Goal: Task Accomplishment & Management: Use online tool/utility

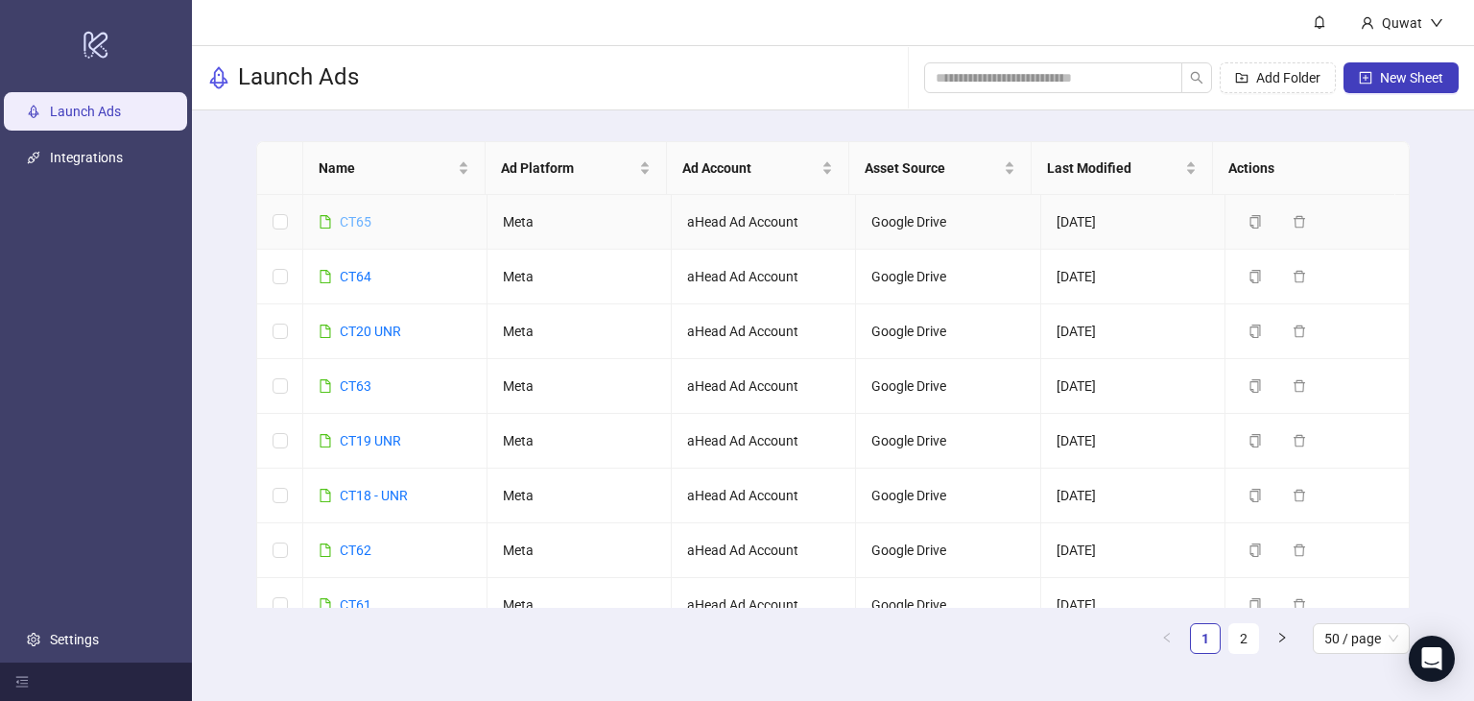
click at [357, 222] on link "CT65" at bounding box center [356, 221] width 32 height 15
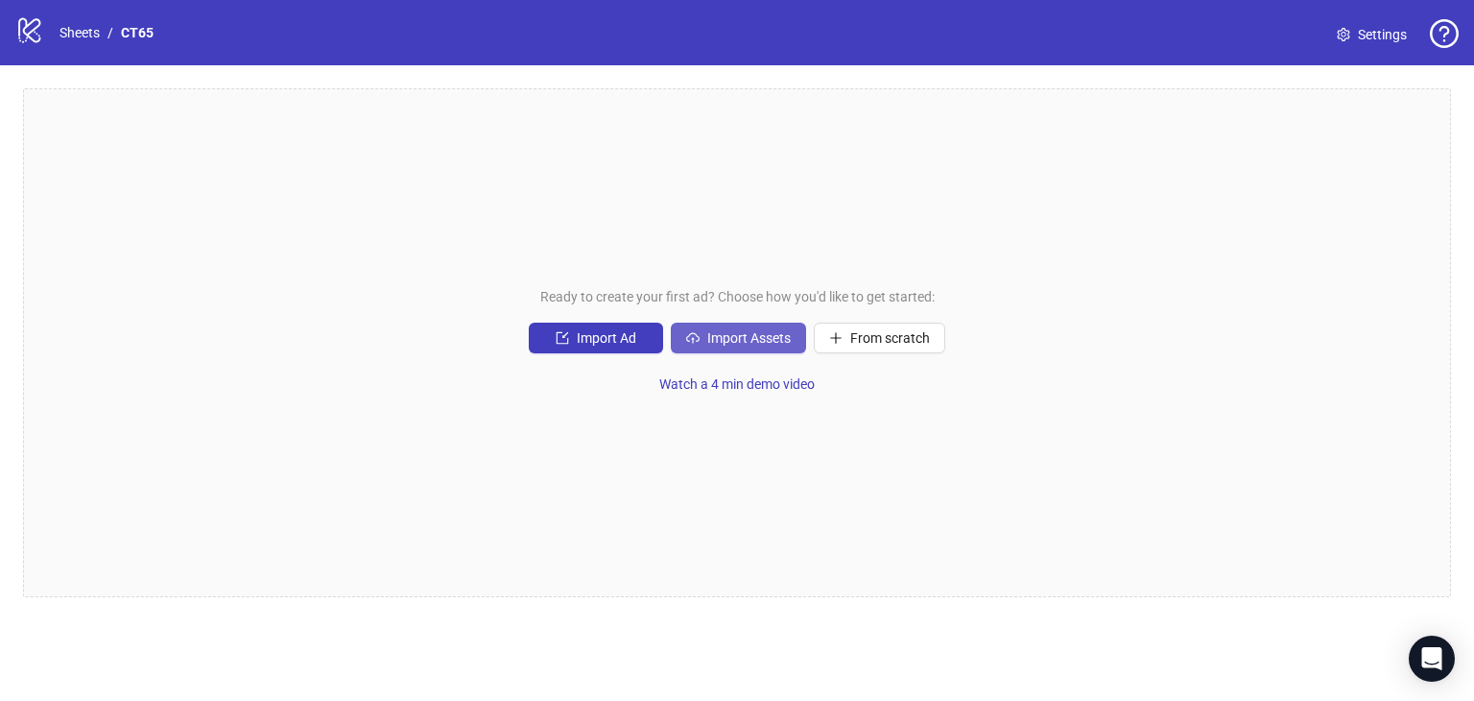
click at [738, 333] on span "Import Assets" at bounding box center [748, 337] width 83 height 15
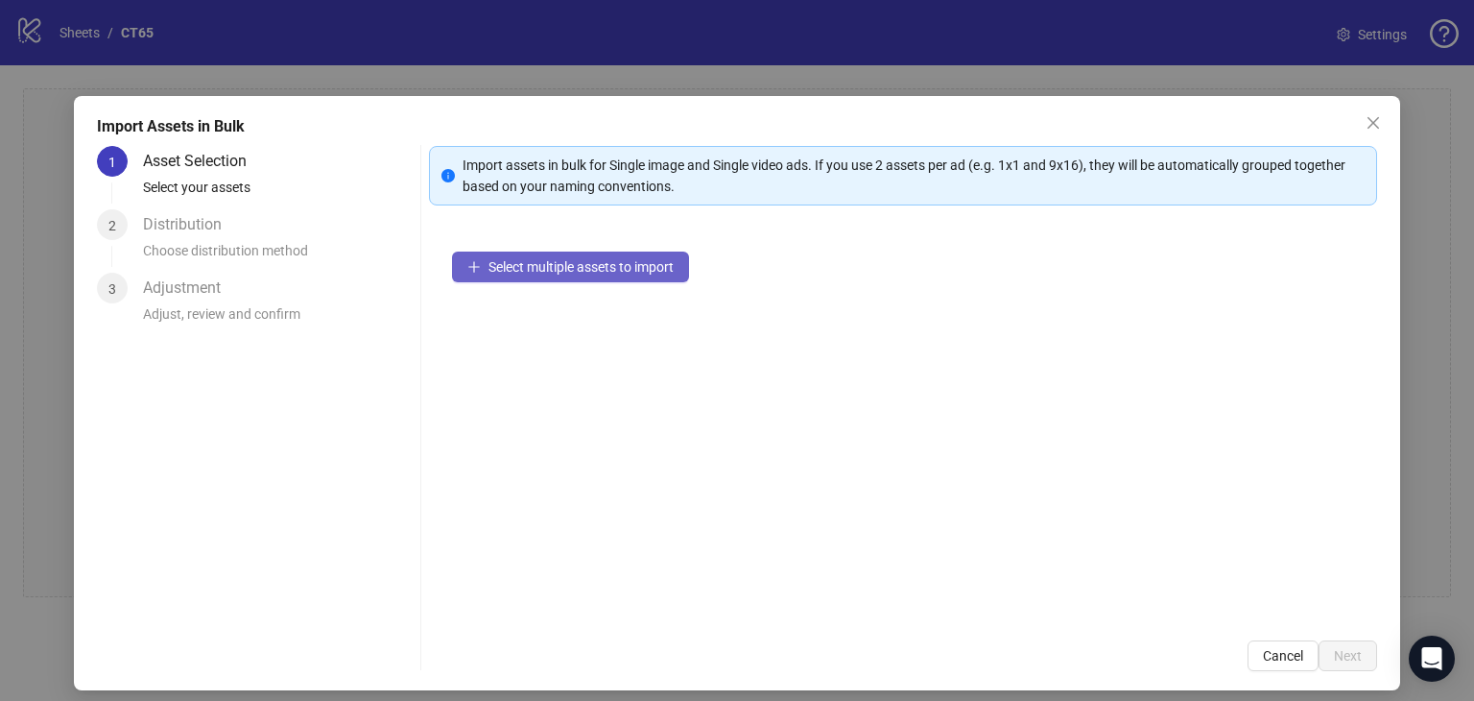
click at [654, 271] on span "Select multiple assets to import" at bounding box center [581, 266] width 185 height 15
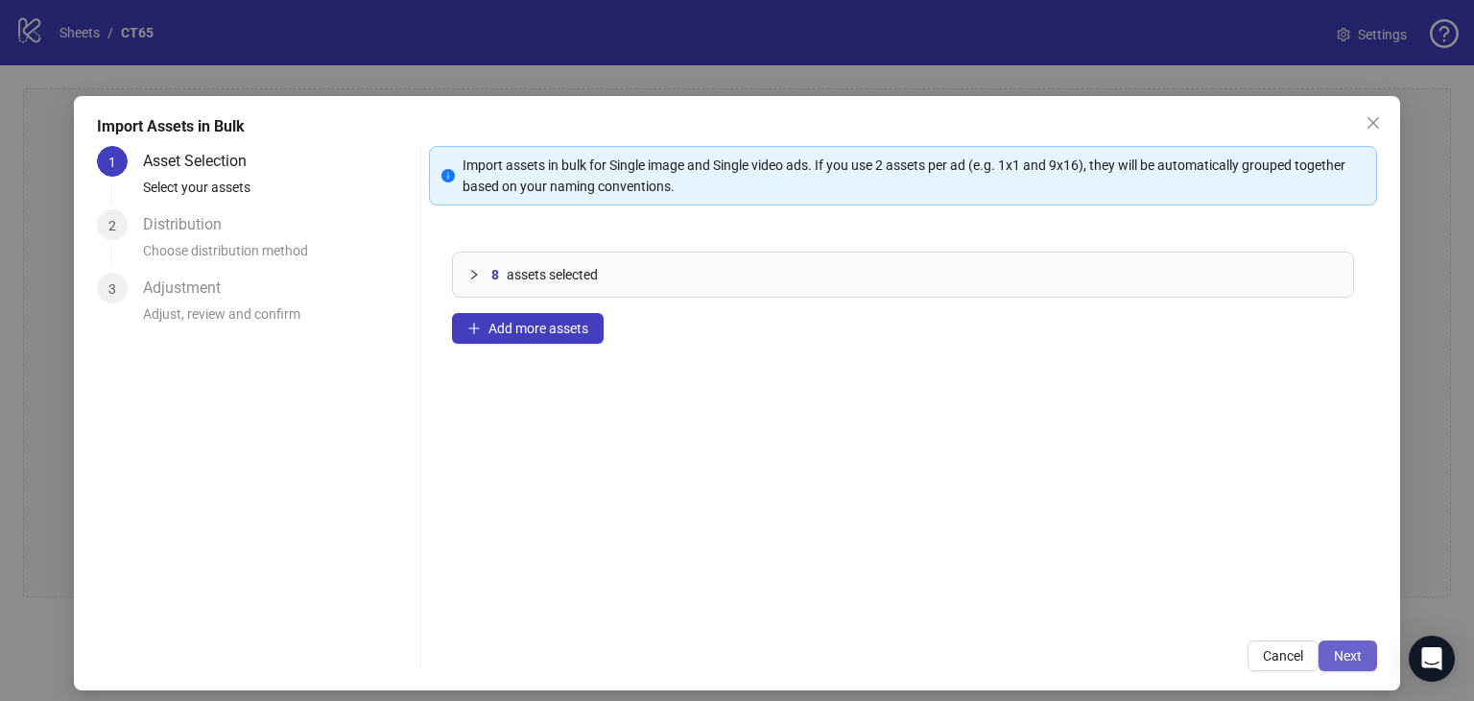
click at [1336, 654] on span "Next" at bounding box center [1348, 655] width 28 height 15
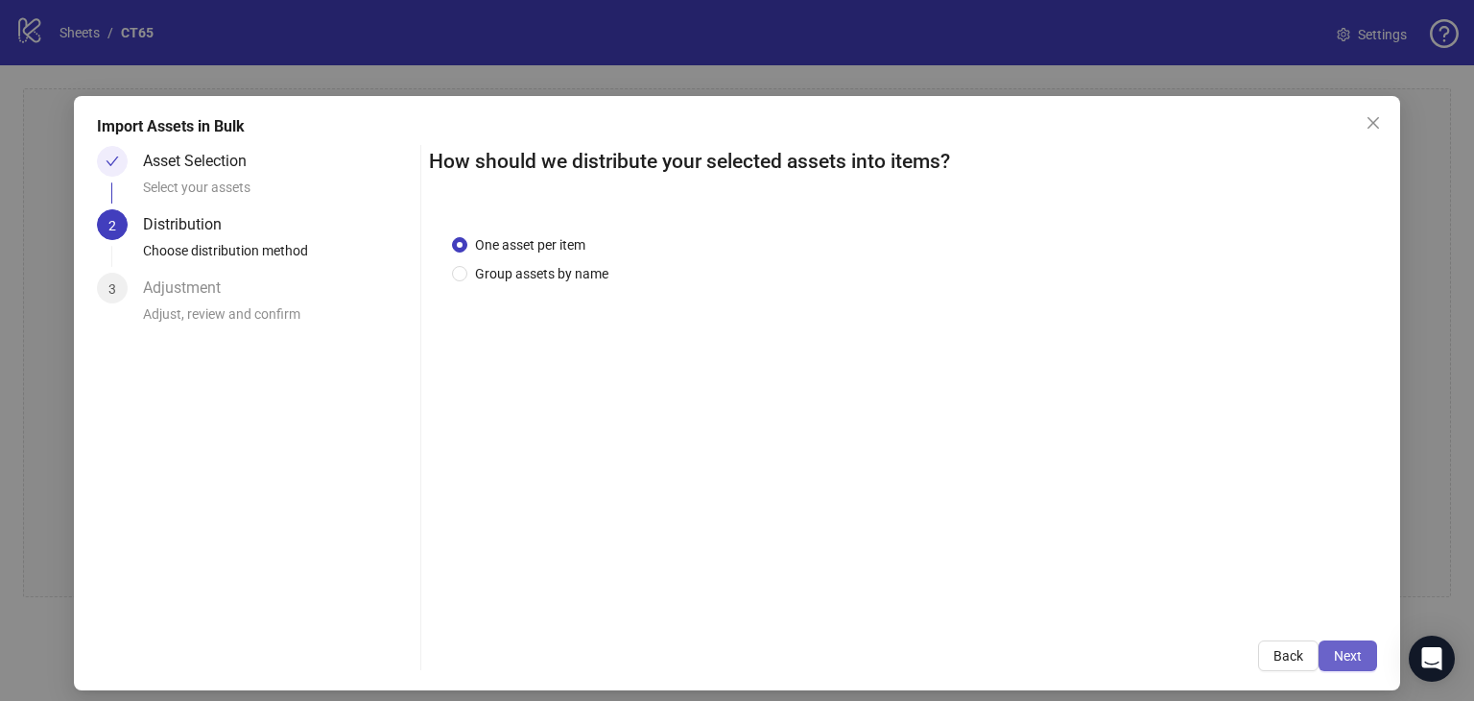
click at [1347, 642] on button "Next" at bounding box center [1348, 655] width 59 height 31
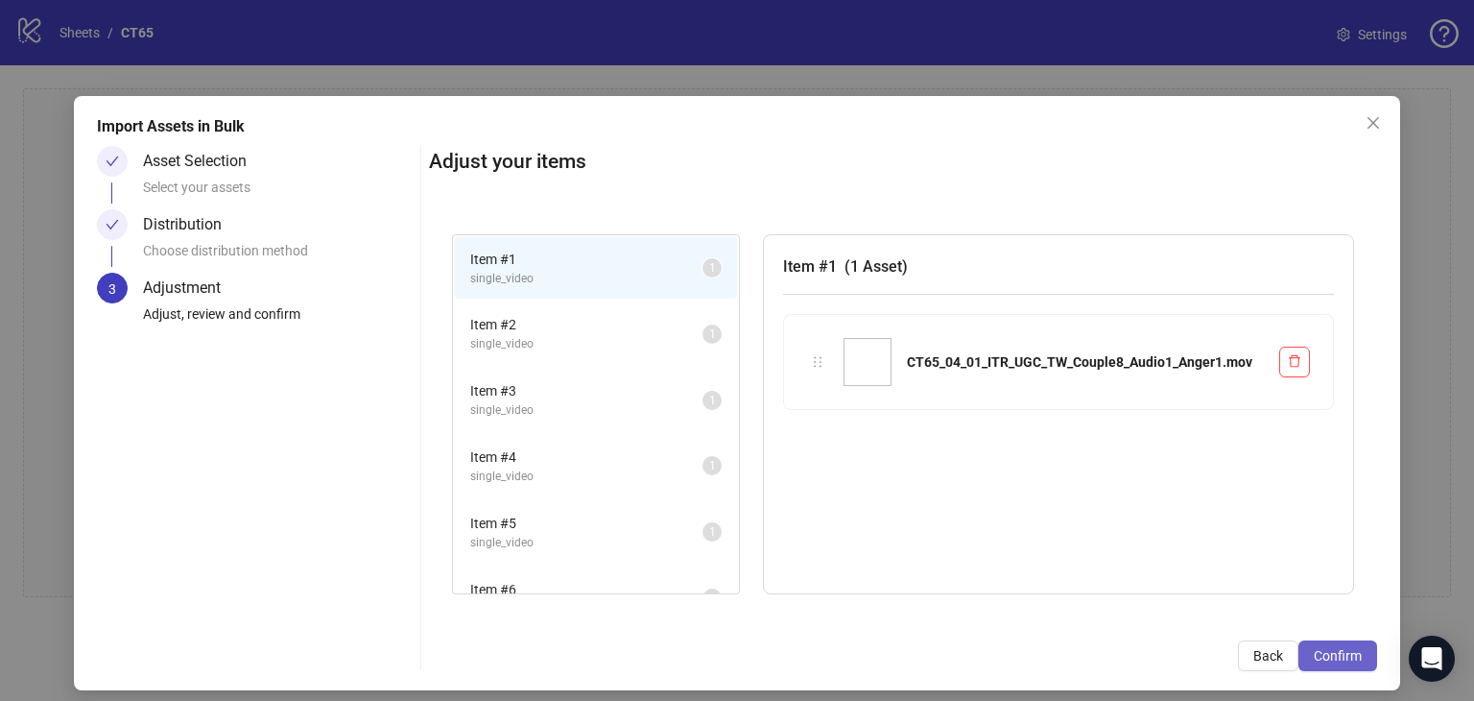
click at [1337, 648] on span "Confirm" at bounding box center [1338, 655] width 48 height 15
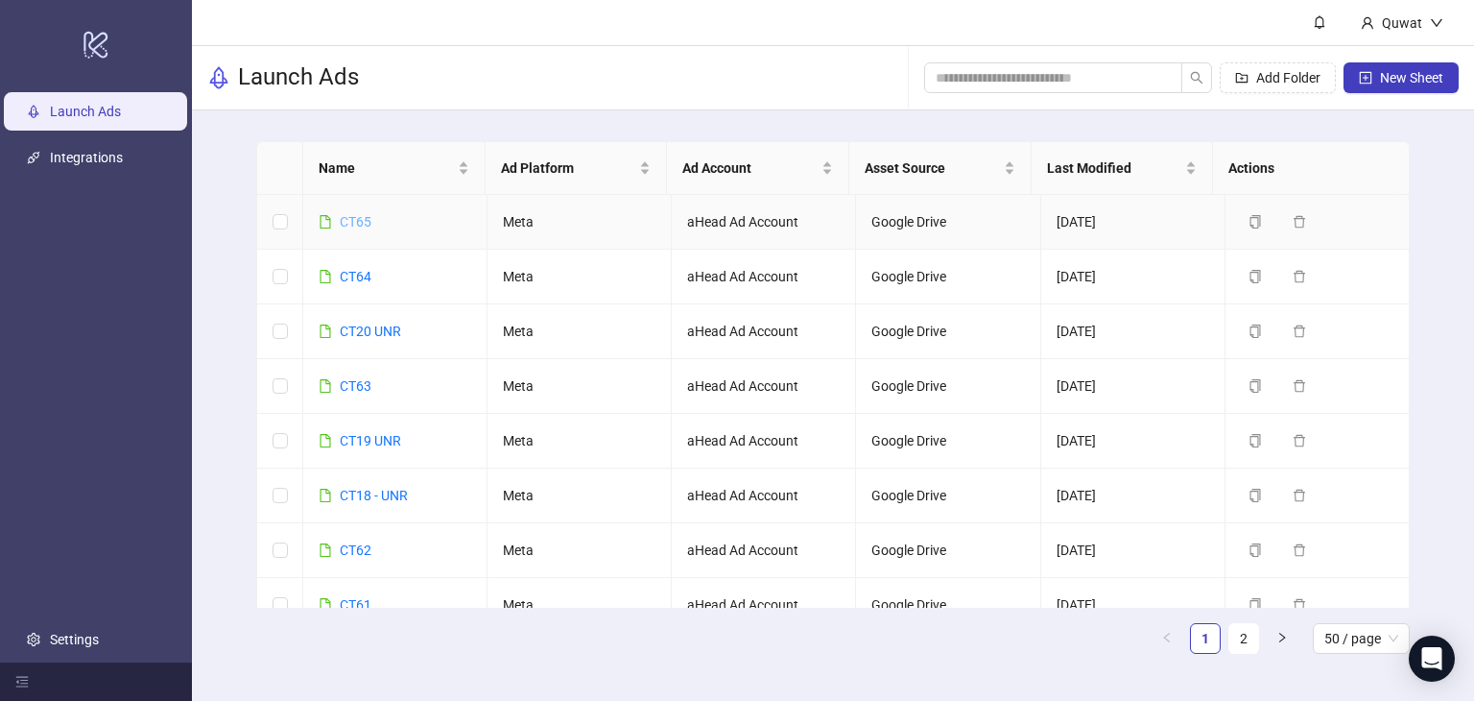
click at [364, 223] on link "CT65" at bounding box center [356, 221] width 32 height 15
click at [349, 269] on link "CT64" at bounding box center [356, 276] width 32 height 15
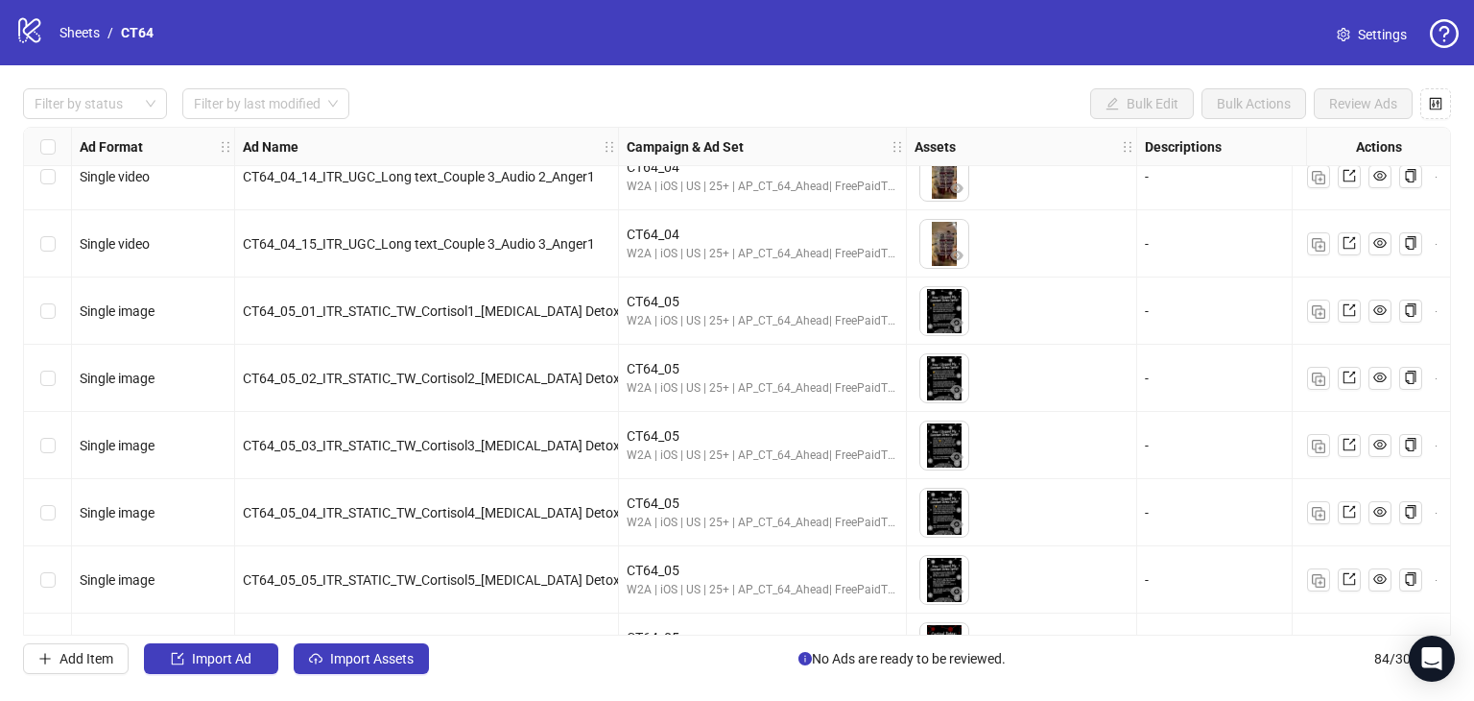
scroll to position [2494, 0]
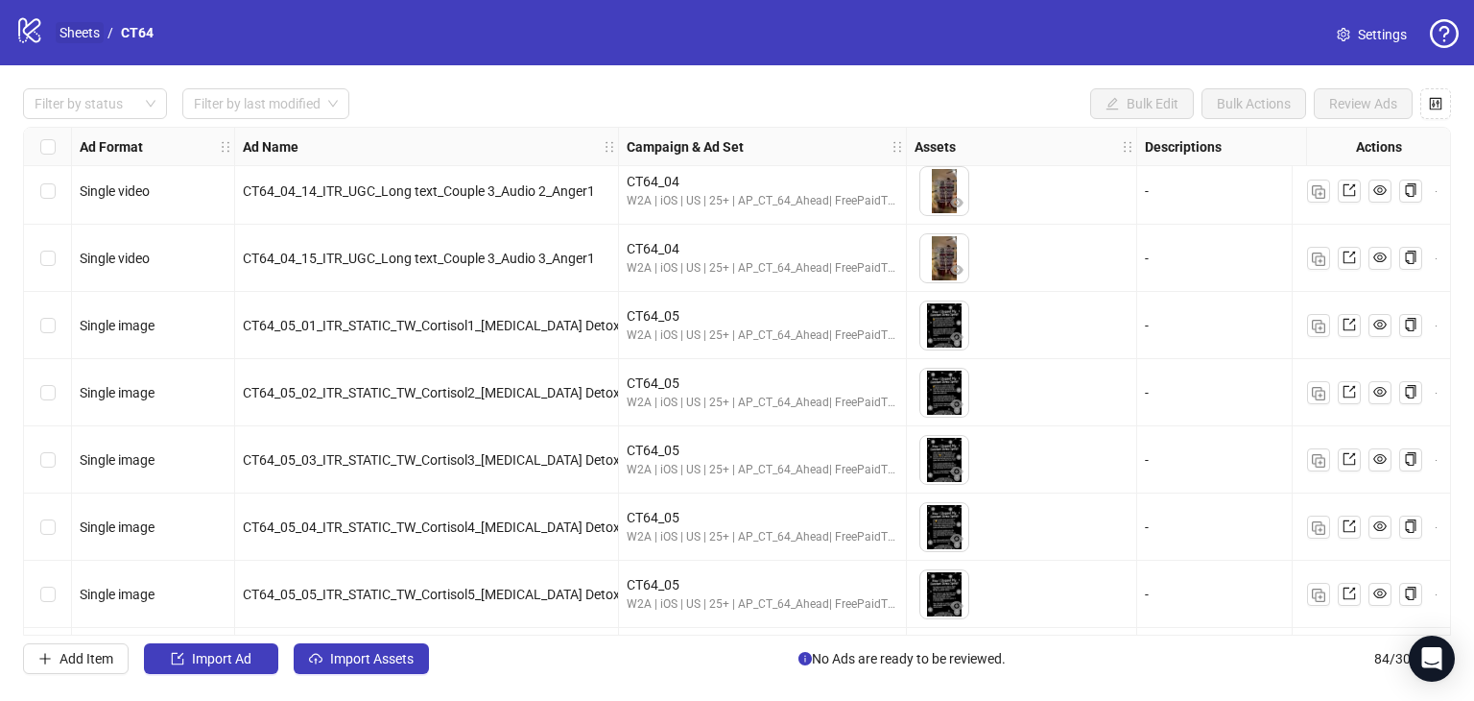
click at [91, 34] on link "Sheets" at bounding box center [80, 32] width 48 height 21
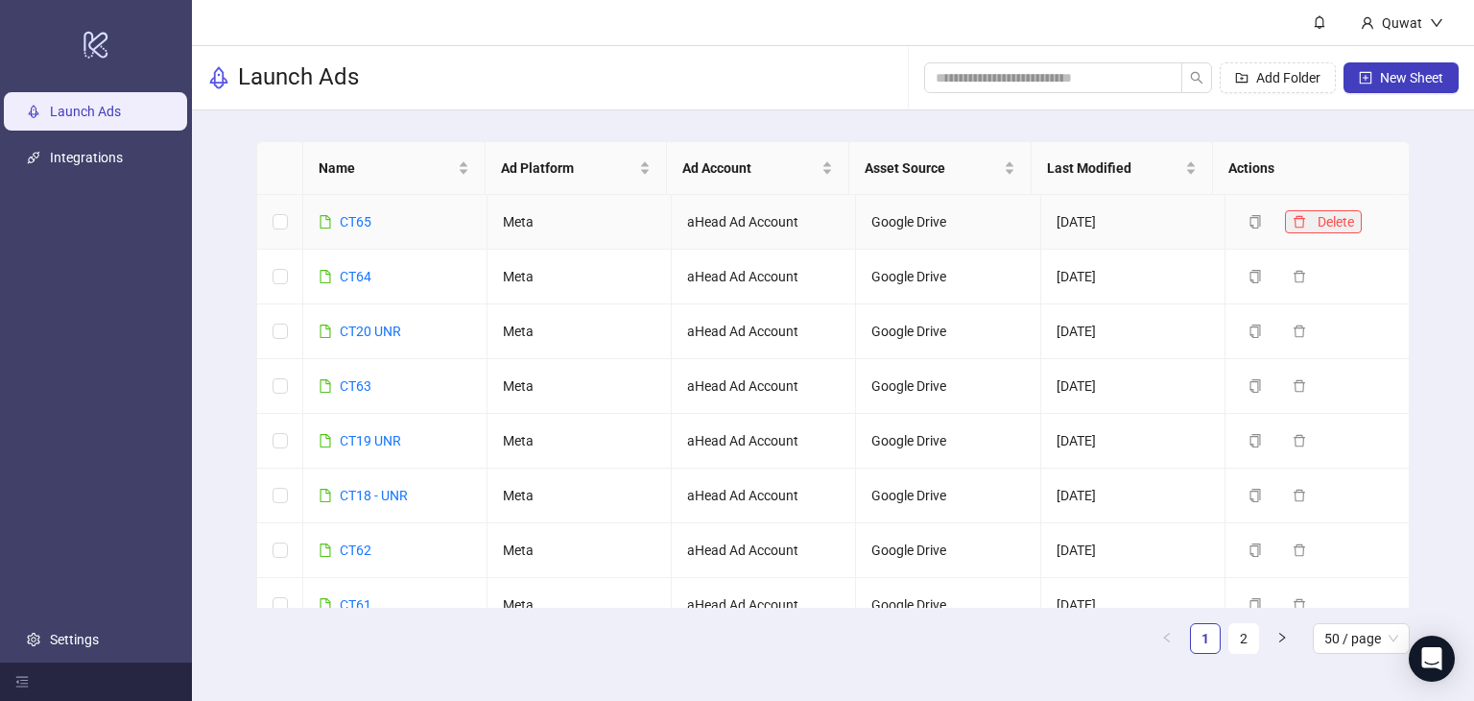
click at [1340, 222] on span "Delete" at bounding box center [1336, 221] width 36 height 15
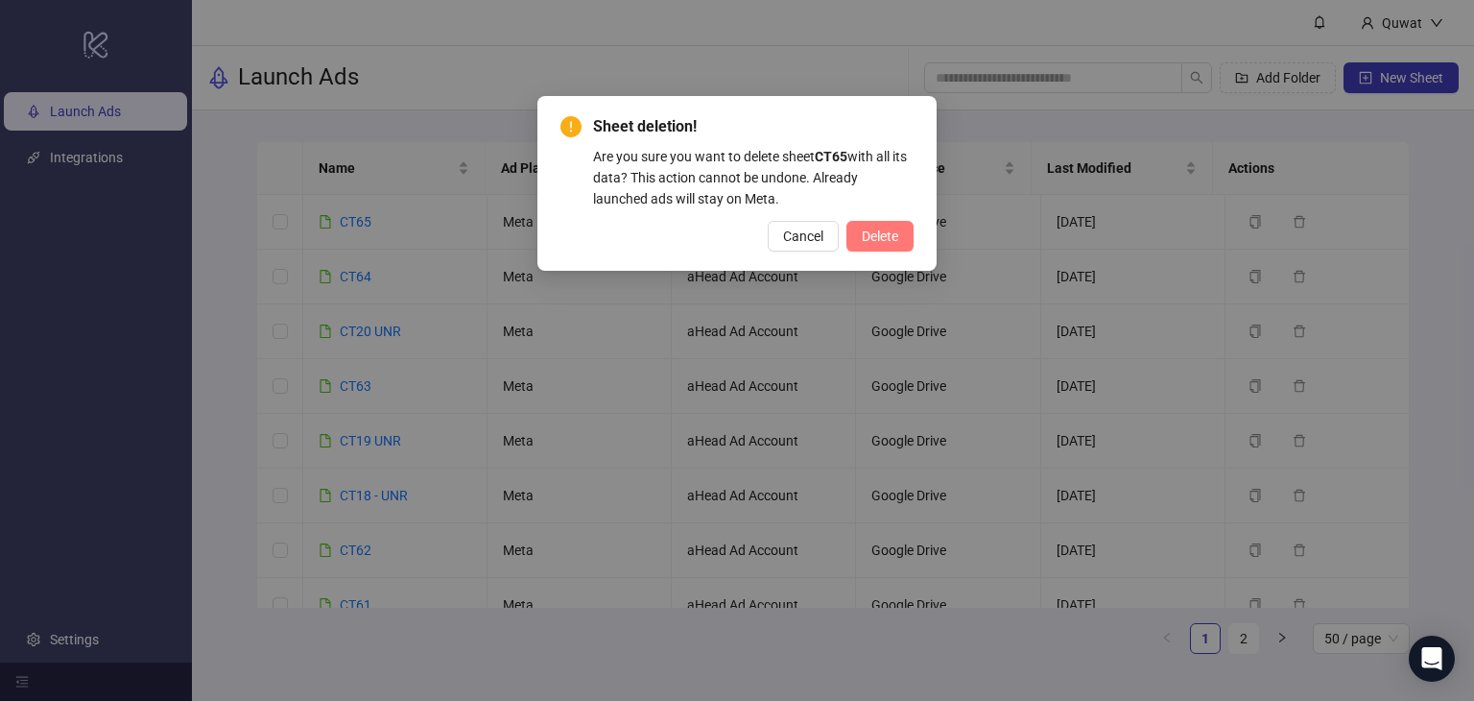
click at [886, 227] on button "Delete" at bounding box center [880, 236] width 67 height 31
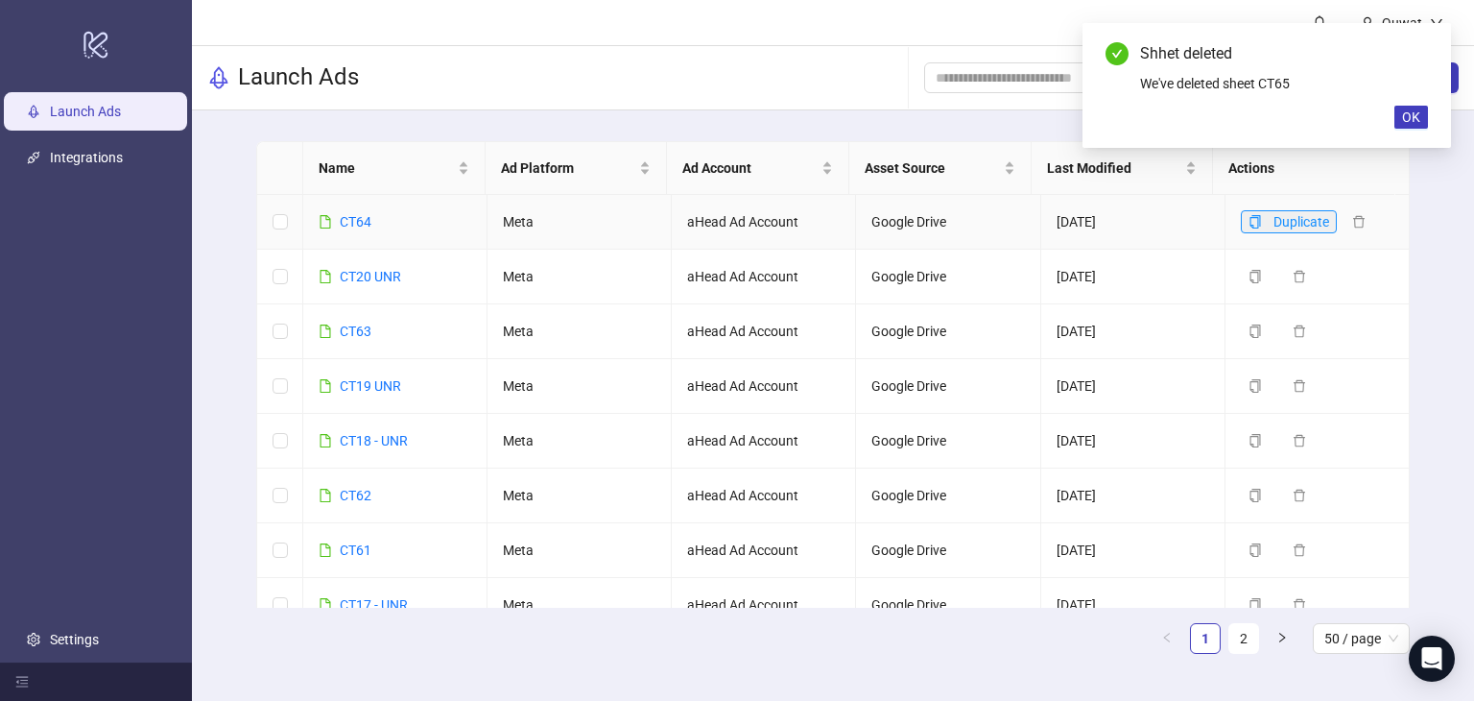
click at [1251, 222] on button "Duplicate" at bounding box center [1289, 221] width 96 height 23
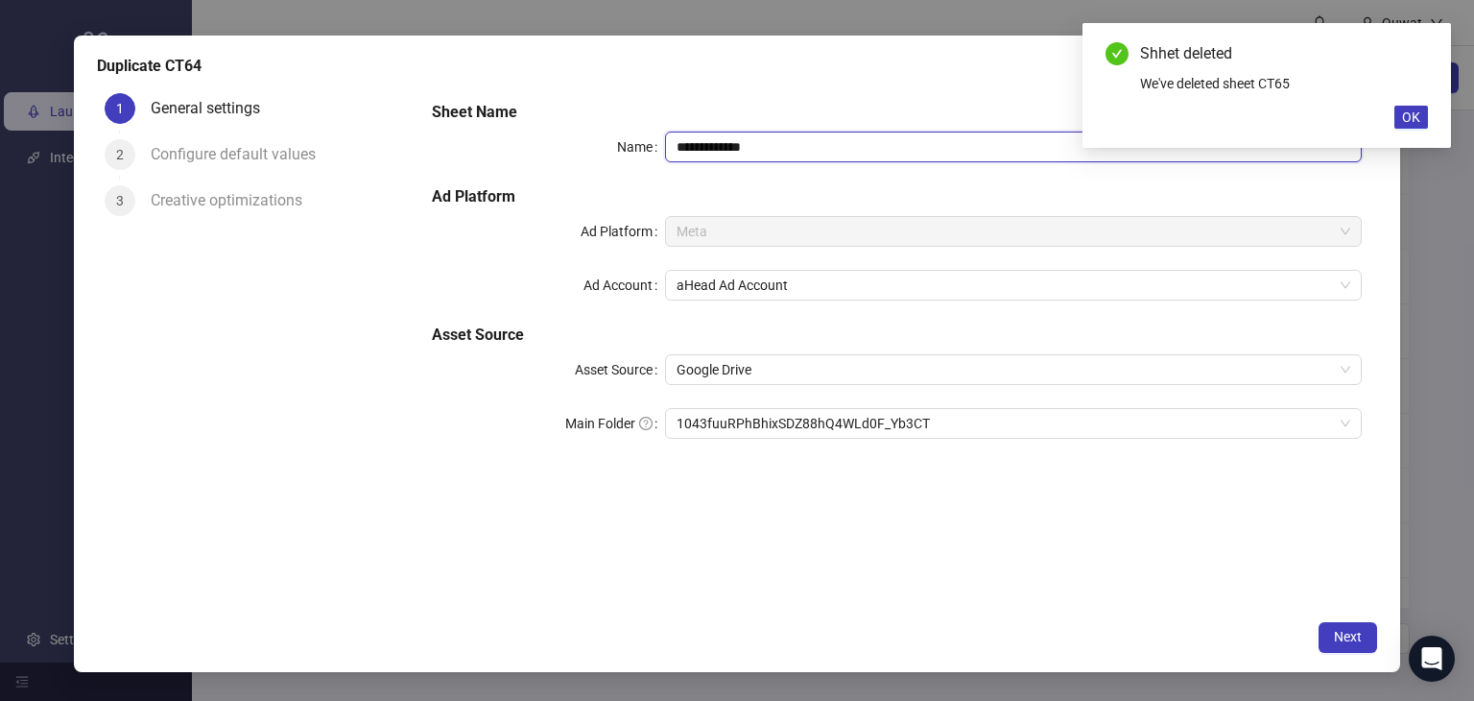
drag, startPoint x: 776, startPoint y: 150, endPoint x: 702, endPoint y: 150, distance: 74.9
click at [702, 150] on input "**********" at bounding box center [1014, 146] width 698 height 31
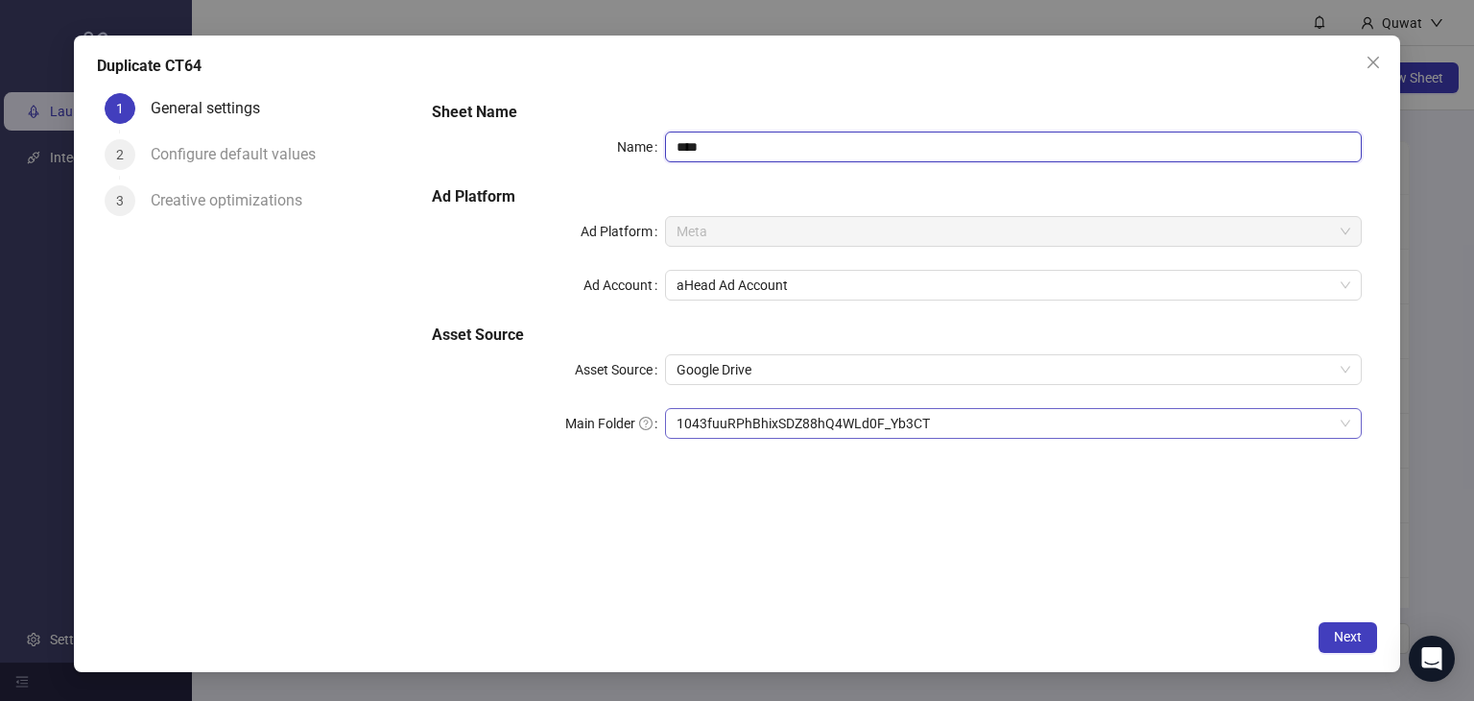
click at [965, 417] on span "1043fuuRPhBhixSDZ88hQ4WLd0F_Yb3CT" at bounding box center [1014, 423] width 675 height 29
type input "****"
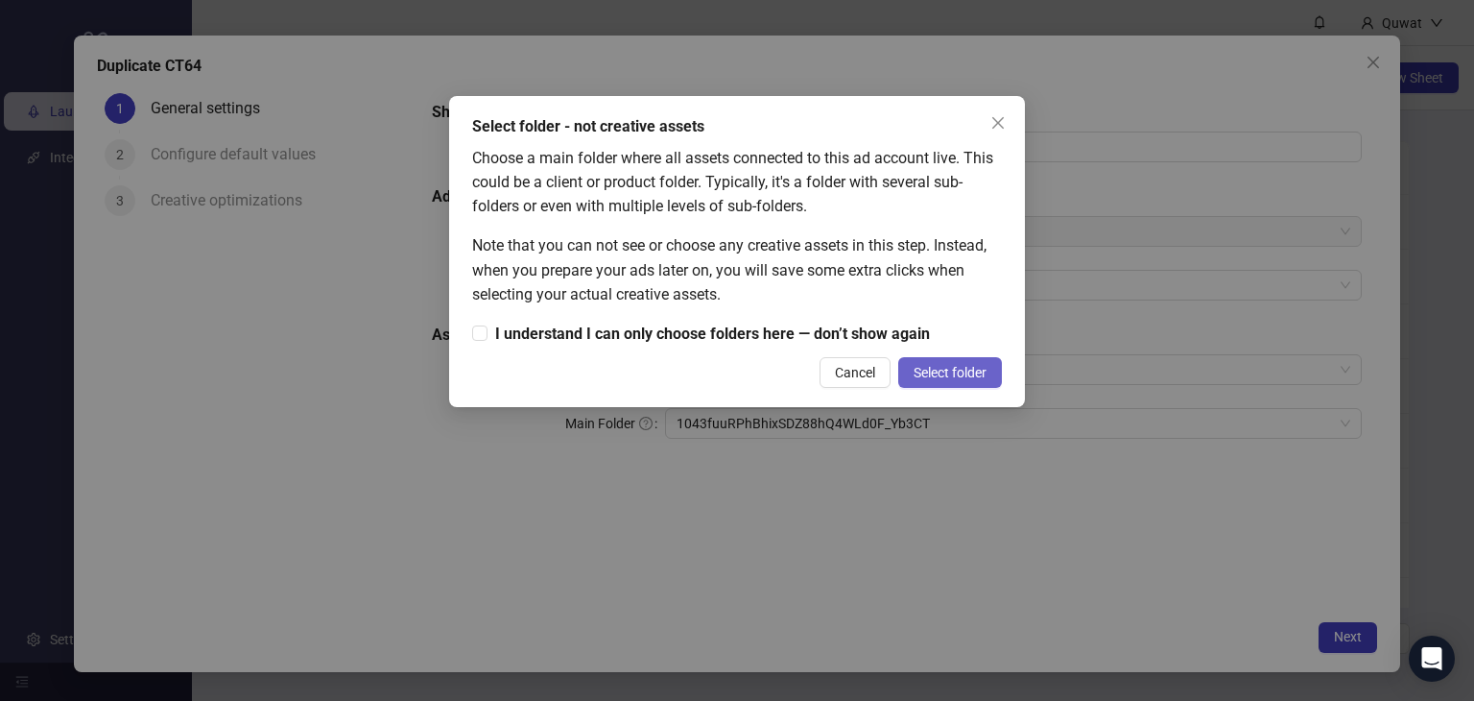
click at [941, 375] on span "Select folder" at bounding box center [950, 372] width 73 height 15
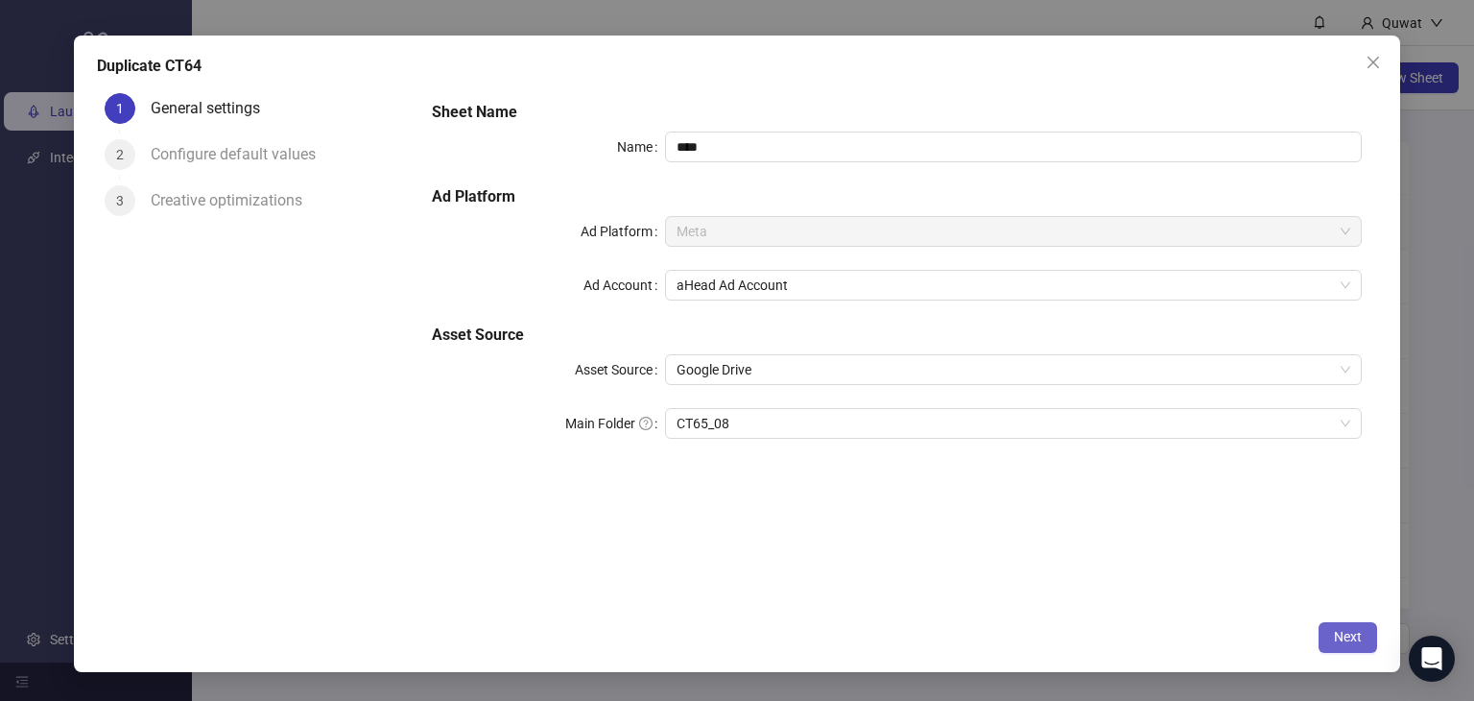
click at [1345, 629] on span "Next" at bounding box center [1348, 636] width 28 height 15
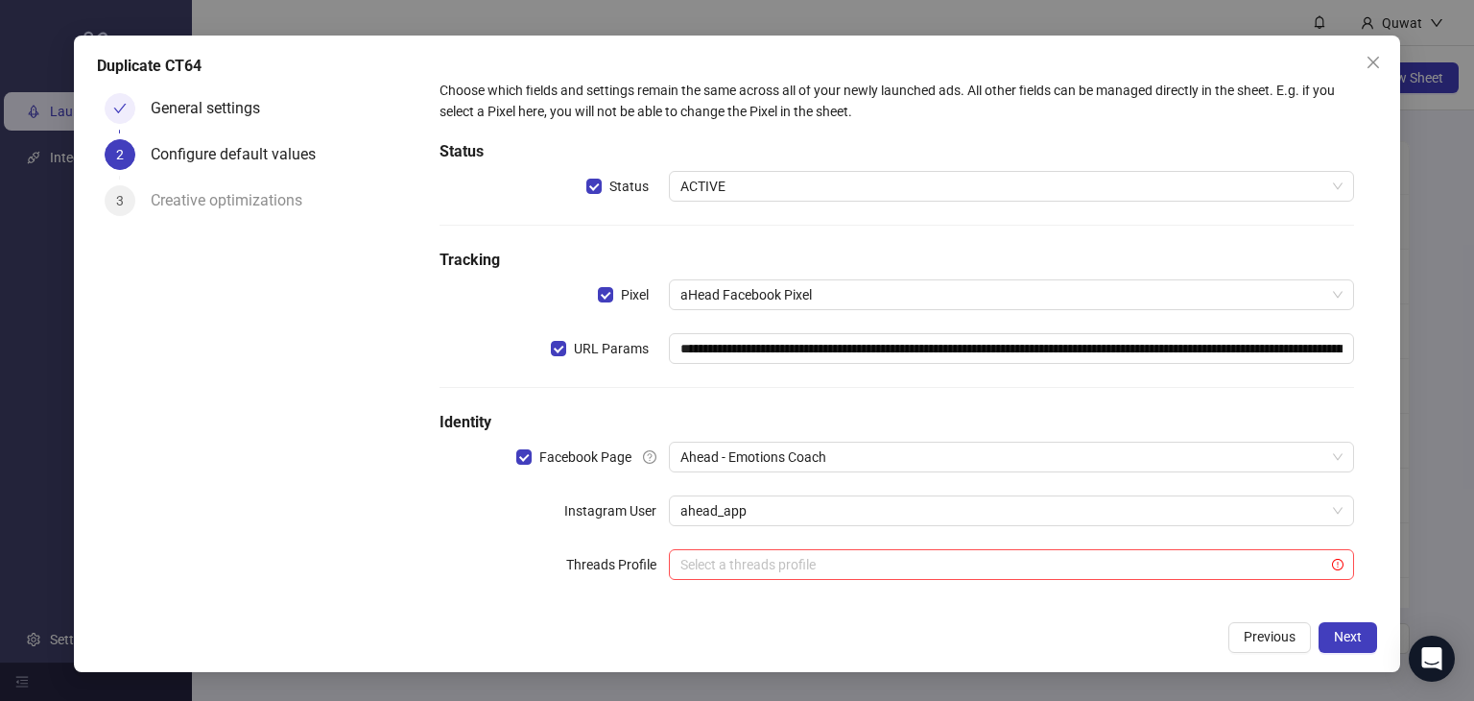
scroll to position [44, 0]
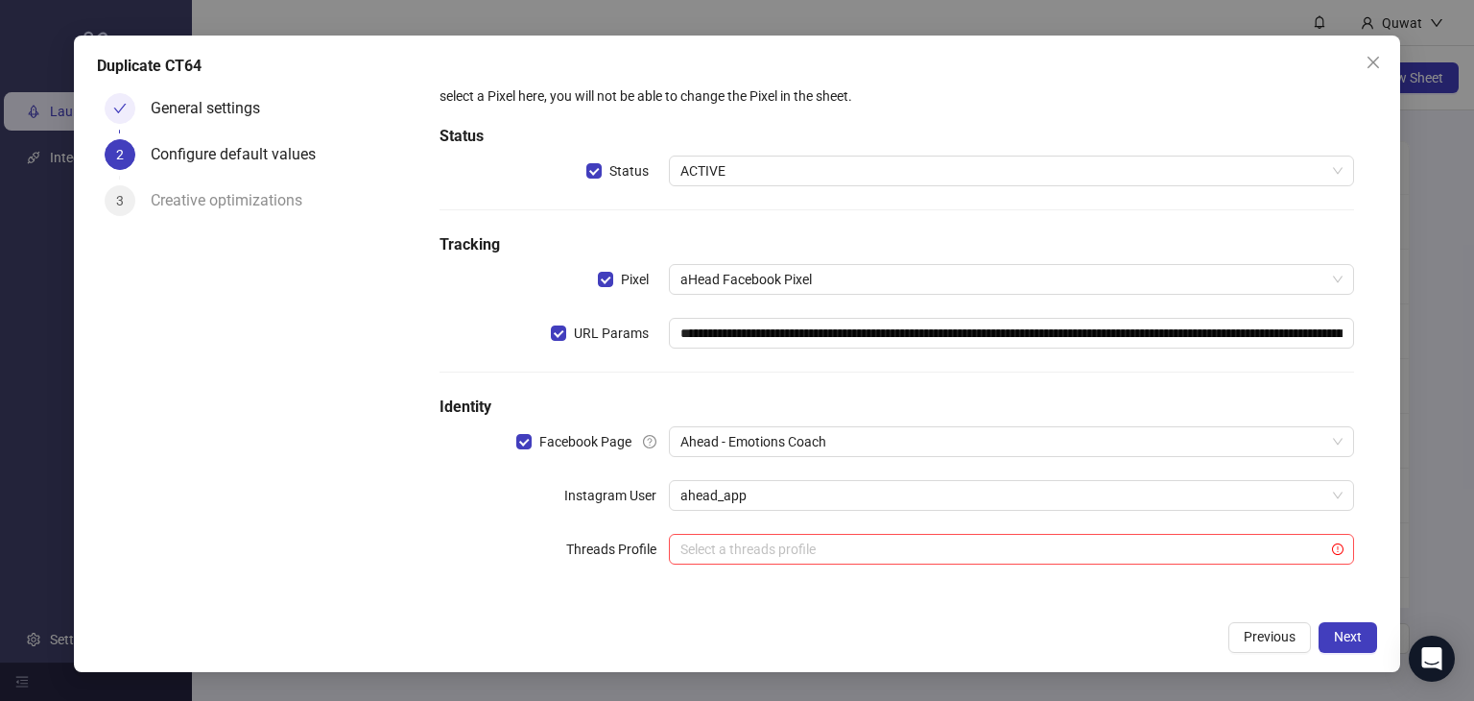
click button "Next" at bounding box center [1348, 637] width 59 height 31
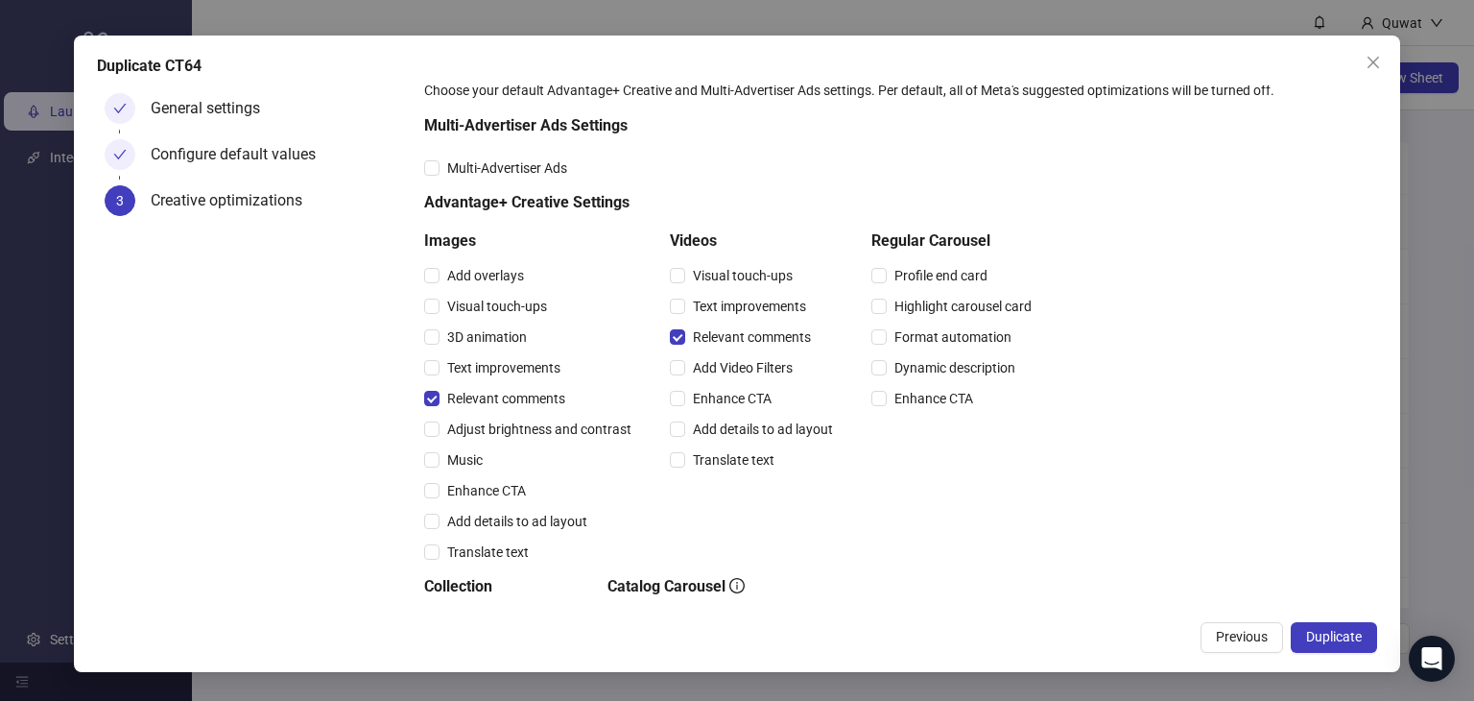
click at [847, 170] on div "Multi-Advertiser Ads" at bounding box center [731, 167] width 615 height 21
drag, startPoint x: 691, startPoint y: 290, endPoint x: 710, endPoint y: 277, distance: 22.9
click at [700, 287] on div "Visual touch-ups Text improvements Relevant comments Add Video Filters Enhance …" at bounding box center [755, 367] width 171 height 215
click at [769, 524] on div "Videos Visual touch-ups Text improvements Relevant comments Add Video Filters E…" at bounding box center [755, 398] width 171 height 338
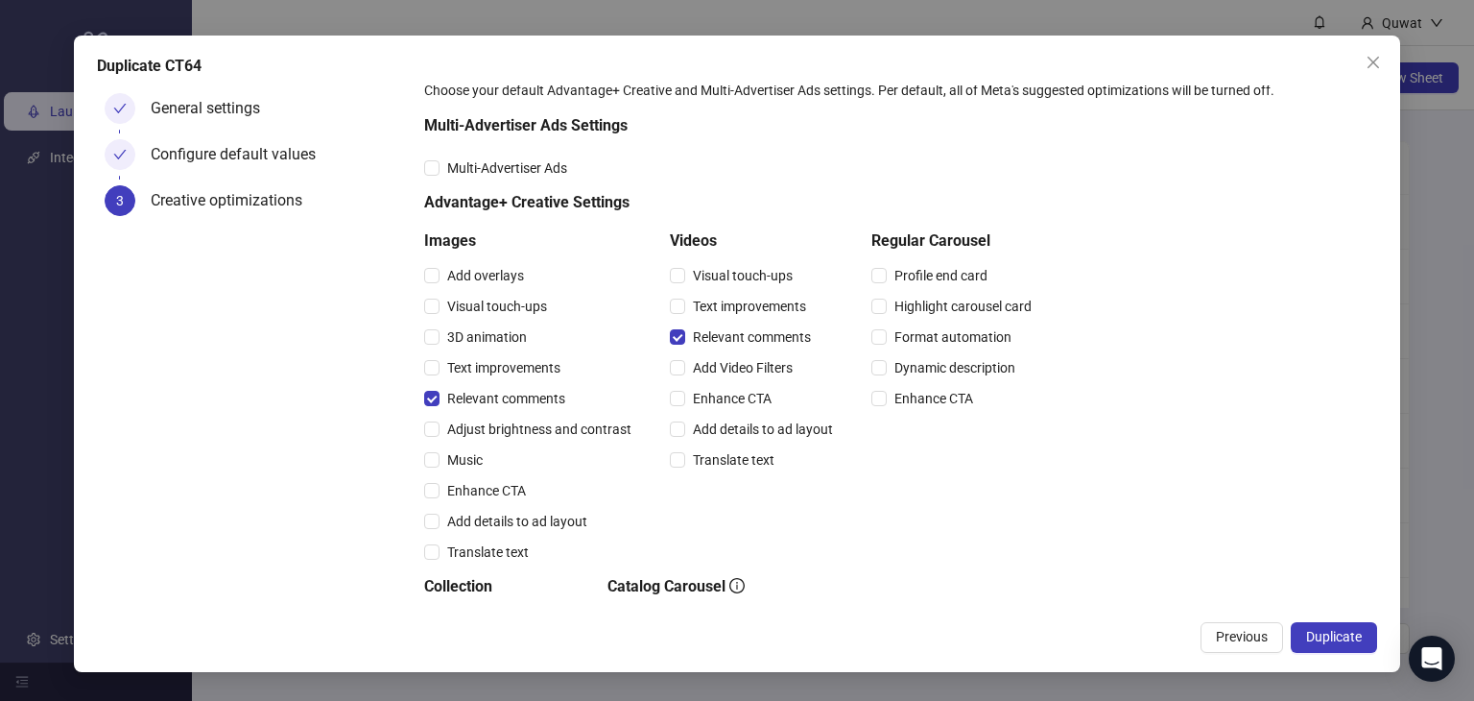
click at [182, 156] on div "Configure default values" at bounding box center [241, 154] width 180 height 31
click at [179, 154] on div "Configure default values" at bounding box center [241, 154] width 180 height 31
click at [175, 151] on div "Configure default values" at bounding box center [241, 154] width 180 height 31
click at [1249, 629] on span "Previous" at bounding box center [1242, 636] width 52 height 15
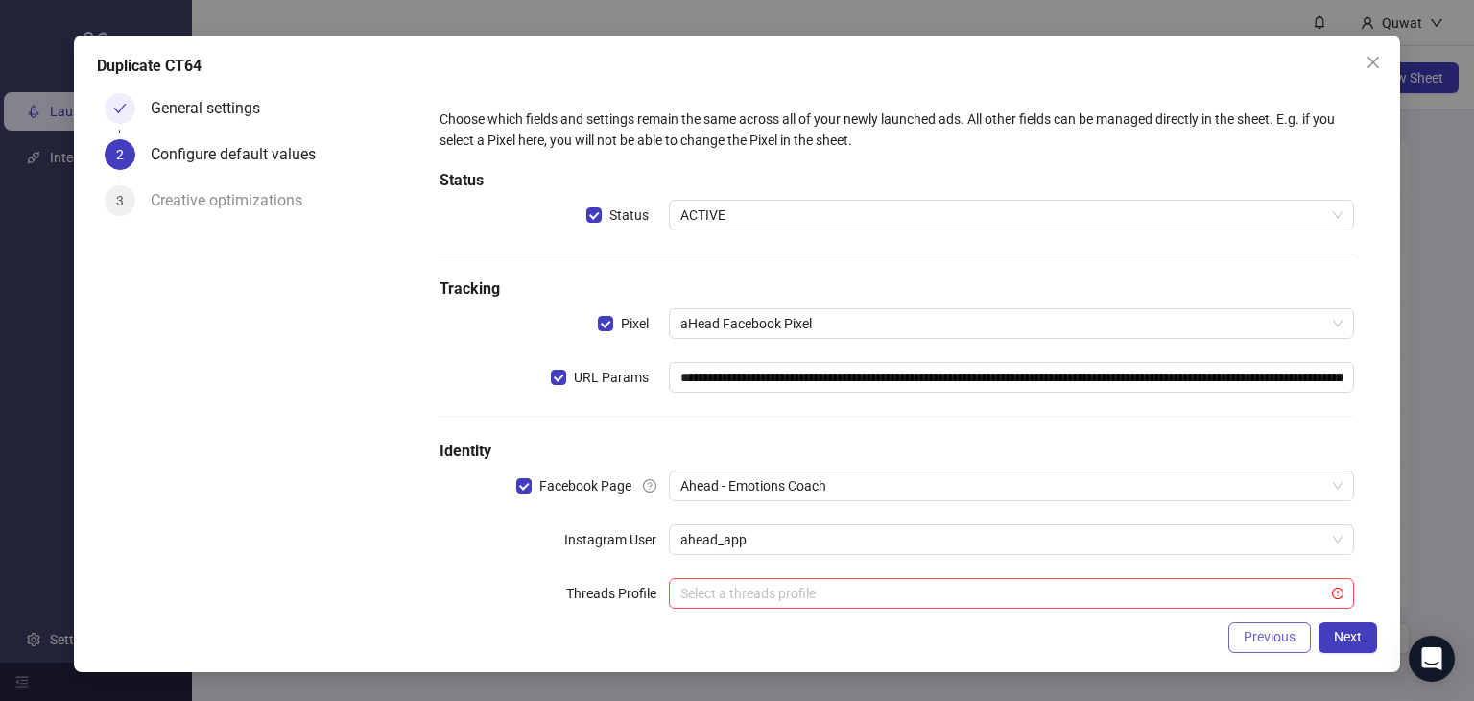
click at [1235, 637] on button "Previous" at bounding box center [1269, 637] width 83 height 31
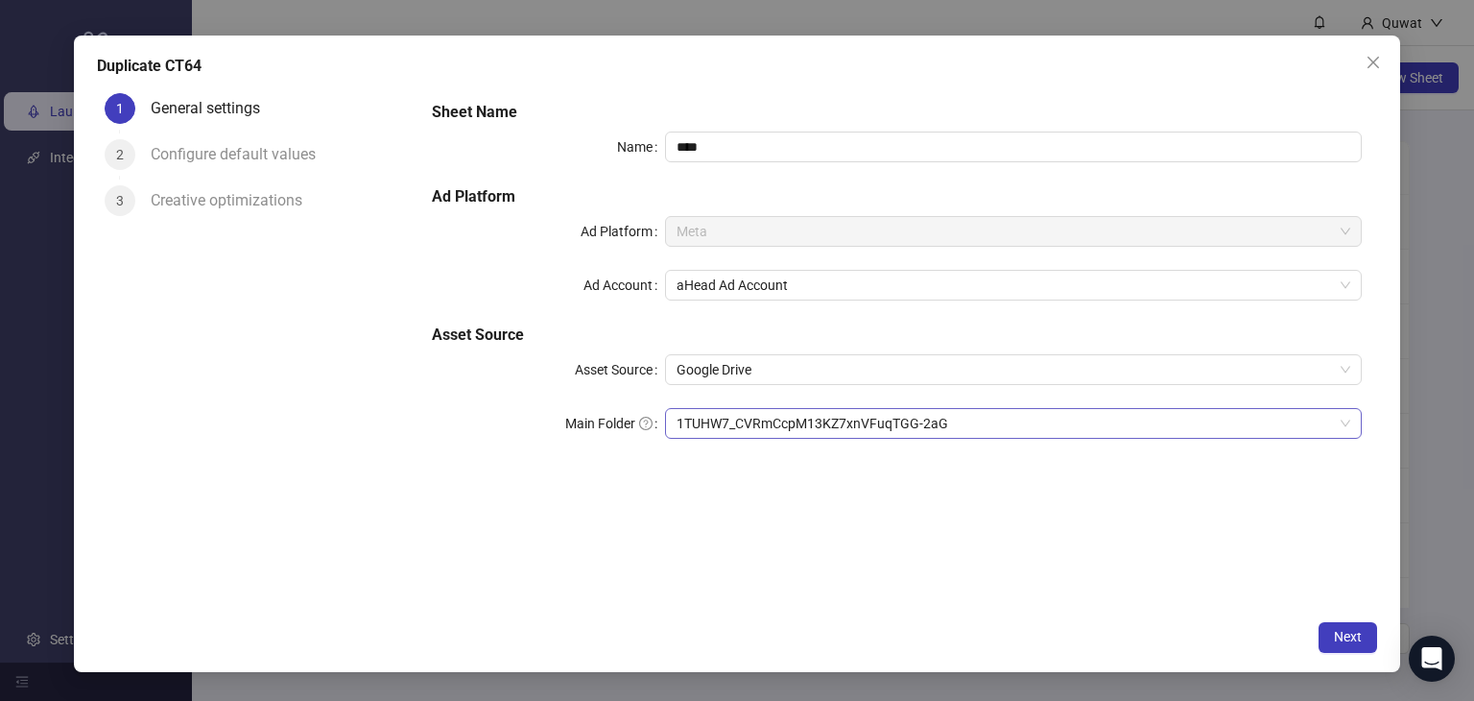
click at [956, 423] on span "1TUHW7_CVRmCcpM13KZ7xnVFuqTGG-2aG" at bounding box center [1014, 423] width 675 height 29
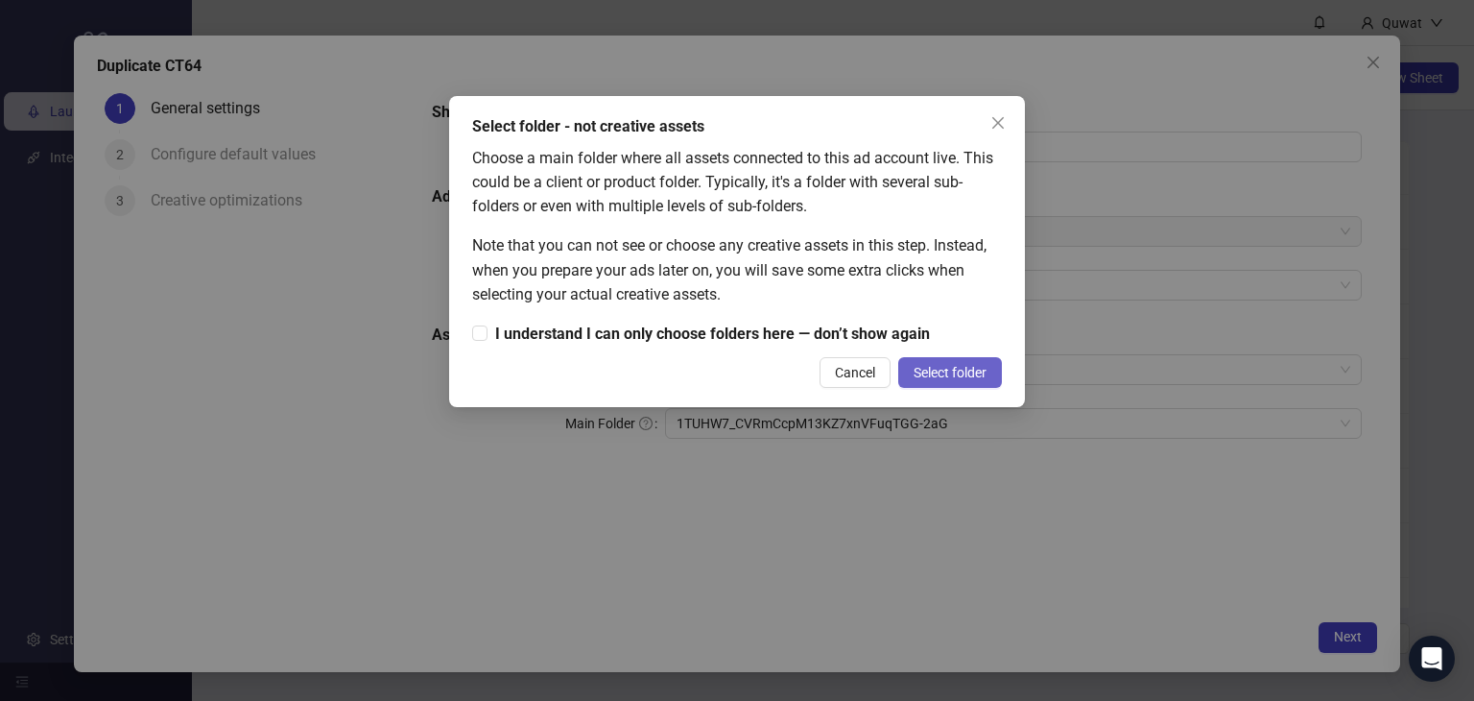
click at [936, 370] on span "Select folder" at bounding box center [950, 372] width 73 height 15
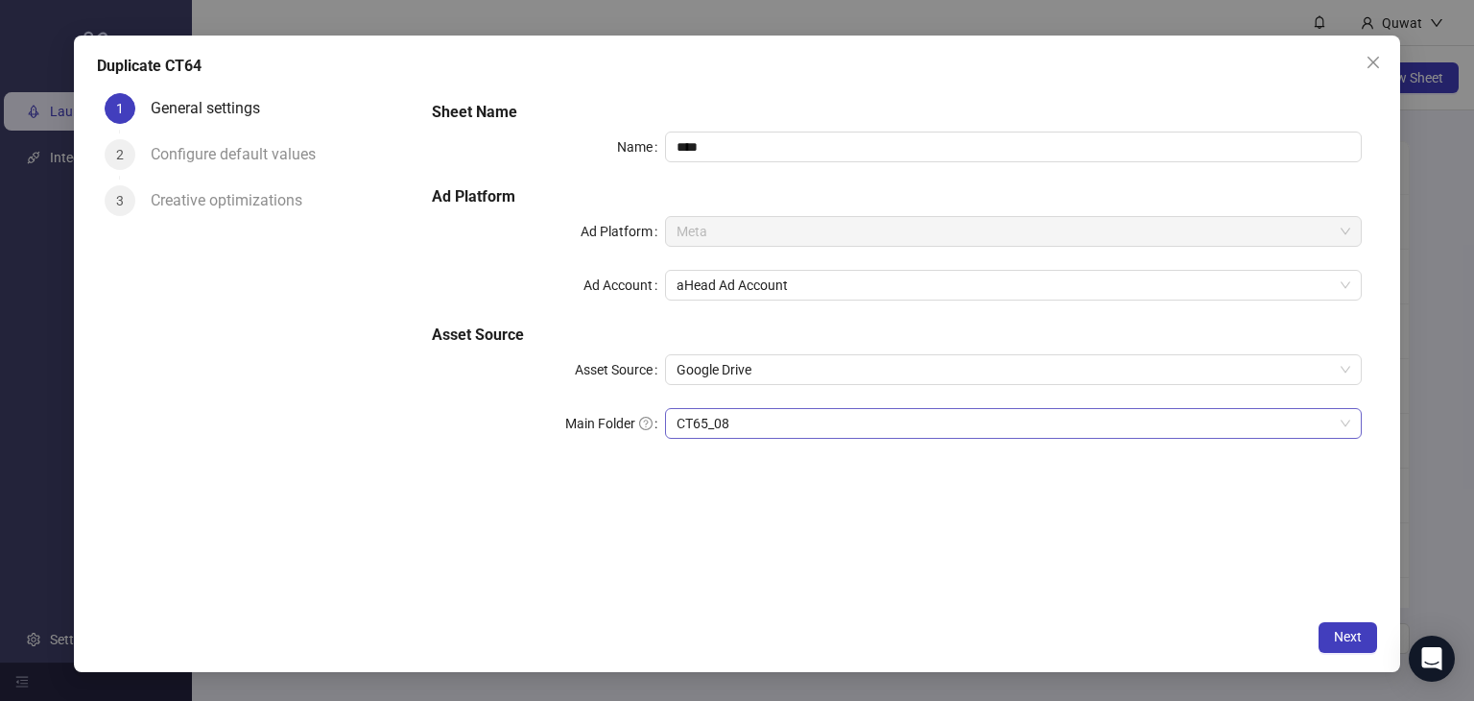
click at [763, 429] on span "CT65_08" at bounding box center [1014, 423] width 675 height 29
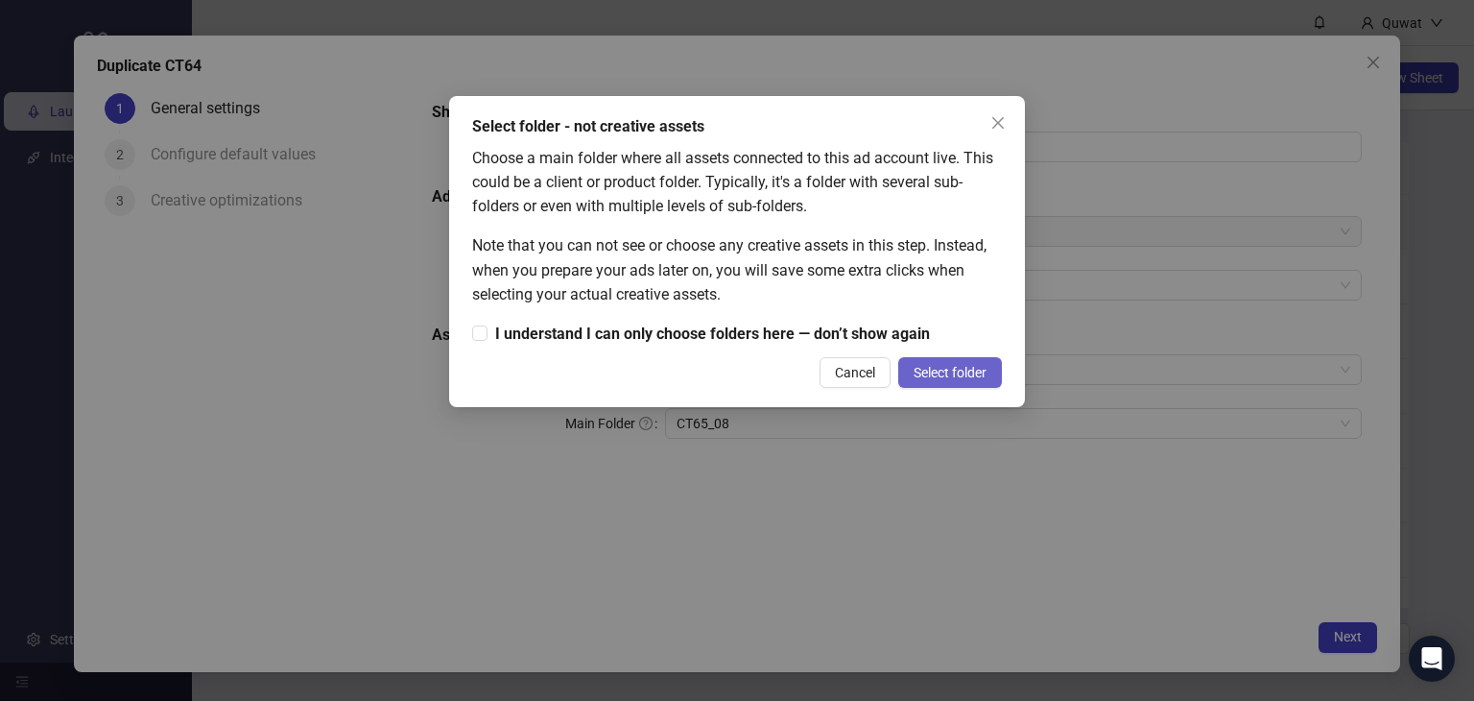
click at [930, 370] on span "Select folder" at bounding box center [950, 372] width 73 height 15
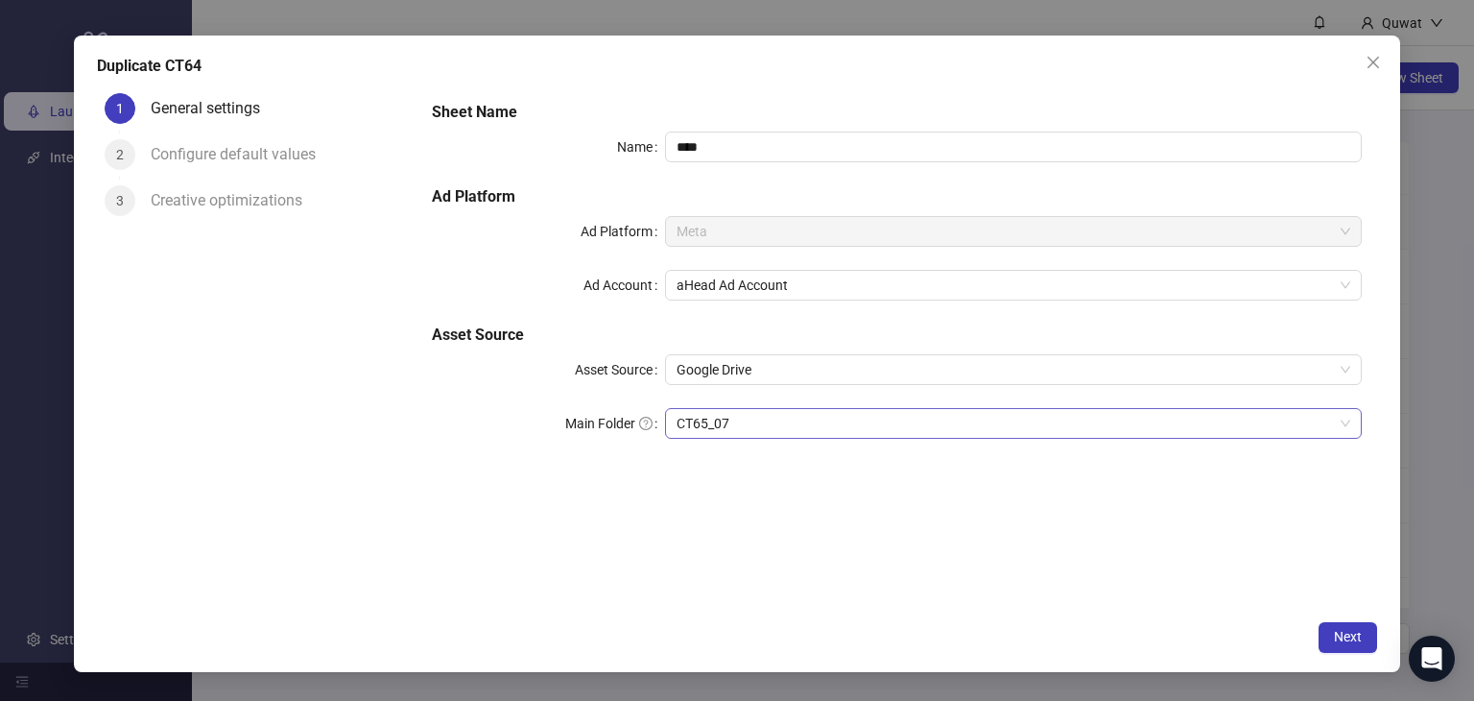
click at [789, 431] on span "CT65_07" at bounding box center [1014, 423] width 675 height 29
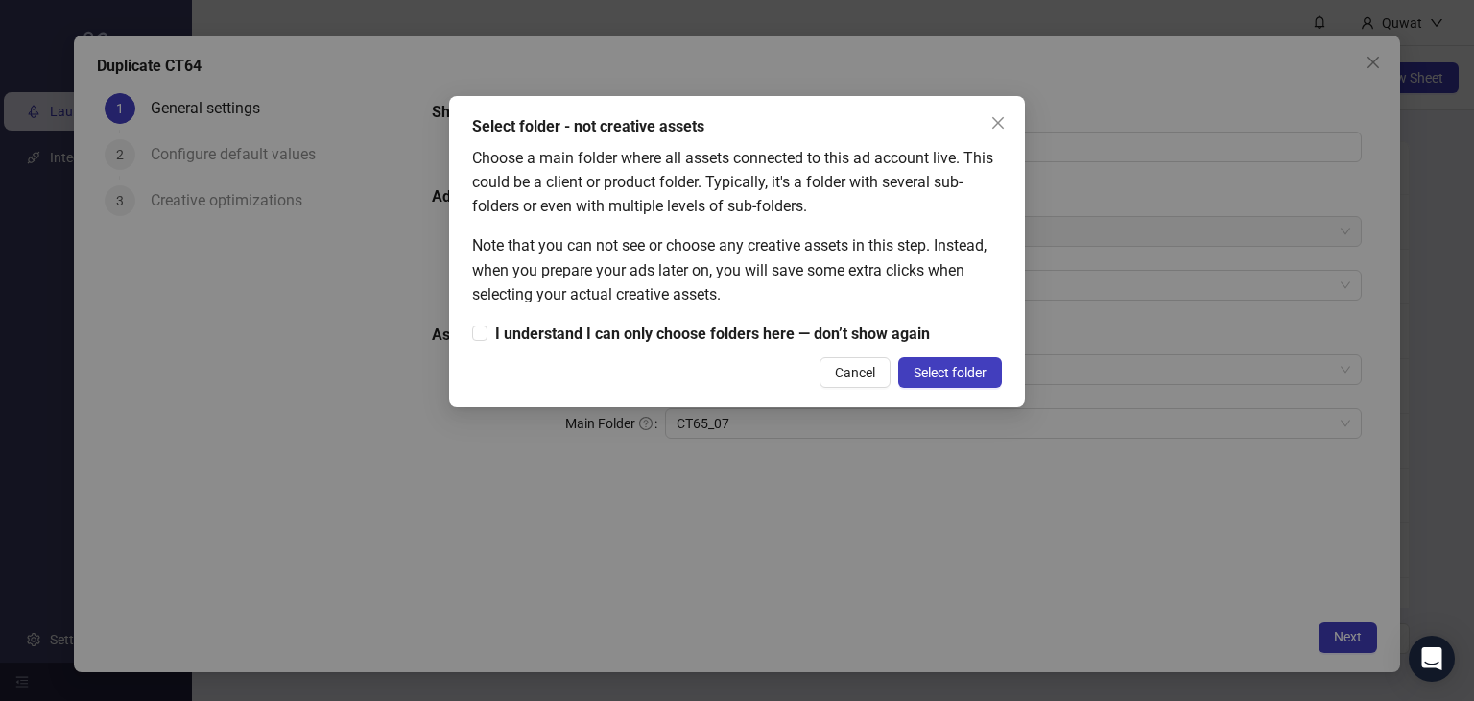
click at [955, 375] on span "Select folder" at bounding box center [950, 372] width 73 height 15
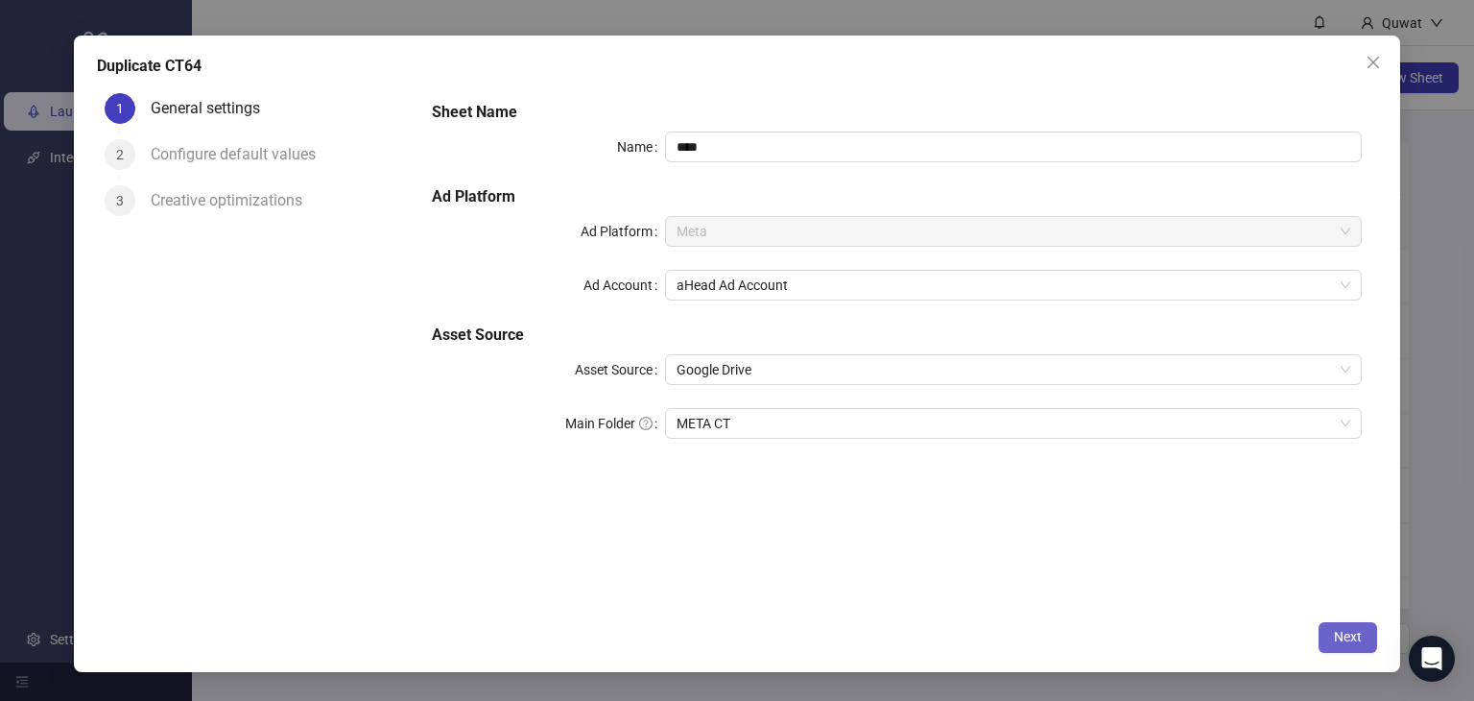
click at [1339, 625] on button "Next" at bounding box center [1348, 637] width 59 height 31
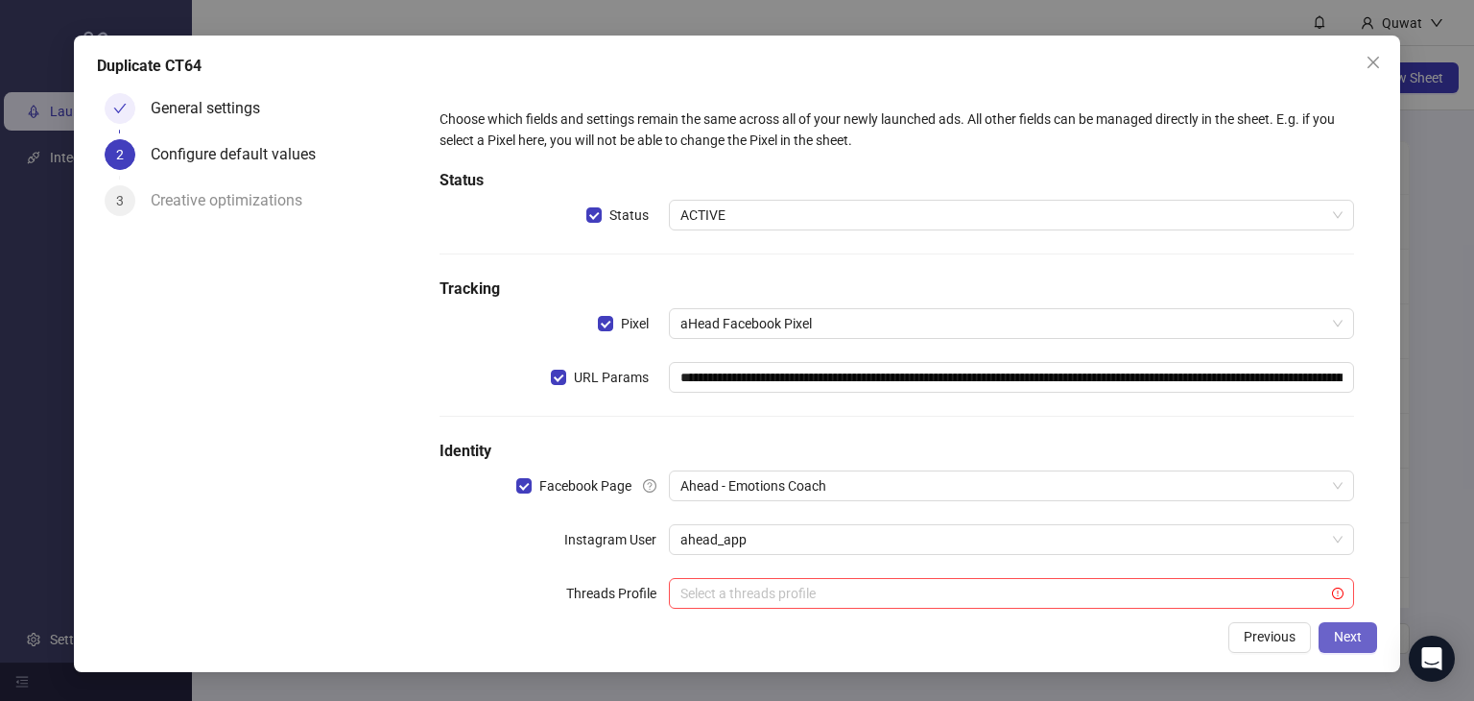
click at [1339, 625] on button "Next" at bounding box center [1348, 637] width 59 height 31
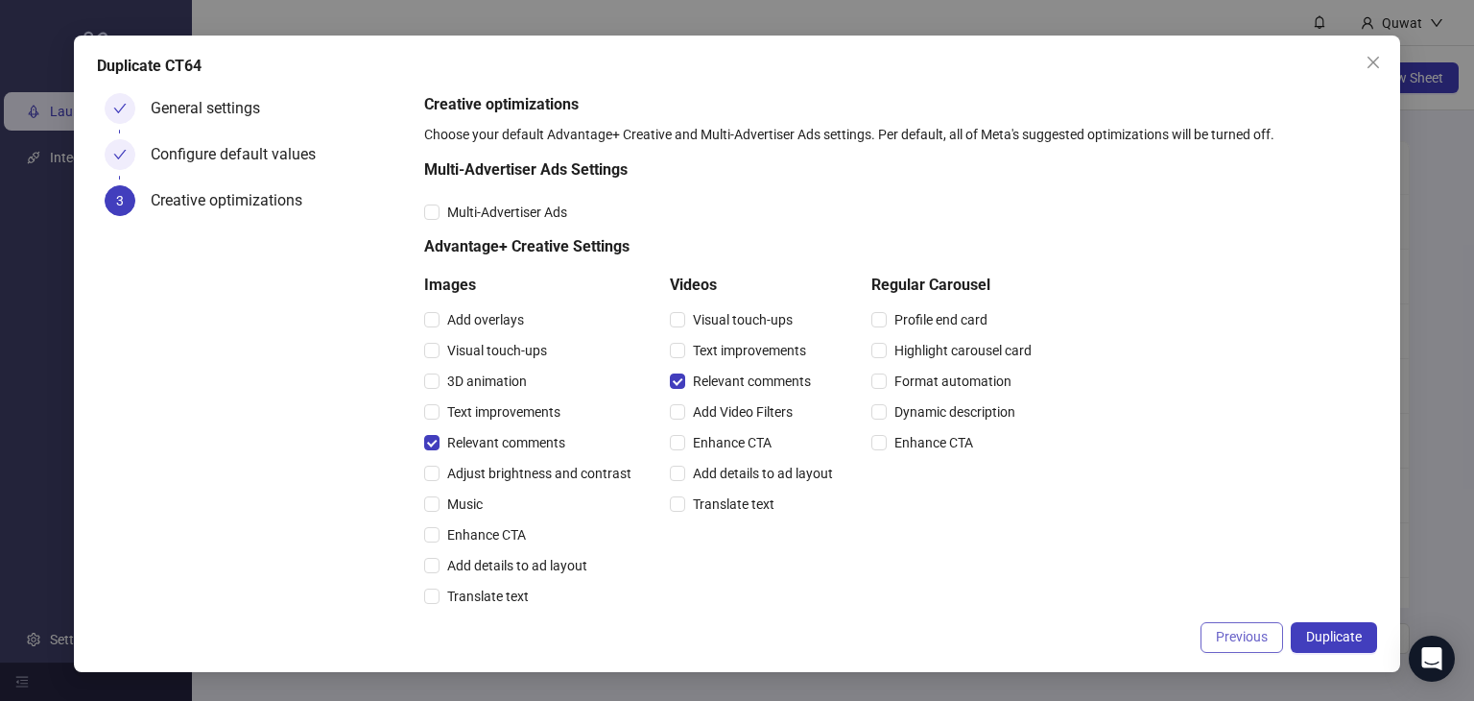
click at [1269, 626] on button "Previous" at bounding box center [1242, 637] width 83 height 31
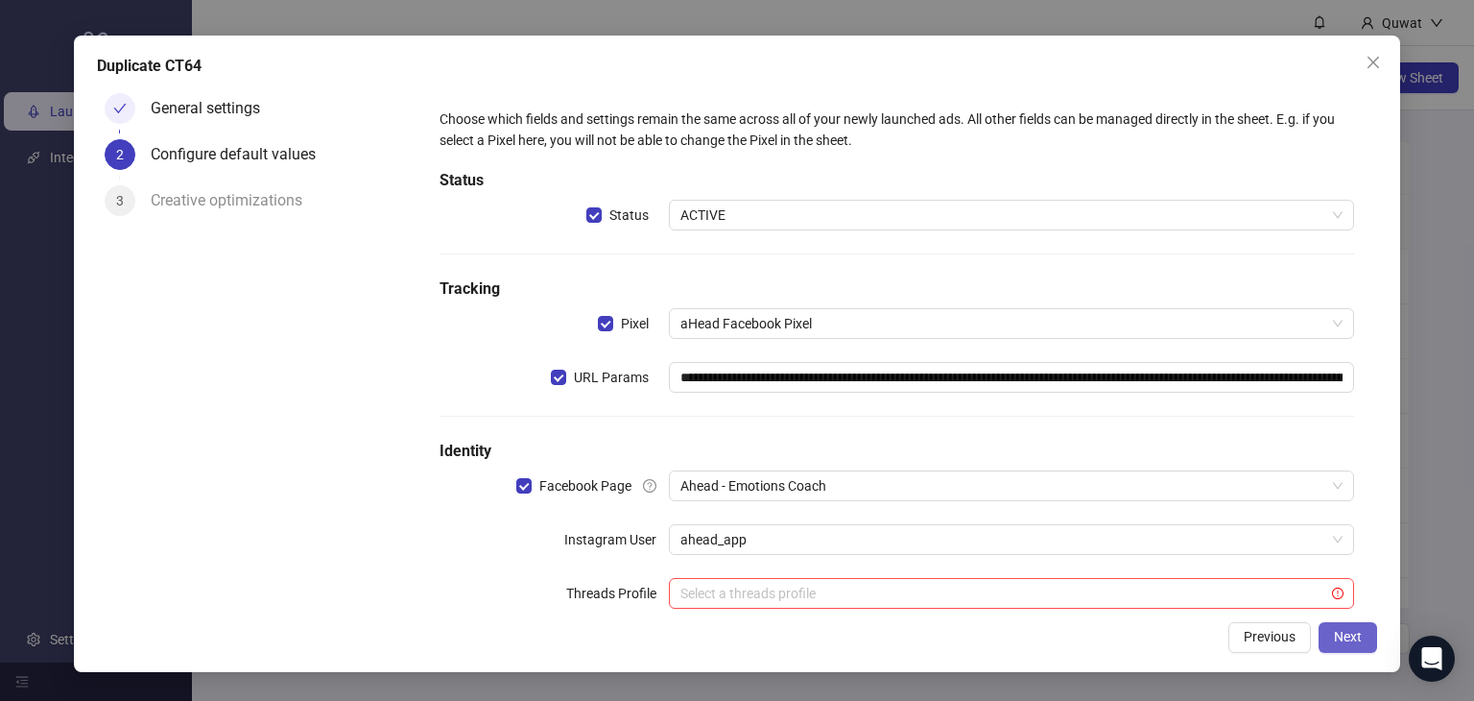
click at [1355, 629] on span "Next" at bounding box center [1348, 636] width 28 height 15
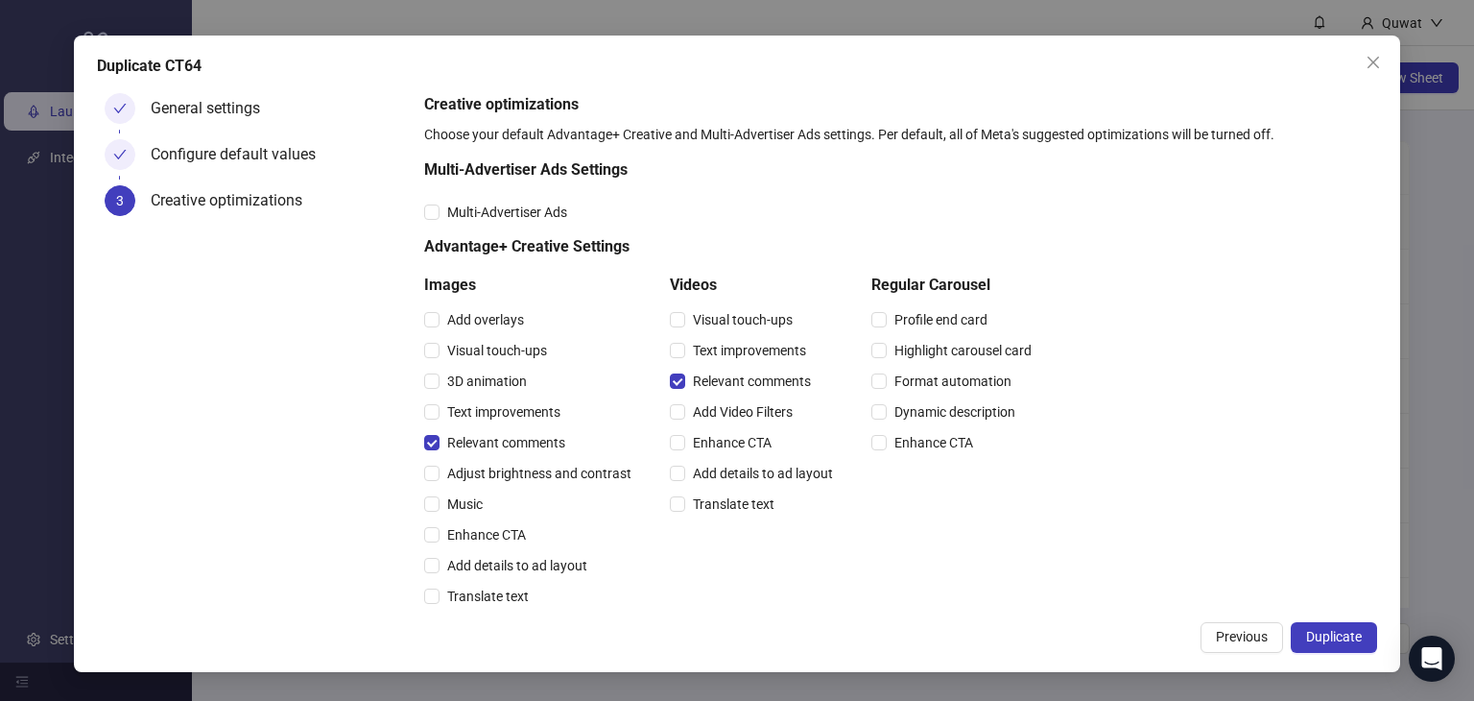
click at [1355, 629] on span "Duplicate" at bounding box center [1334, 636] width 56 height 15
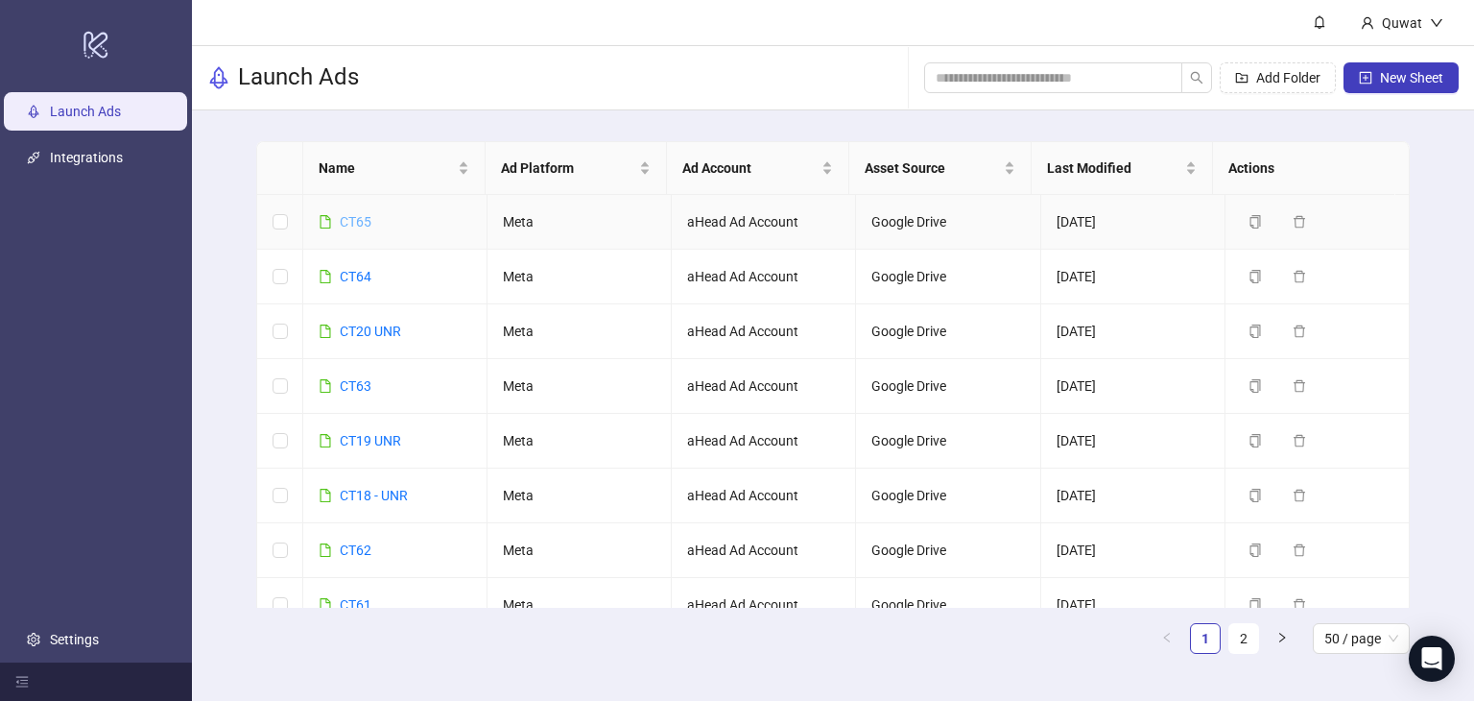
click at [360, 227] on link "CT65" at bounding box center [356, 221] width 32 height 15
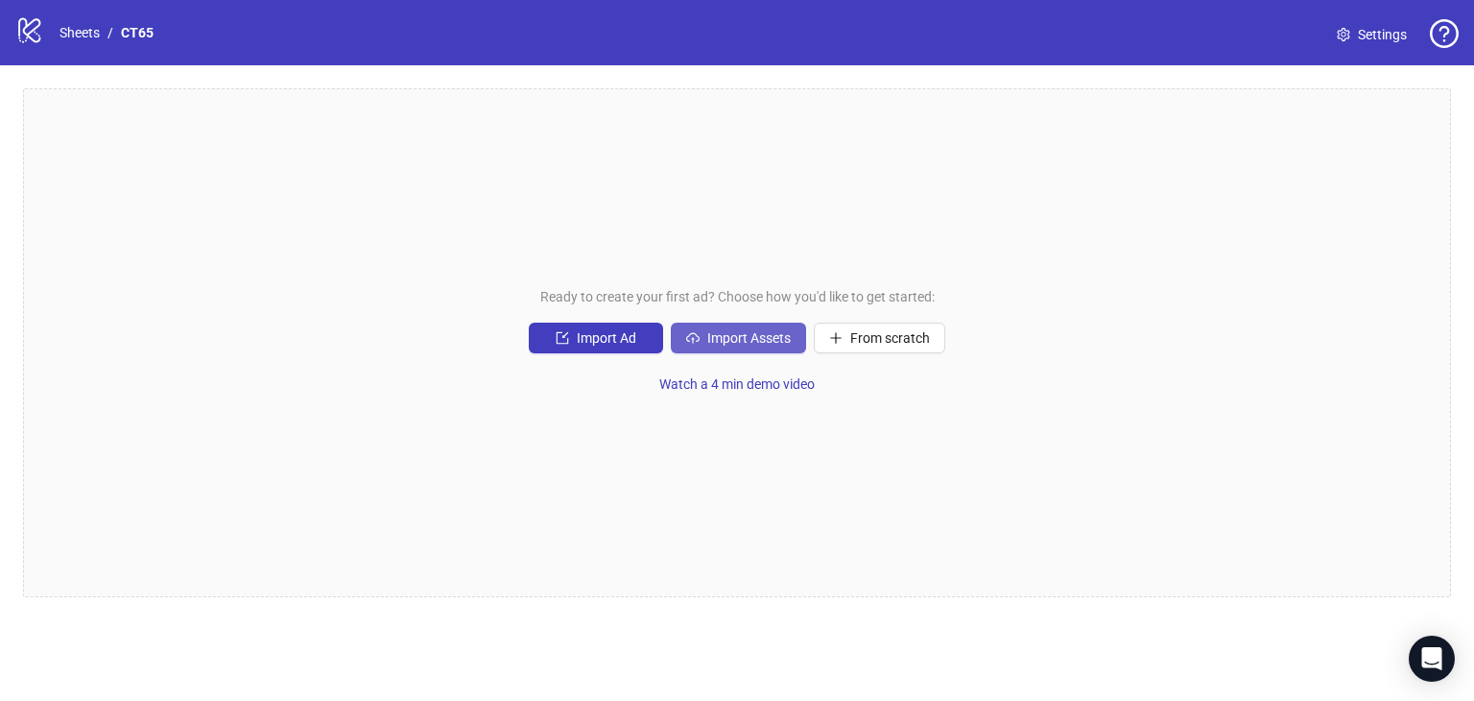
click at [701, 340] on button "Import Assets" at bounding box center [738, 337] width 135 height 31
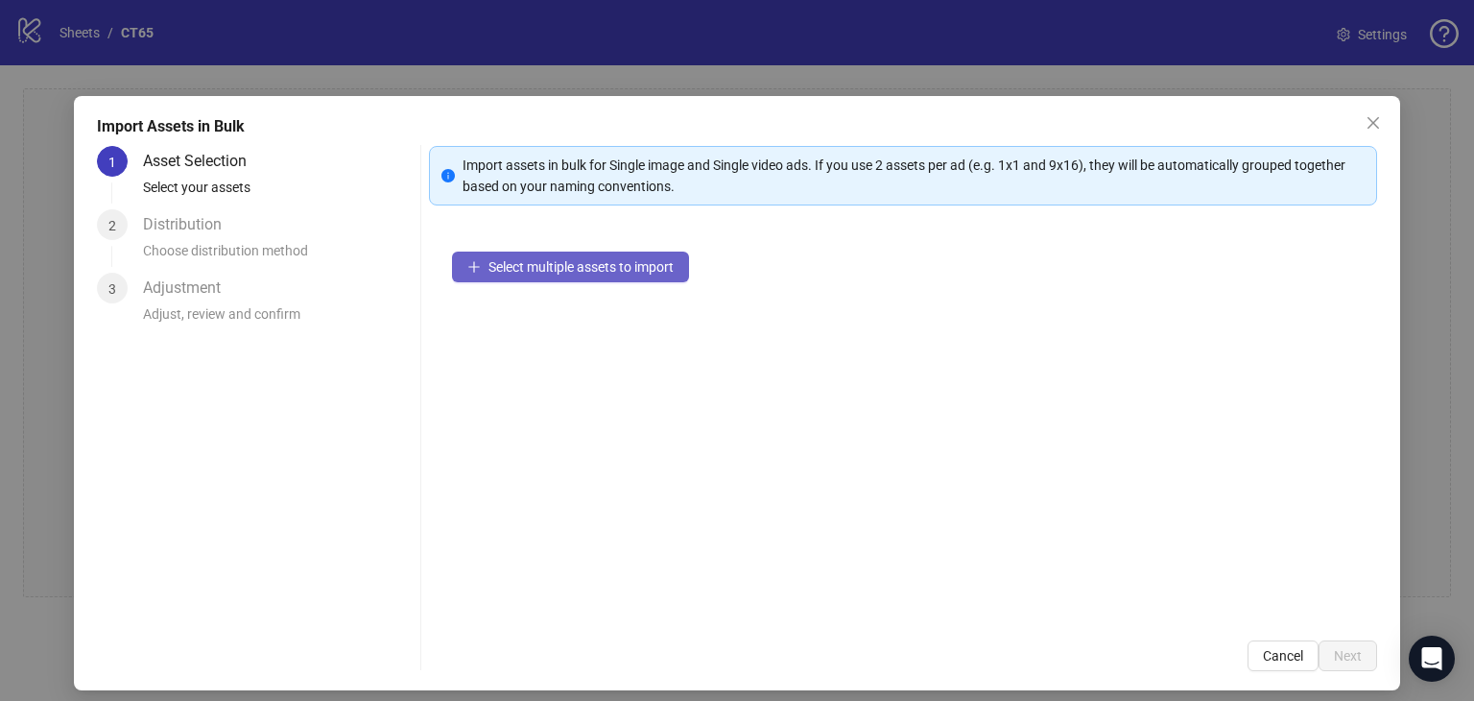
click at [576, 271] on span "Select multiple assets to import" at bounding box center [581, 266] width 185 height 15
click at [536, 259] on span "Select multiple assets to import" at bounding box center [581, 266] width 185 height 15
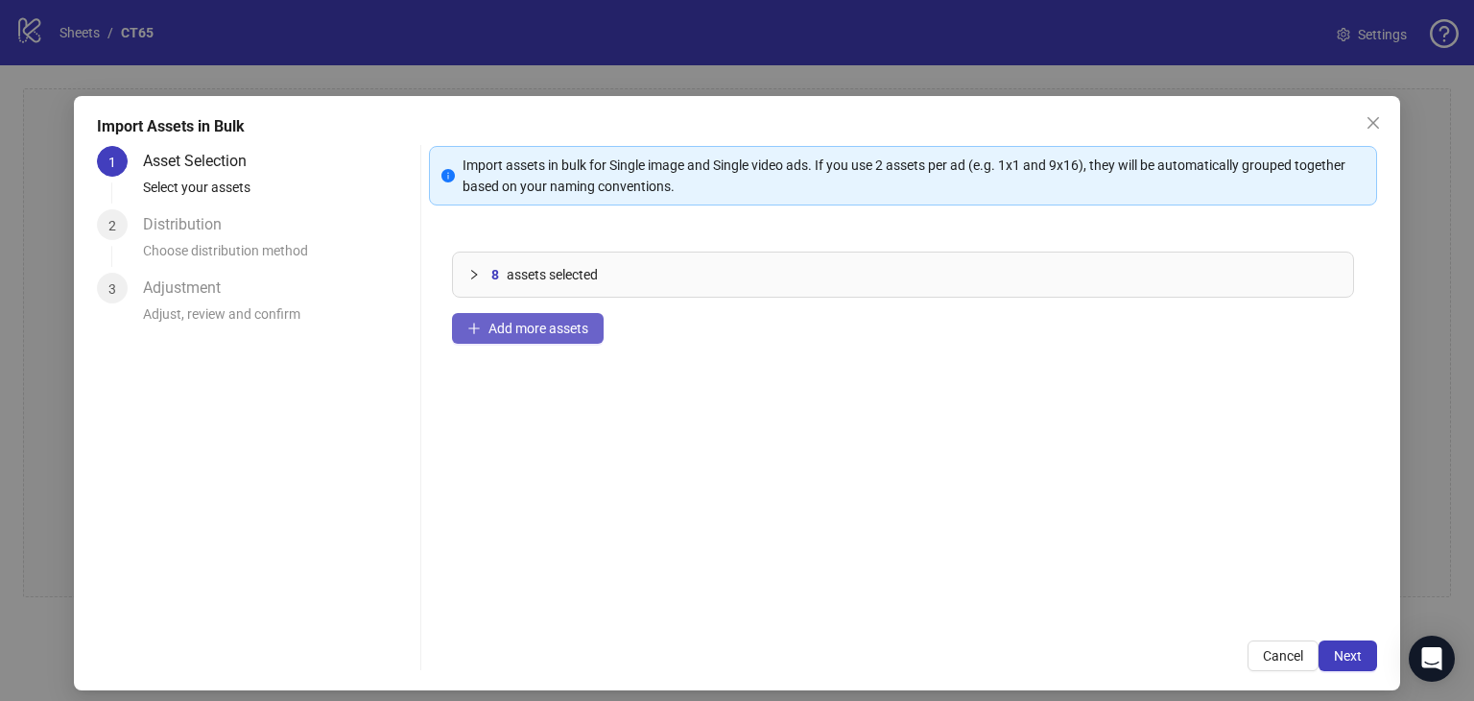
click at [528, 329] on span "Add more assets" at bounding box center [539, 328] width 100 height 15
click at [516, 321] on span "Add more assets" at bounding box center [539, 328] width 100 height 15
click at [495, 313] on button "Add more assets" at bounding box center [528, 328] width 152 height 31
click at [510, 321] on span "Add more assets" at bounding box center [539, 328] width 100 height 15
click at [552, 321] on span "Add more assets" at bounding box center [539, 328] width 100 height 15
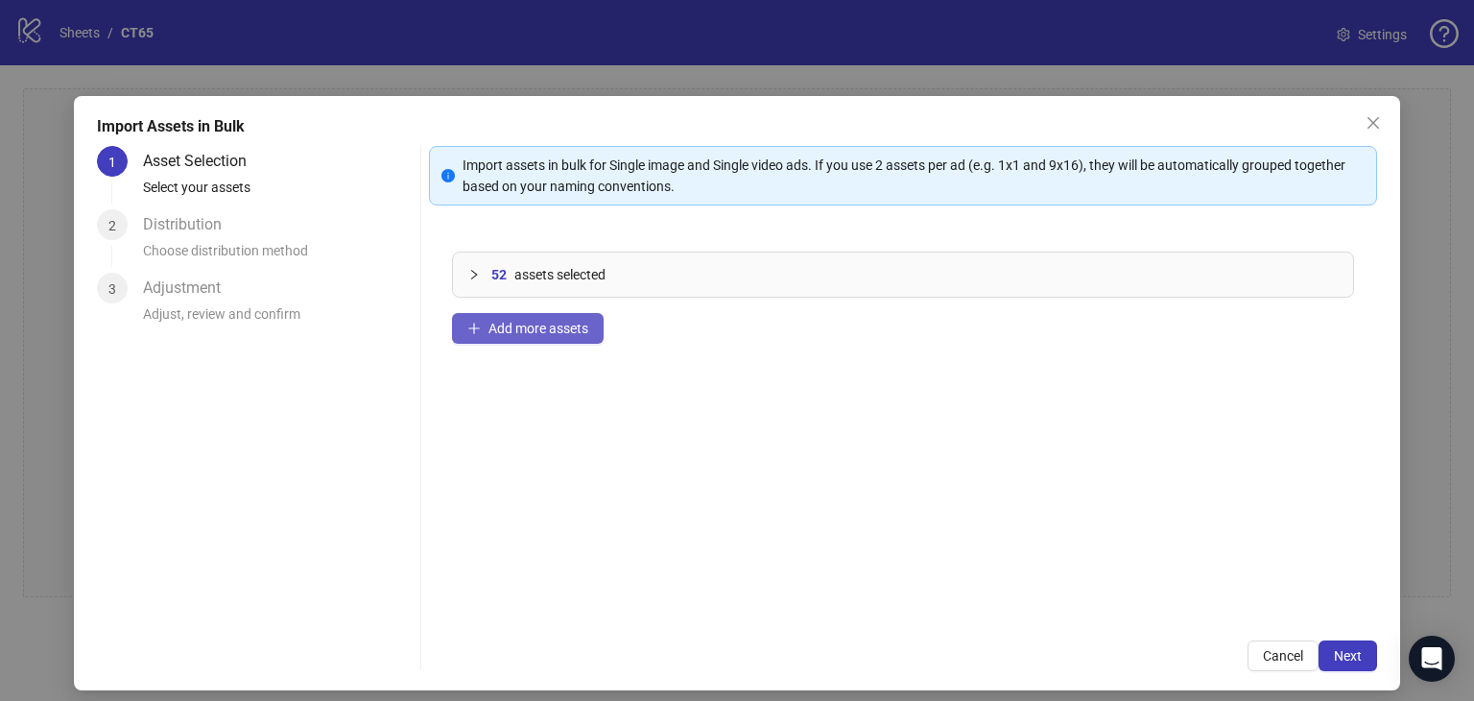
click at [496, 335] on span "Add more assets" at bounding box center [539, 328] width 100 height 15
click at [481, 328] on button "Add more assets" at bounding box center [528, 328] width 152 height 31
click at [1334, 659] on span "Next" at bounding box center [1348, 655] width 28 height 15
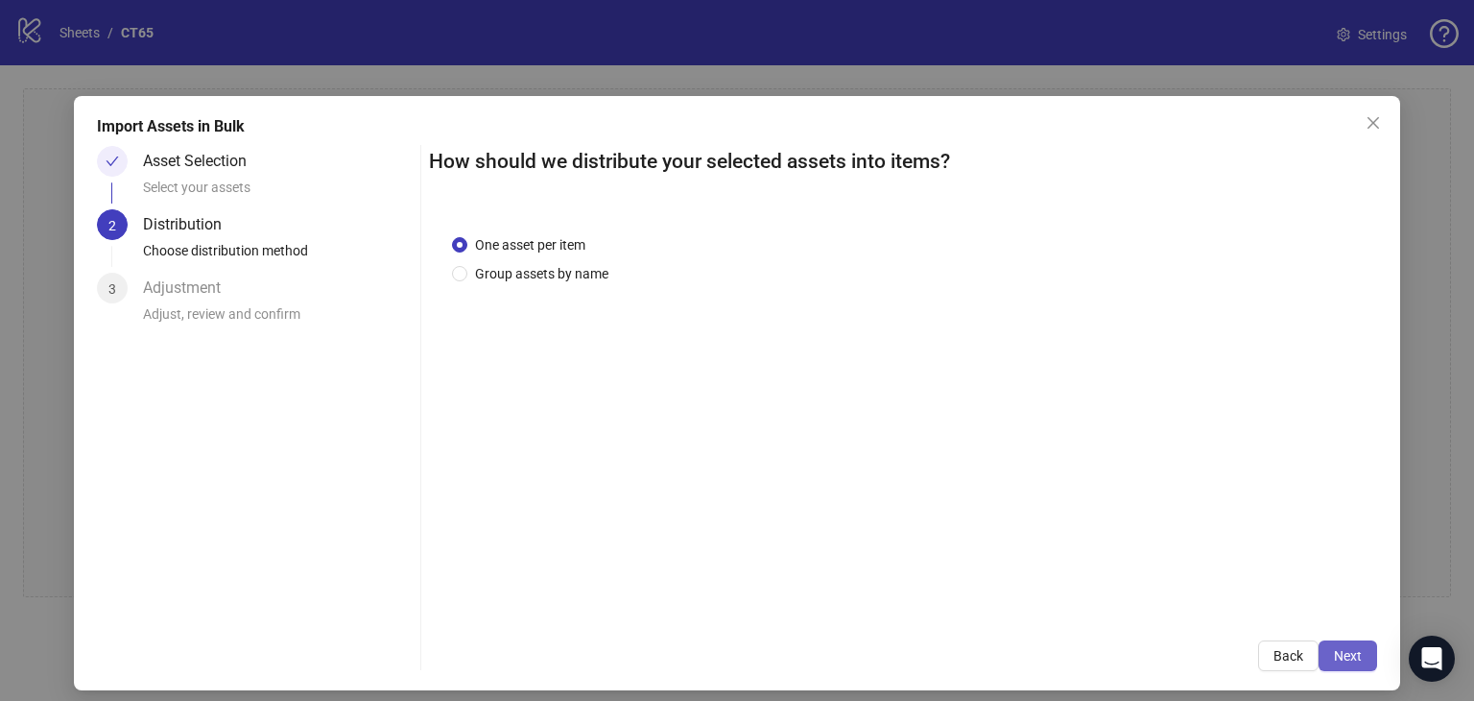
click at [1331, 641] on button "Next" at bounding box center [1348, 655] width 59 height 31
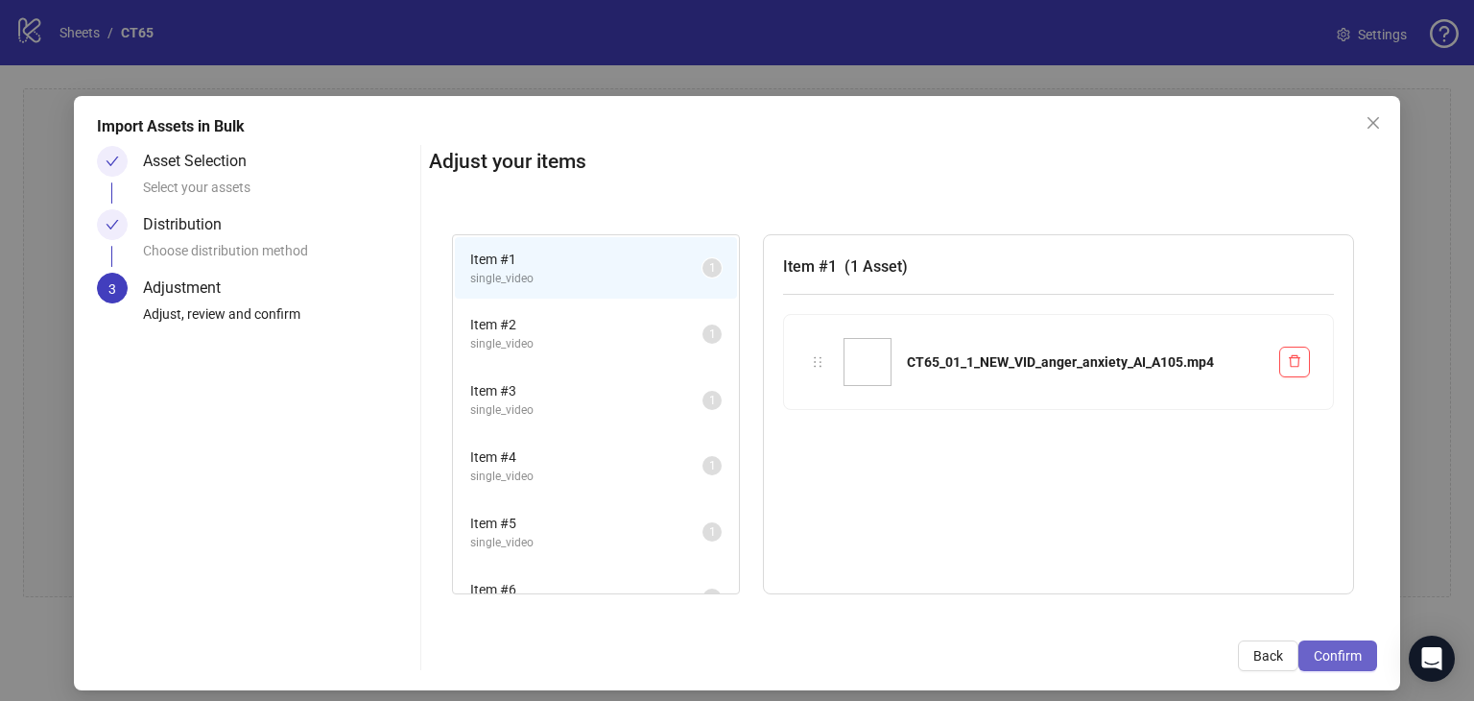
click at [1340, 645] on button "Confirm" at bounding box center [1338, 655] width 79 height 31
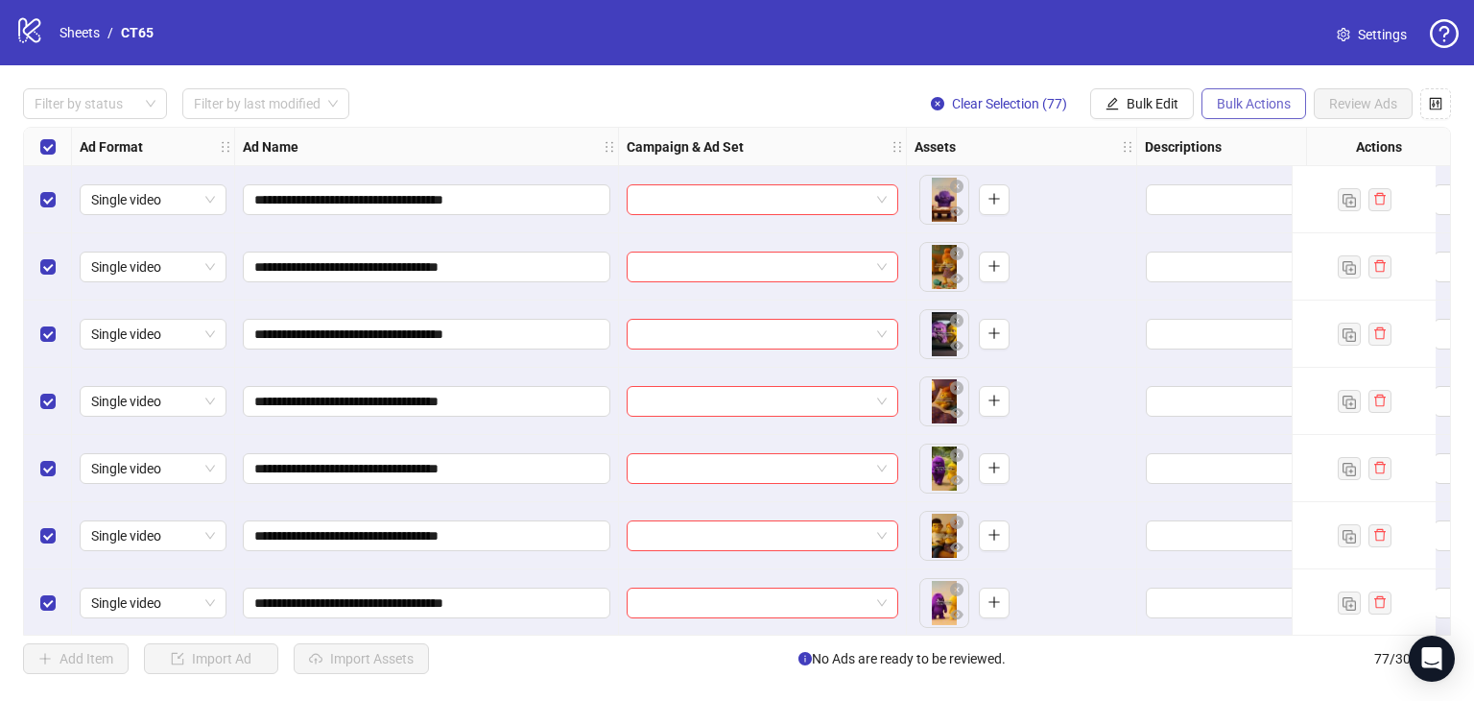
click at [1234, 91] on button "Bulk Actions" at bounding box center [1254, 103] width 105 height 31
click at [1144, 92] on button "Bulk Edit" at bounding box center [1142, 103] width 104 height 31
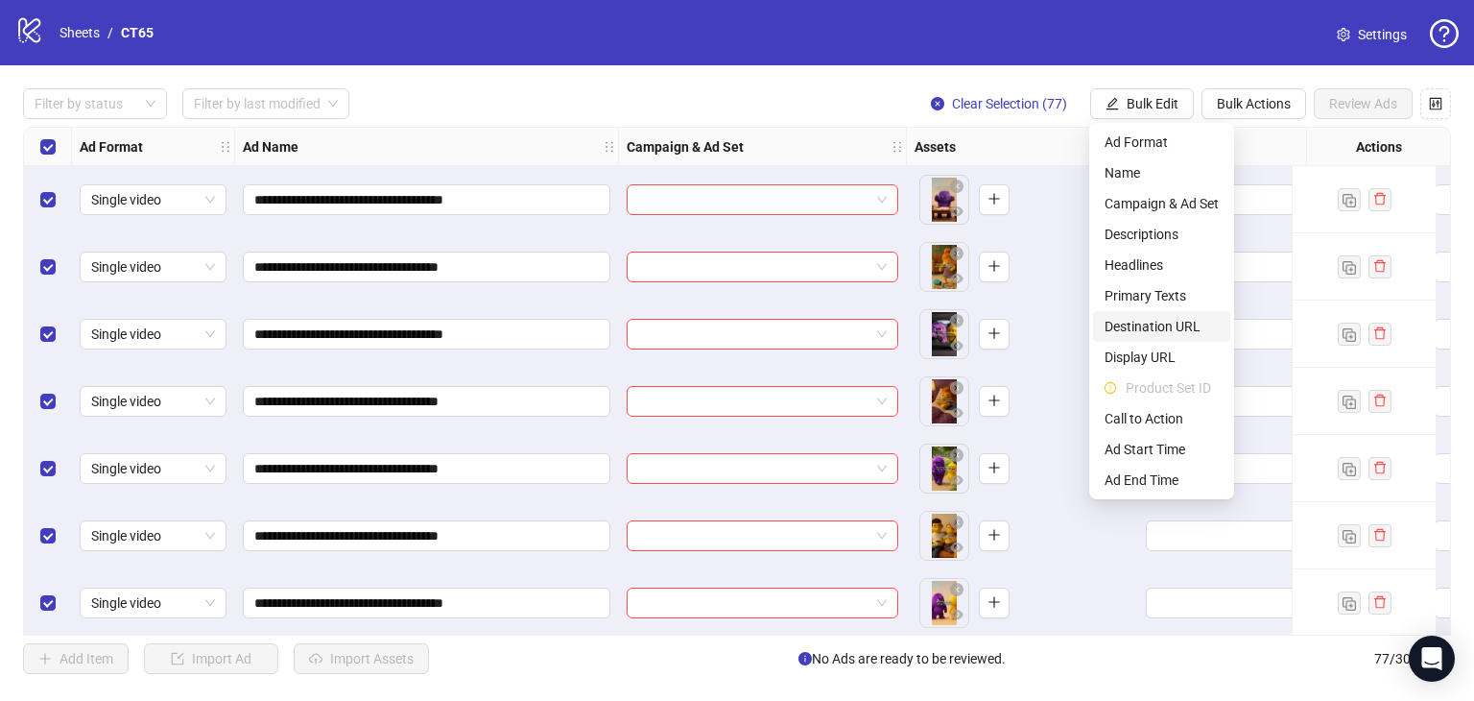
click at [1152, 323] on span "Destination URL" at bounding box center [1162, 326] width 114 height 21
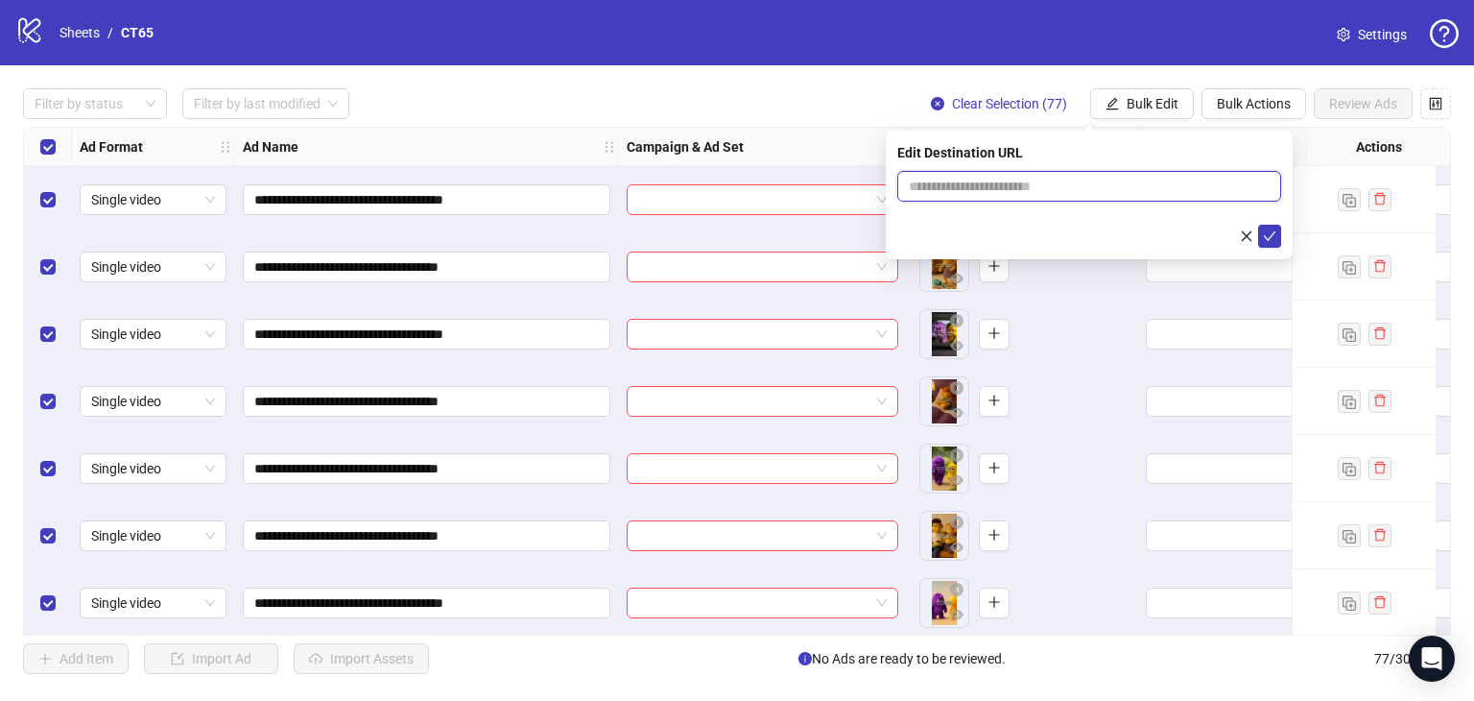
click at [1028, 179] on input "text" at bounding box center [1082, 186] width 346 height 21
click at [1025, 189] on input "text" at bounding box center [1082, 186] width 346 height 21
click at [1025, 193] on input "text" at bounding box center [1082, 186] width 346 height 21
paste input "**********"
type input "**********"
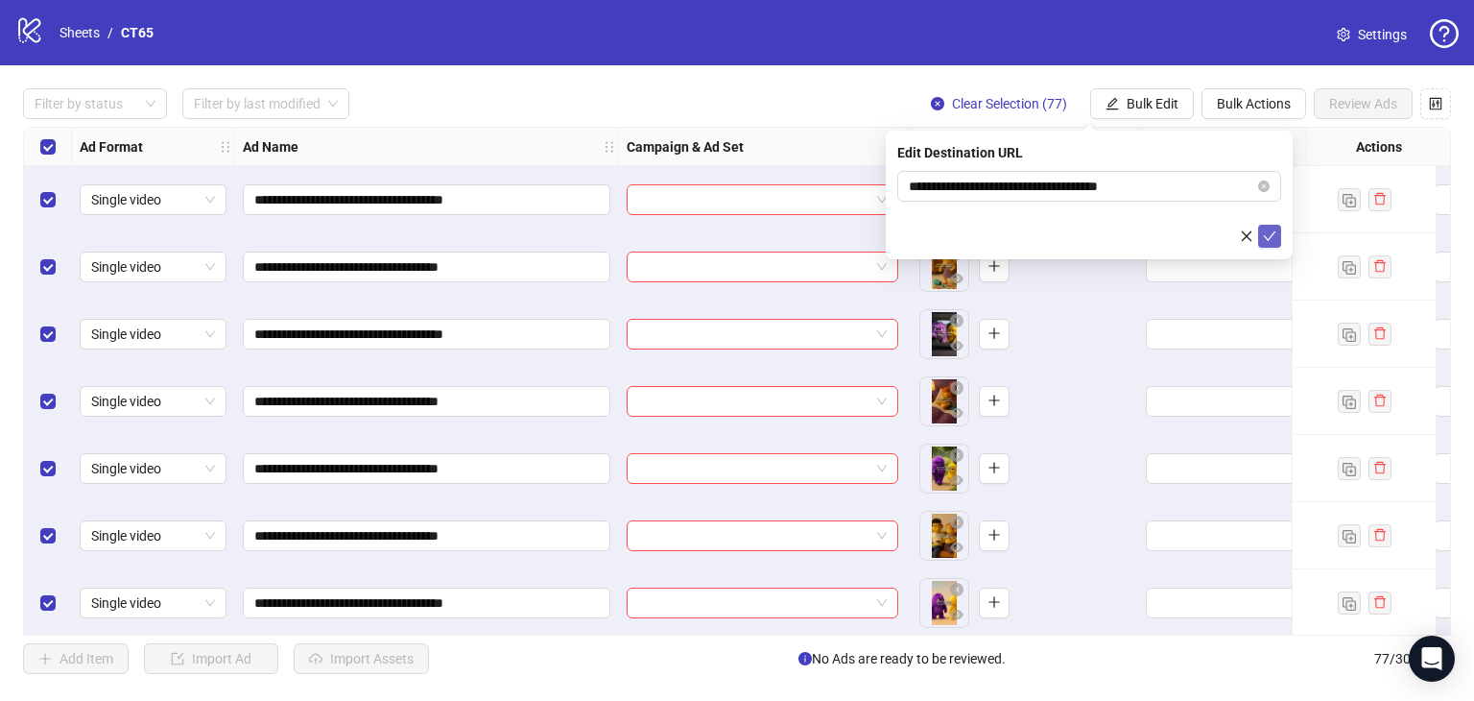
click at [1269, 237] on icon "check" at bounding box center [1269, 235] width 13 height 13
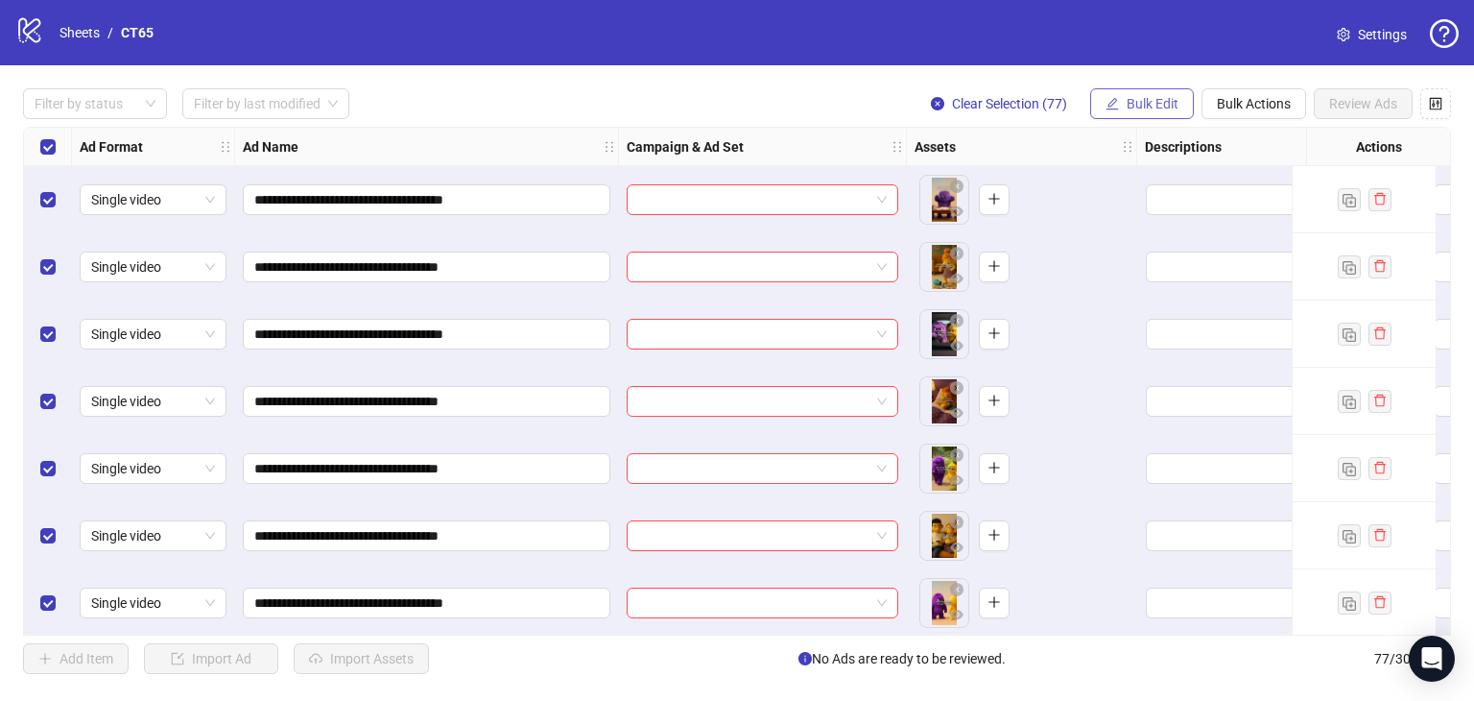
click at [1148, 102] on span "Bulk Edit" at bounding box center [1153, 103] width 52 height 15
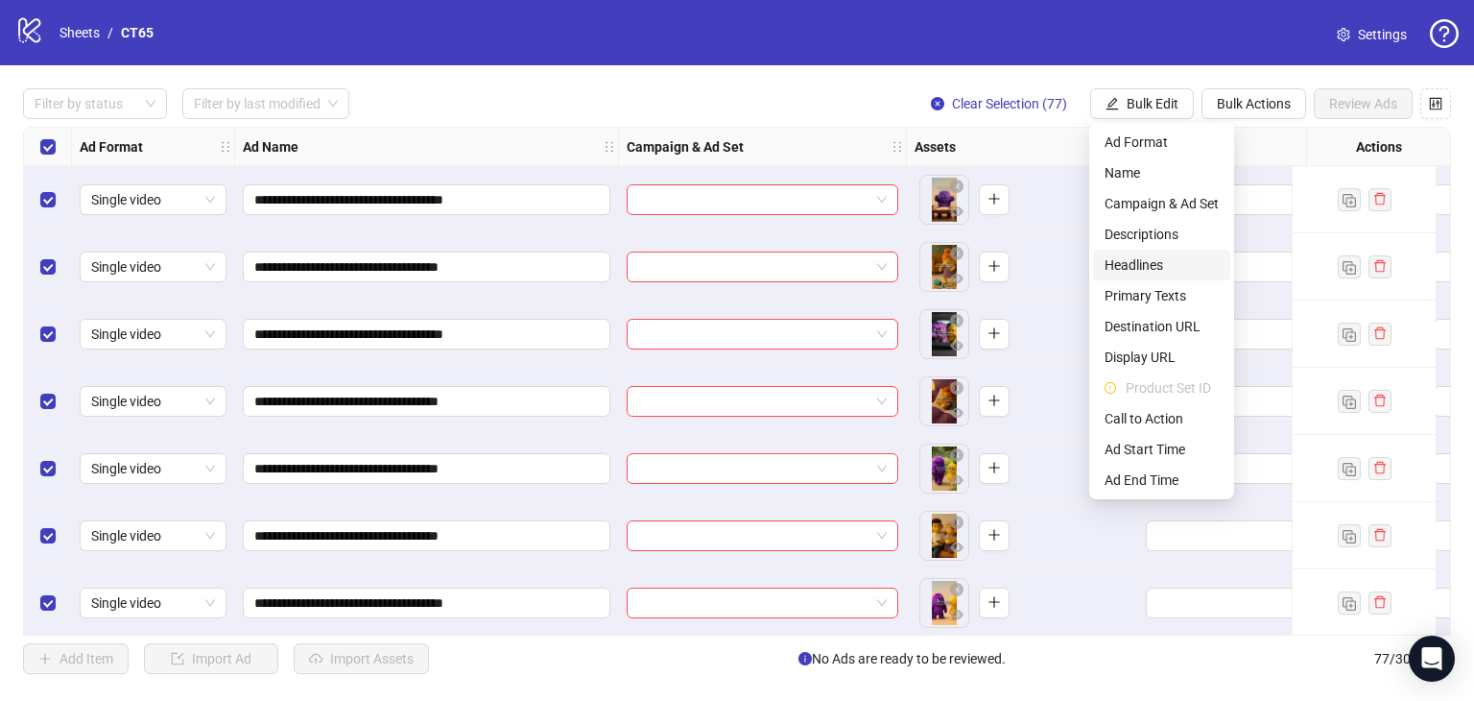
click at [1152, 266] on span "Headlines" at bounding box center [1162, 264] width 114 height 21
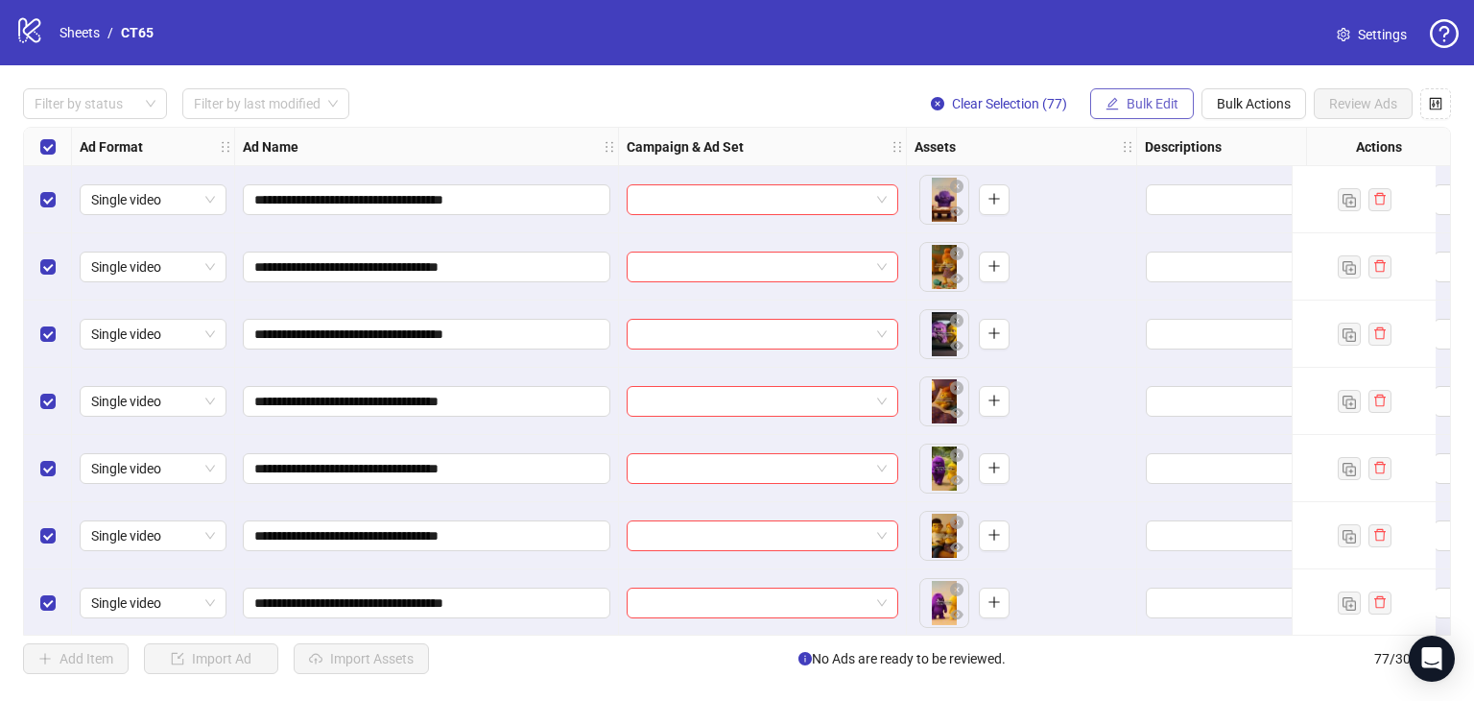
click at [1138, 105] on span "Bulk Edit" at bounding box center [1153, 103] width 52 height 15
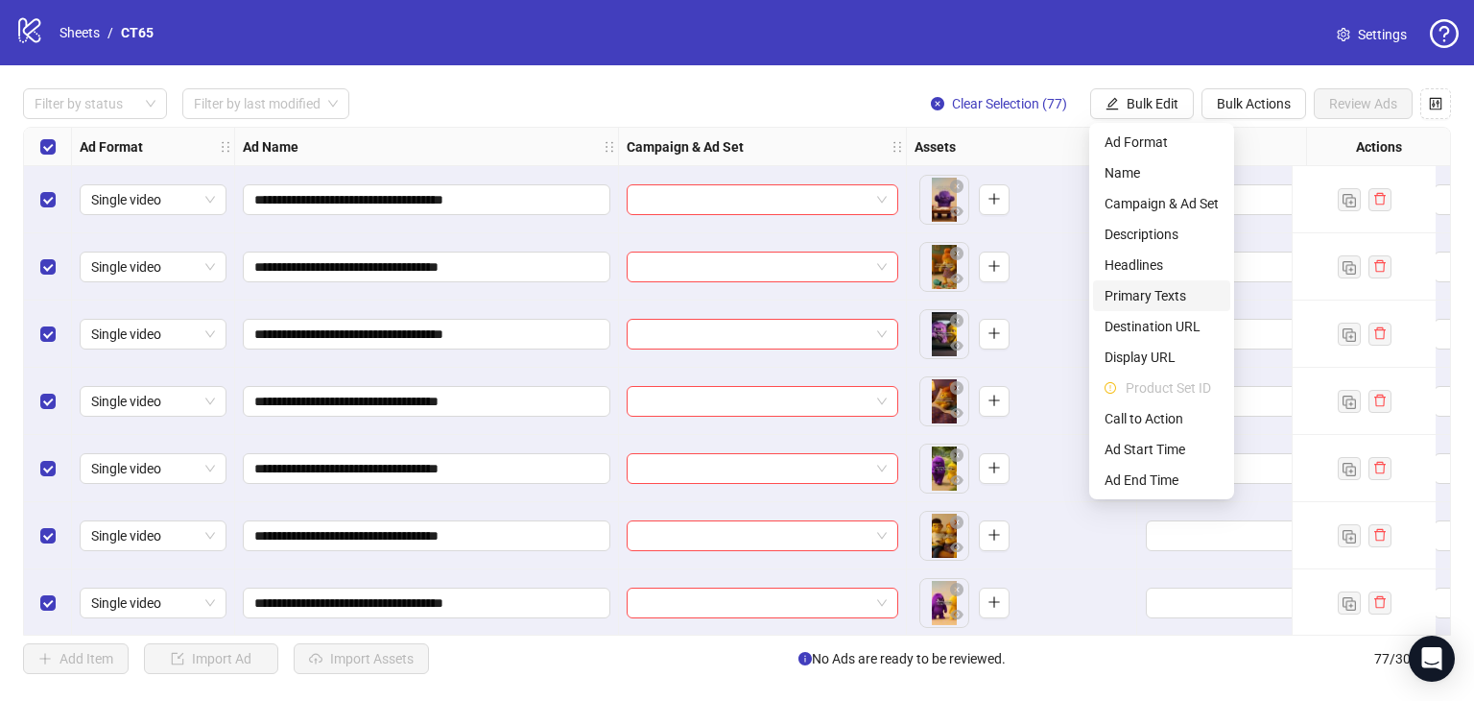
click at [1181, 296] on span "Primary Texts" at bounding box center [1162, 295] width 114 height 21
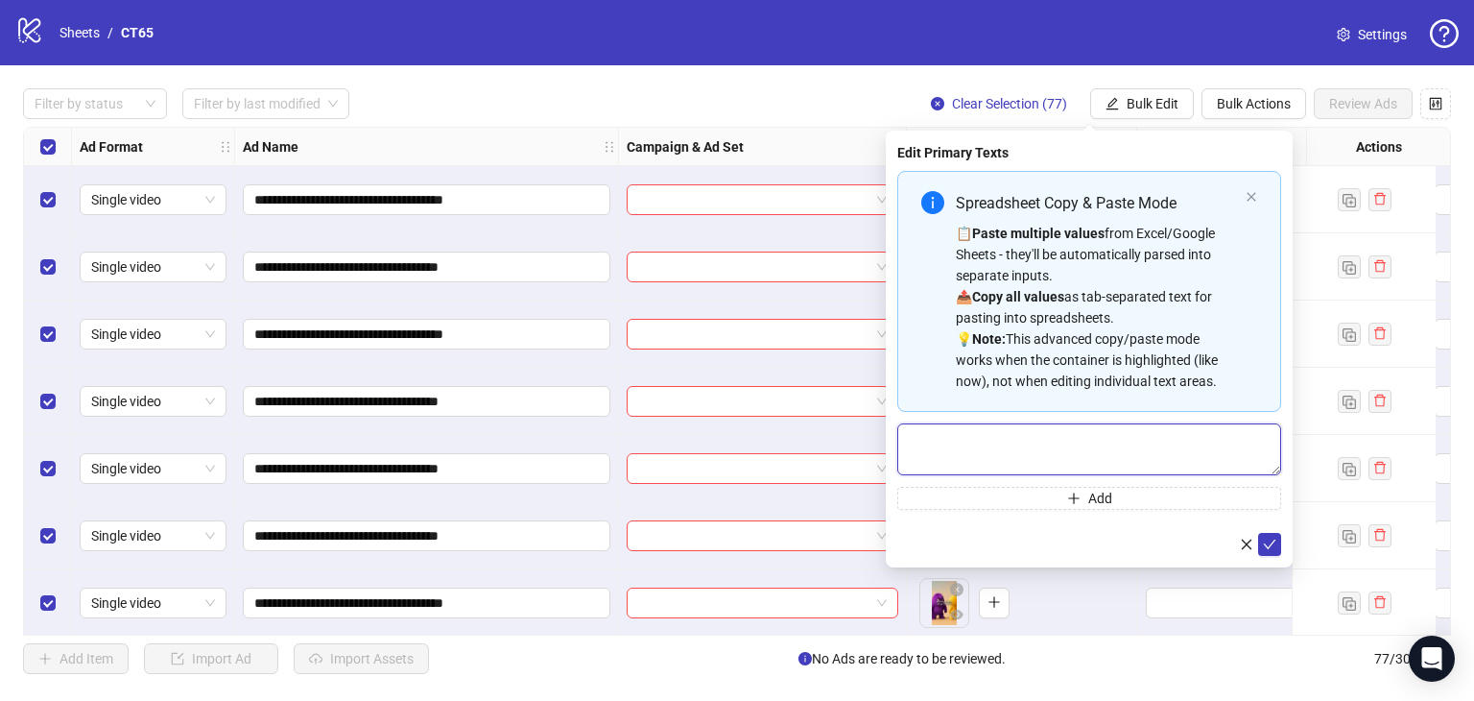
click at [1100, 435] on textarea "Multi-text input container - paste or copy values" at bounding box center [1089, 449] width 384 height 52
paste textarea "**********"
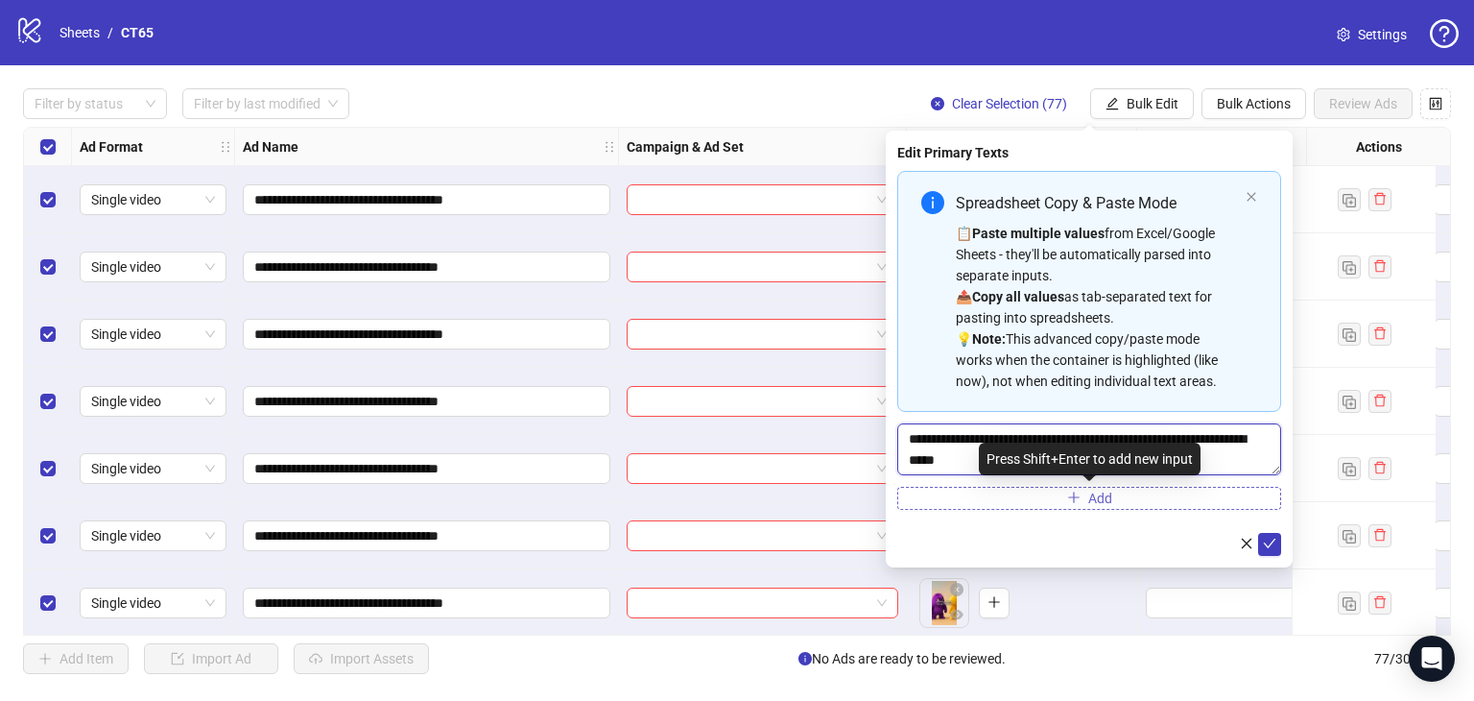
type textarea "**********"
click at [1098, 493] on span "Add" at bounding box center [1100, 497] width 24 height 15
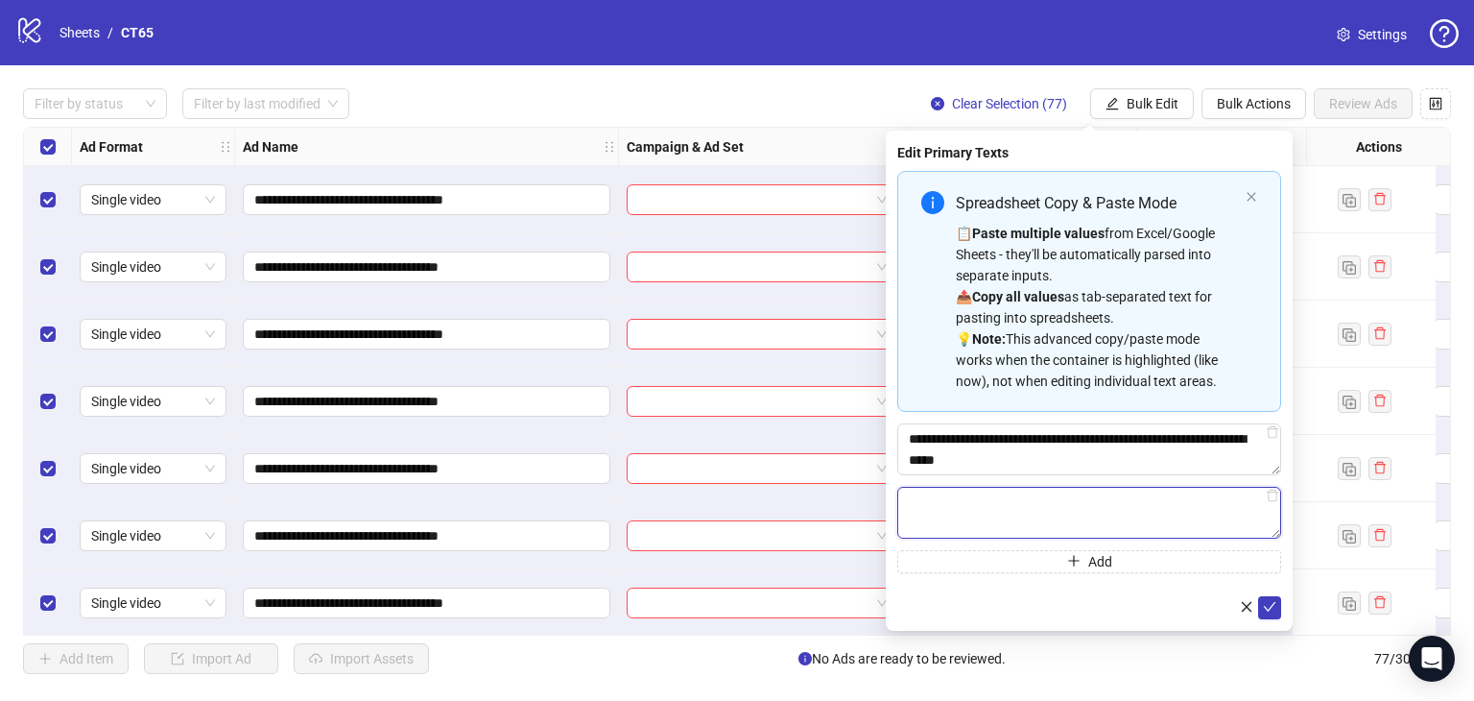
paste textarea "**********"
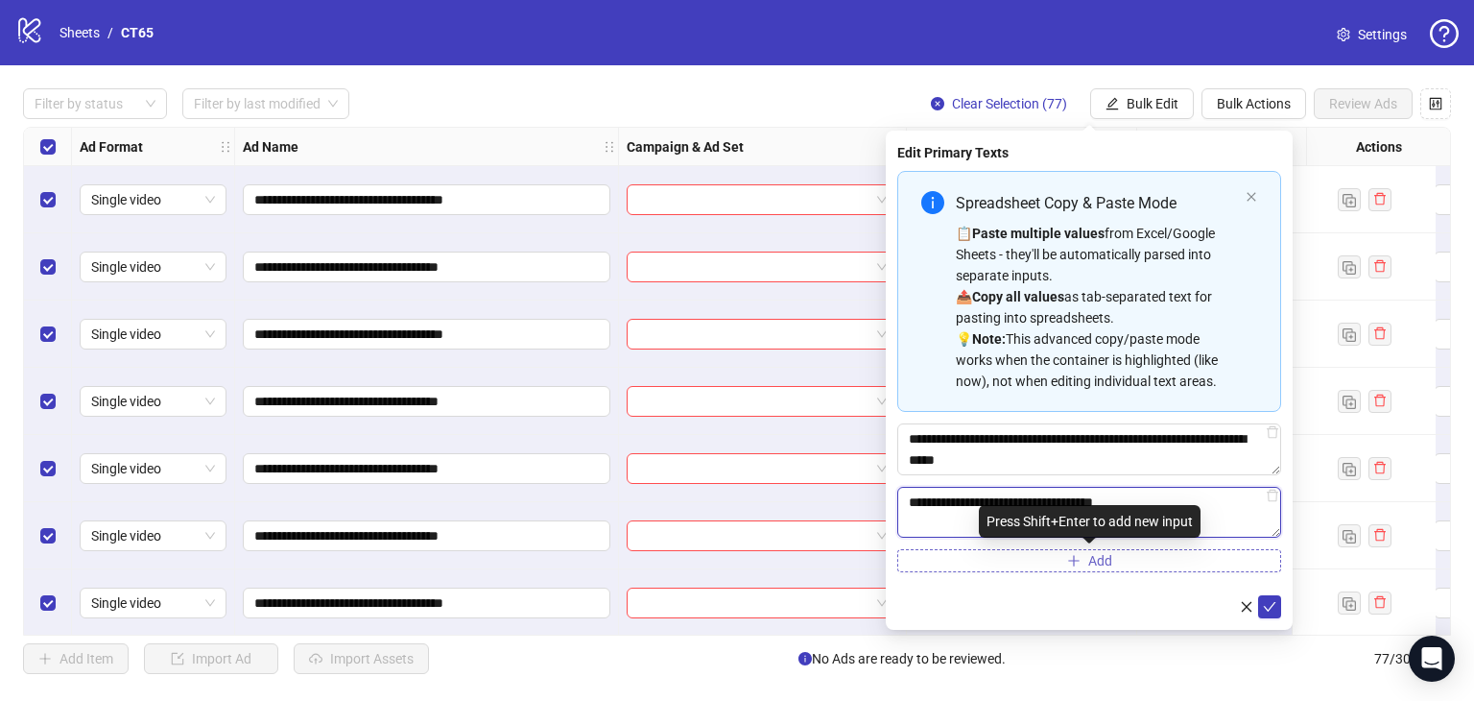
type textarea "**********"
click at [1099, 557] on span "Add" at bounding box center [1100, 560] width 24 height 15
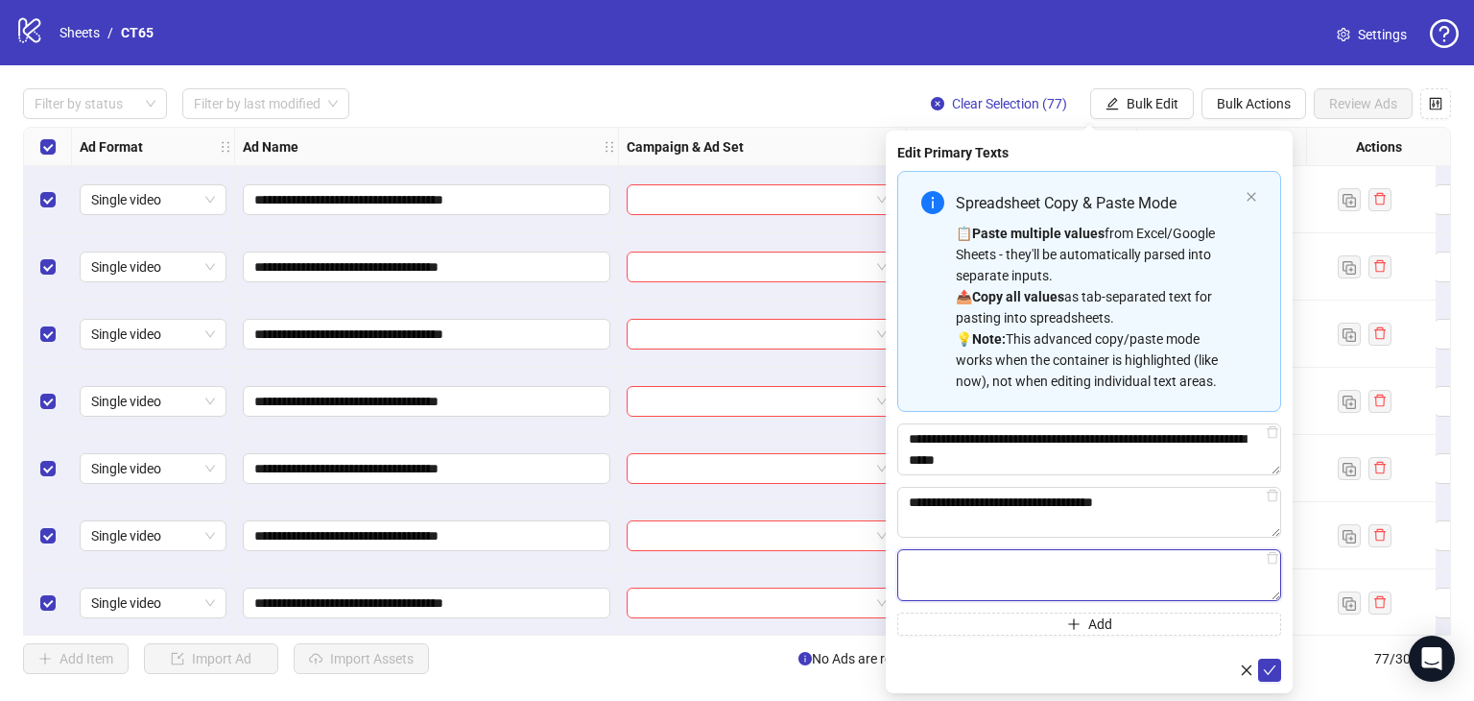
paste textarea "**********"
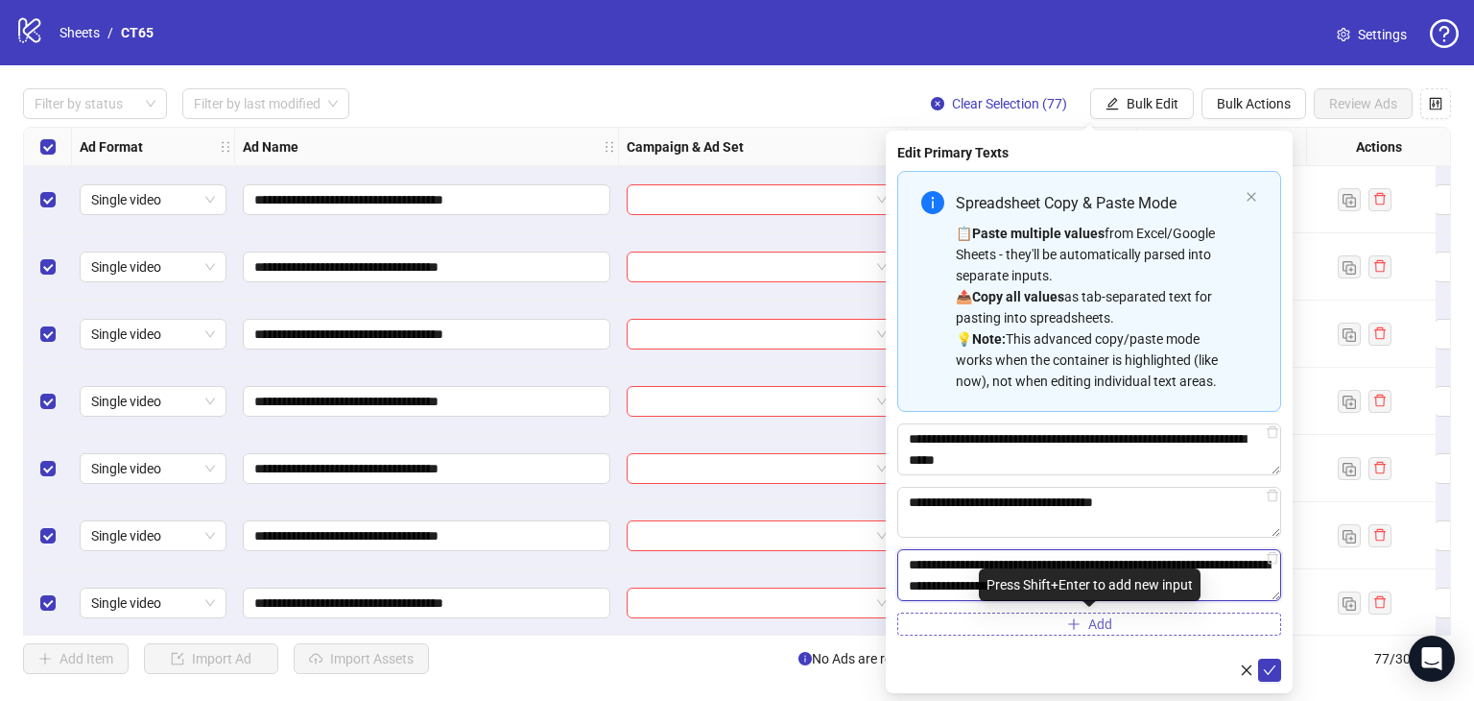
type textarea "**********"
click at [1094, 623] on span "Add" at bounding box center [1100, 623] width 24 height 15
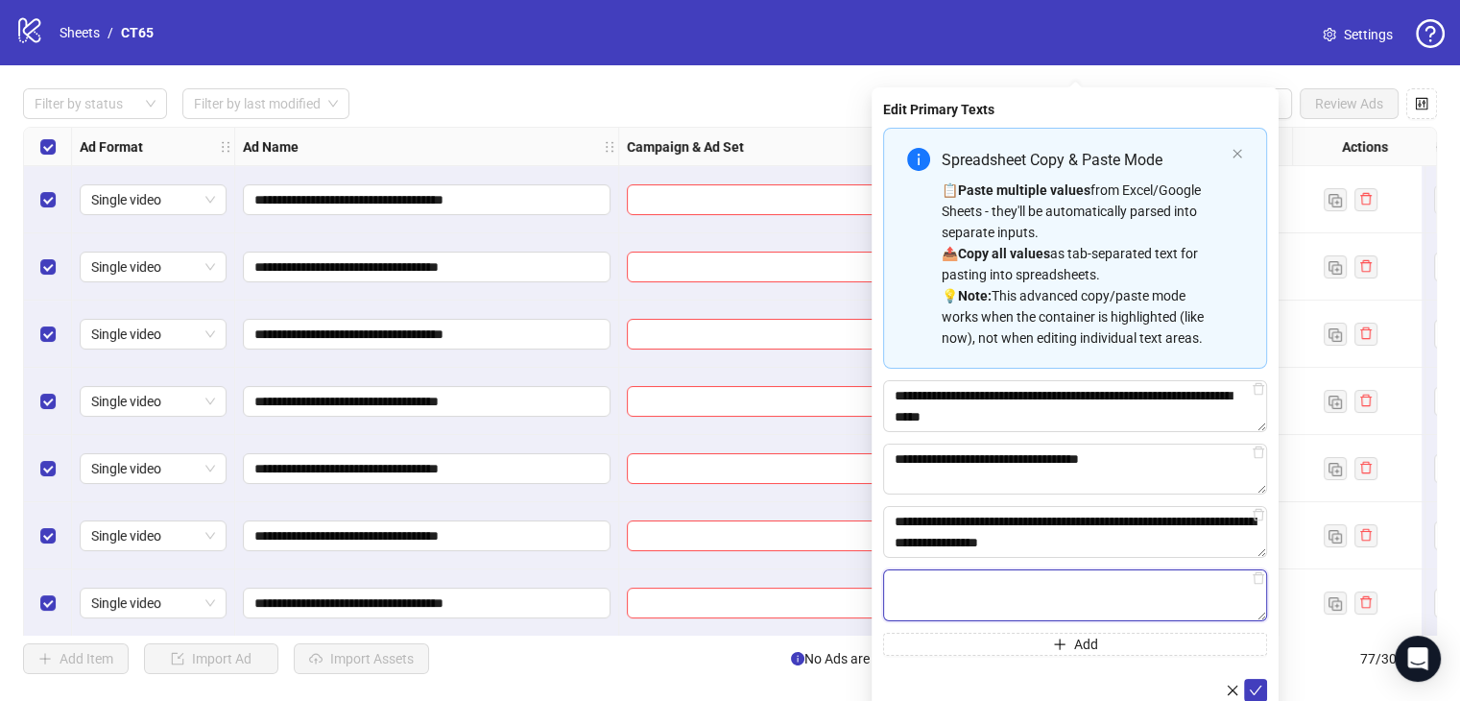
paste textarea "**********"
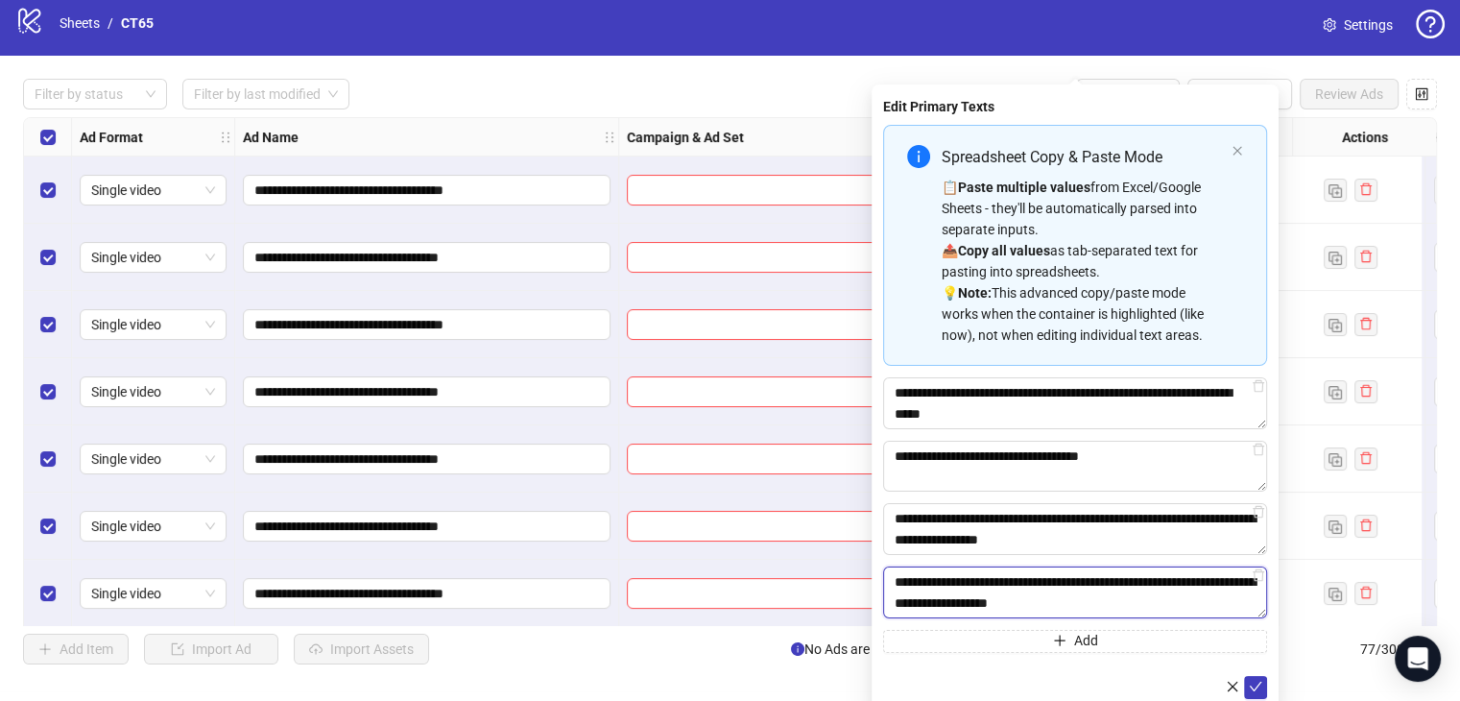
scroll to position [12, 0]
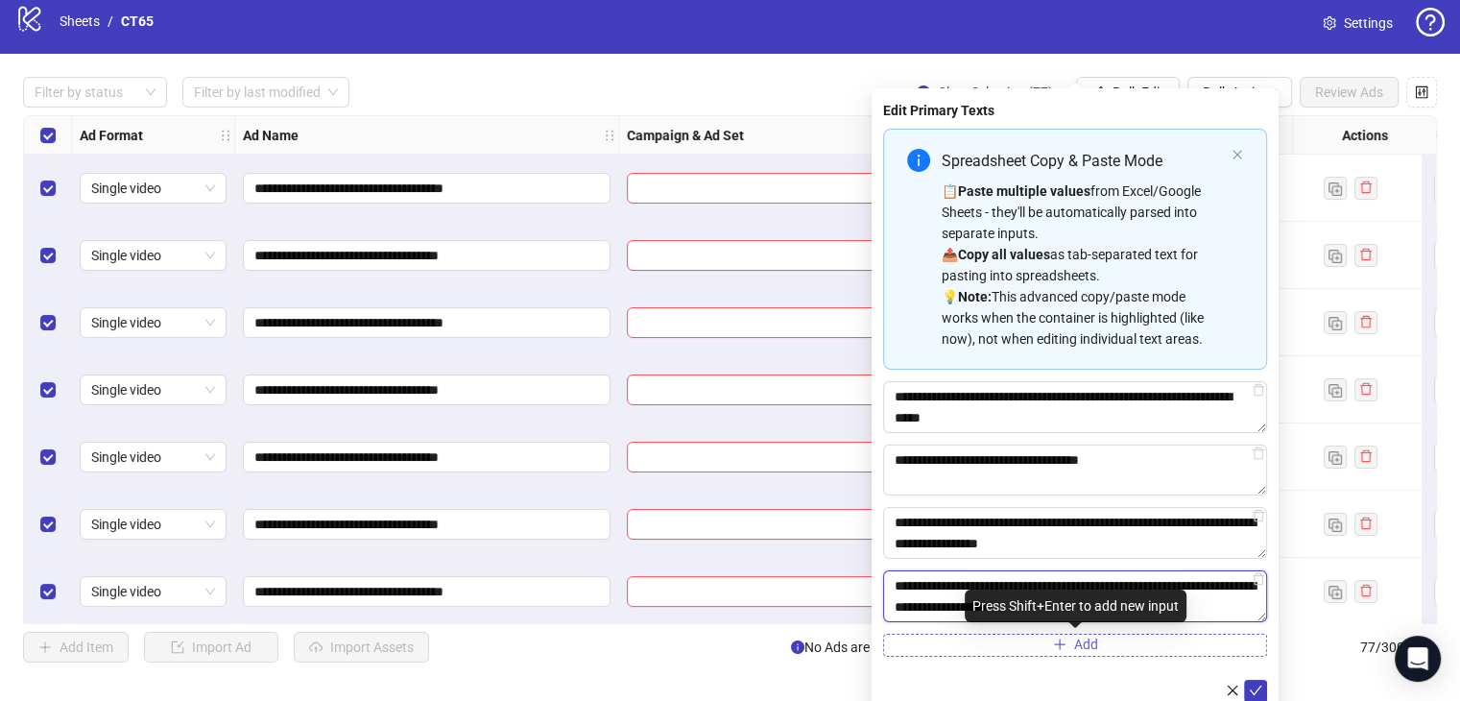
type textarea "**********"
click at [1090, 640] on span "Add" at bounding box center [1086, 643] width 24 height 15
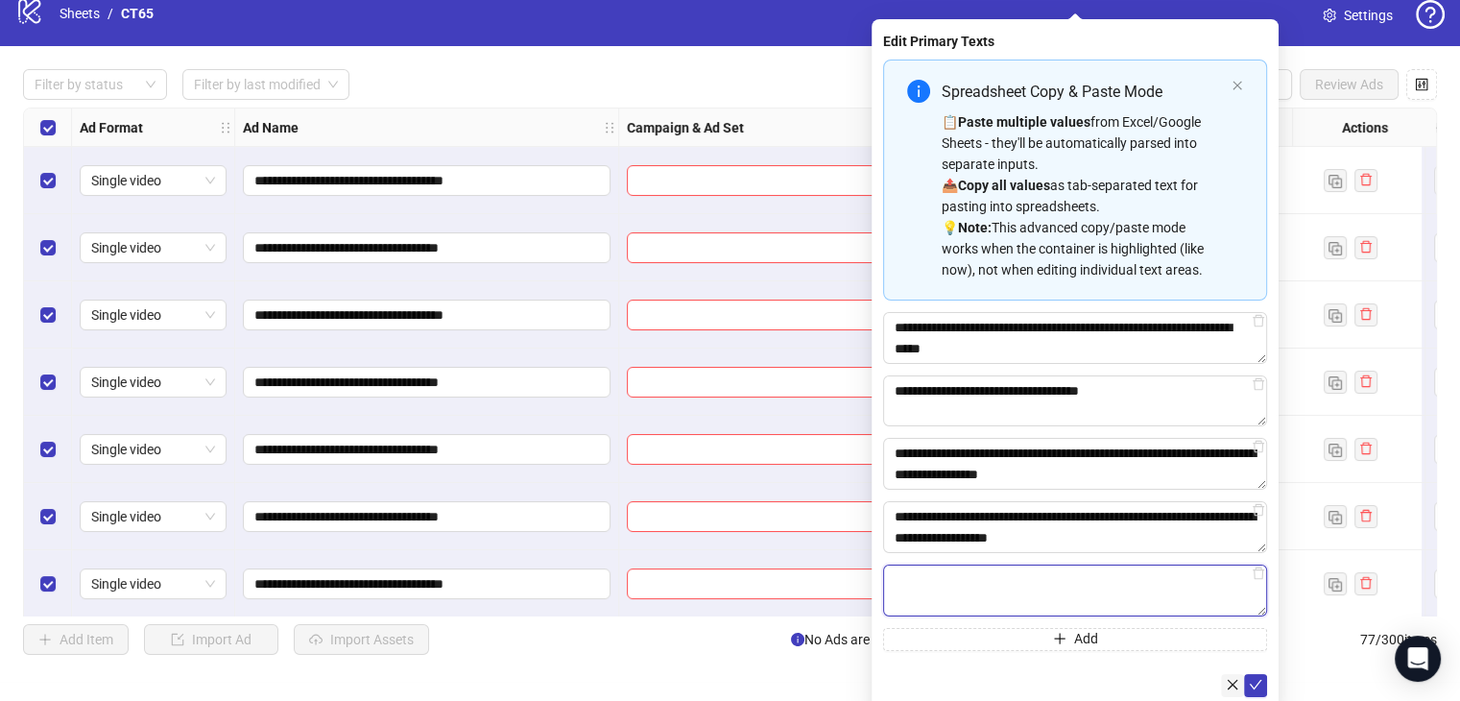
scroll to position [25, 0]
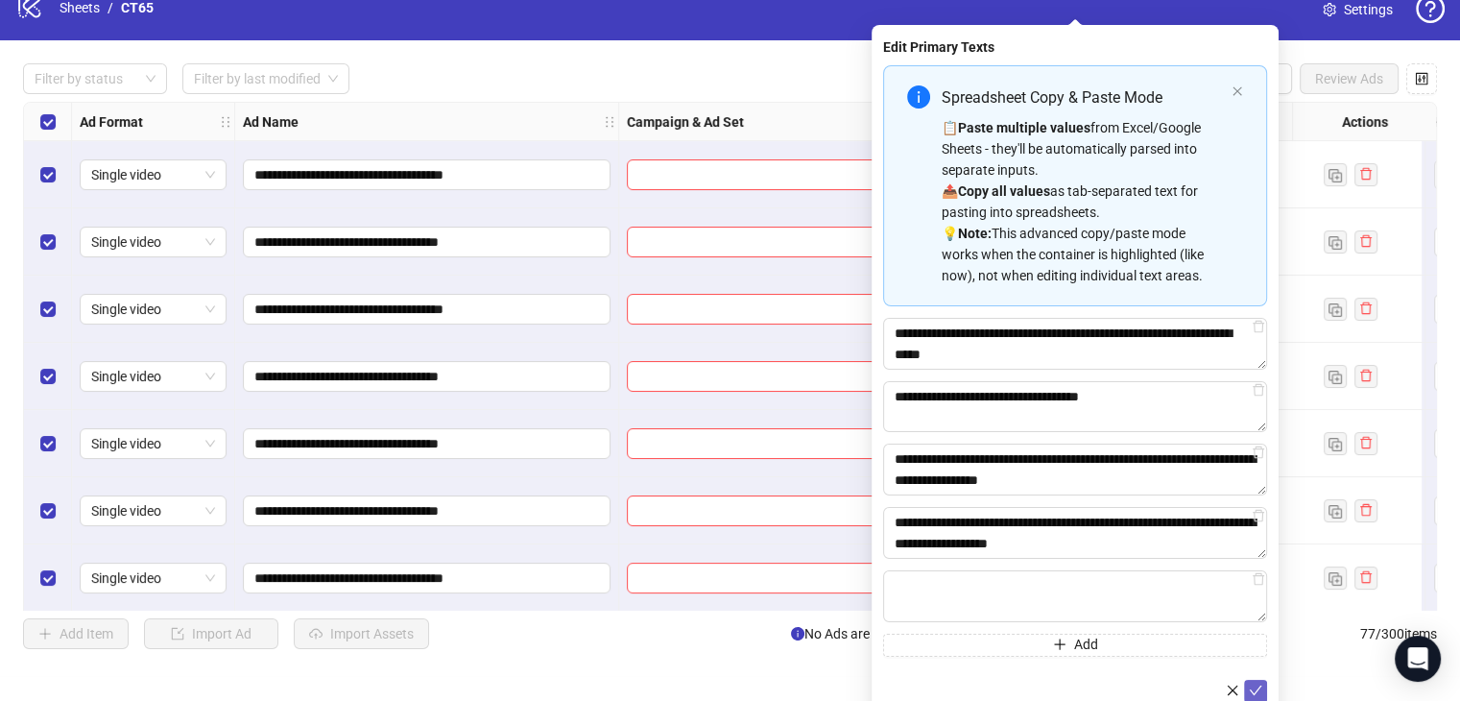
click at [1257, 687] on icon "check" at bounding box center [1256, 690] width 12 height 10
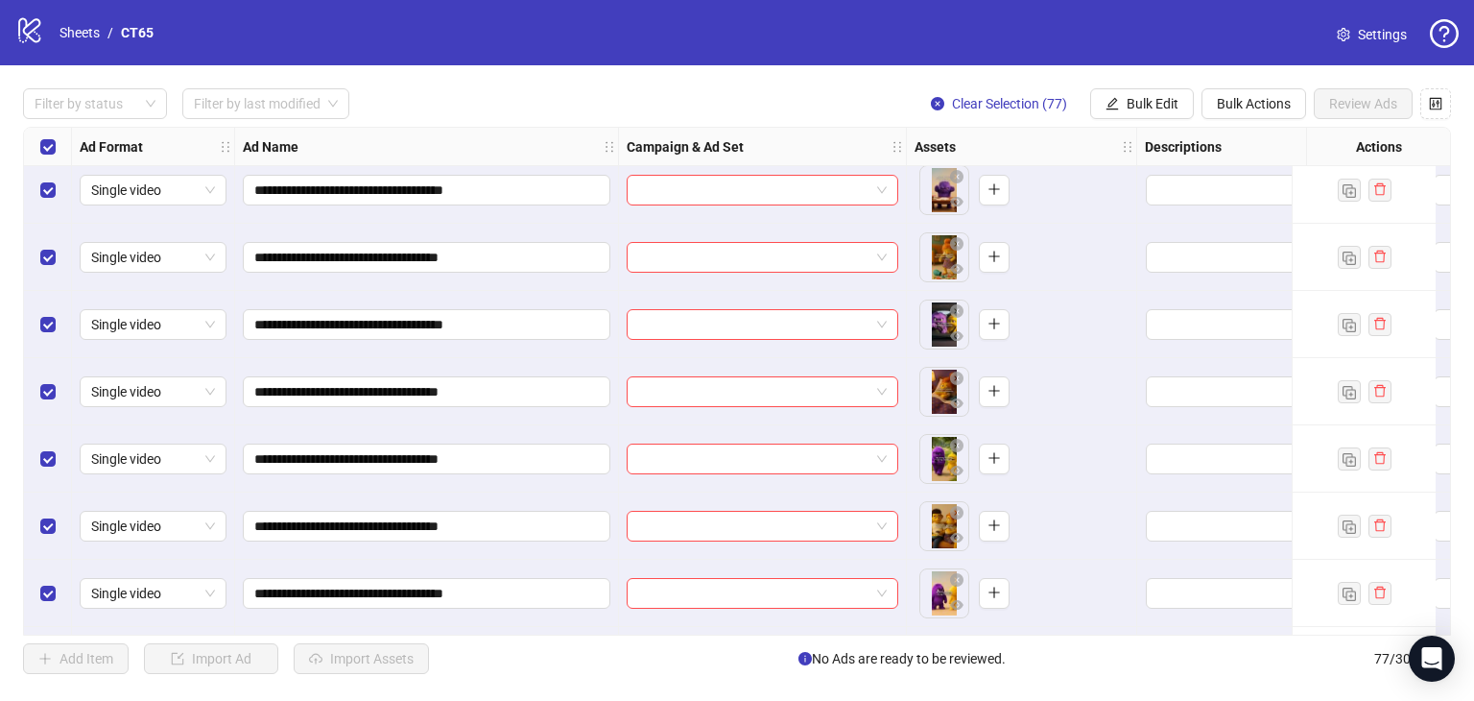
scroll to position [0, 0]
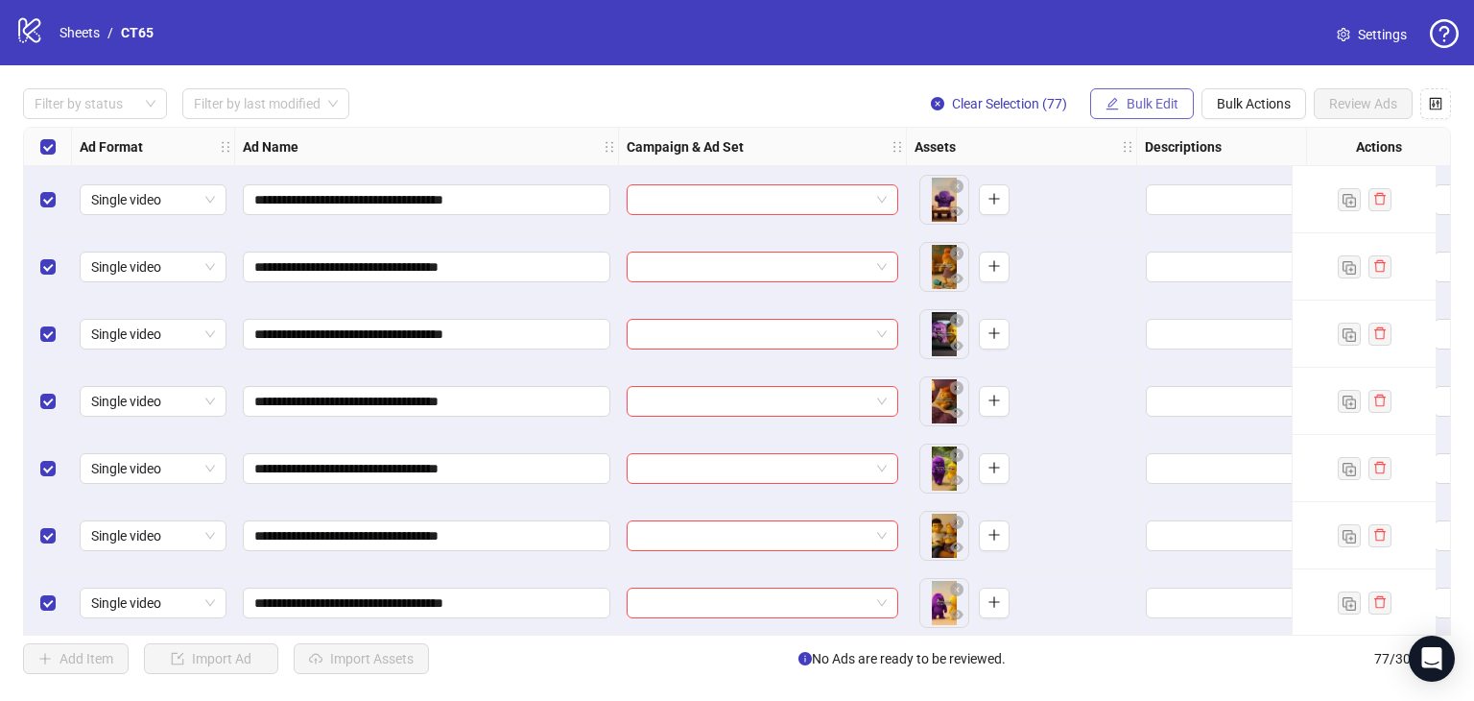
click at [1160, 103] on span "Bulk Edit" at bounding box center [1153, 103] width 52 height 15
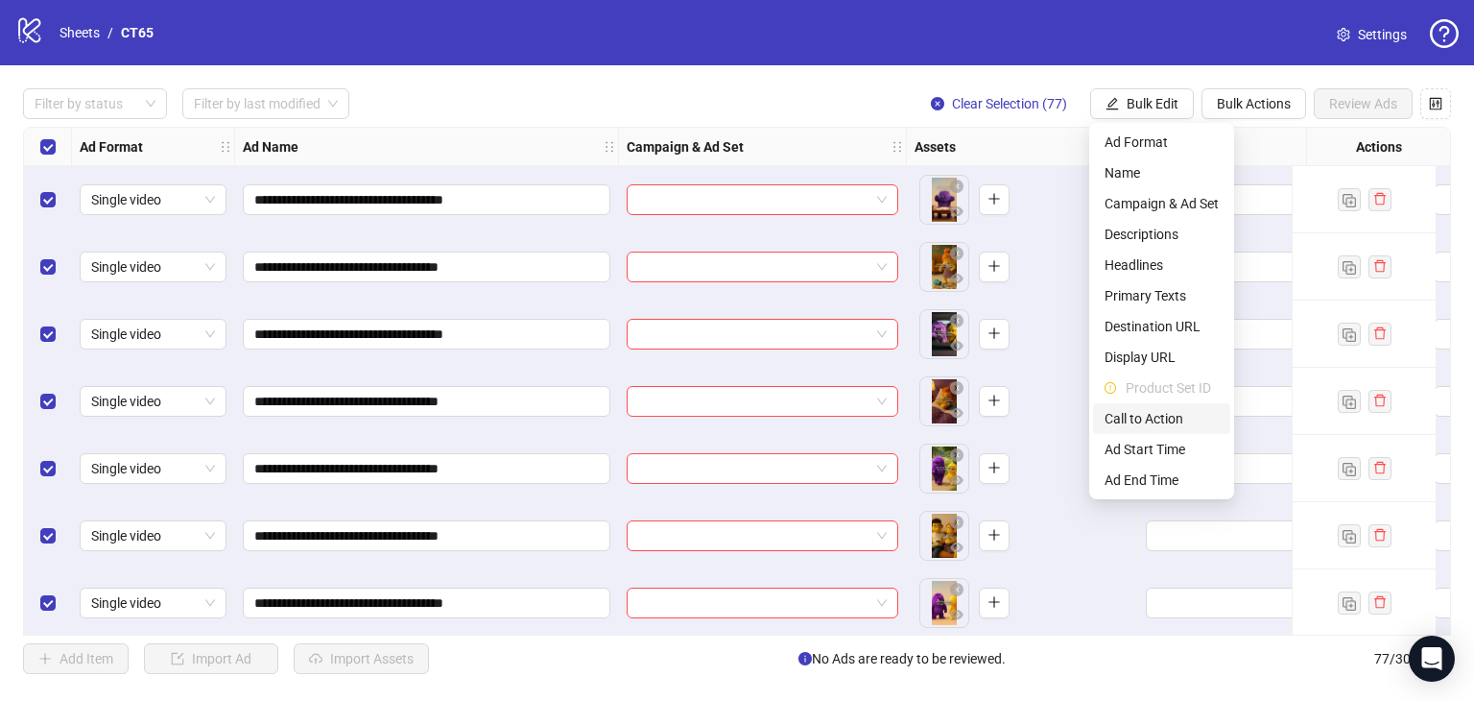
click at [1186, 424] on span "Call to Action" at bounding box center [1162, 418] width 114 height 21
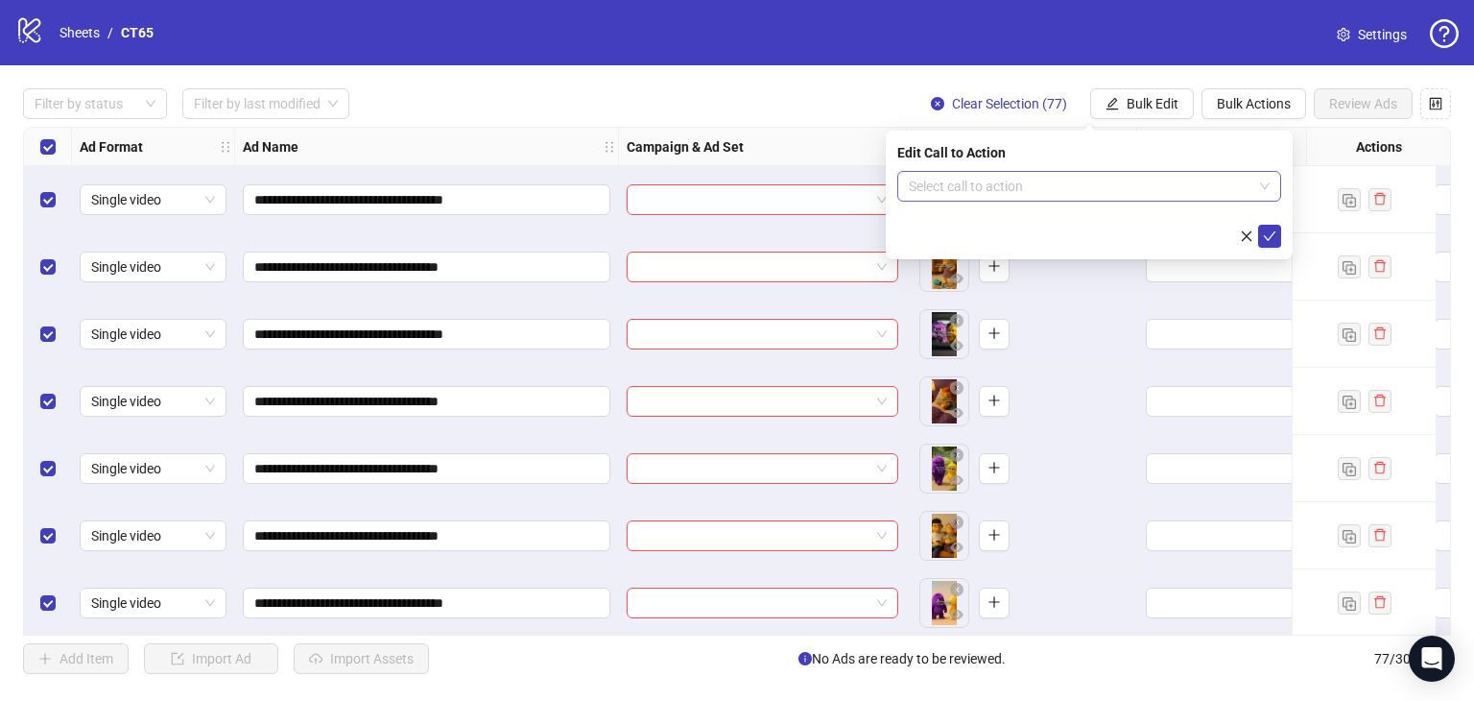
click at [1006, 182] on input "search" at bounding box center [1081, 186] width 344 height 29
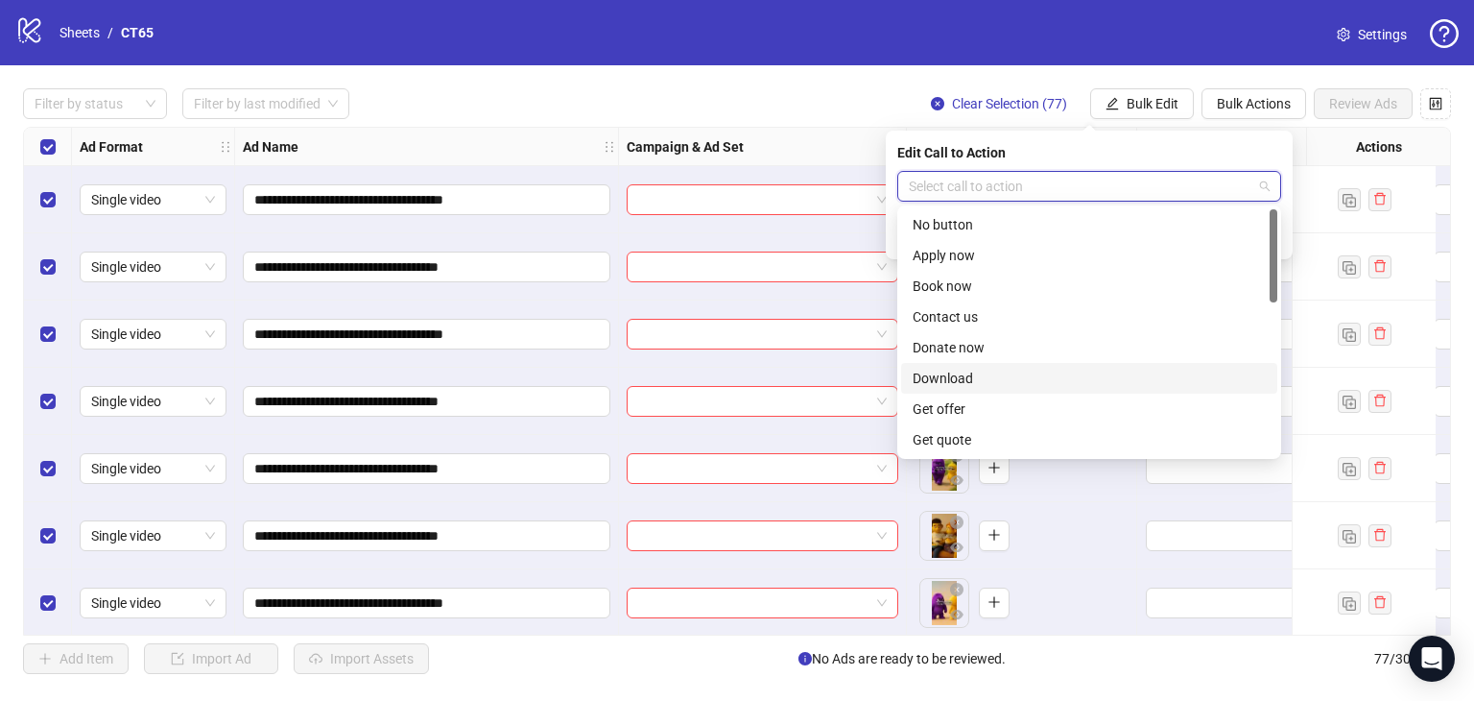
click at [984, 374] on div "Download" at bounding box center [1089, 378] width 353 height 21
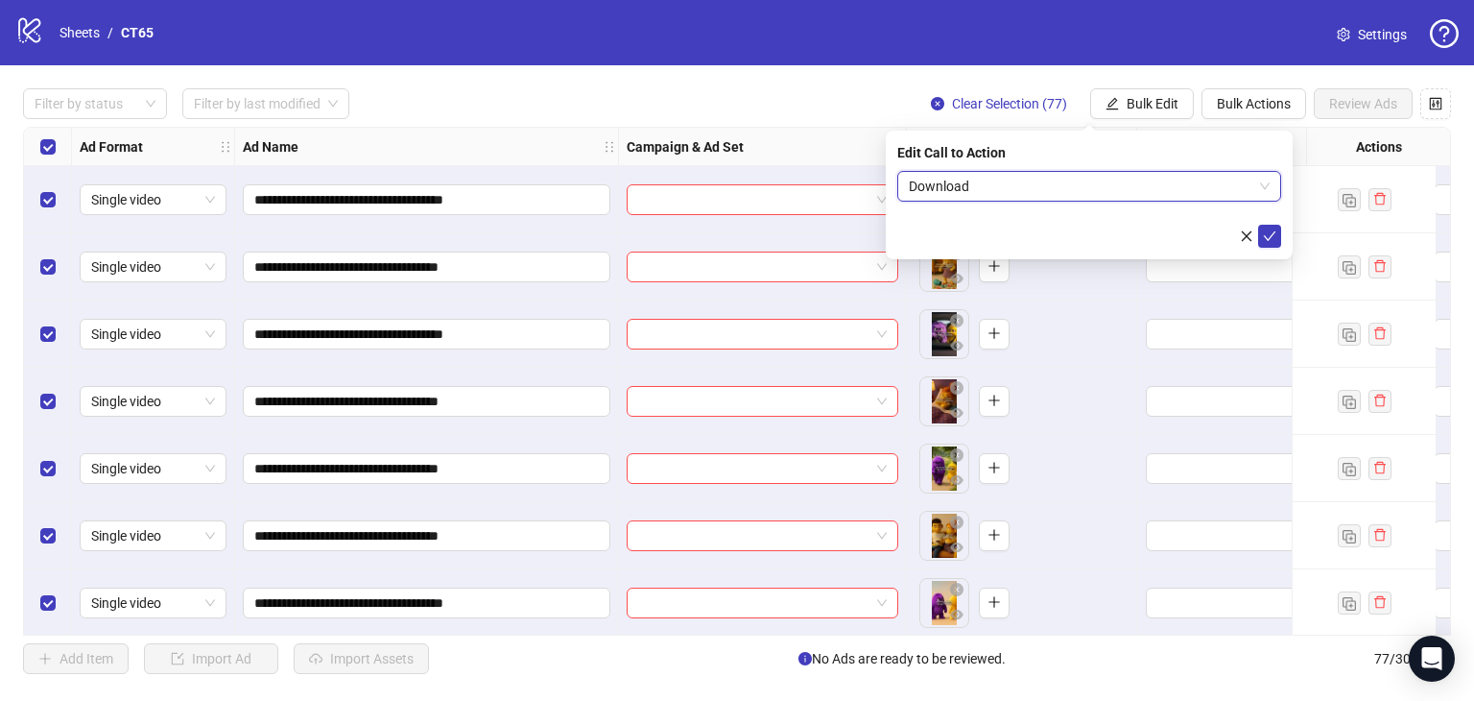
click at [518, 97] on div "Filter by status Filter by last modified Clear Selection (77) Bulk Edit Bulk Ac…" at bounding box center [737, 103] width 1428 height 31
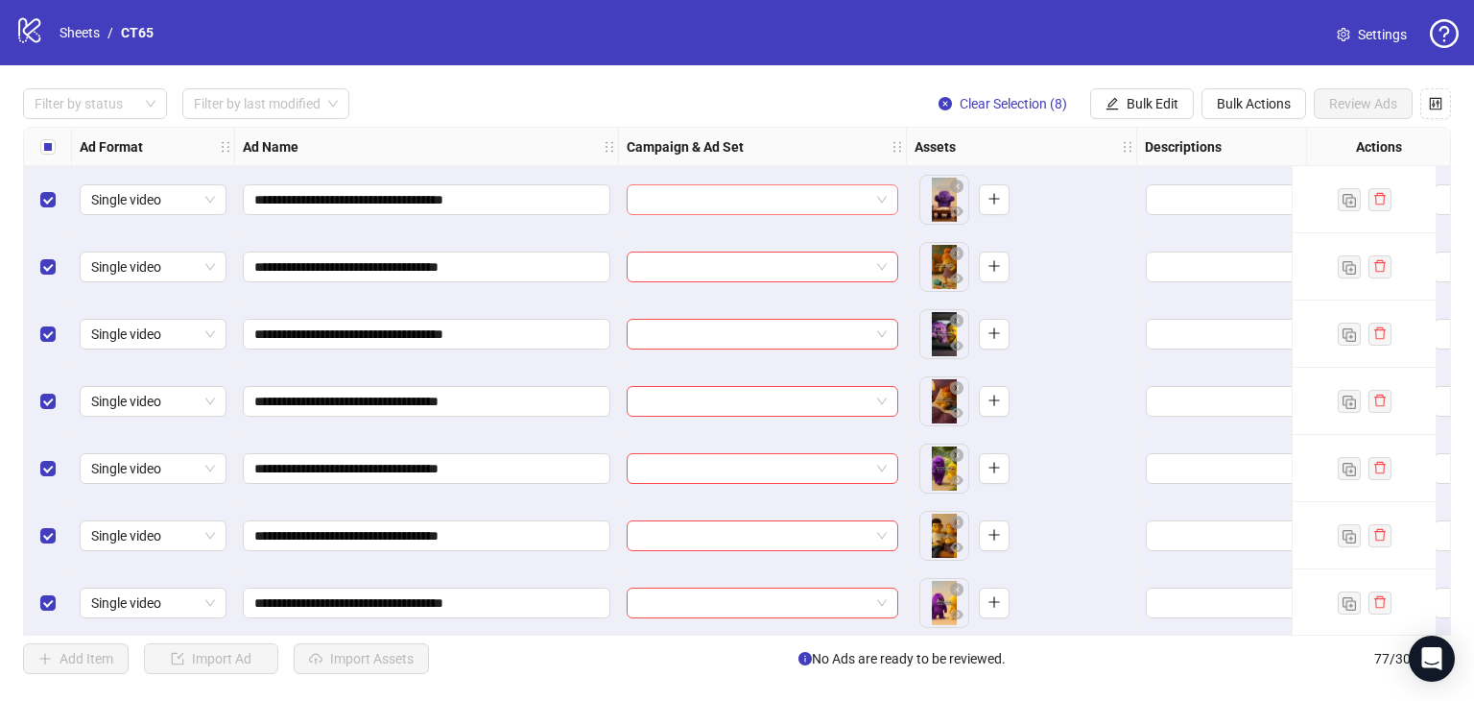
click at [767, 193] on input "search" at bounding box center [753, 199] width 231 height 29
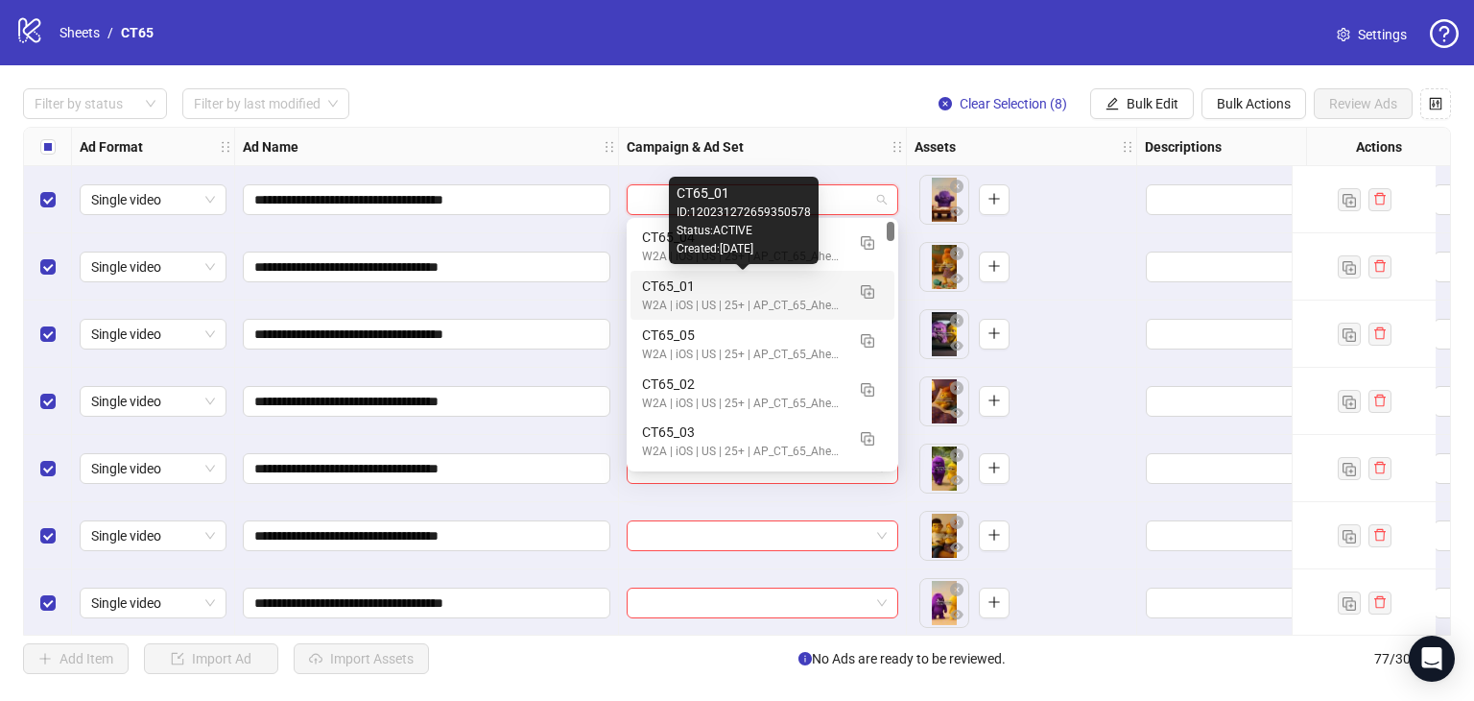
click at [718, 290] on div "CT65_01" at bounding box center [743, 285] width 203 height 21
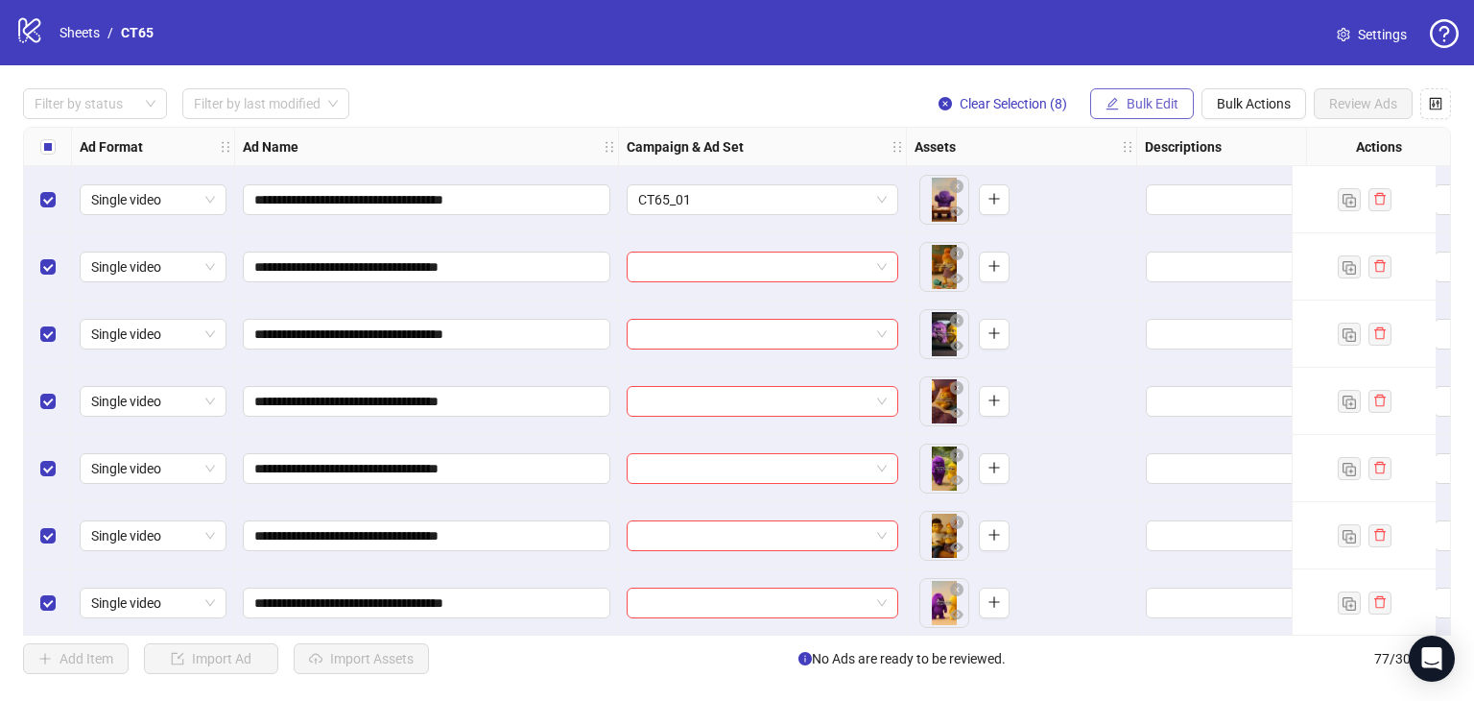
click at [1136, 99] on span "Bulk Edit" at bounding box center [1153, 103] width 52 height 15
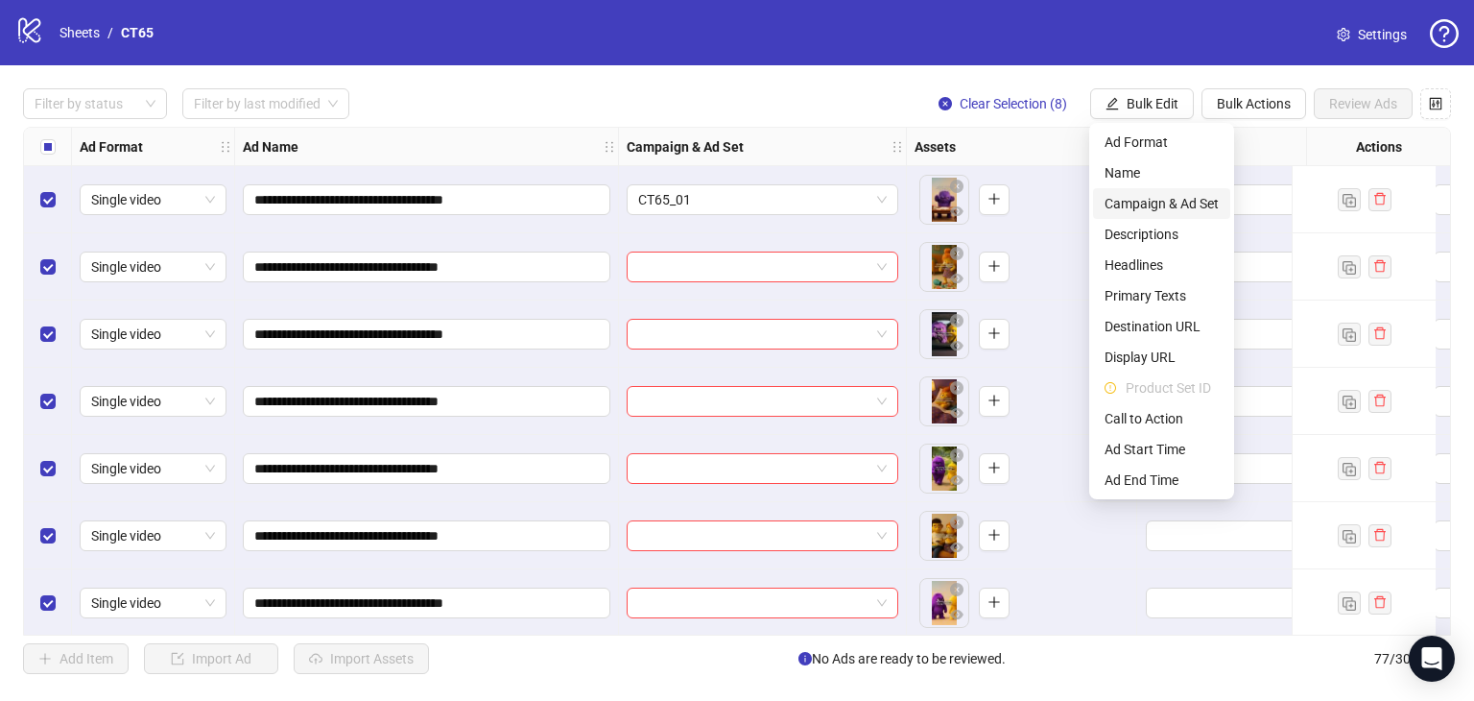
click at [1211, 204] on span "Campaign & Ad Set" at bounding box center [1162, 203] width 114 height 21
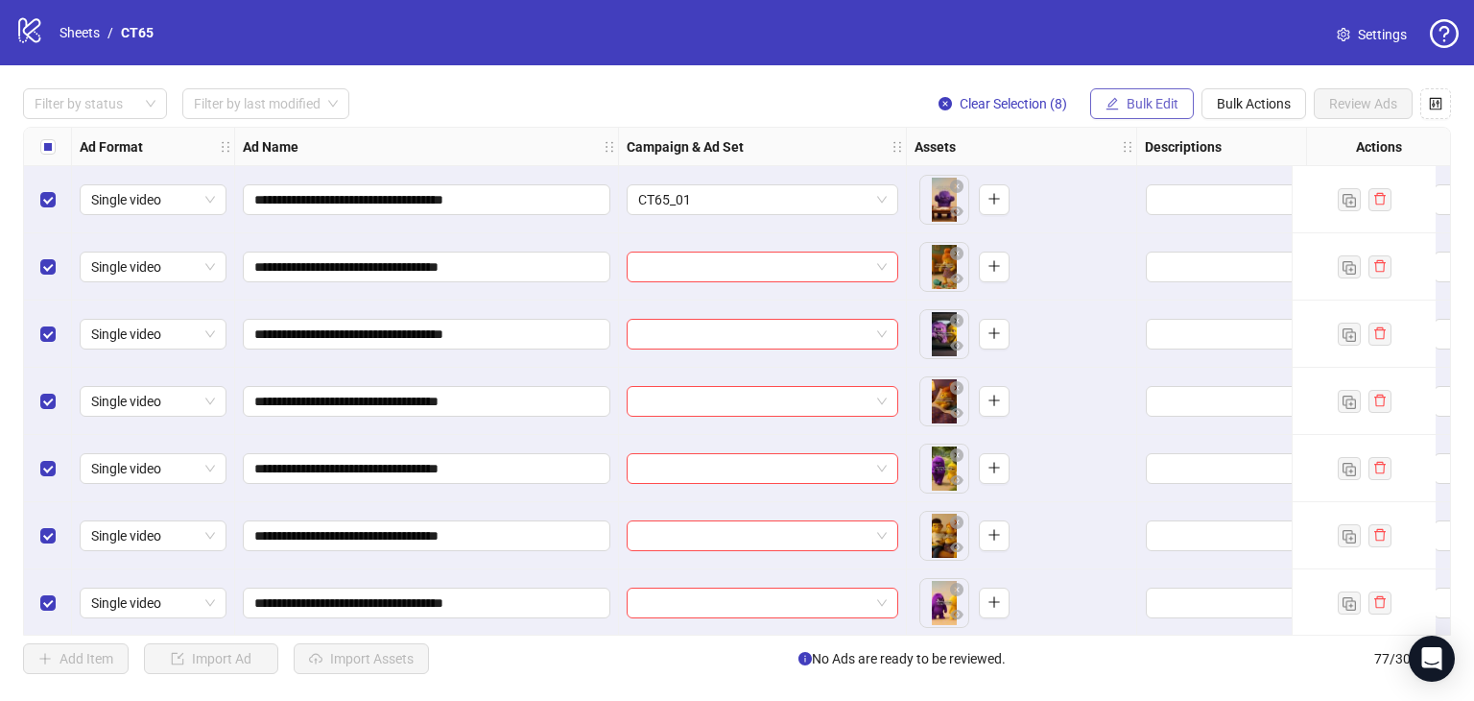
click at [1127, 98] on span "Bulk Edit" at bounding box center [1153, 103] width 52 height 15
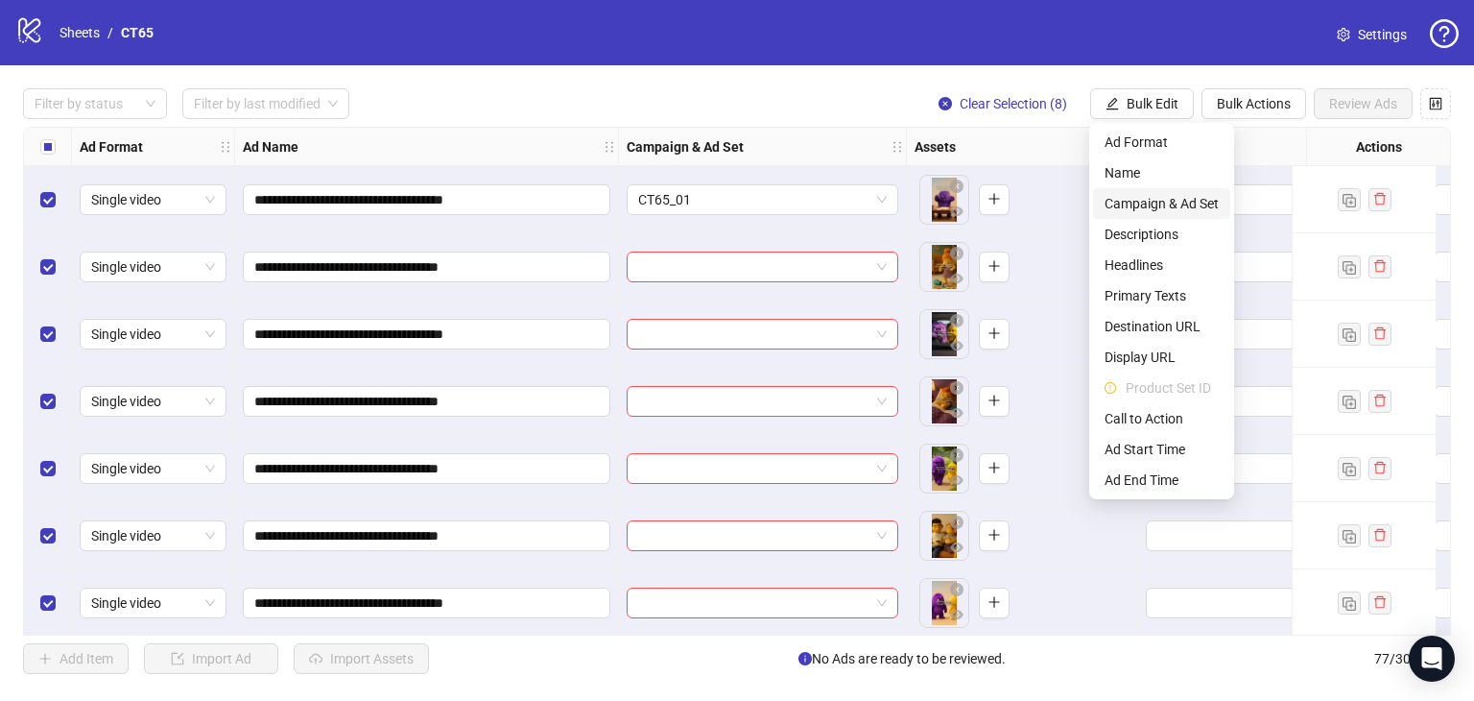
click at [1171, 199] on span "Campaign & Ad Set" at bounding box center [1162, 203] width 114 height 21
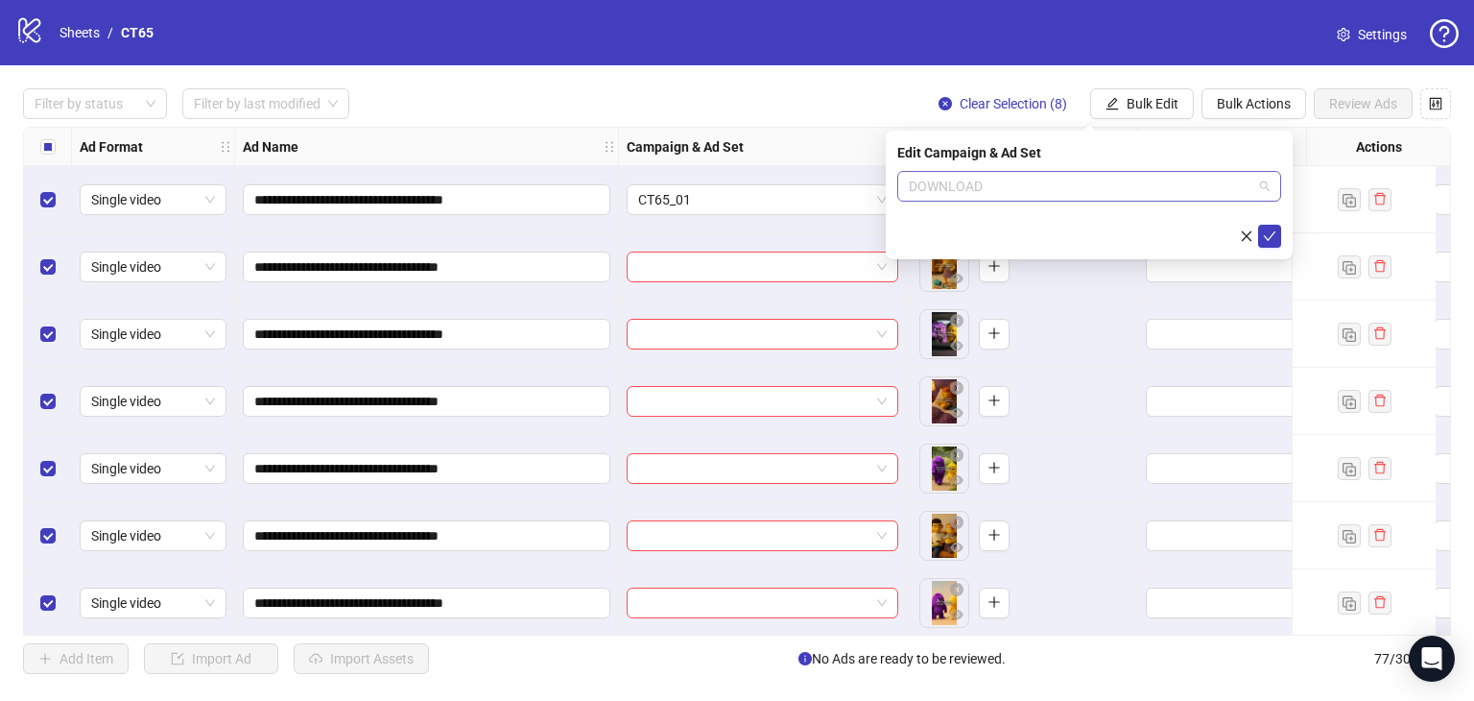
click at [1182, 185] on span "DOWNLOAD" at bounding box center [1089, 186] width 361 height 29
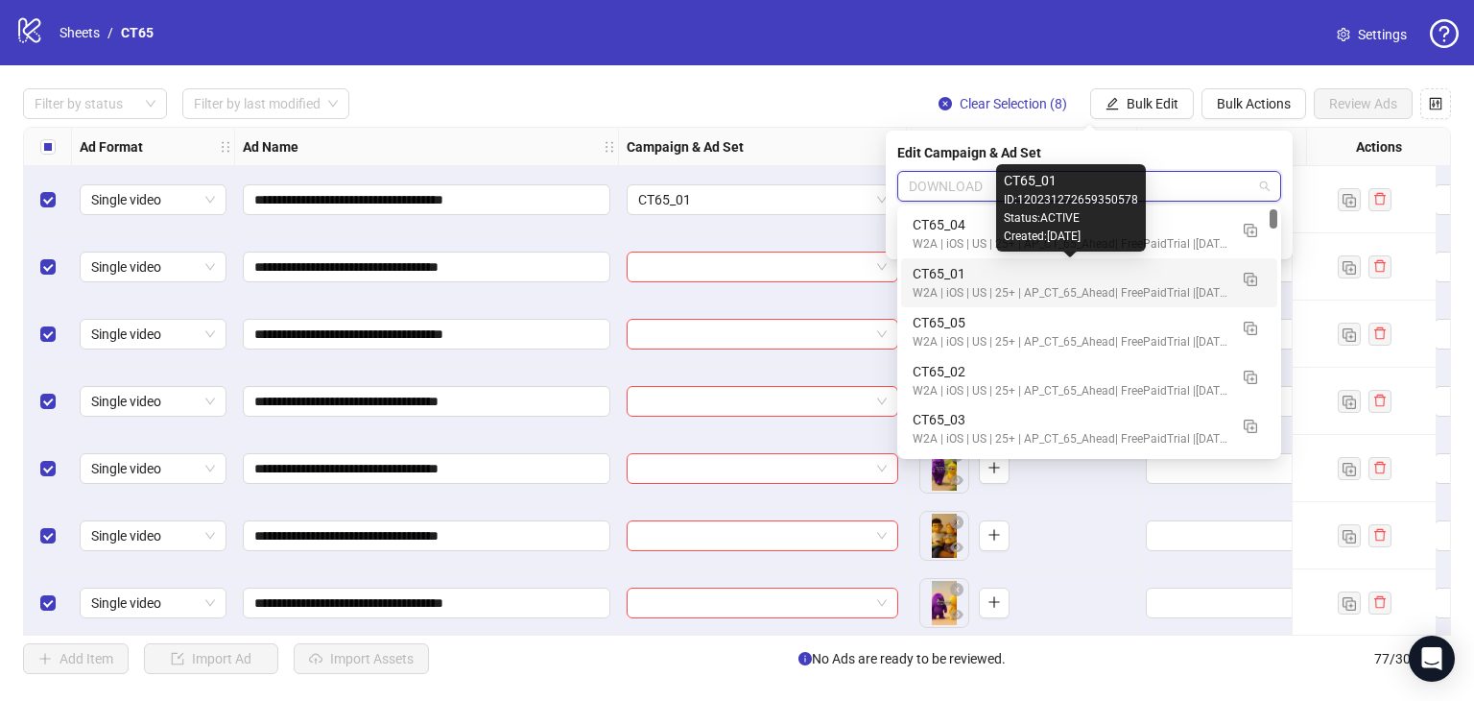
click at [1046, 282] on div "CT65_01" at bounding box center [1070, 273] width 315 height 21
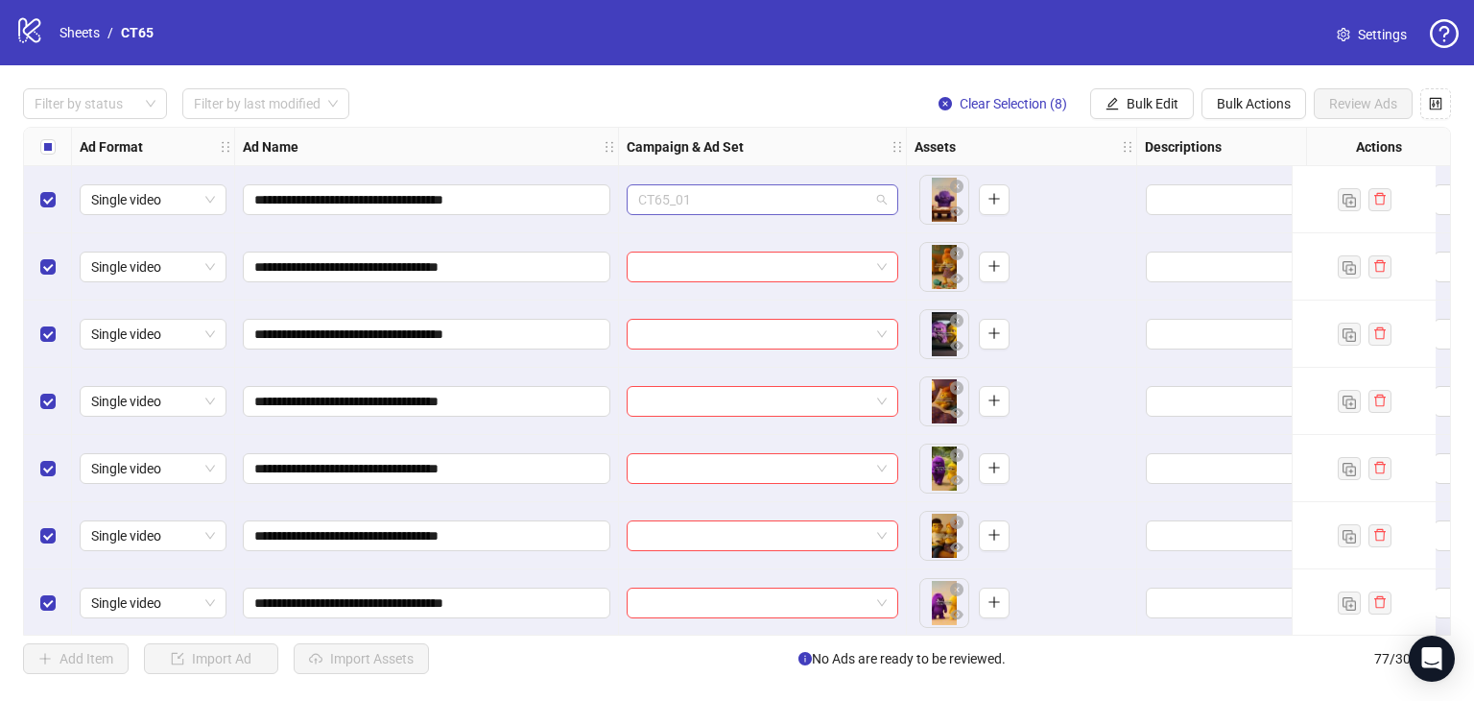
click at [724, 208] on span "CT65_01" at bounding box center [762, 199] width 249 height 29
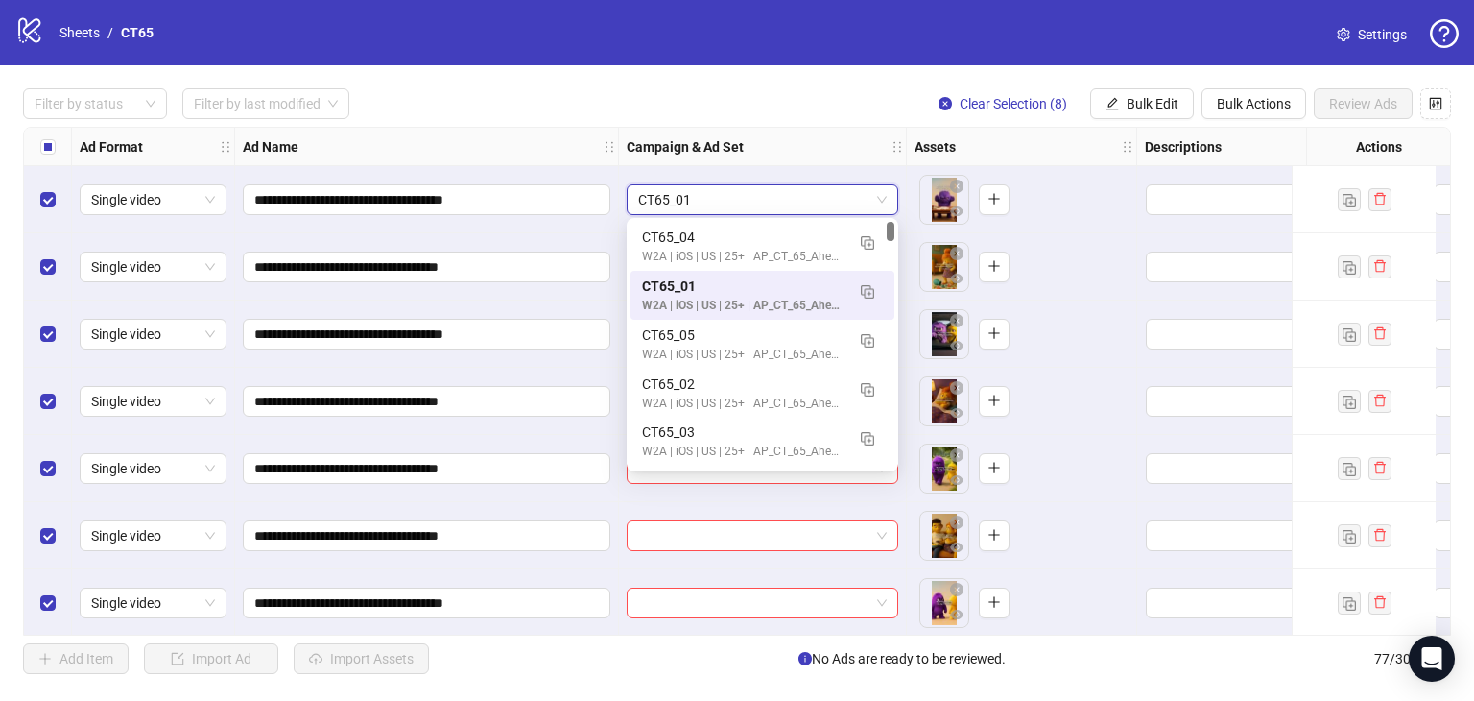
click at [751, 166] on div "CT65_01 CT65_01" at bounding box center [763, 199] width 288 height 67
drag, startPoint x: 774, startPoint y: 199, endPoint x: 705, endPoint y: 199, distance: 68.1
click at [705, 199] on span "CT65_01" at bounding box center [762, 199] width 249 height 29
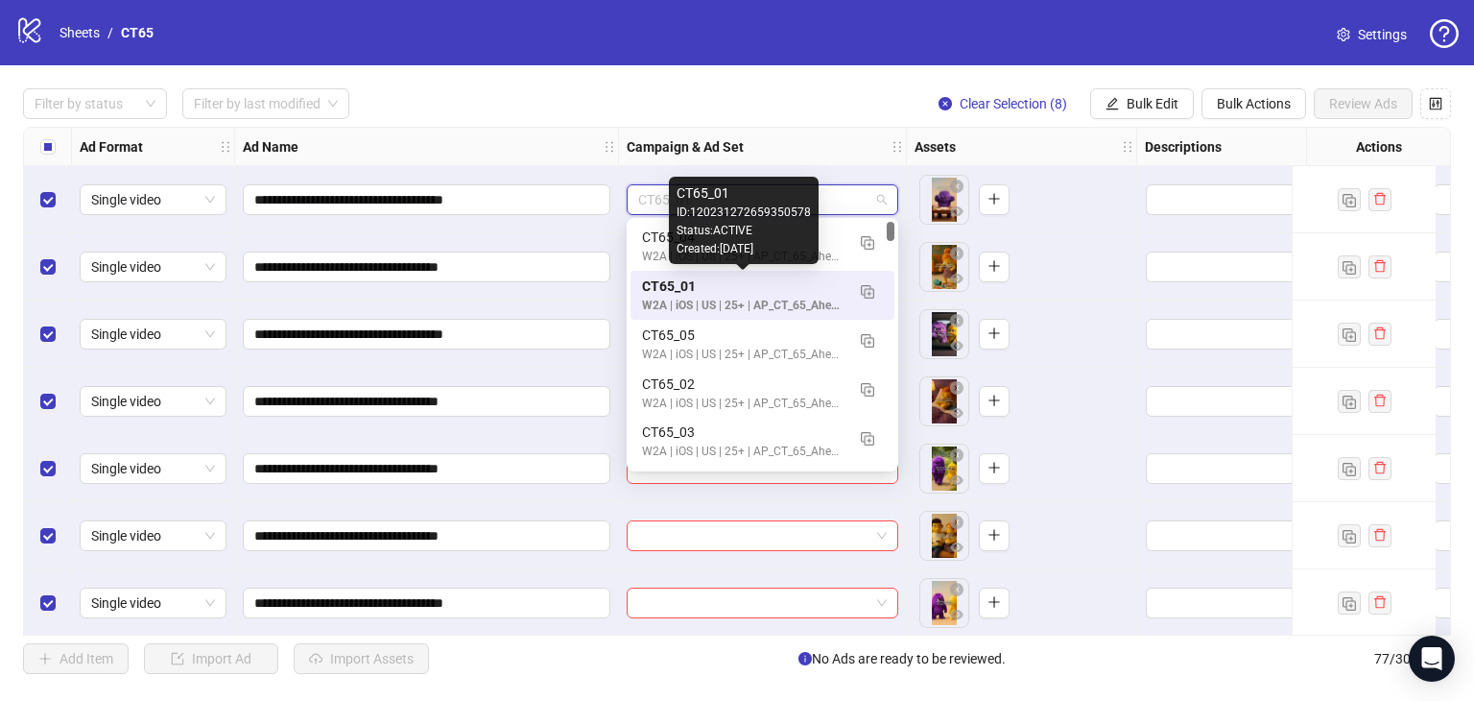
click at [687, 295] on div "CT65_01" at bounding box center [743, 285] width 203 height 21
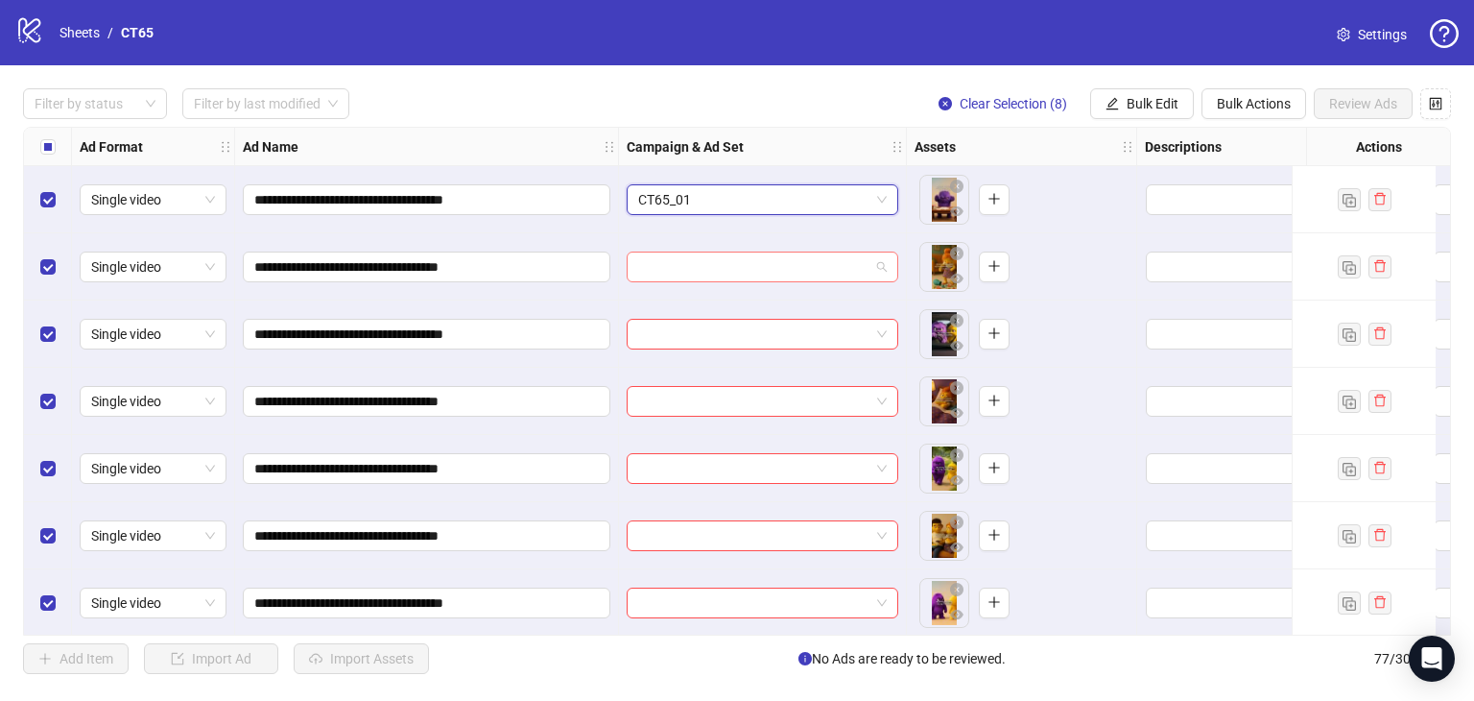
click at [768, 270] on input "search" at bounding box center [753, 266] width 231 height 29
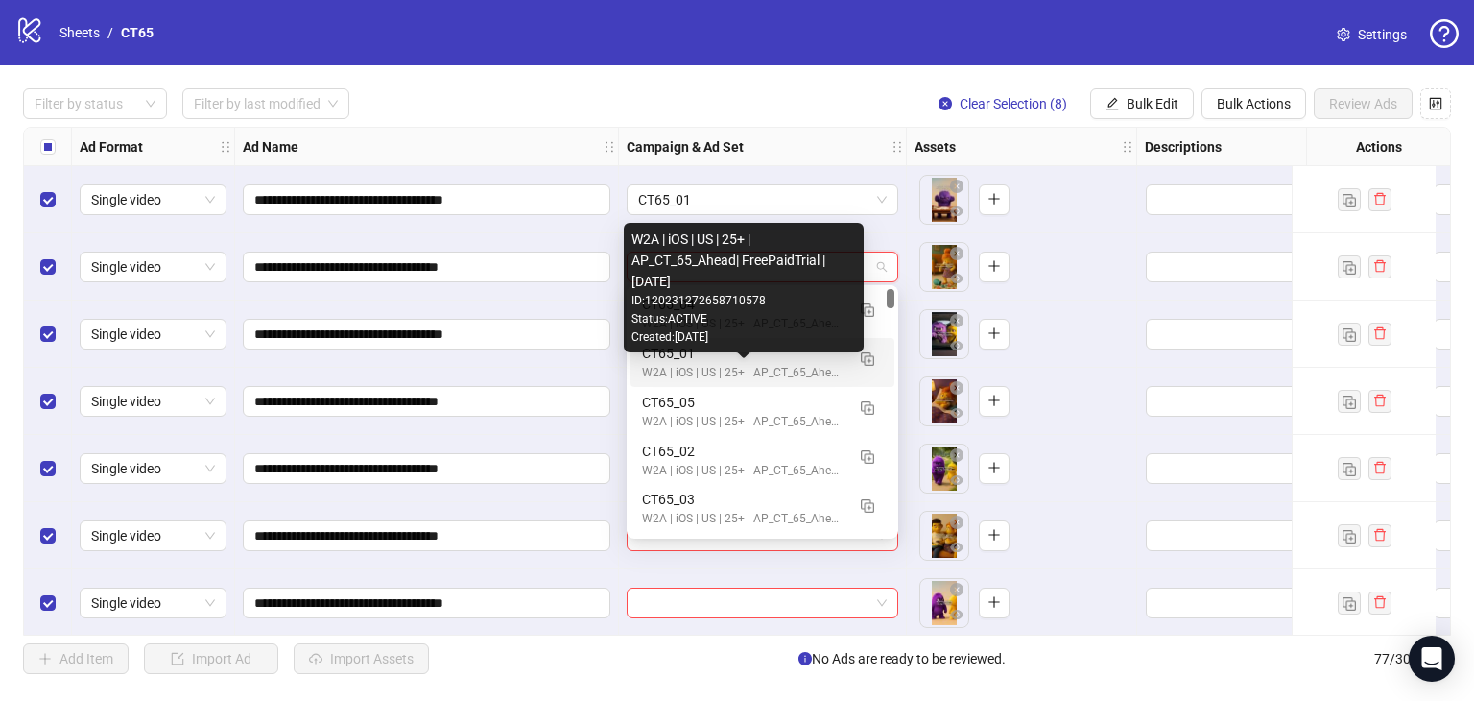
click at [736, 371] on div "W2A | iOS | US | 25+ | AP_CT_65_Ahead| FreePaidTrial |[DATE]" at bounding box center [743, 373] width 203 height 18
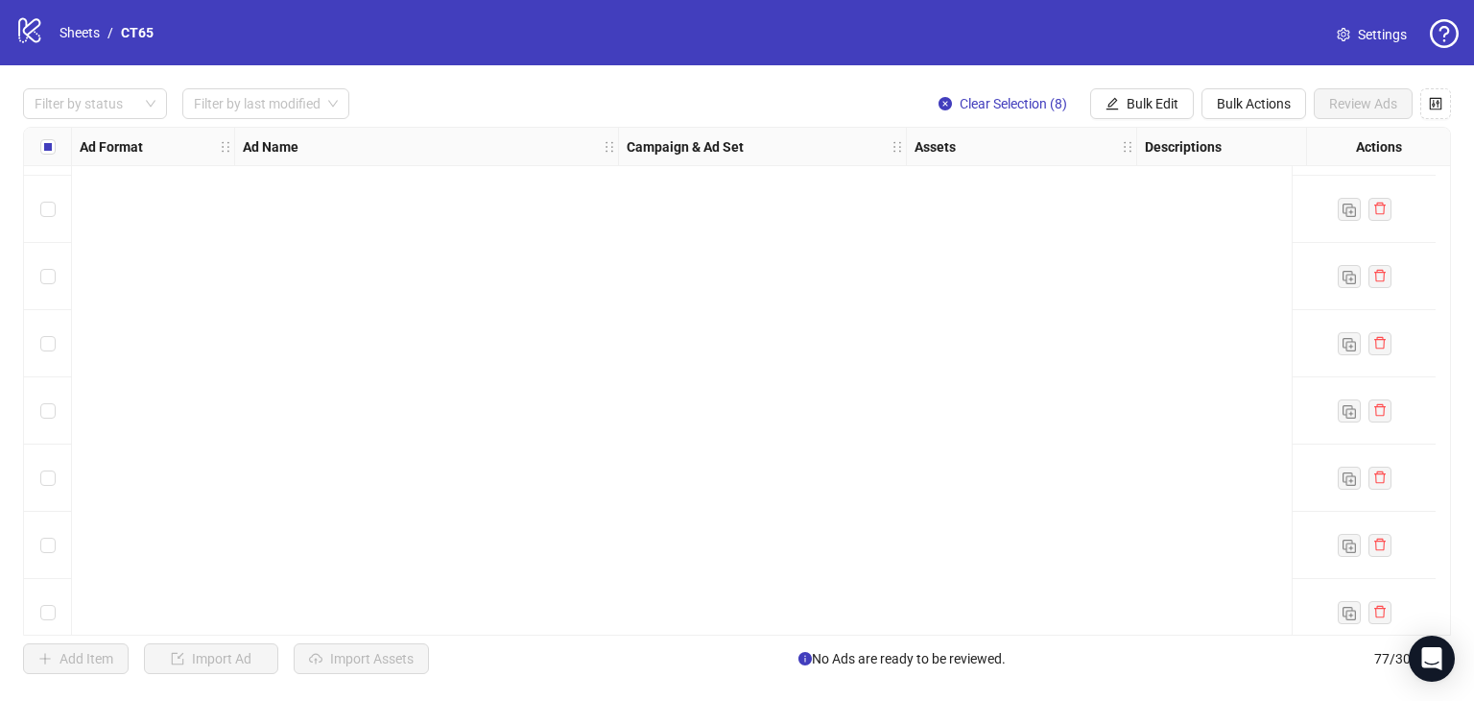
scroll to position [96, 0]
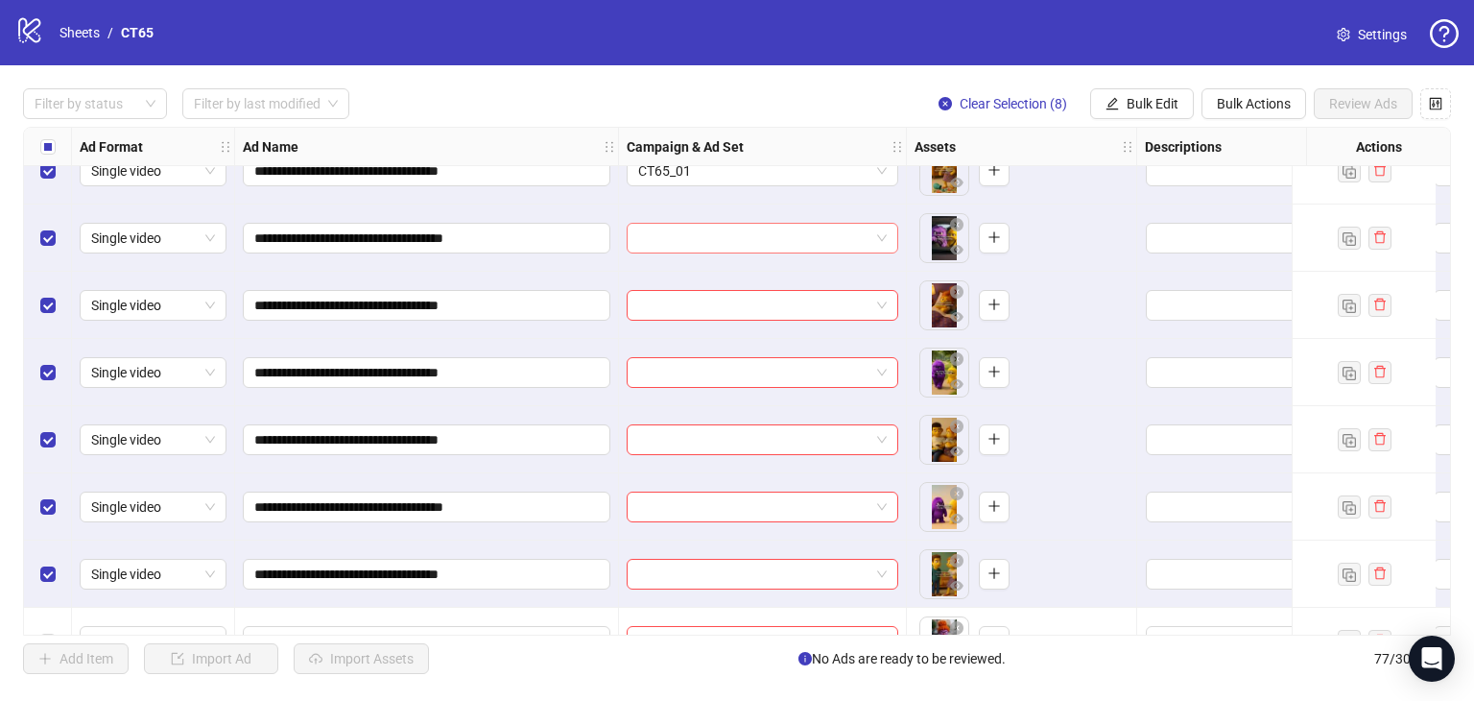
click at [731, 247] on input "search" at bounding box center [753, 238] width 231 height 29
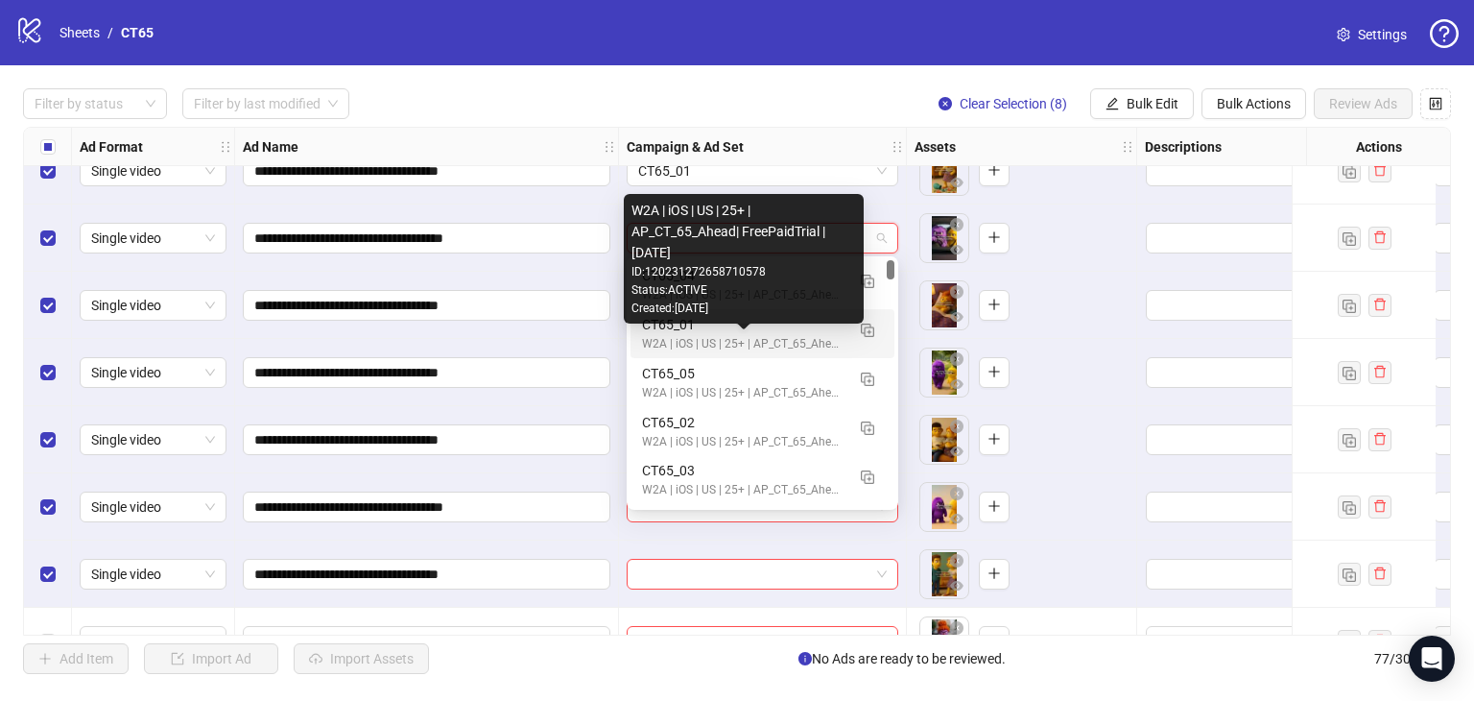
click at [710, 346] on div "W2A | iOS | US | 25+ | AP_CT_65_Ahead| FreePaidTrial |[DATE]" at bounding box center [743, 344] width 203 height 18
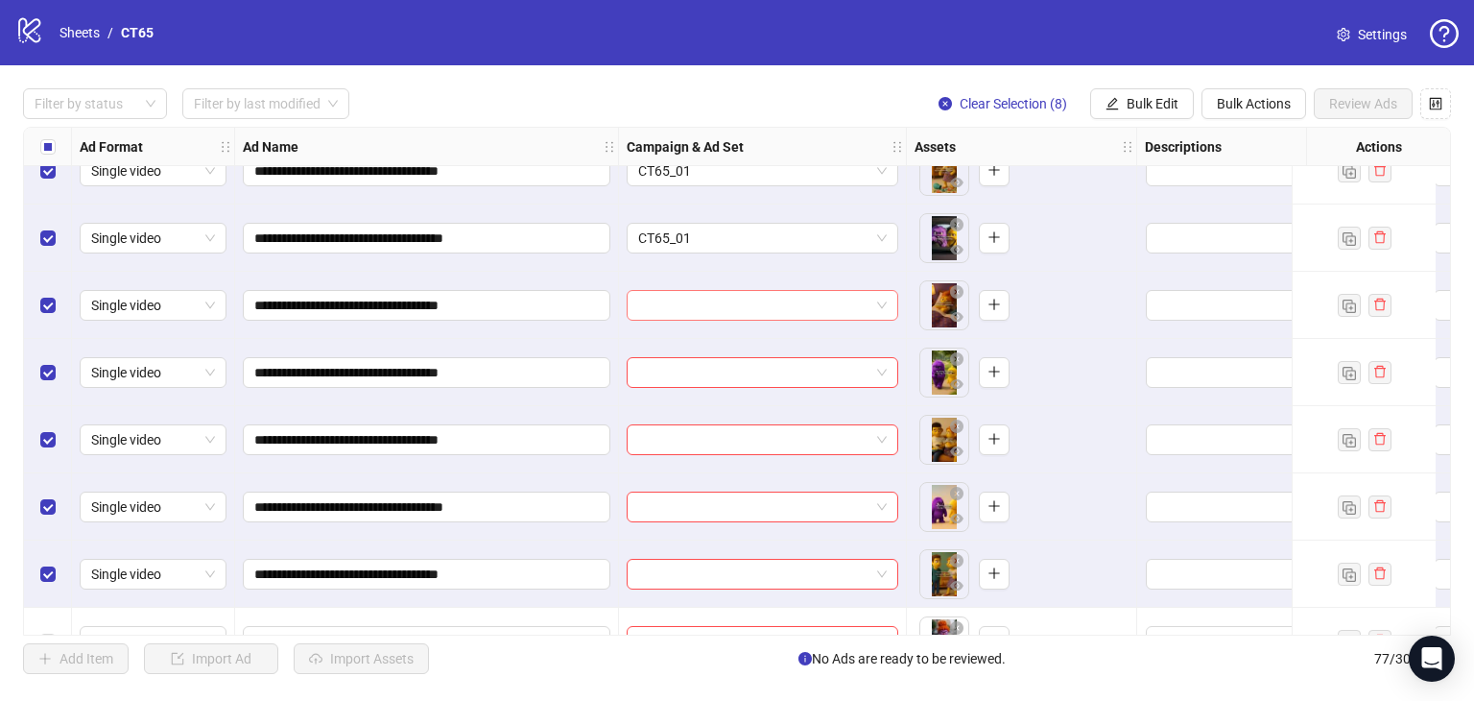
click at [726, 304] on input "search" at bounding box center [753, 305] width 231 height 29
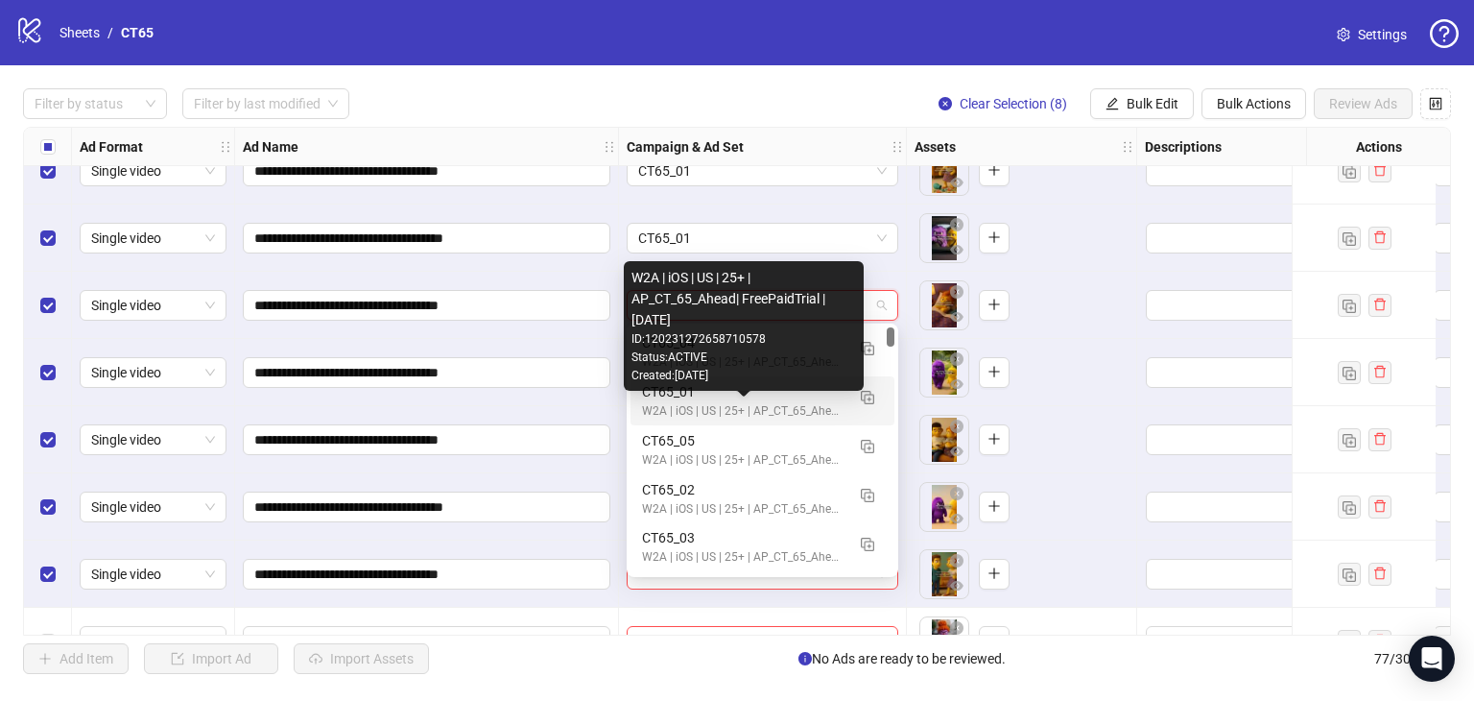
click at [710, 408] on div "W2A | iOS | US | 25+ | AP_CT_65_Ahead| FreePaidTrial |[DATE]" at bounding box center [743, 411] width 203 height 18
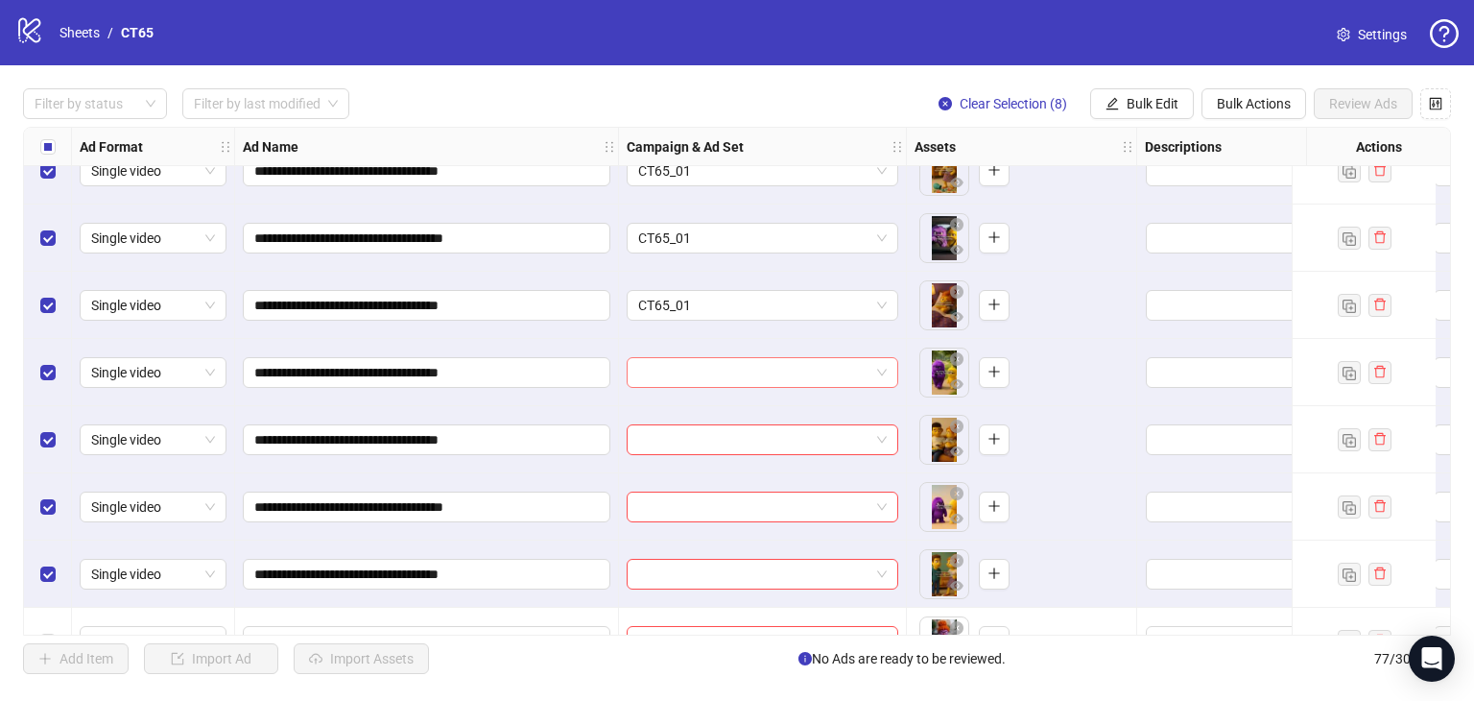
click at [709, 370] on input "search" at bounding box center [753, 372] width 231 height 29
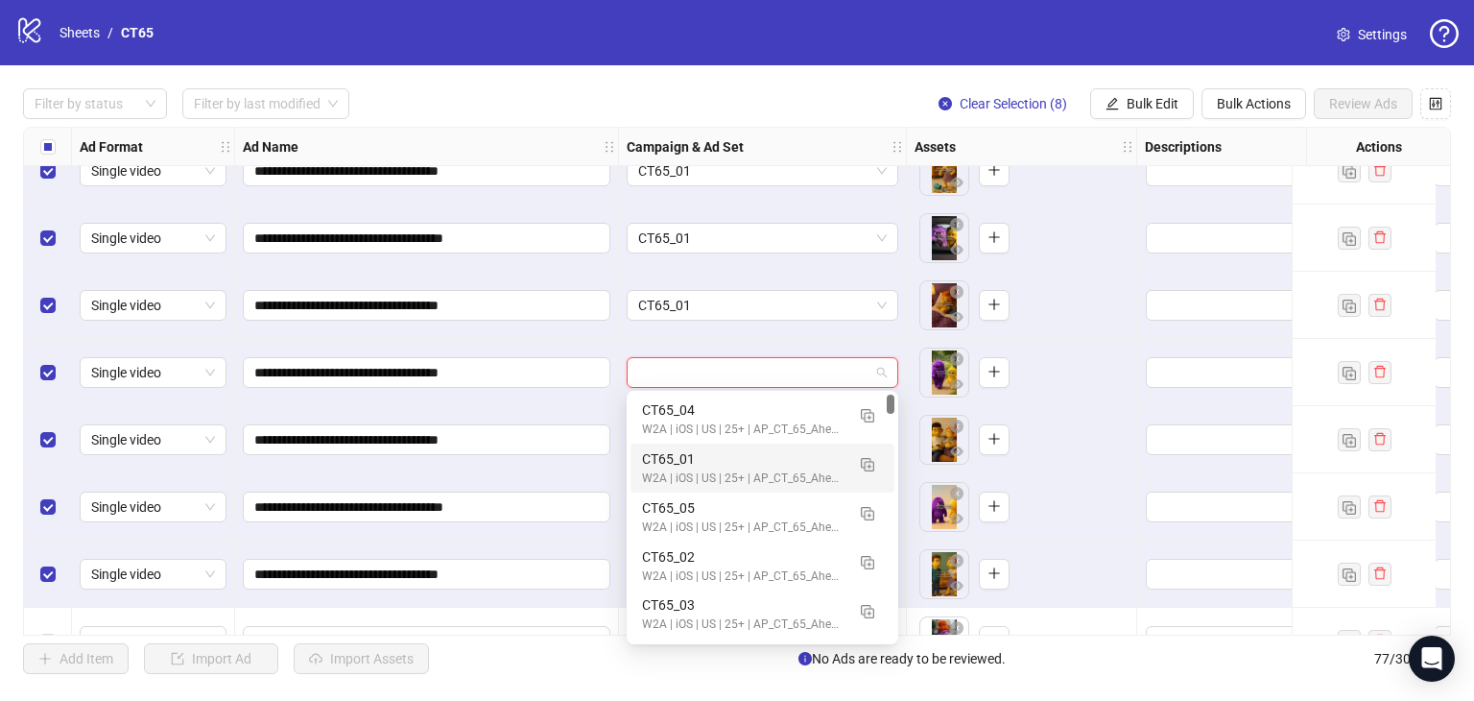
click at [723, 451] on div "CT65_01" at bounding box center [743, 458] width 203 height 21
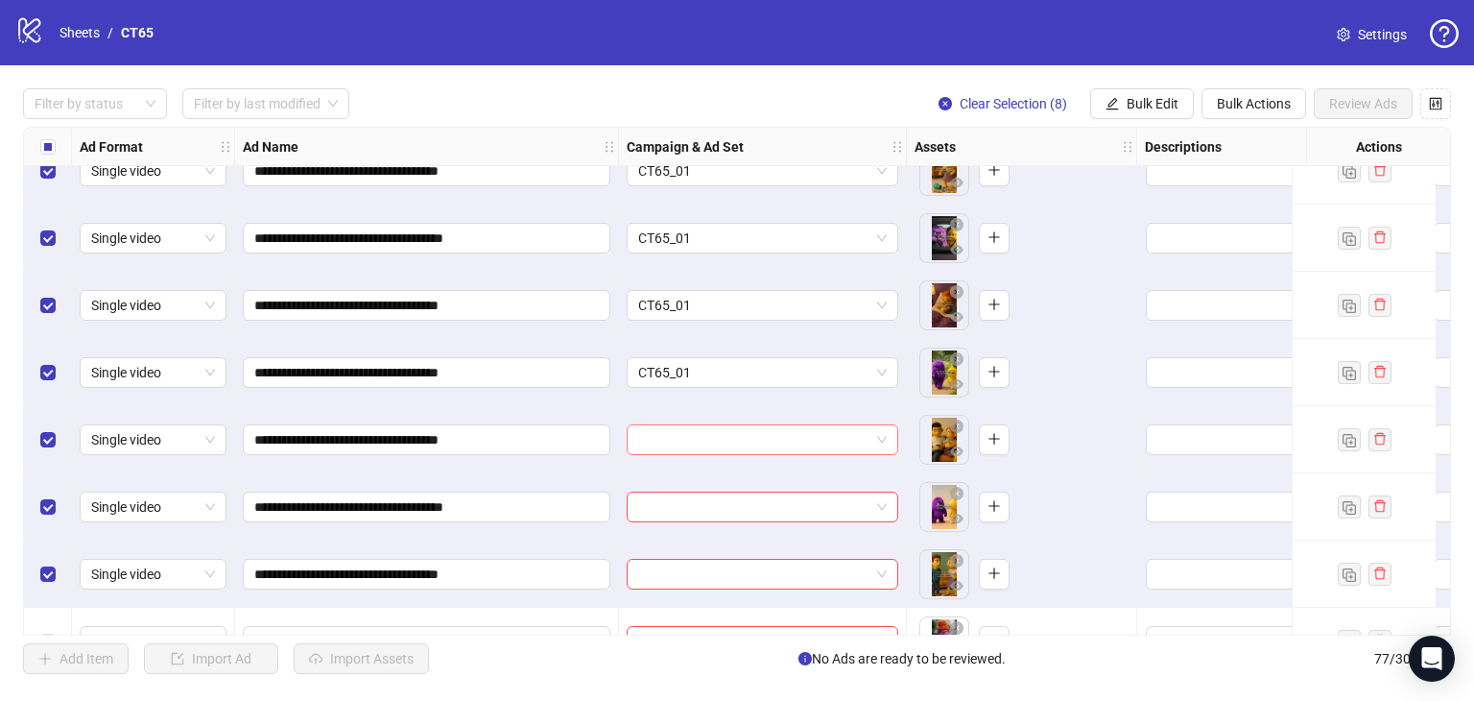
click at [725, 440] on input "search" at bounding box center [753, 439] width 231 height 29
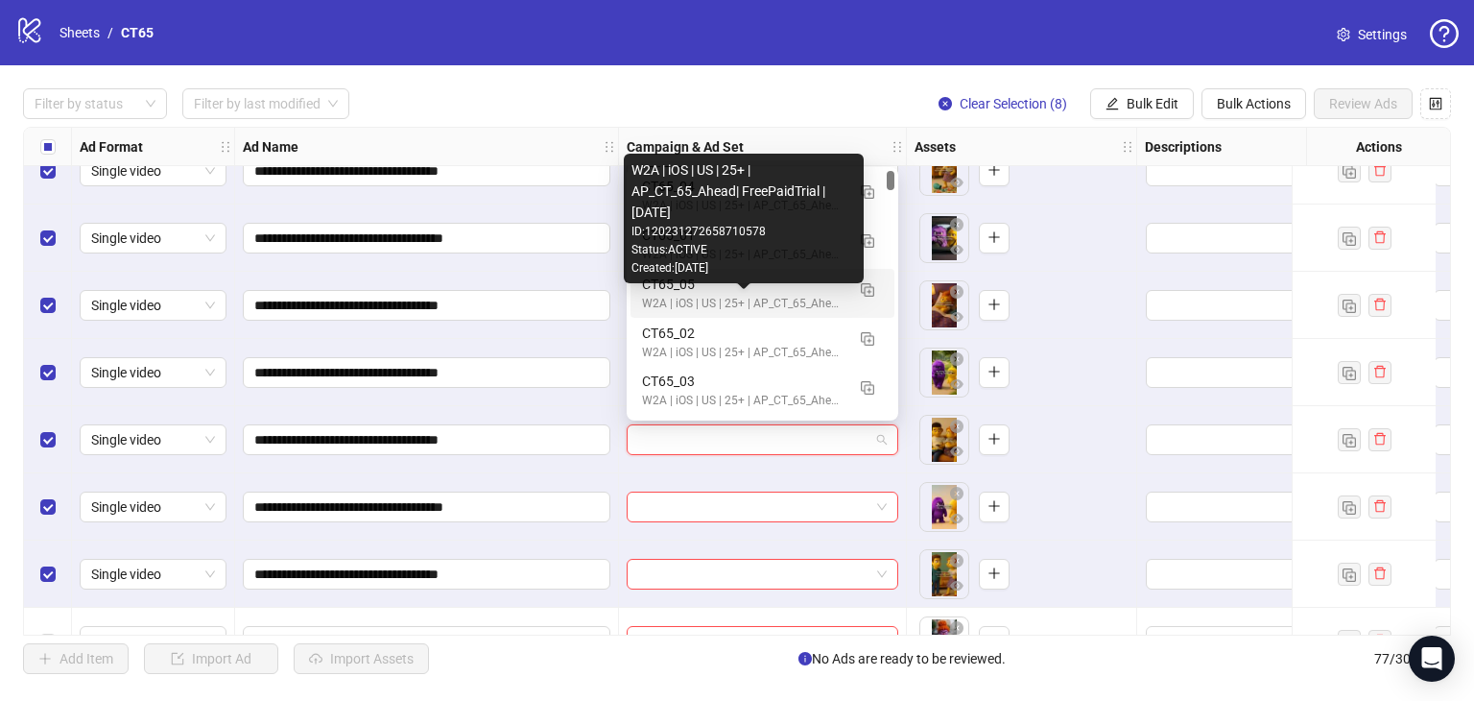
click at [717, 250] on div "Status: ACTIVE" at bounding box center [744, 250] width 225 height 18
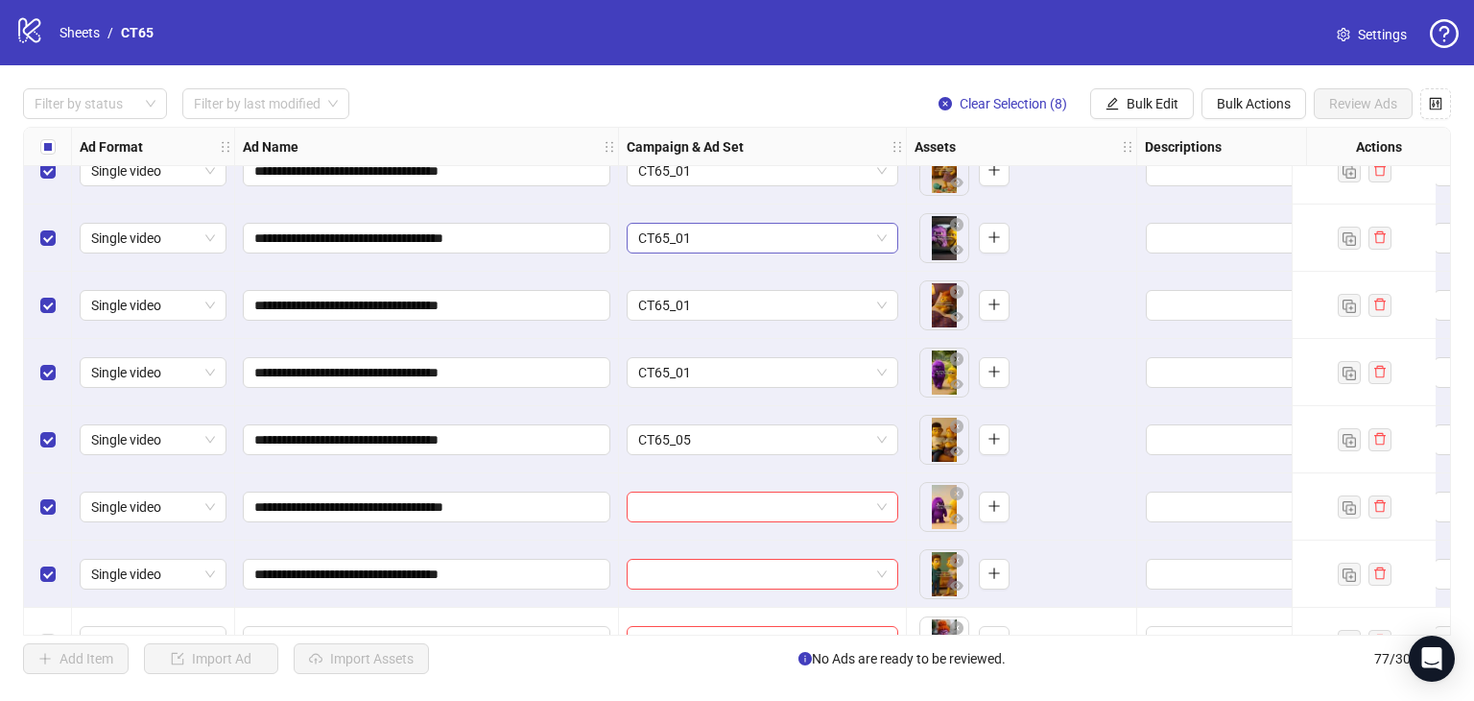
click at [718, 251] on div "CT65_01" at bounding box center [763, 238] width 272 height 31
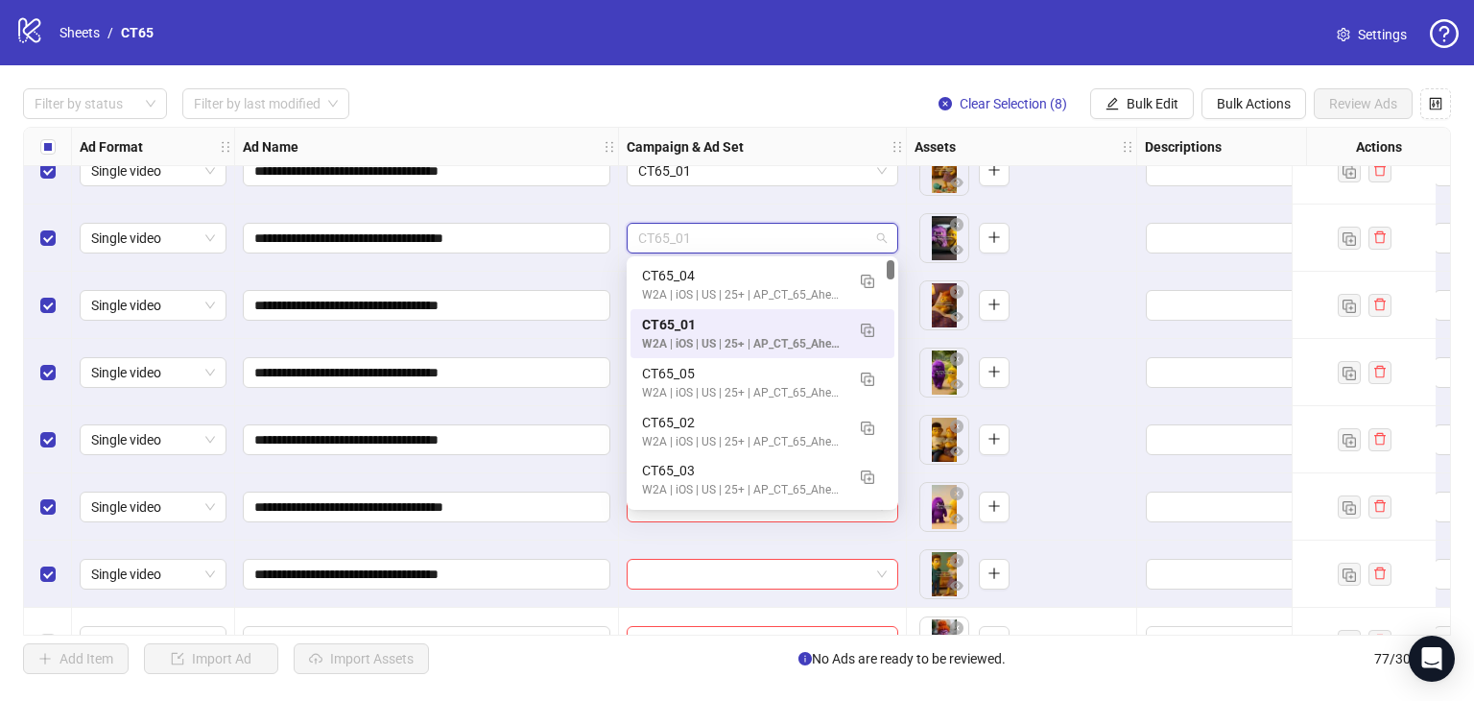
click at [745, 328] on div "CT65_01" at bounding box center [743, 324] width 203 height 21
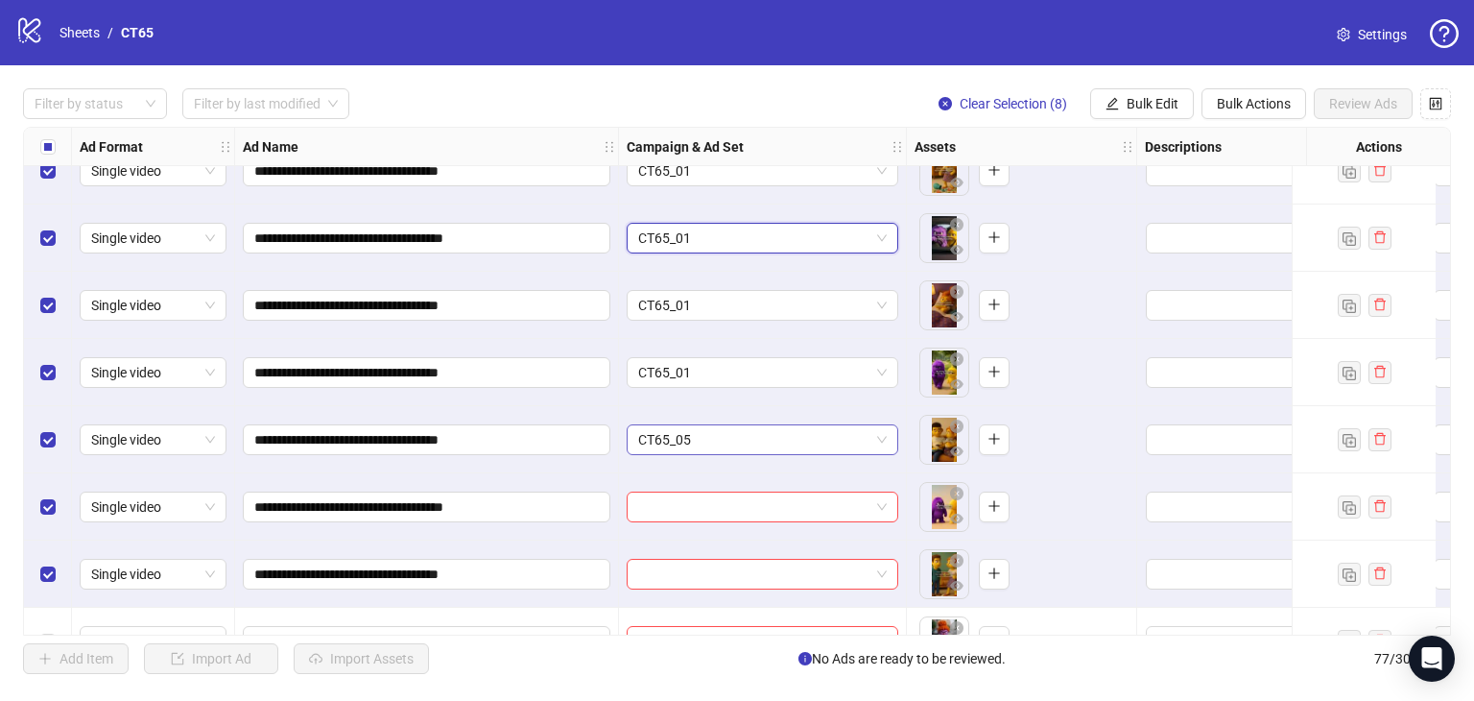
click at [764, 445] on span "CT65_05" at bounding box center [762, 439] width 249 height 29
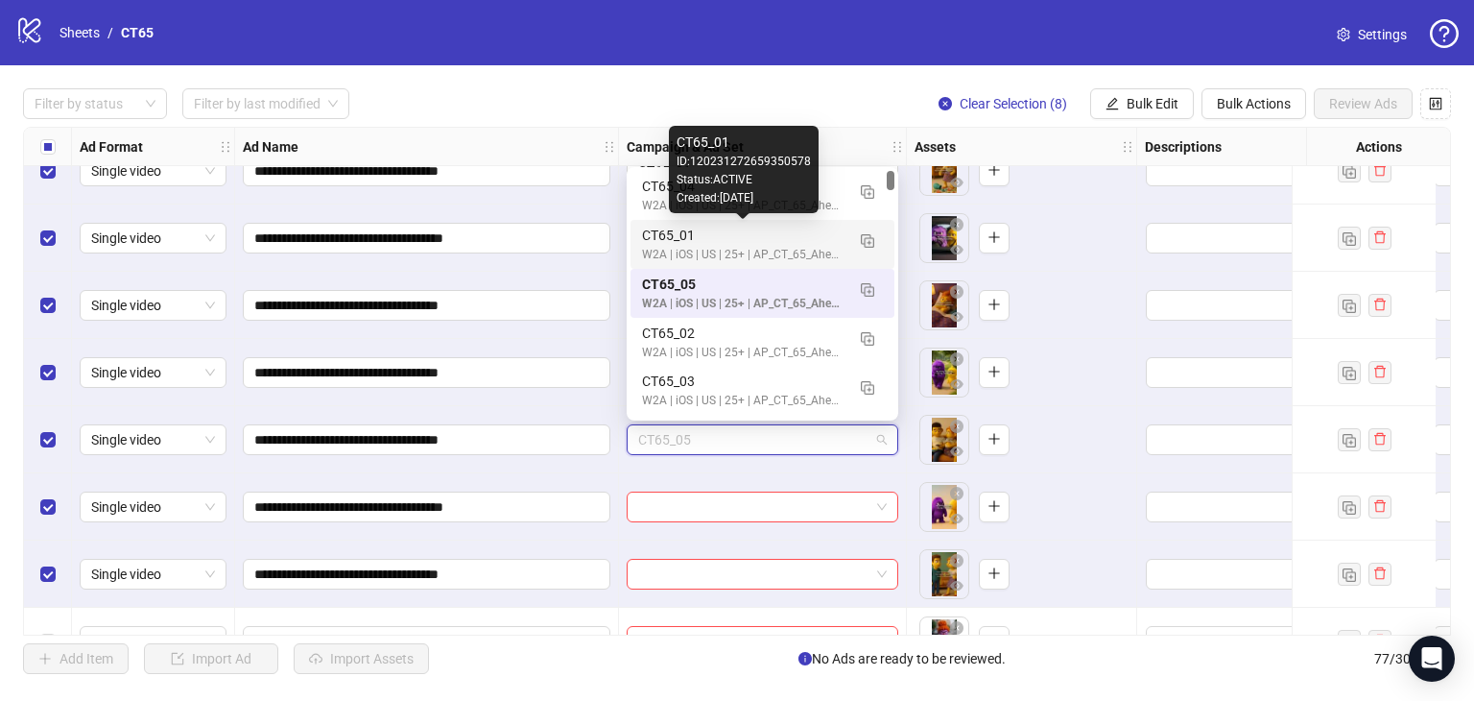
click at [699, 227] on div "CT65_01" at bounding box center [743, 235] width 203 height 21
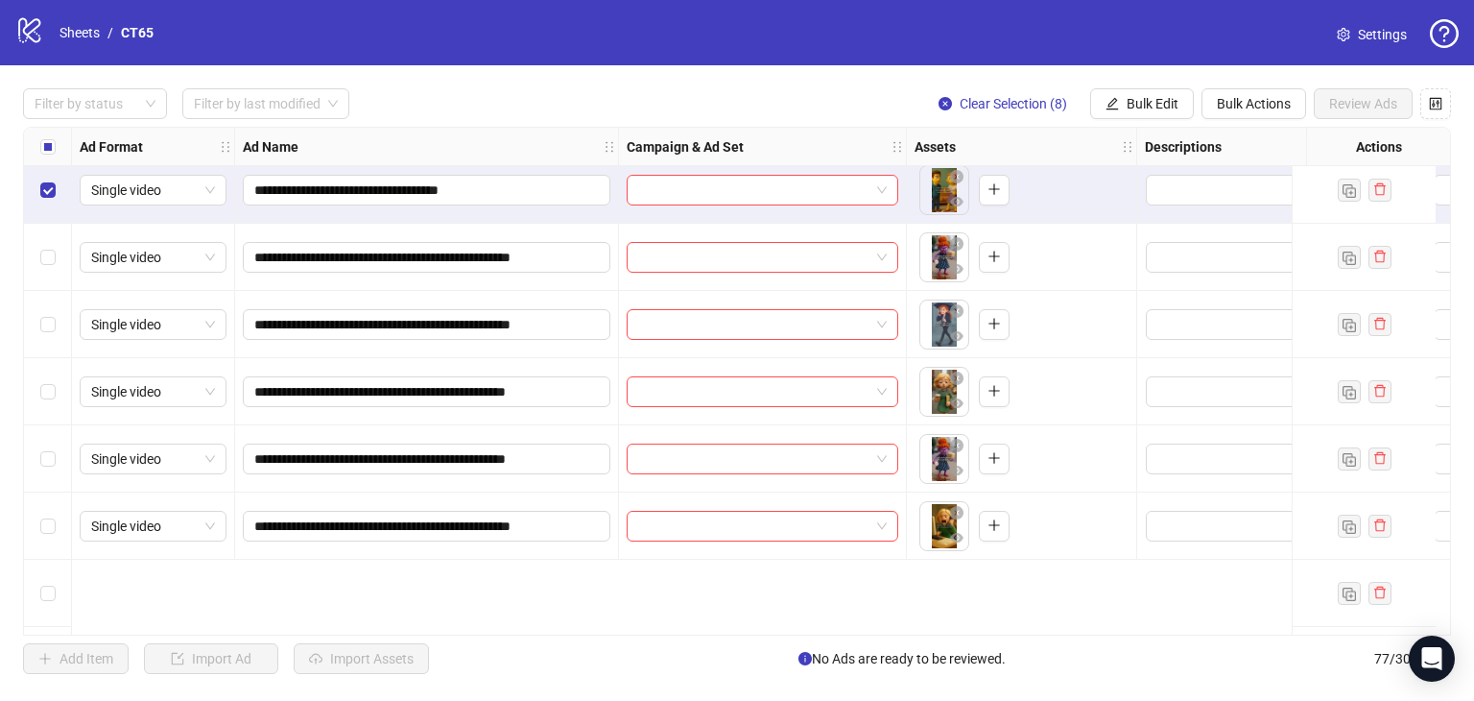
scroll to position [288, 0]
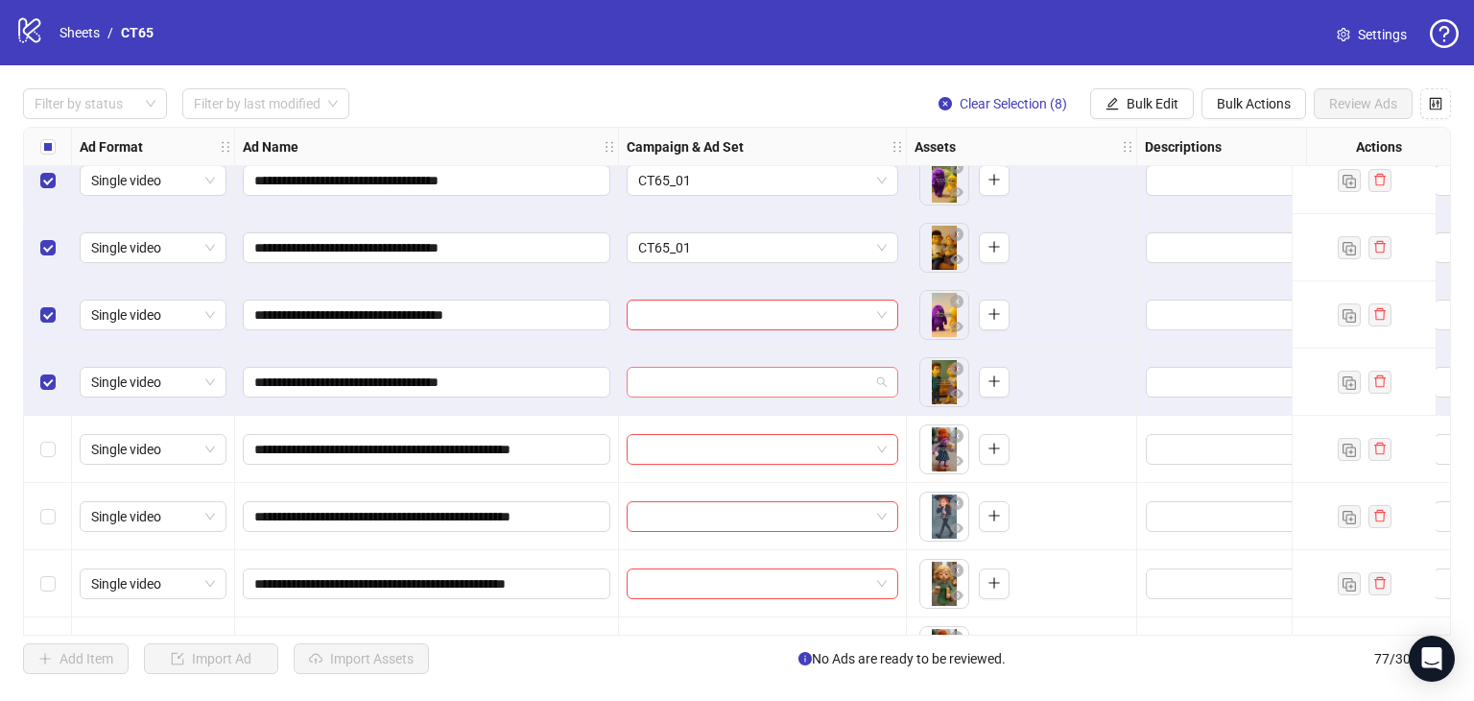
click at [712, 367] on div at bounding box center [763, 382] width 272 height 31
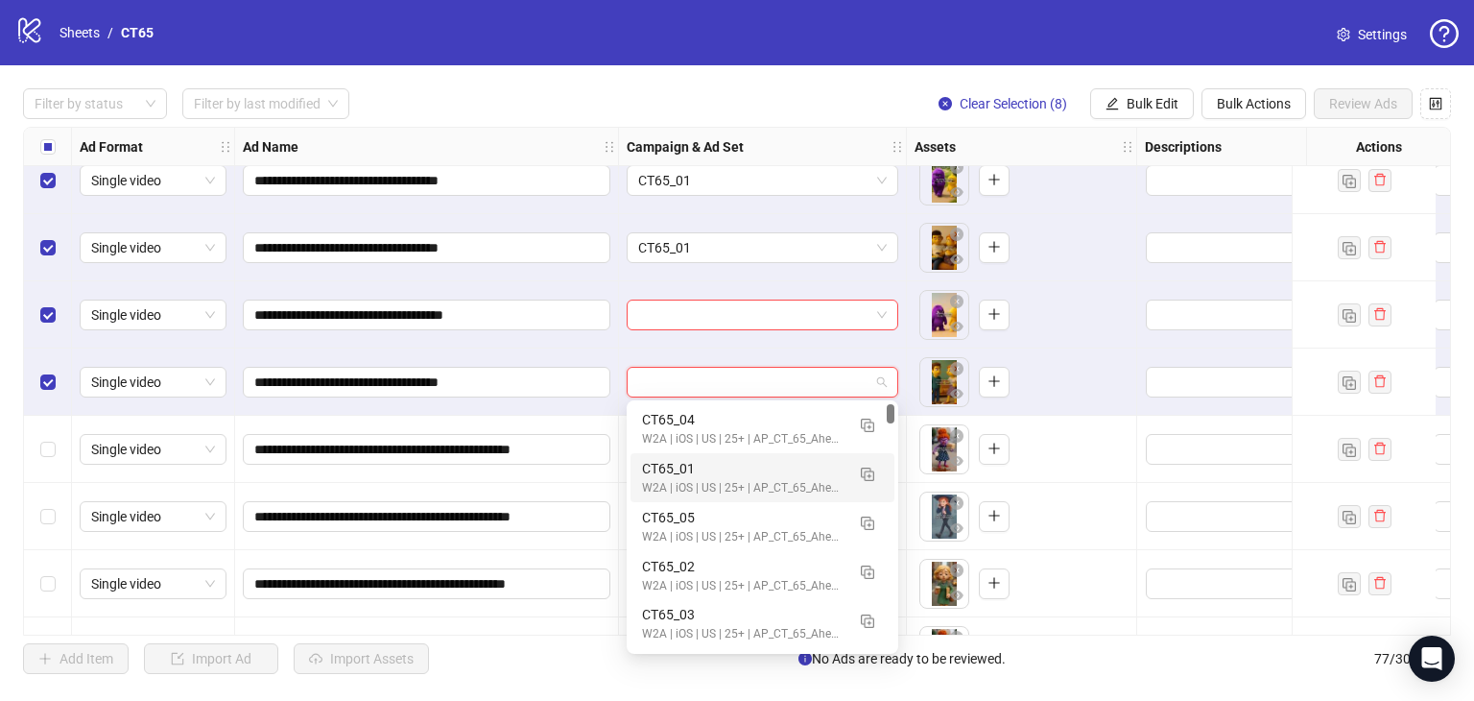
click at [698, 462] on div "CT65_01" at bounding box center [743, 468] width 203 height 21
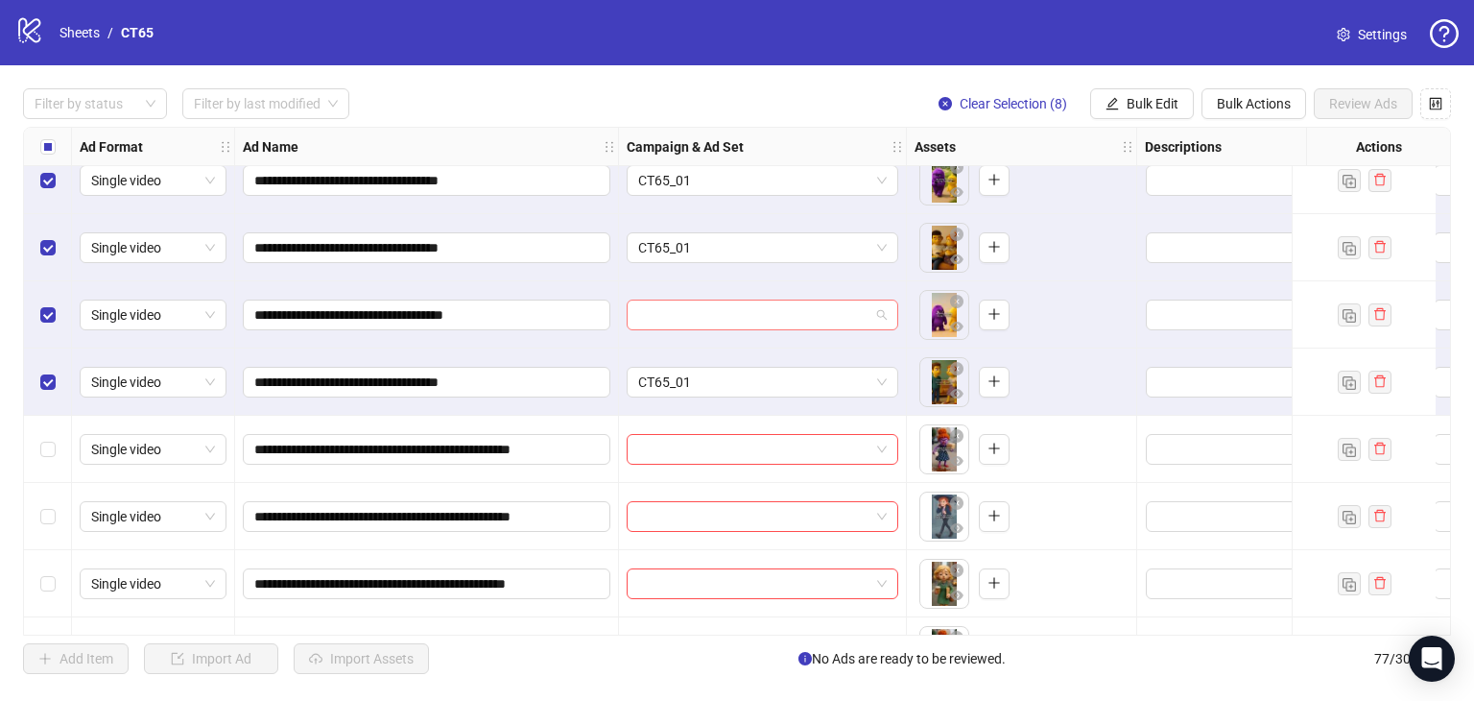
click at [699, 312] on input "search" at bounding box center [753, 314] width 231 height 29
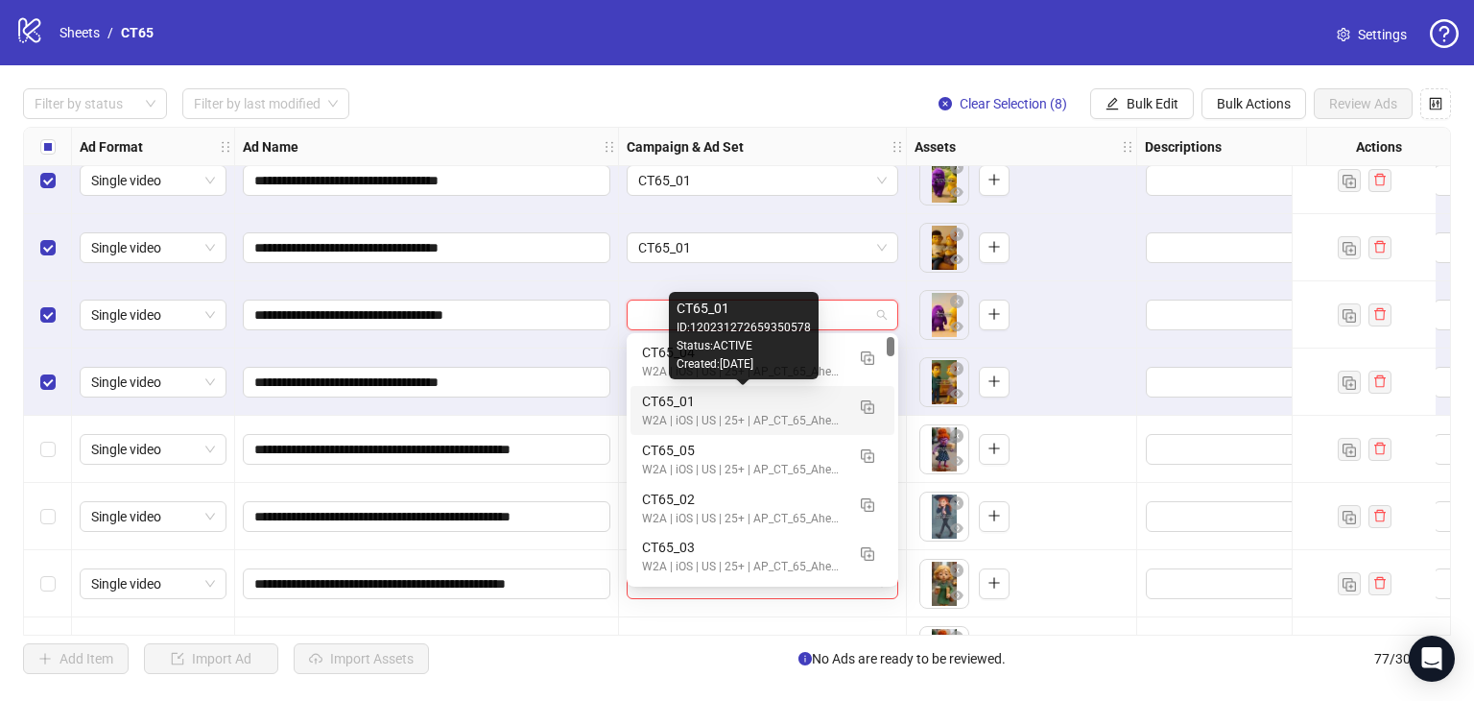
click at [691, 408] on div "CT65_01" at bounding box center [743, 401] width 203 height 21
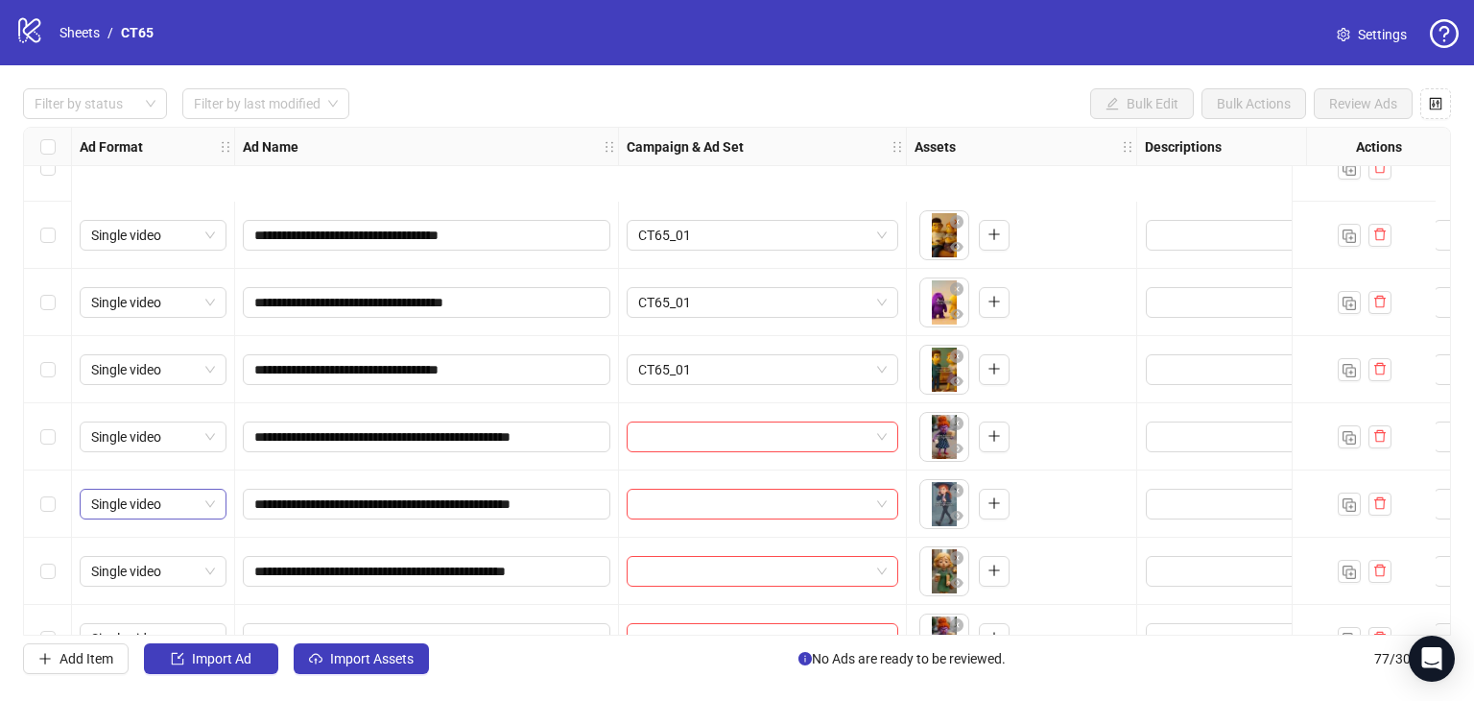
scroll to position [480, 0]
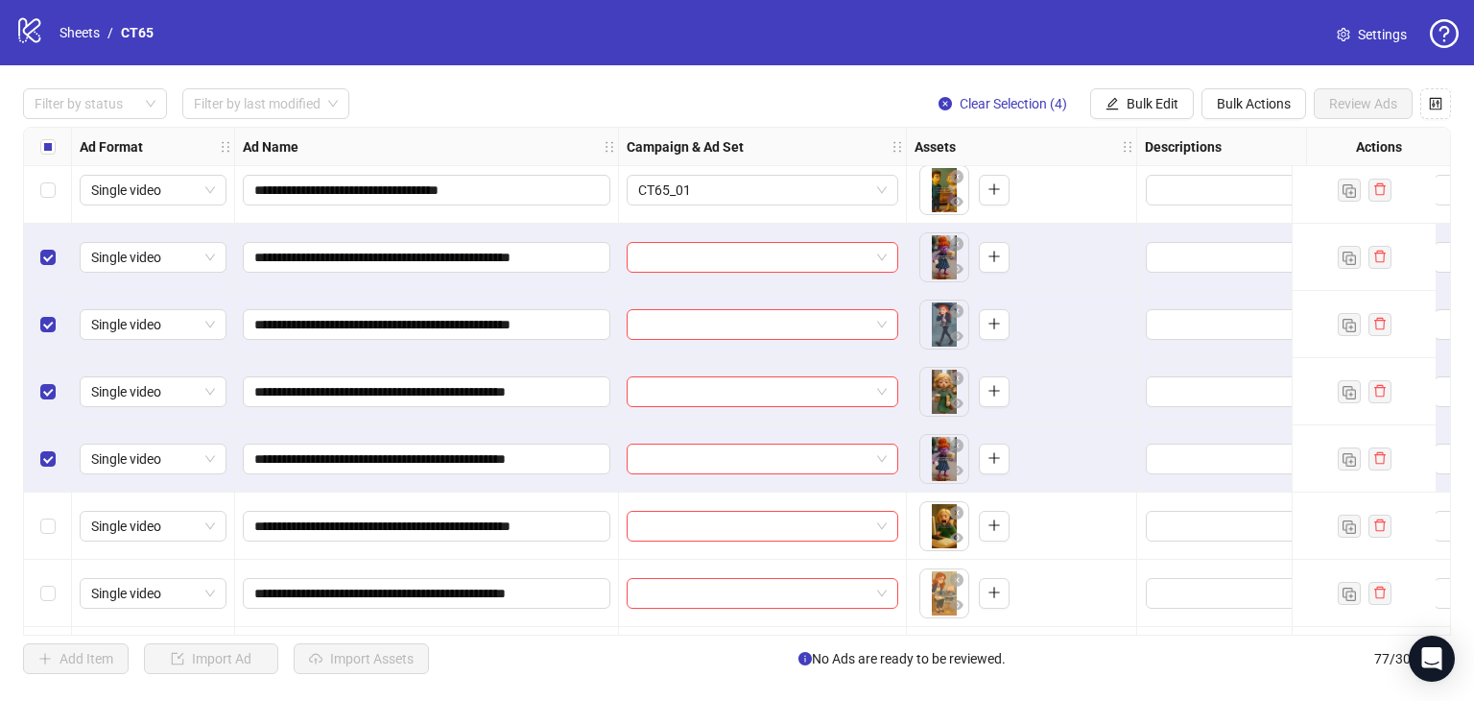
click at [48, 513] on div "Select row 13" at bounding box center [48, 525] width 48 height 67
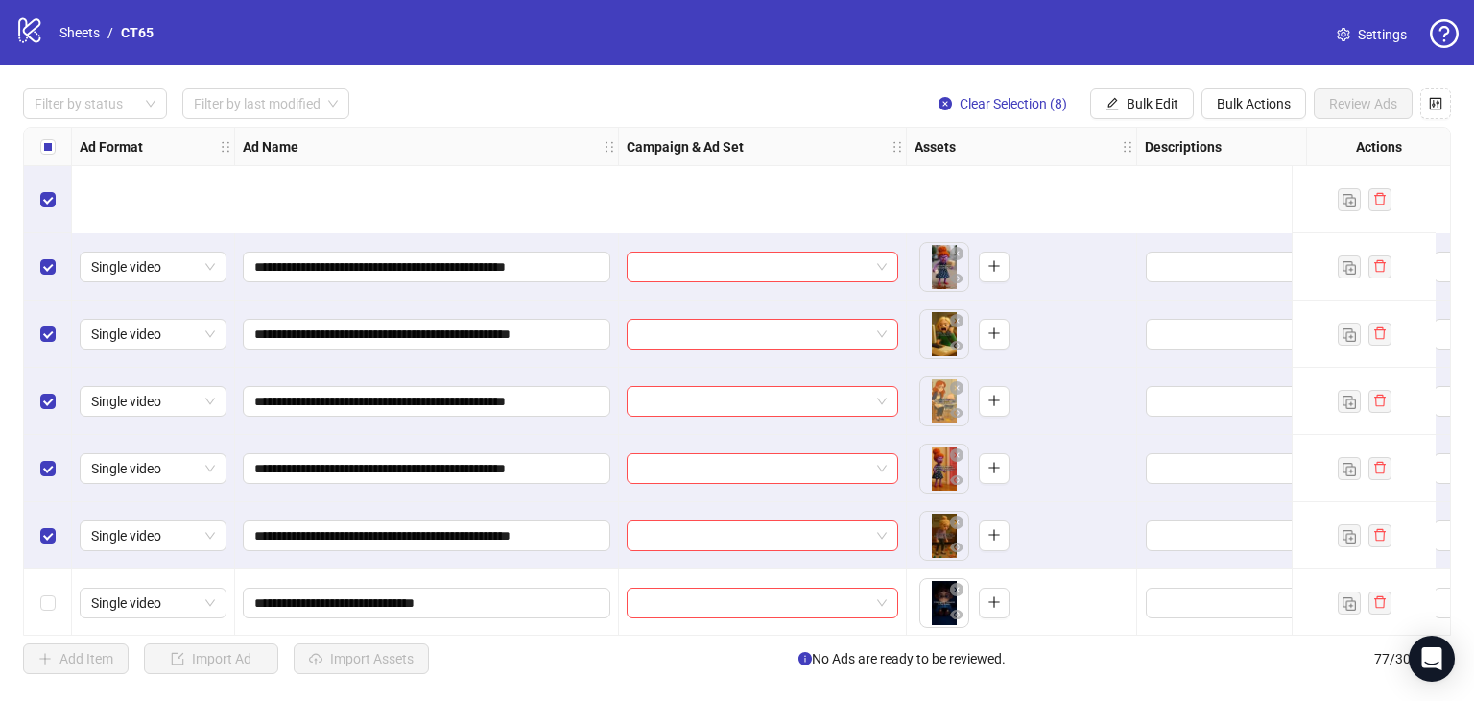
scroll to position [864, 0]
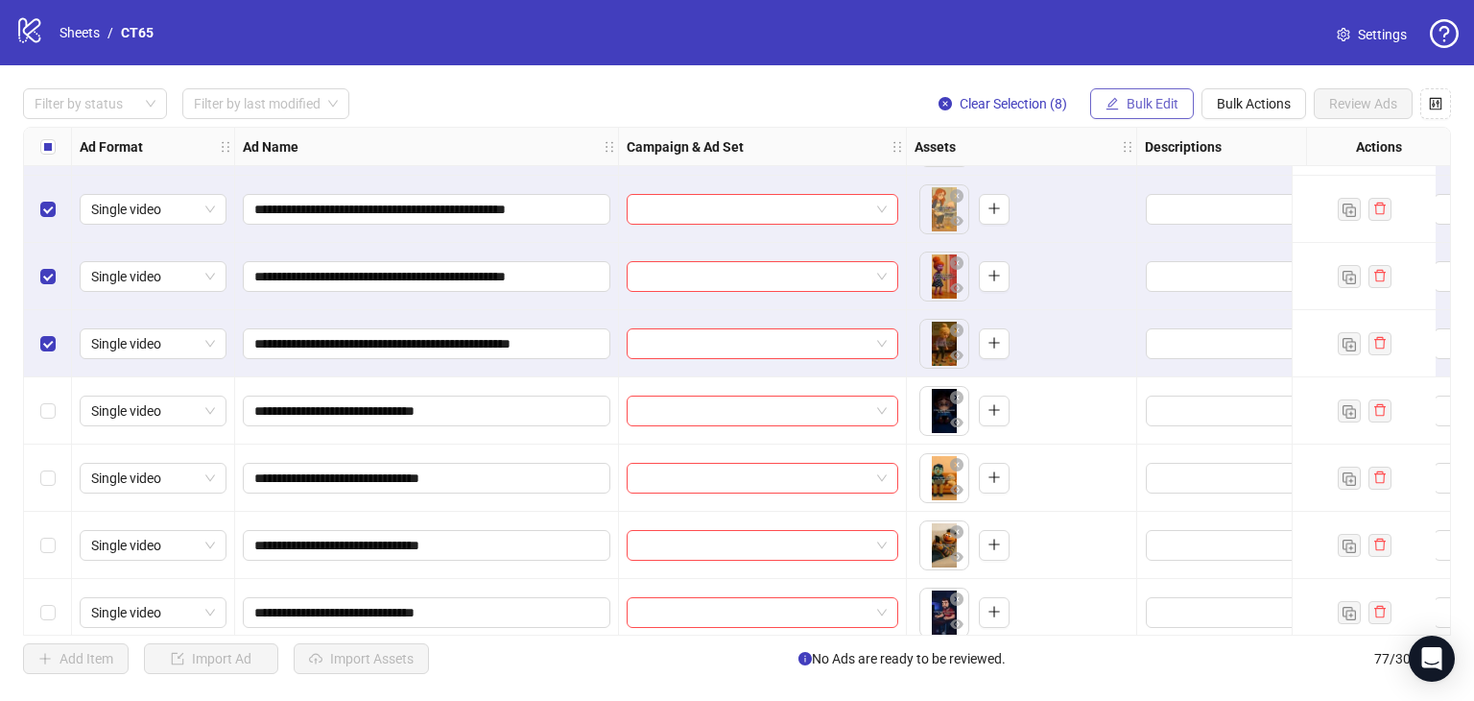
click at [1144, 103] on span "Bulk Edit" at bounding box center [1153, 103] width 52 height 15
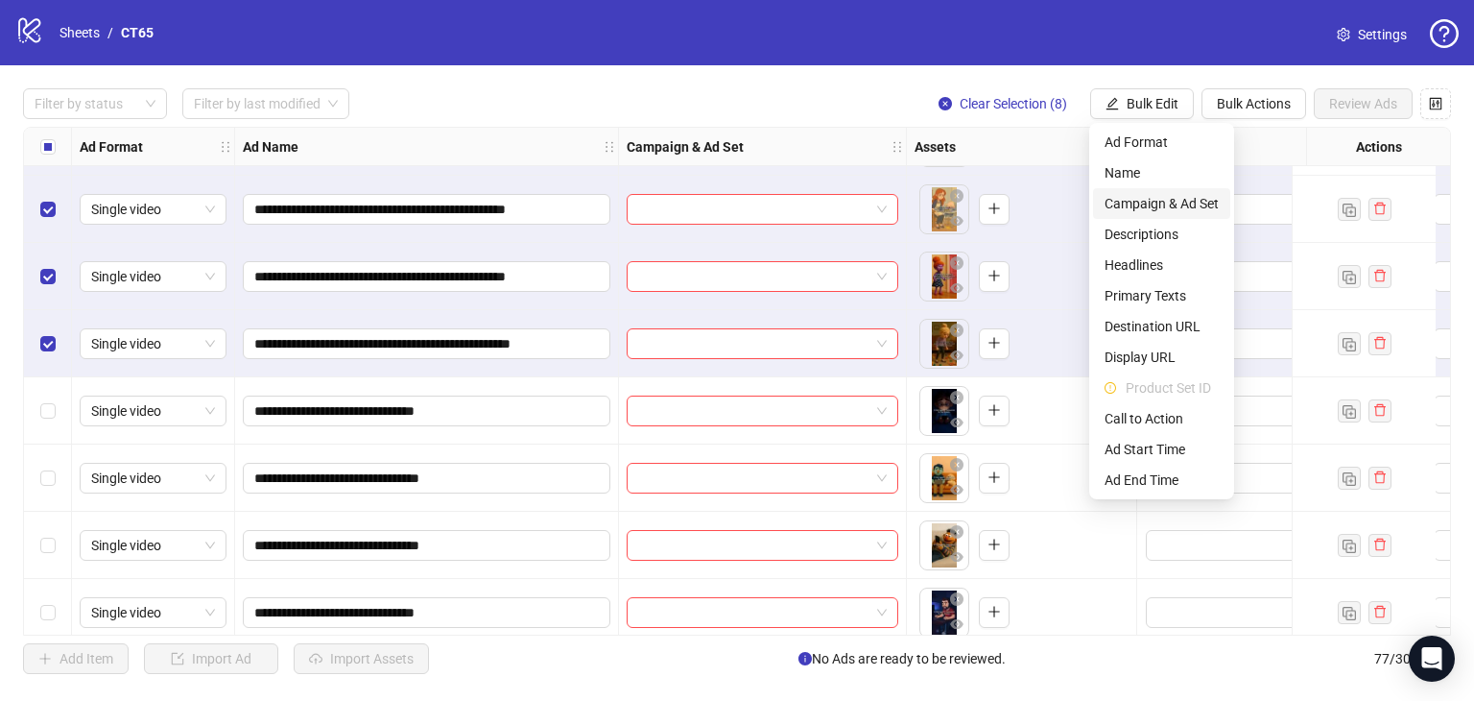
click at [1169, 208] on span "Campaign & Ad Set" at bounding box center [1162, 203] width 114 height 21
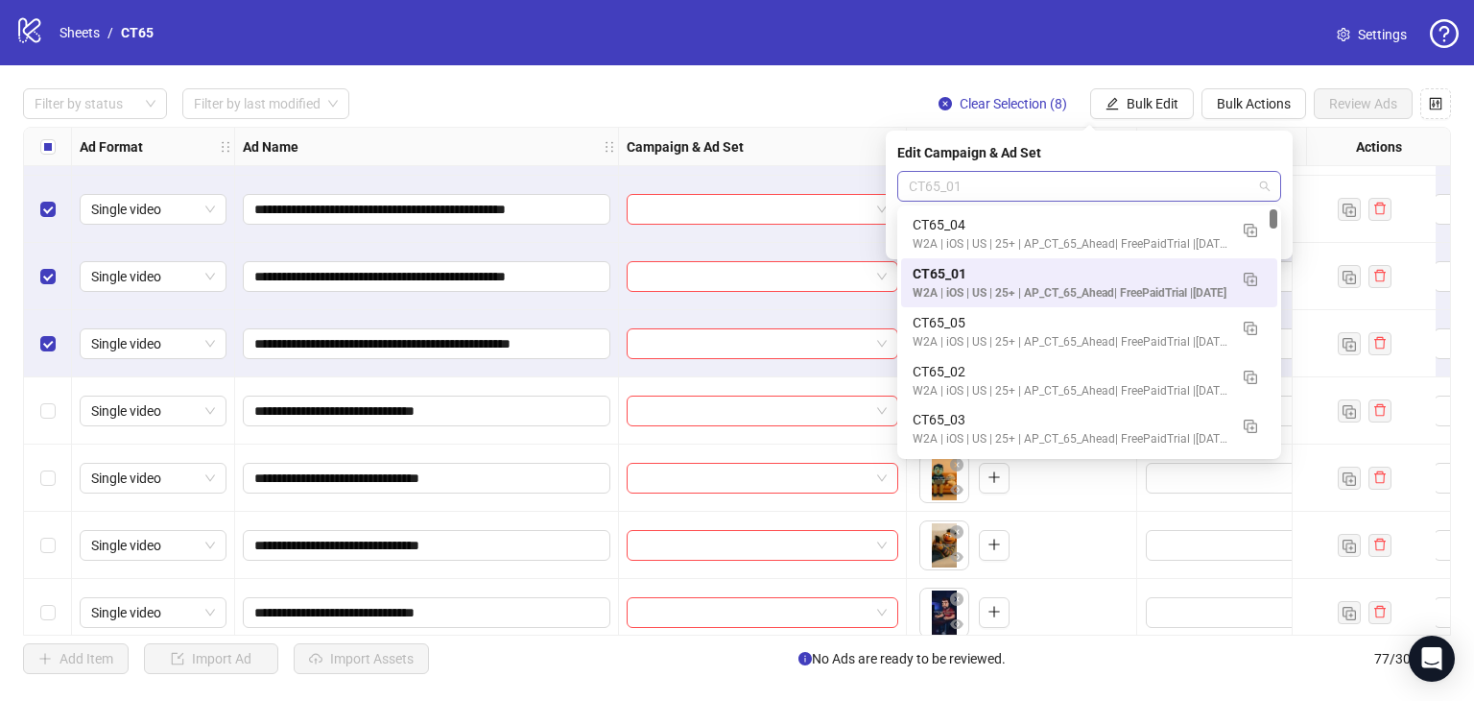
click at [1060, 185] on span "CT65_01" at bounding box center [1089, 186] width 361 height 29
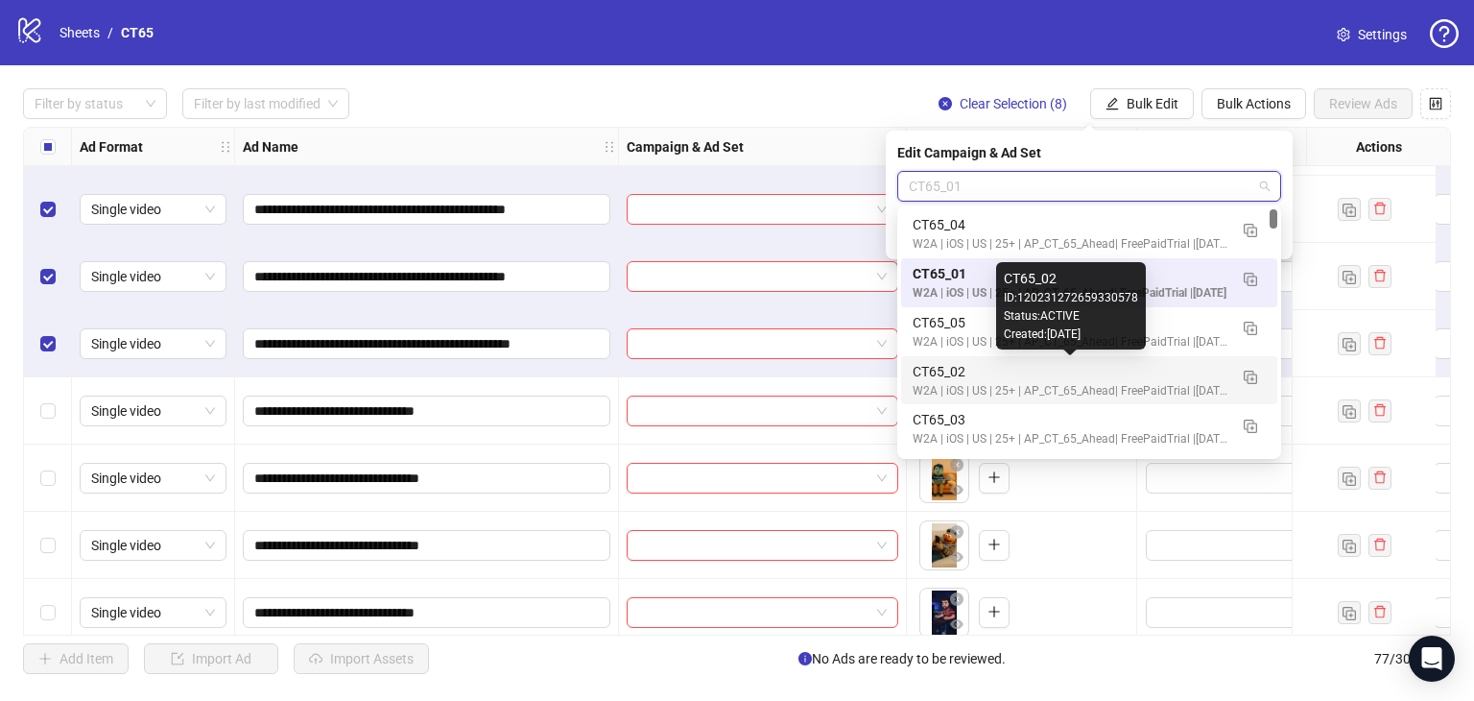
click at [1005, 373] on div "CT65_02" at bounding box center [1070, 371] width 315 height 21
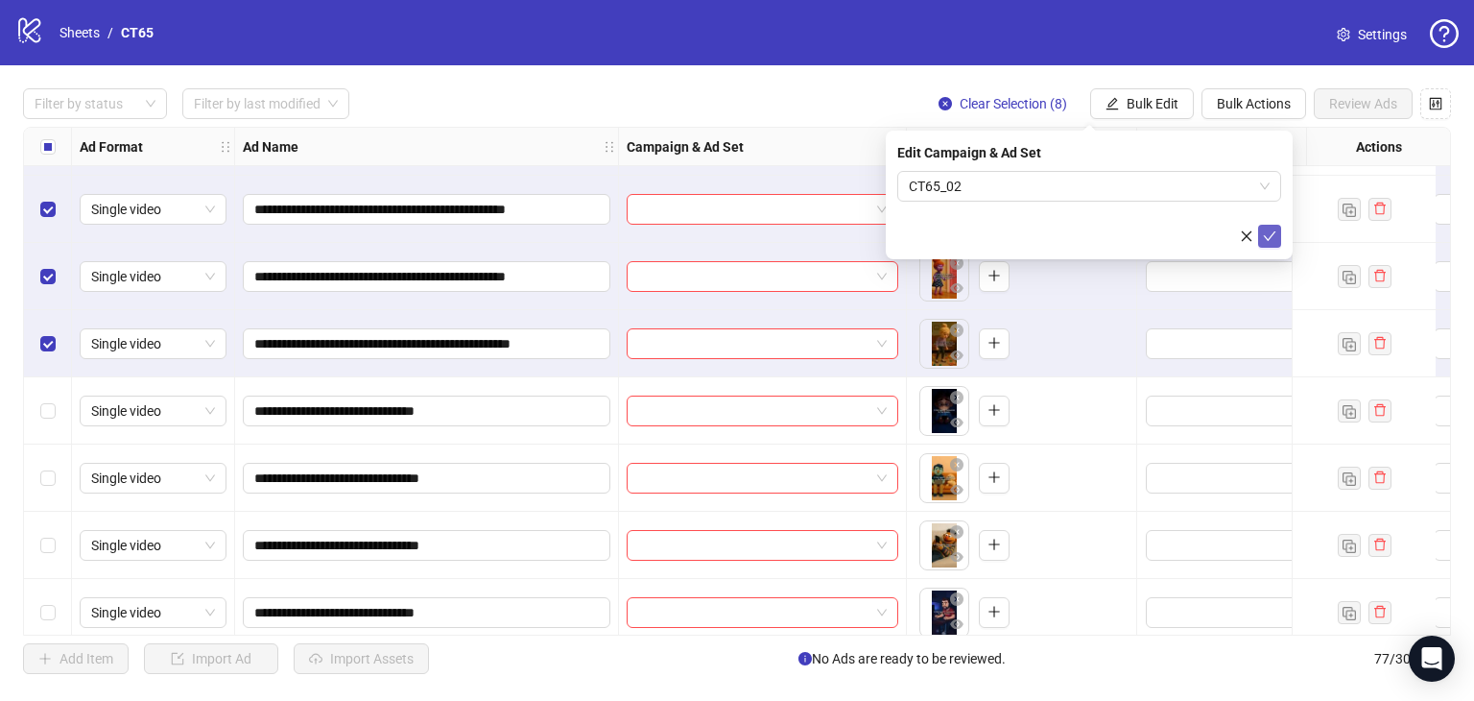
click at [1278, 228] on button "submit" at bounding box center [1269, 236] width 23 height 23
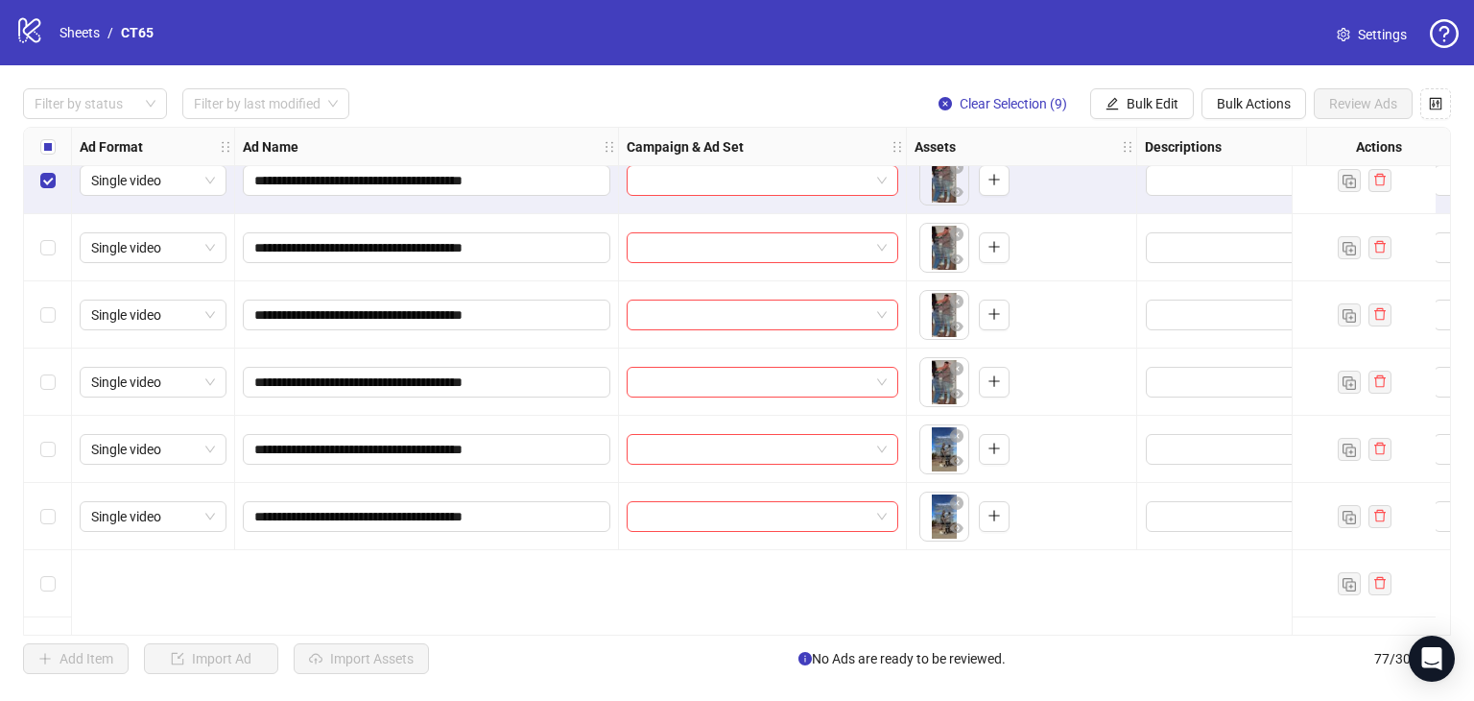
scroll to position [1440, 0]
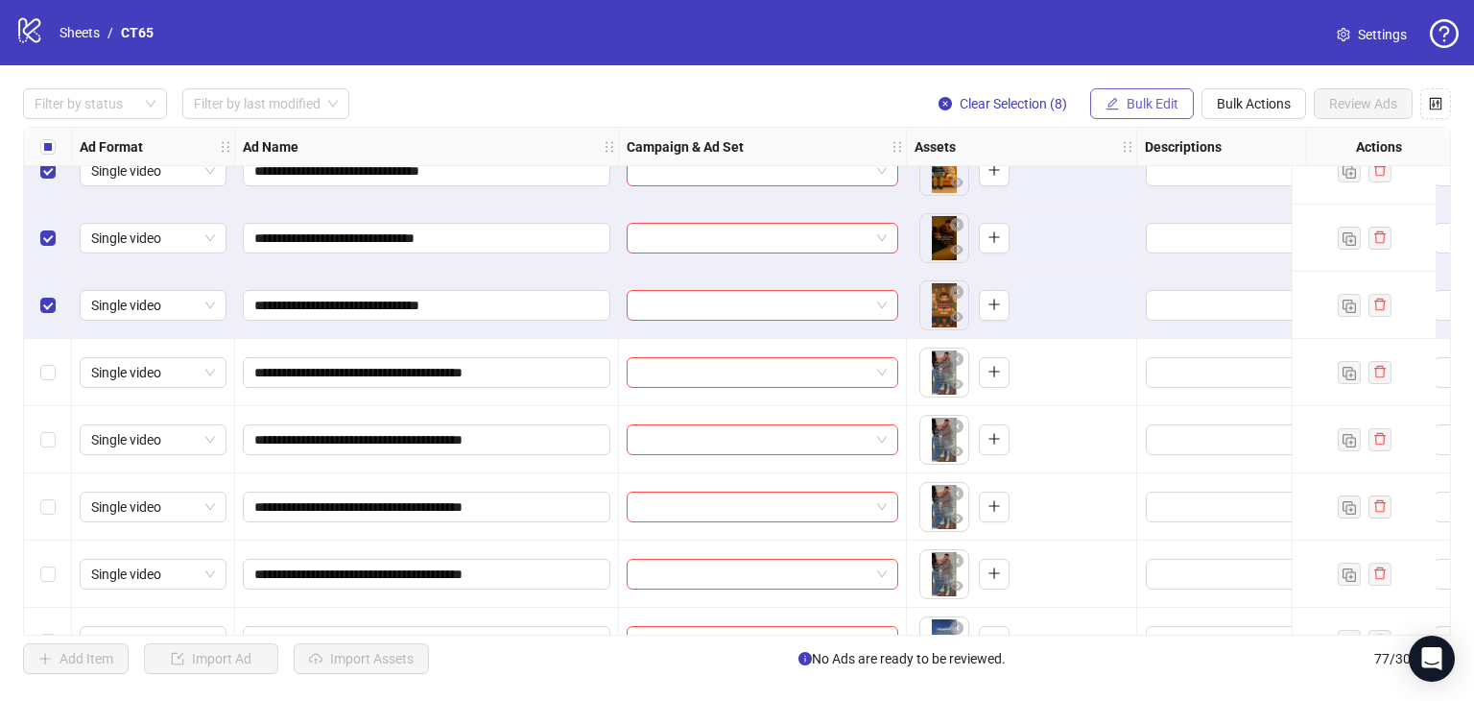
click at [1164, 93] on button "Bulk Edit" at bounding box center [1142, 103] width 104 height 31
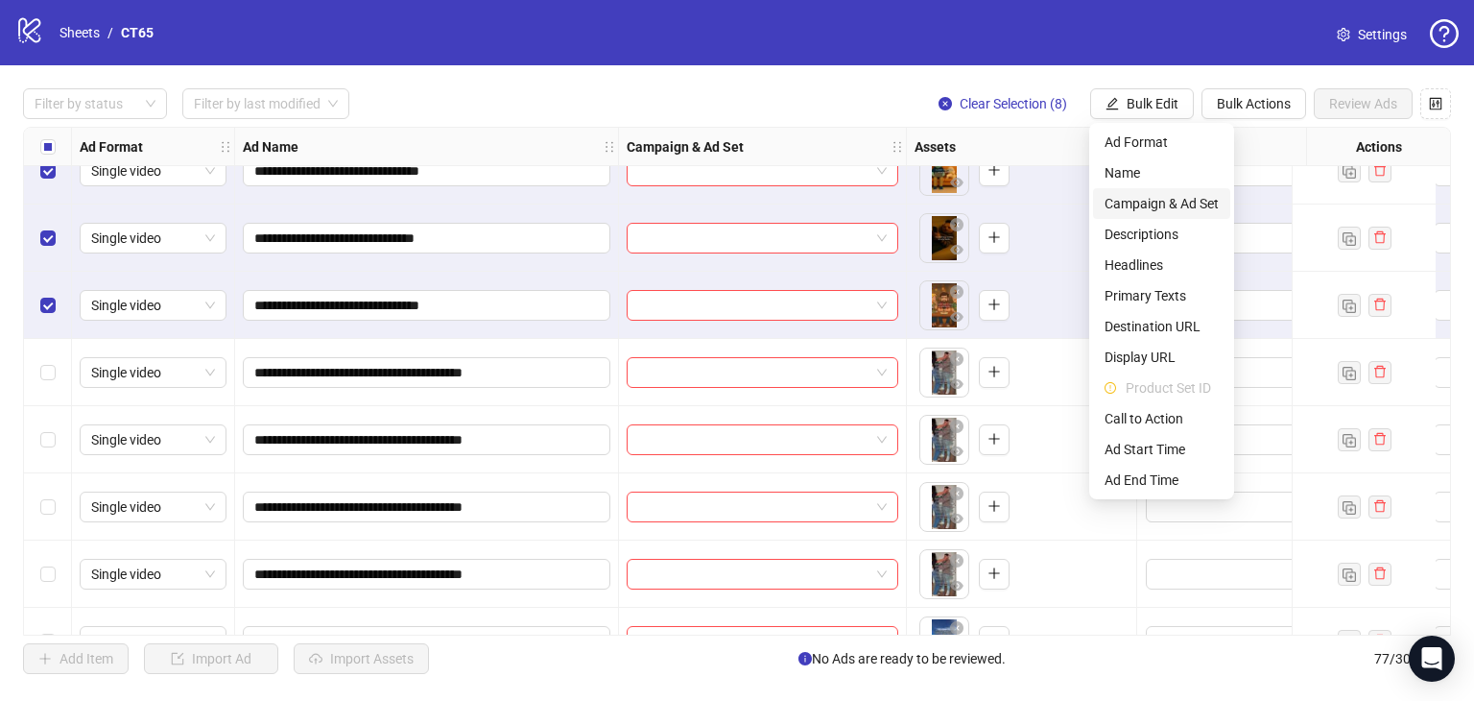
click at [1175, 204] on span "Campaign & Ad Set" at bounding box center [1162, 203] width 114 height 21
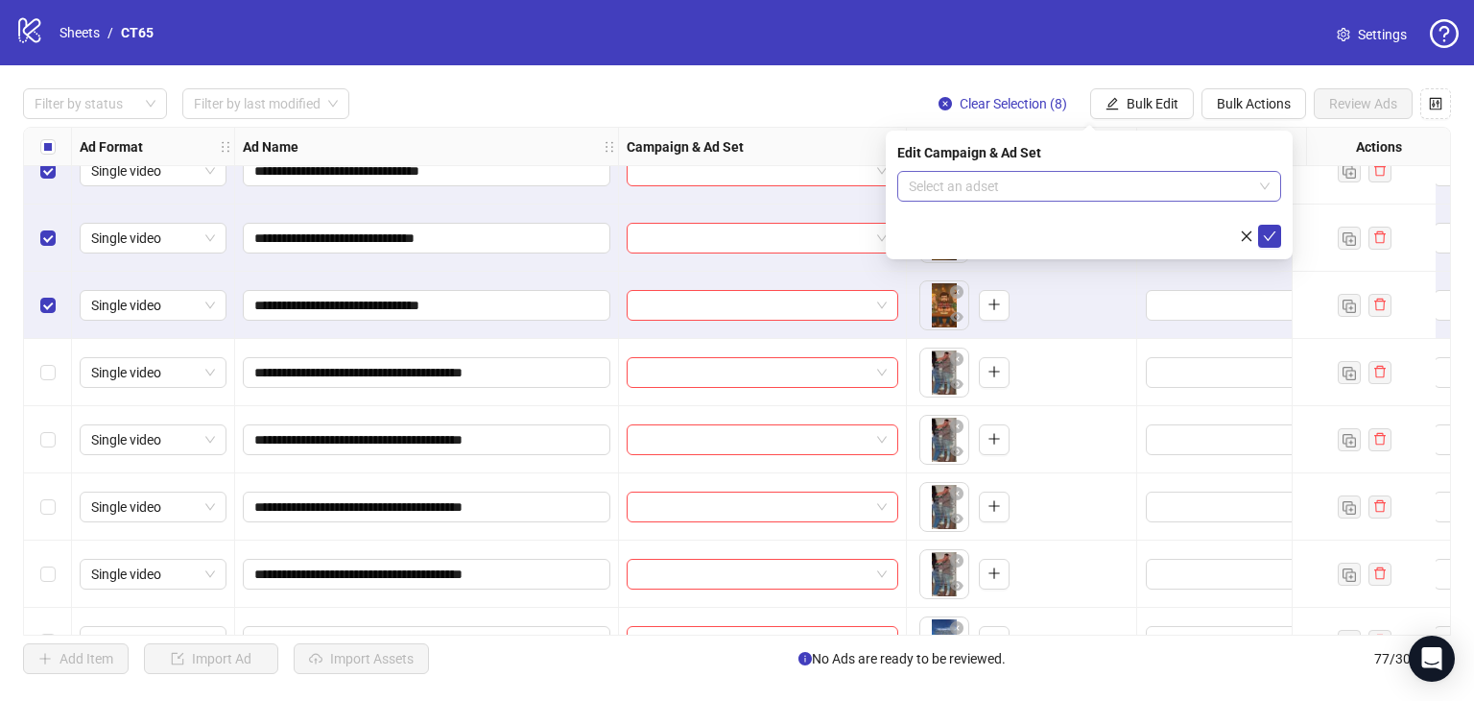
click at [1037, 180] on input "search" at bounding box center [1081, 186] width 344 height 29
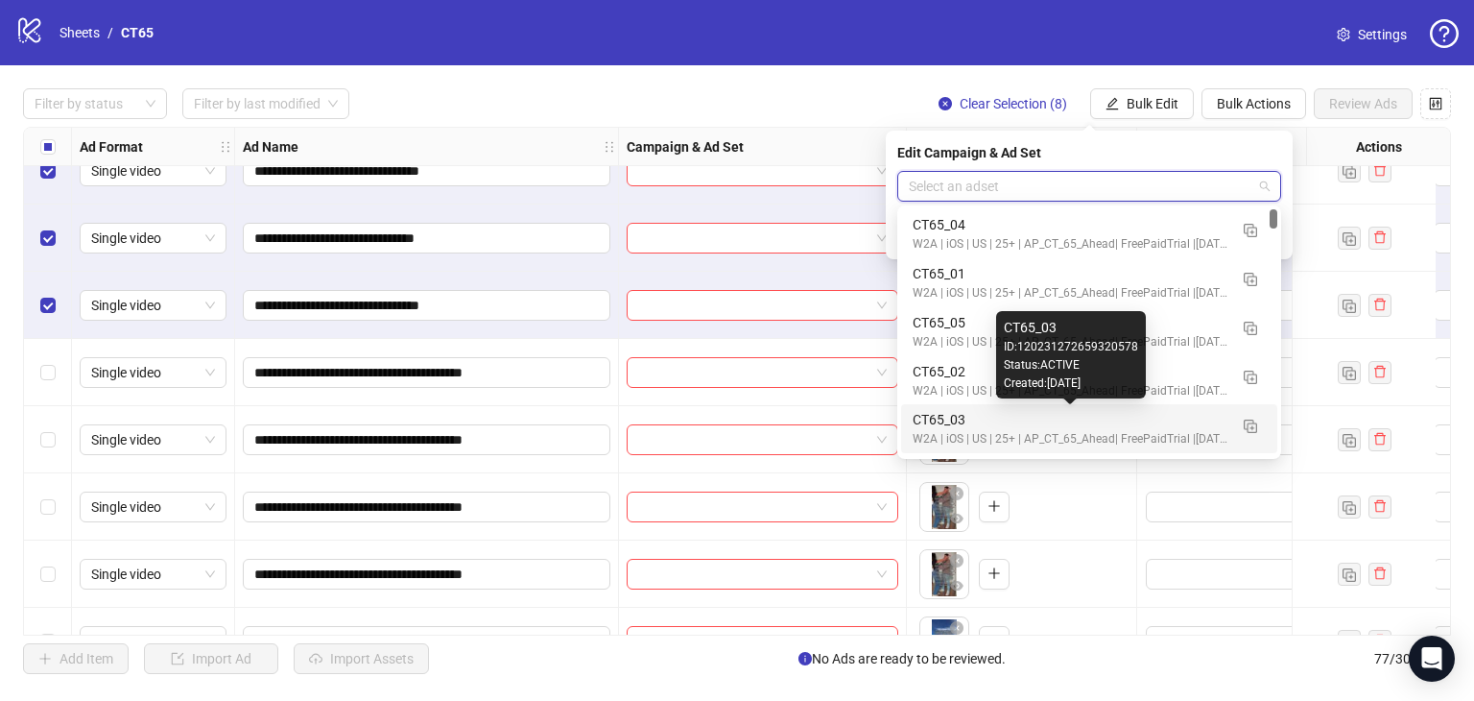
click at [1041, 427] on div "CT65_03" at bounding box center [1070, 419] width 315 height 21
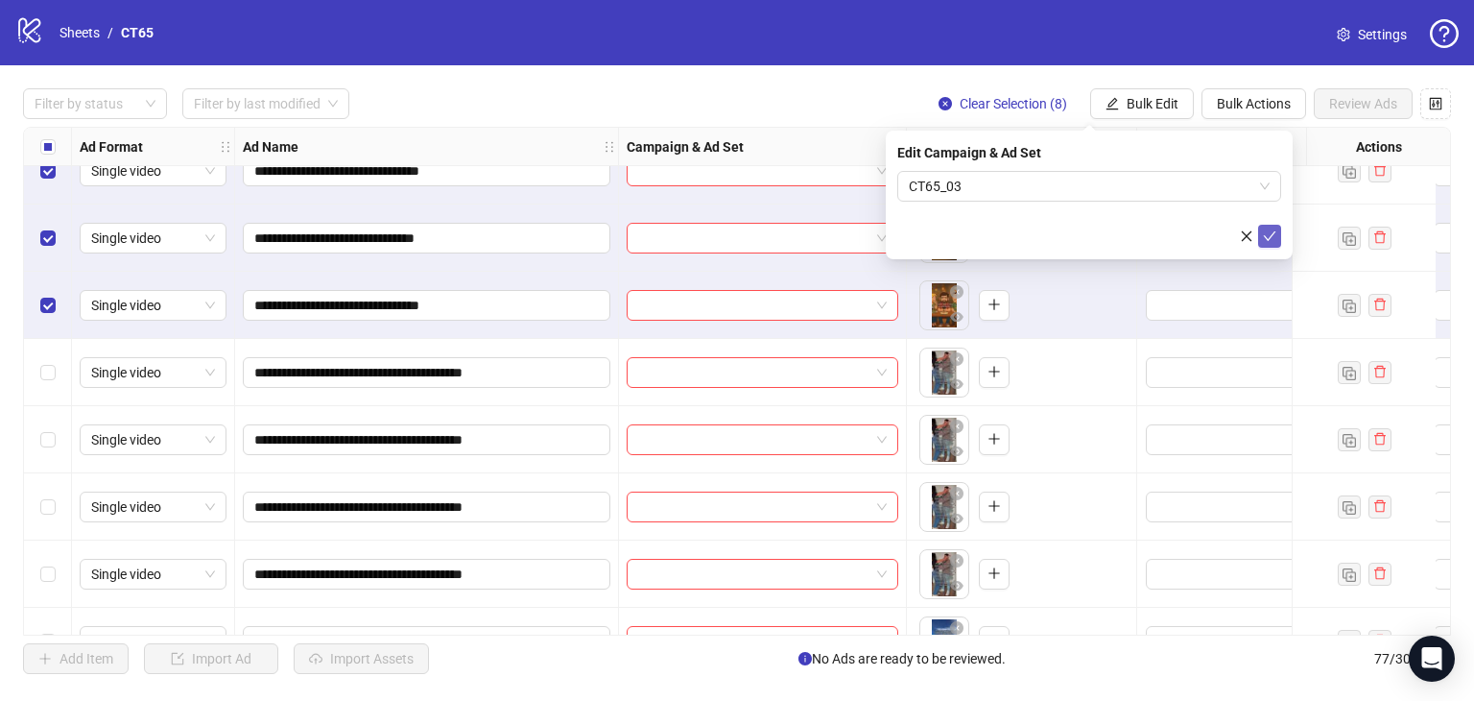
click at [1275, 234] on icon "check" at bounding box center [1269, 235] width 13 height 13
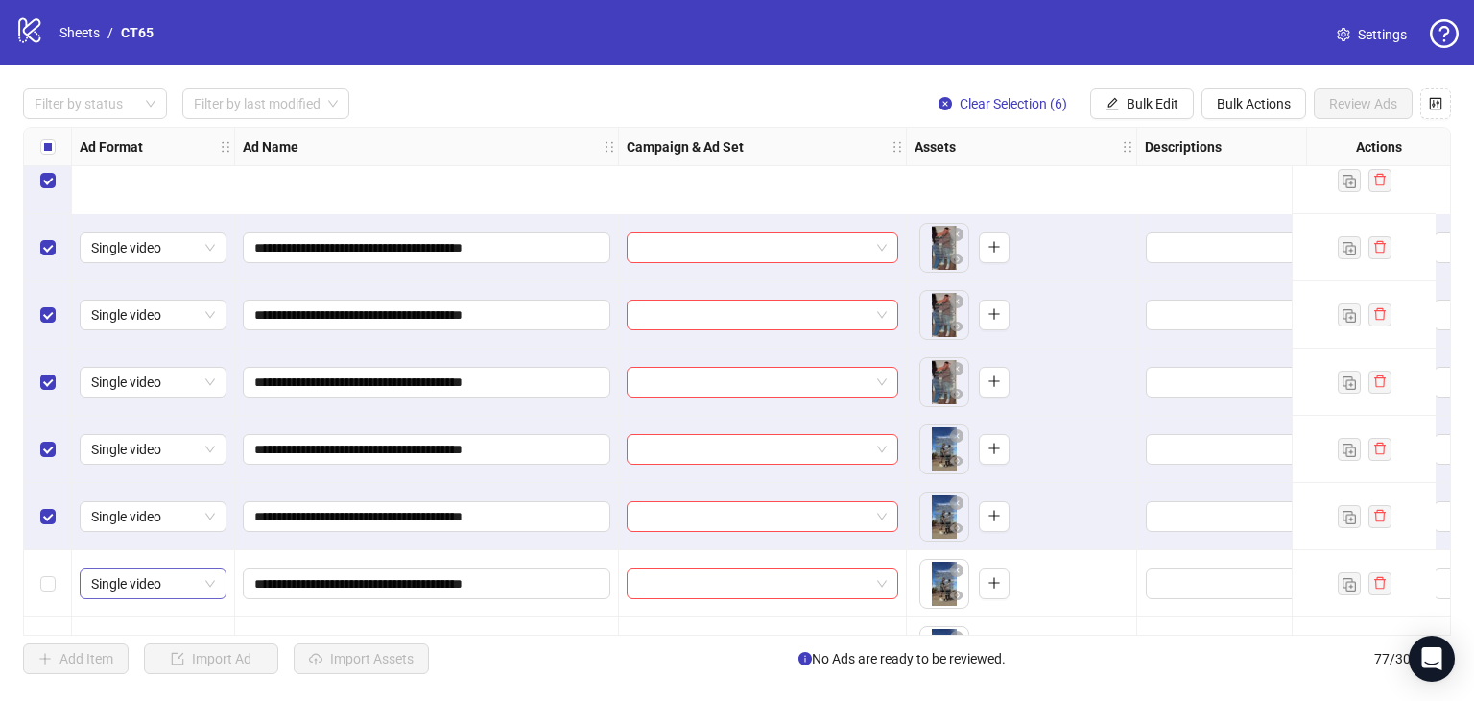
scroll to position [1824, 0]
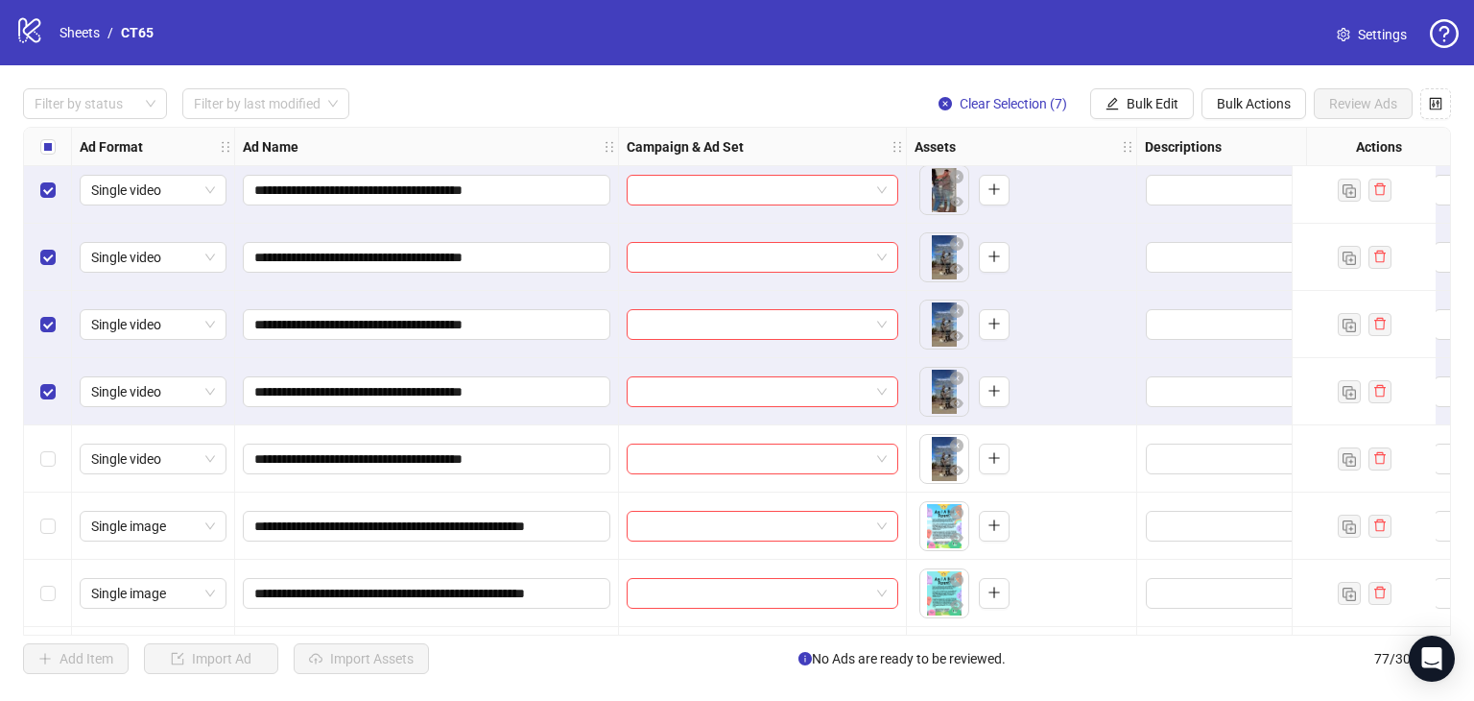
click at [36, 465] on div "Select row 32" at bounding box center [48, 458] width 48 height 67
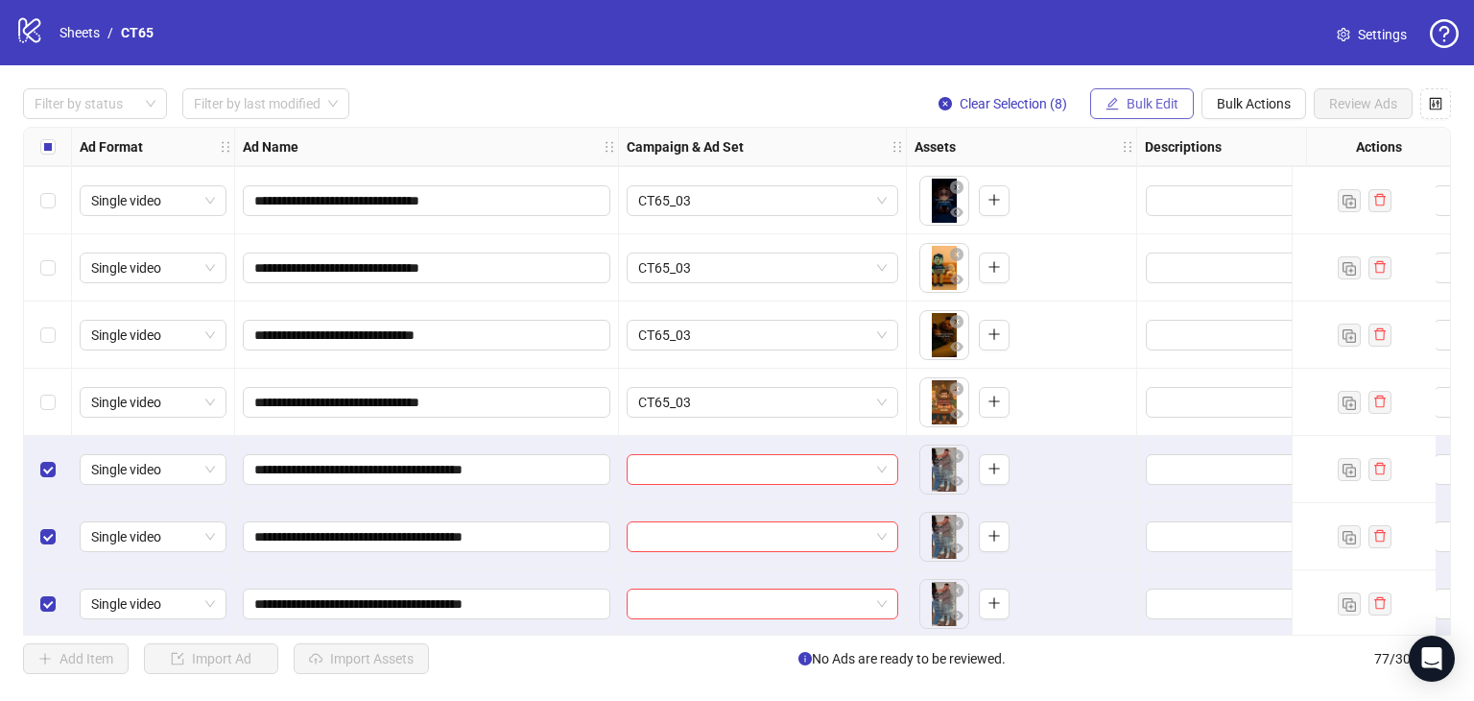
scroll to position [1440, 0]
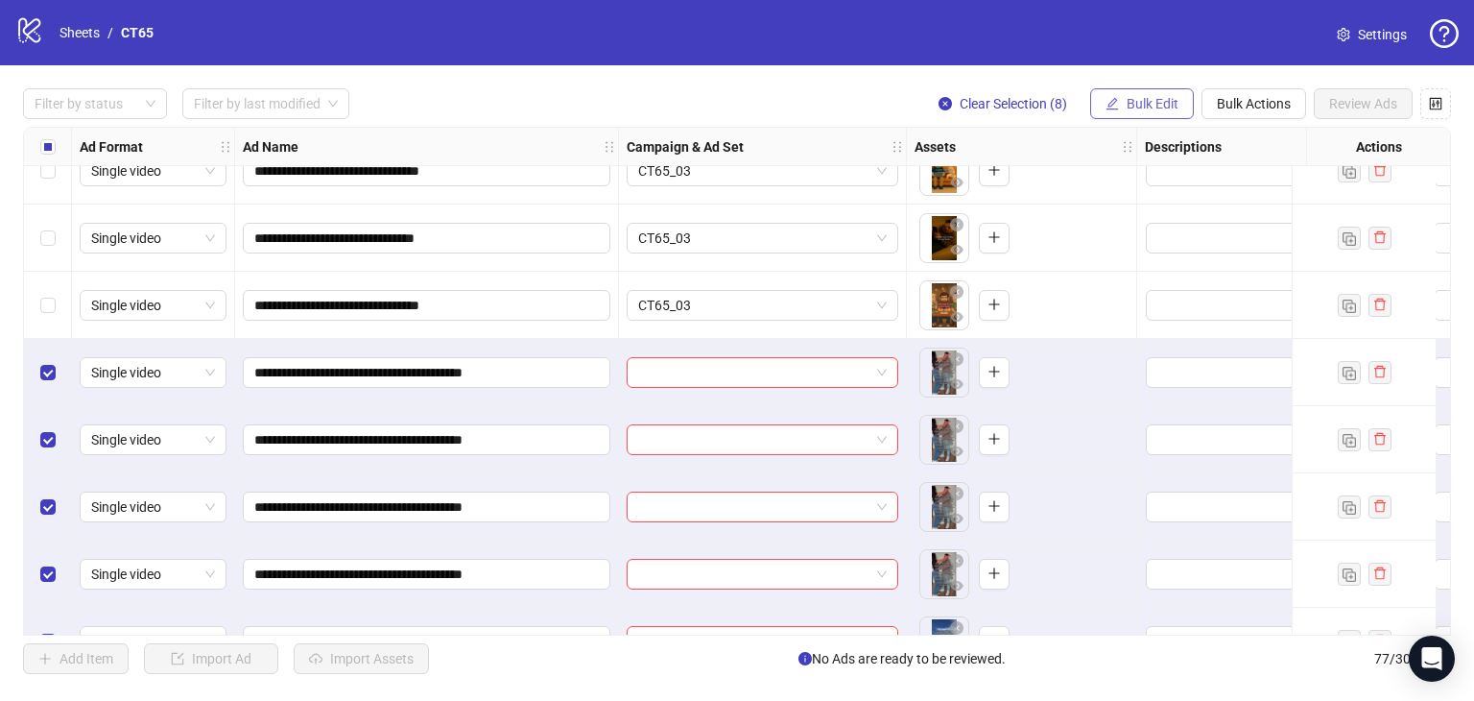
click at [1120, 100] on button "Bulk Edit" at bounding box center [1142, 103] width 104 height 31
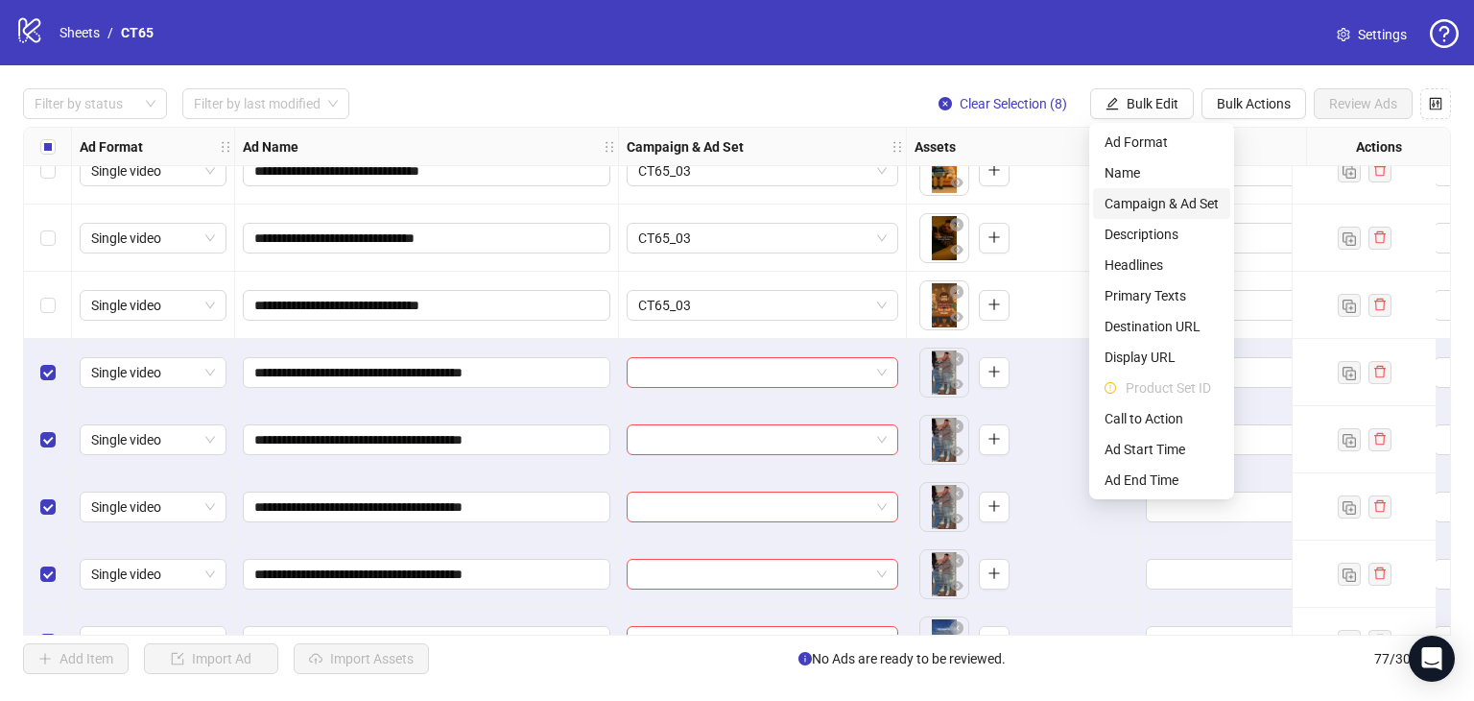
click at [1181, 202] on span "Campaign & Ad Set" at bounding box center [1162, 203] width 114 height 21
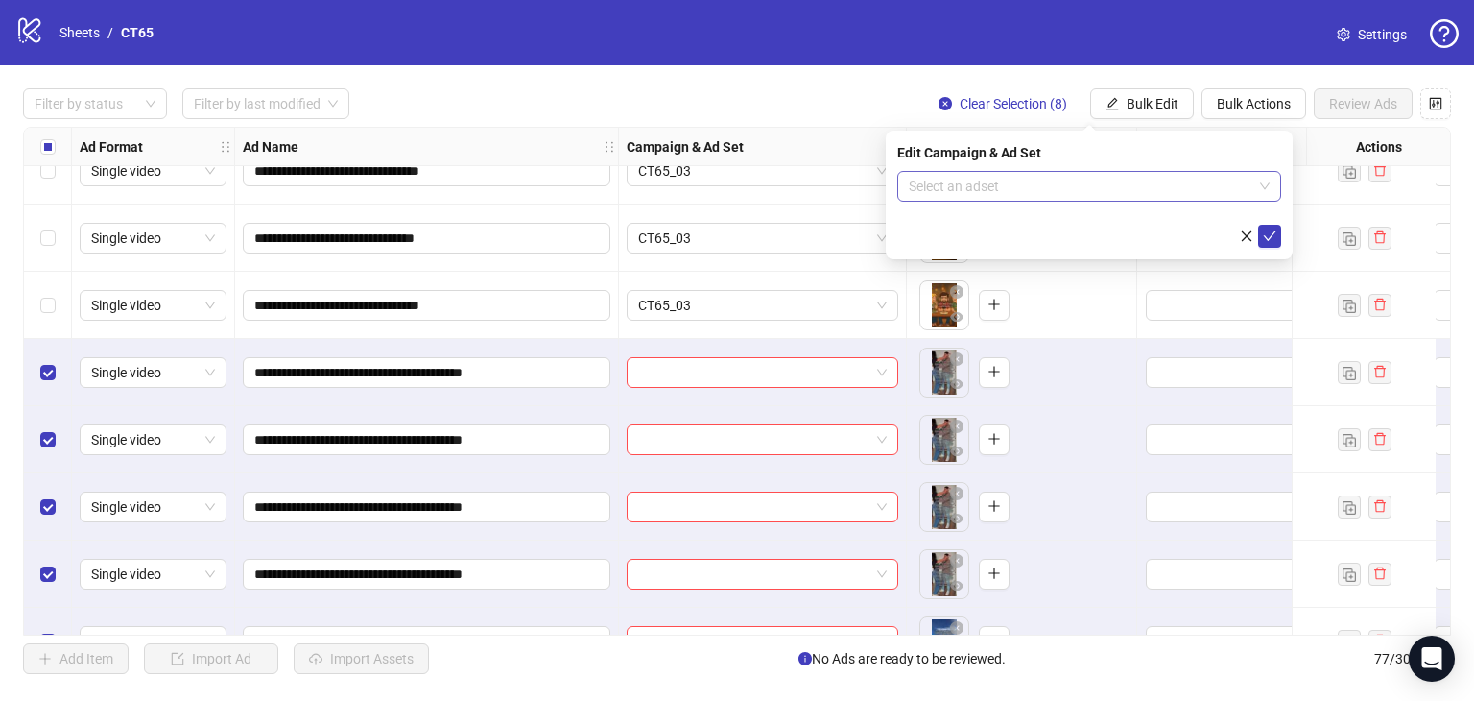
click at [1087, 183] on input "search" at bounding box center [1081, 186] width 344 height 29
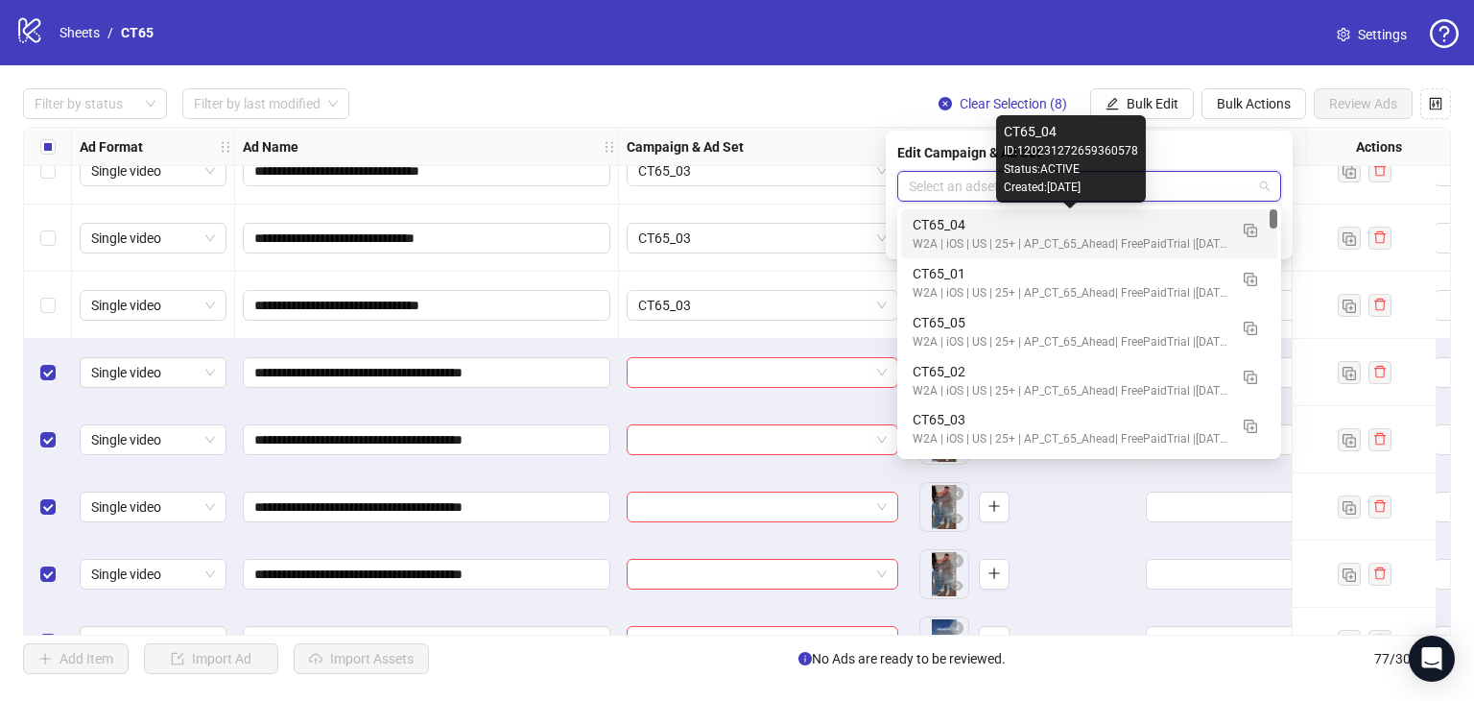
click at [933, 226] on div "CT65_04" at bounding box center [1070, 224] width 315 height 21
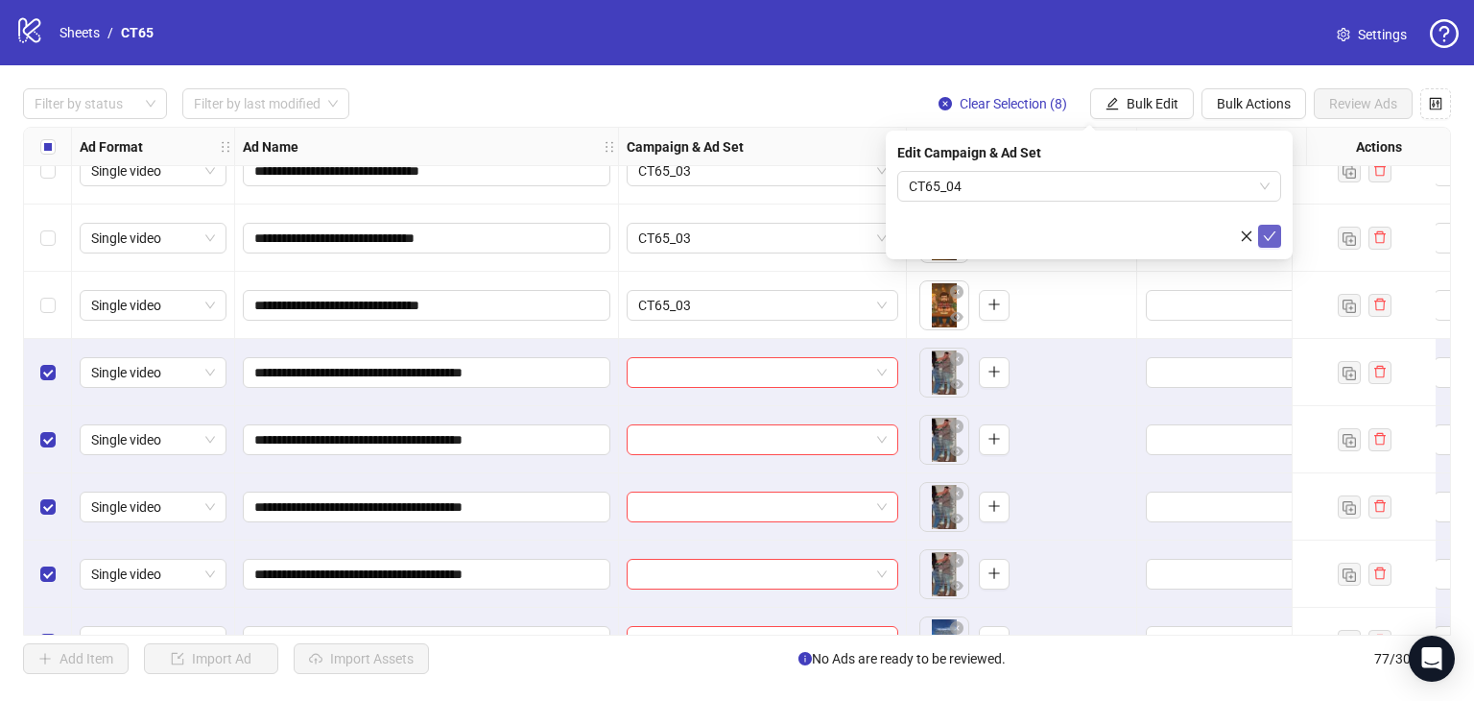
click at [1271, 234] on icon "check" at bounding box center [1269, 235] width 13 height 13
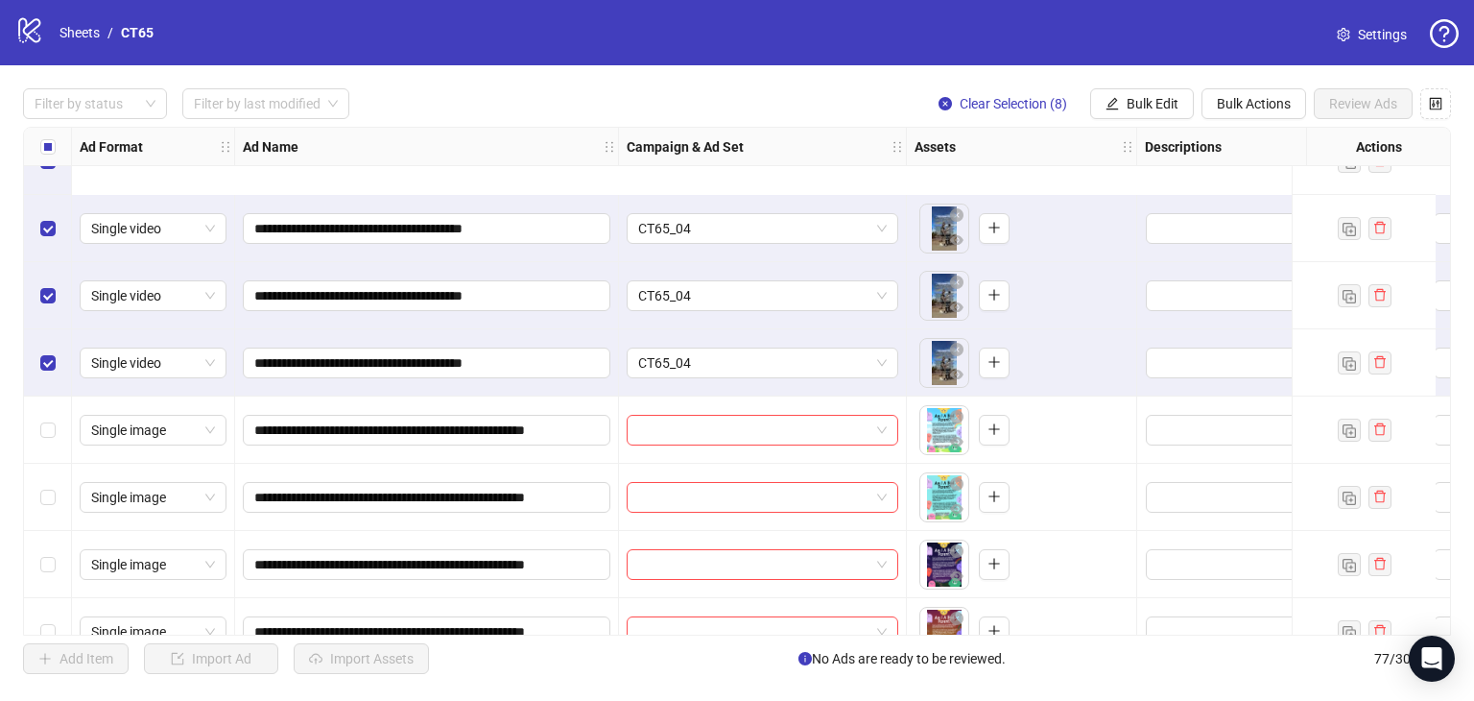
scroll to position [2111, 0]
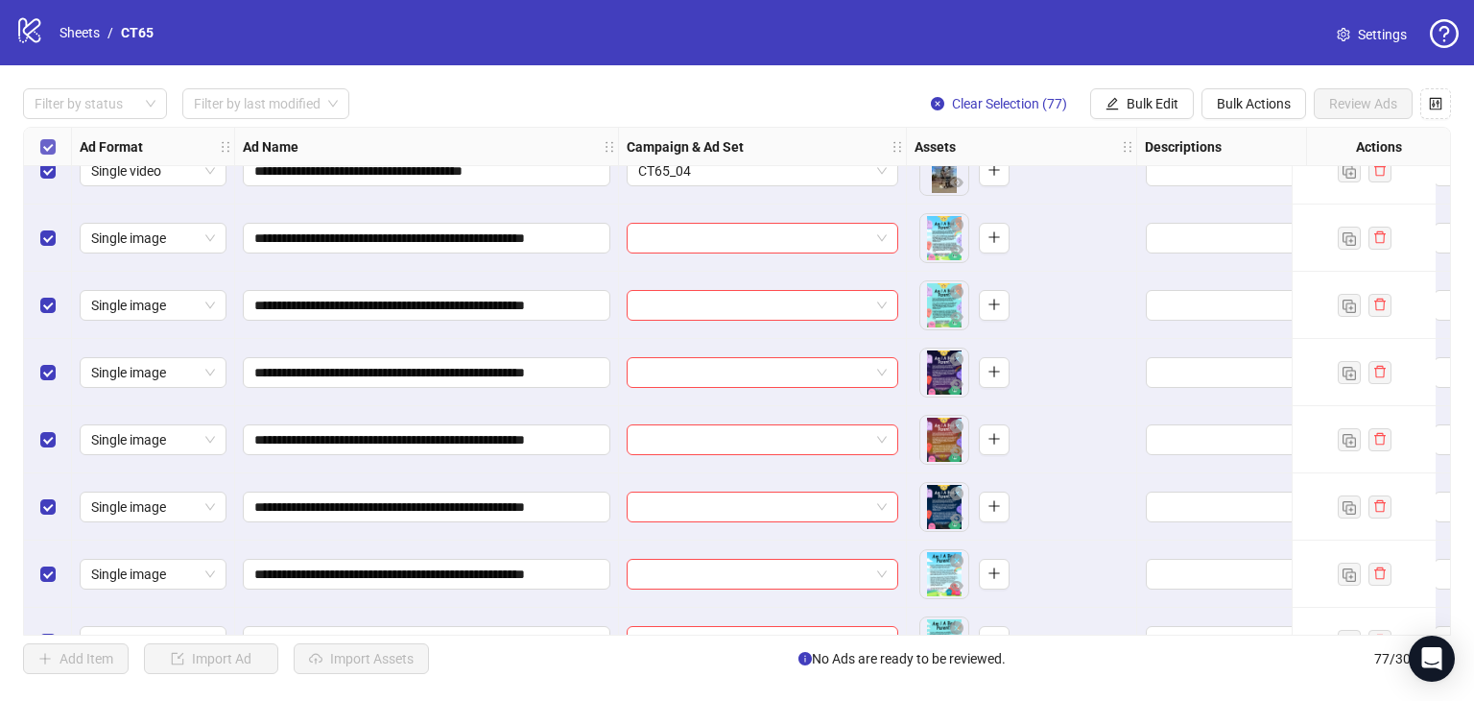
click at [46, 137] on label "Select all rows" at bounding box center [47, 146] width 15 height 21
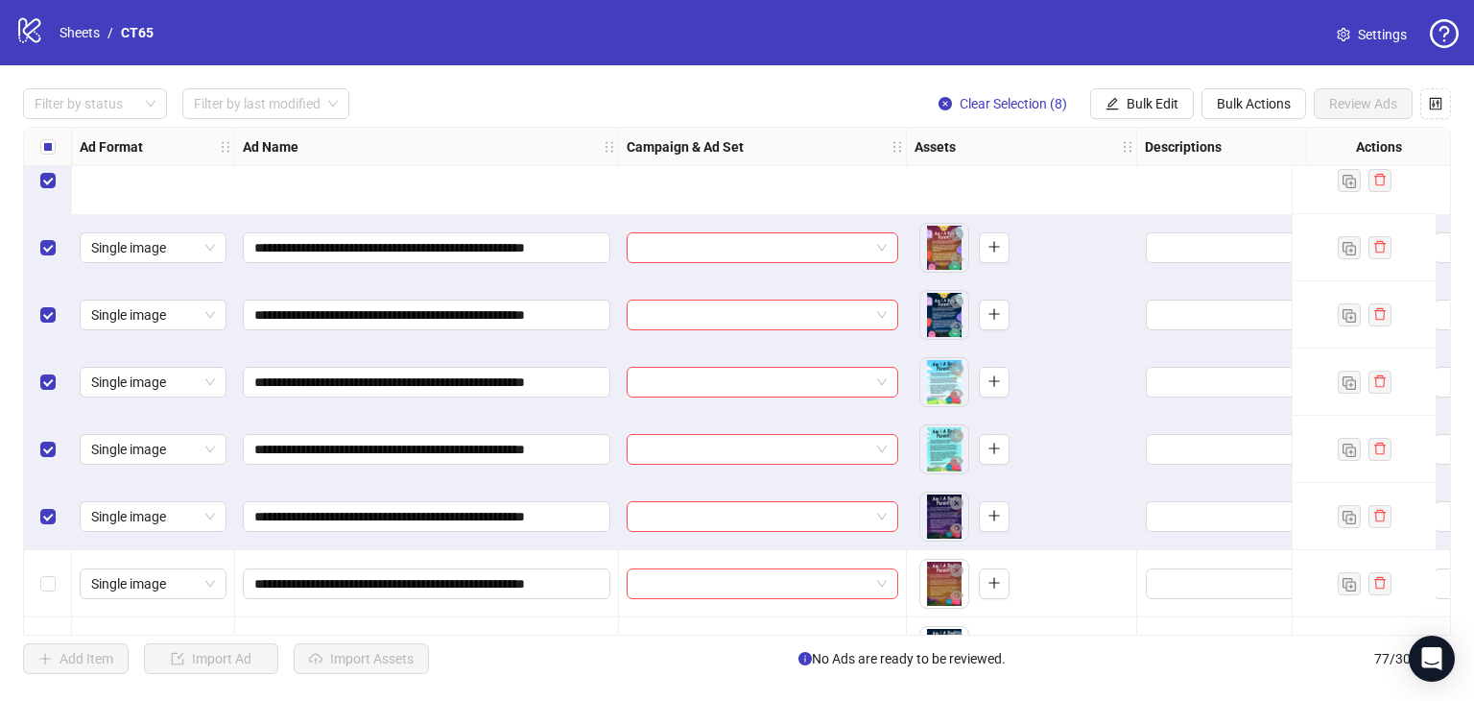
scroll to position [2495, 0]
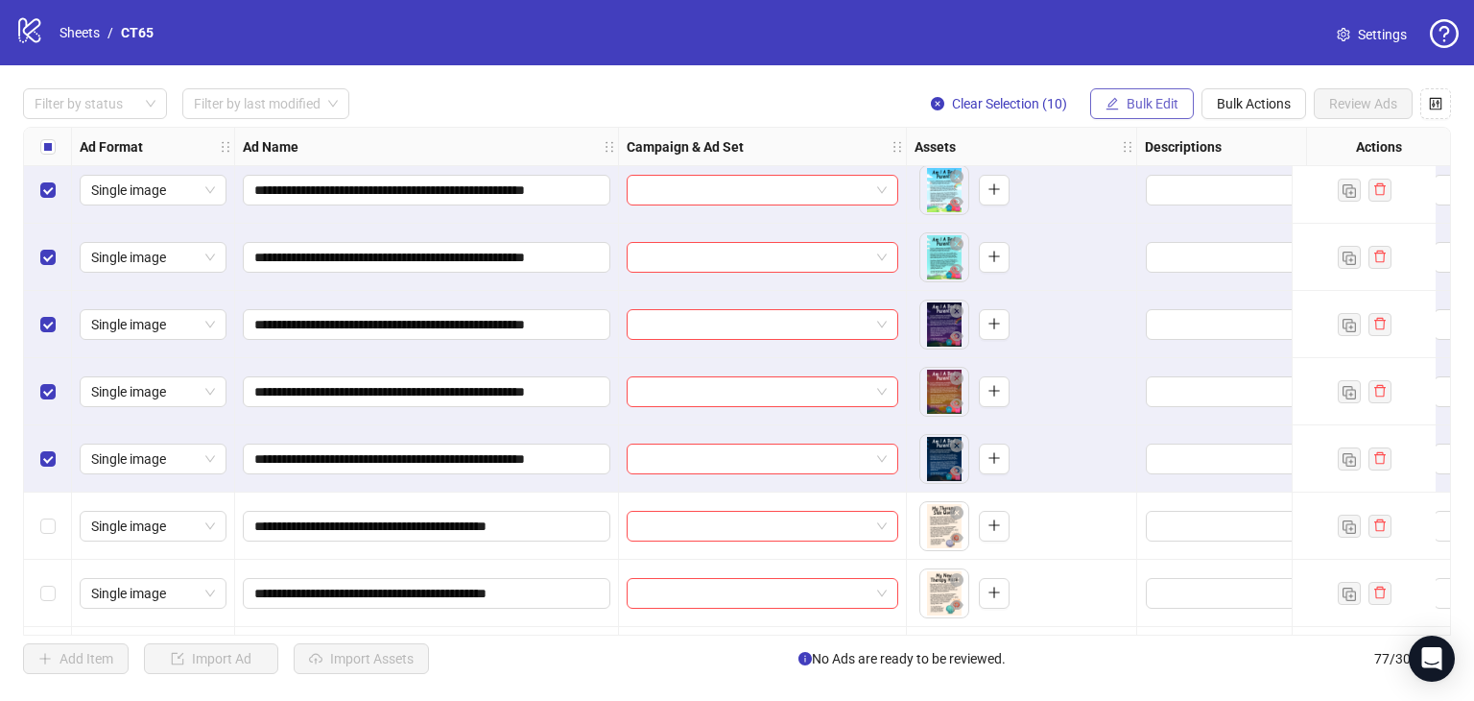
click at [1149, 107] on span "Bulk Edit" at bounding box center [1153, 103] width 52 height 15
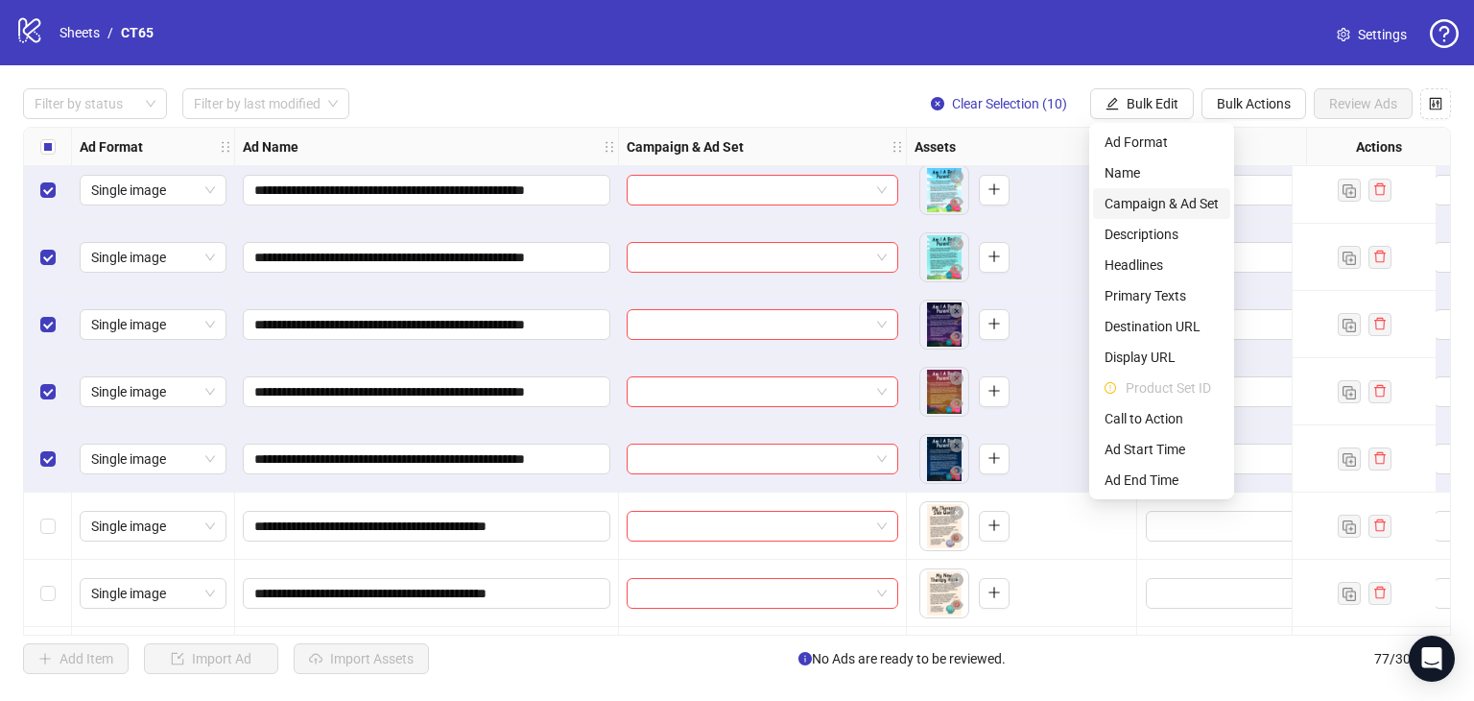
click at [1145, 204] on span "Campaign & Ad Set" at bounding box center [1162, 203] width 114 height 21
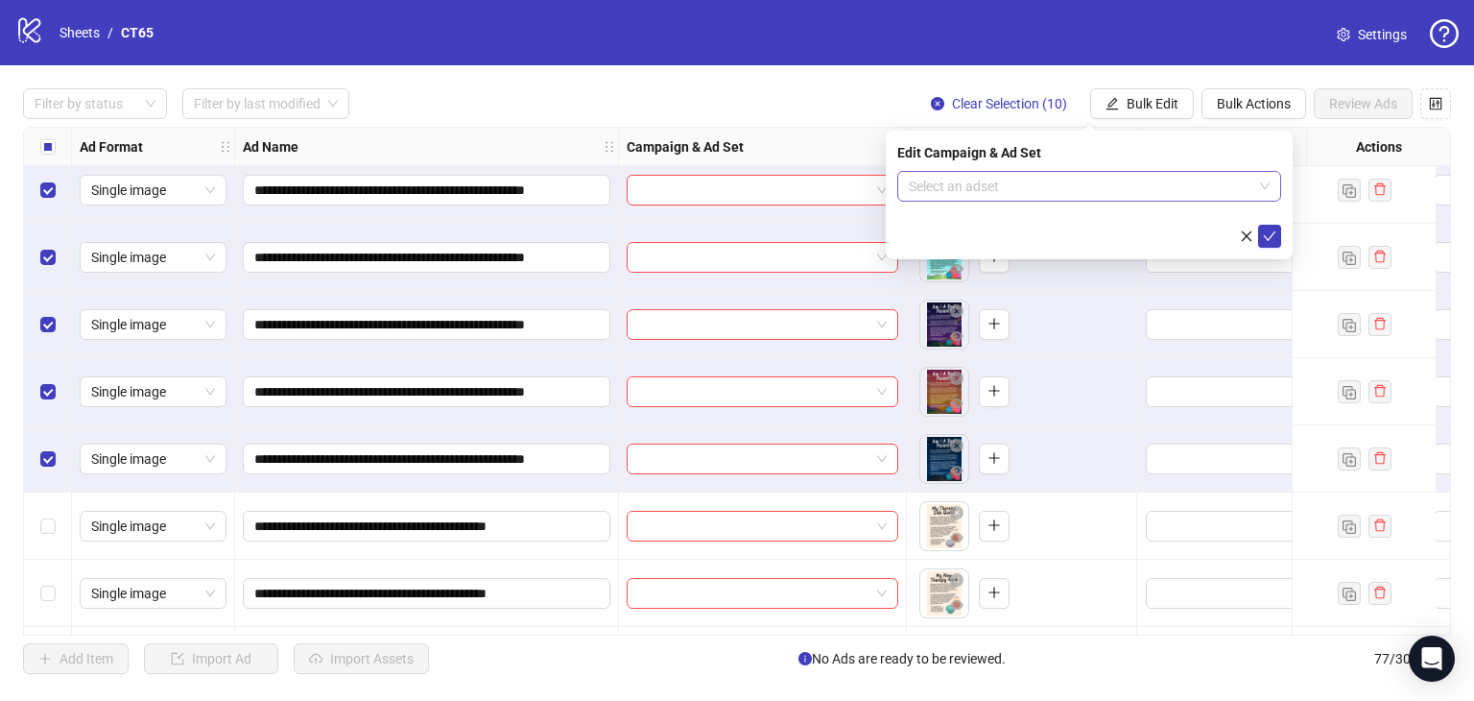
click at [1032, 188] on input "search" at bounding box center [1081, 186] width 344 height 29
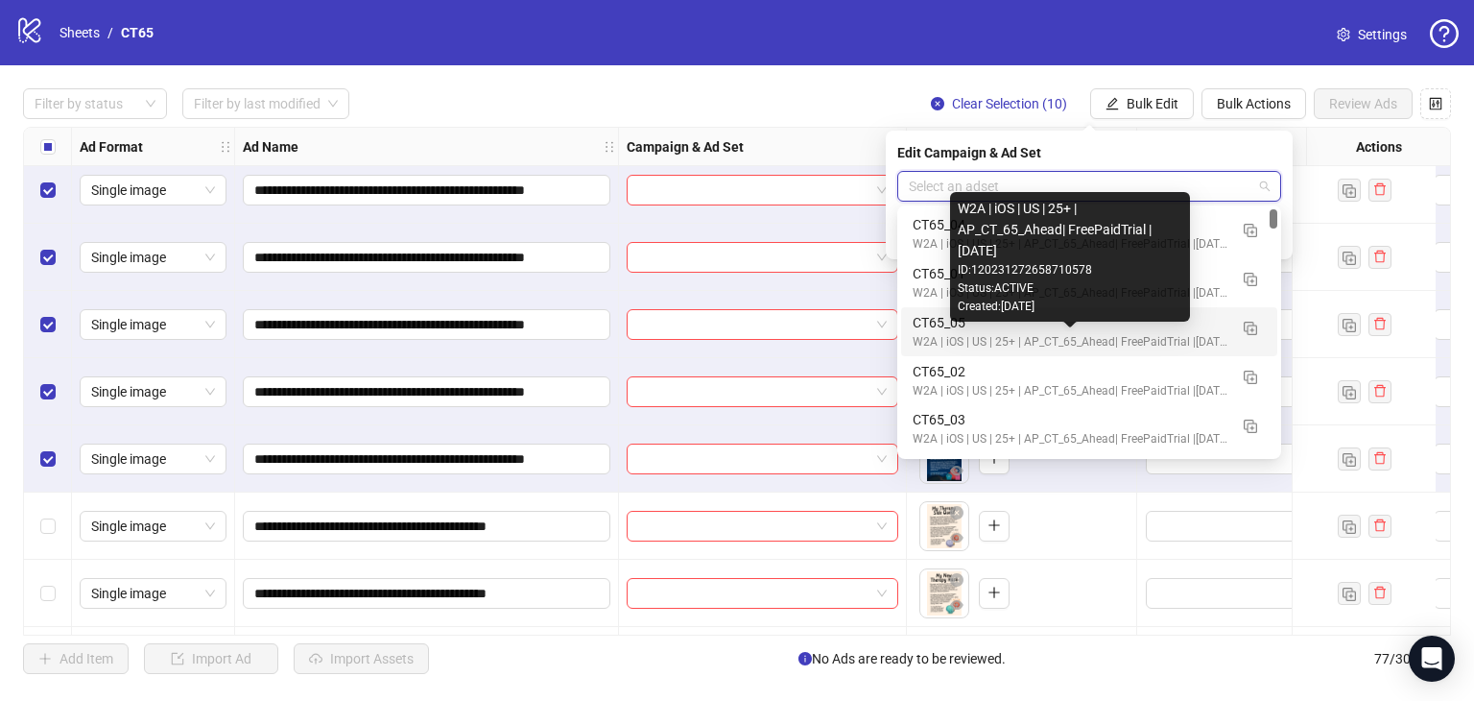
click at [997, 341] on div "W2A | iOS | US | 25+ | AP_CT_65_Ahead| FreePaidTrial |[DATE]" at bounding box center [1070, 342] width 315 height 18
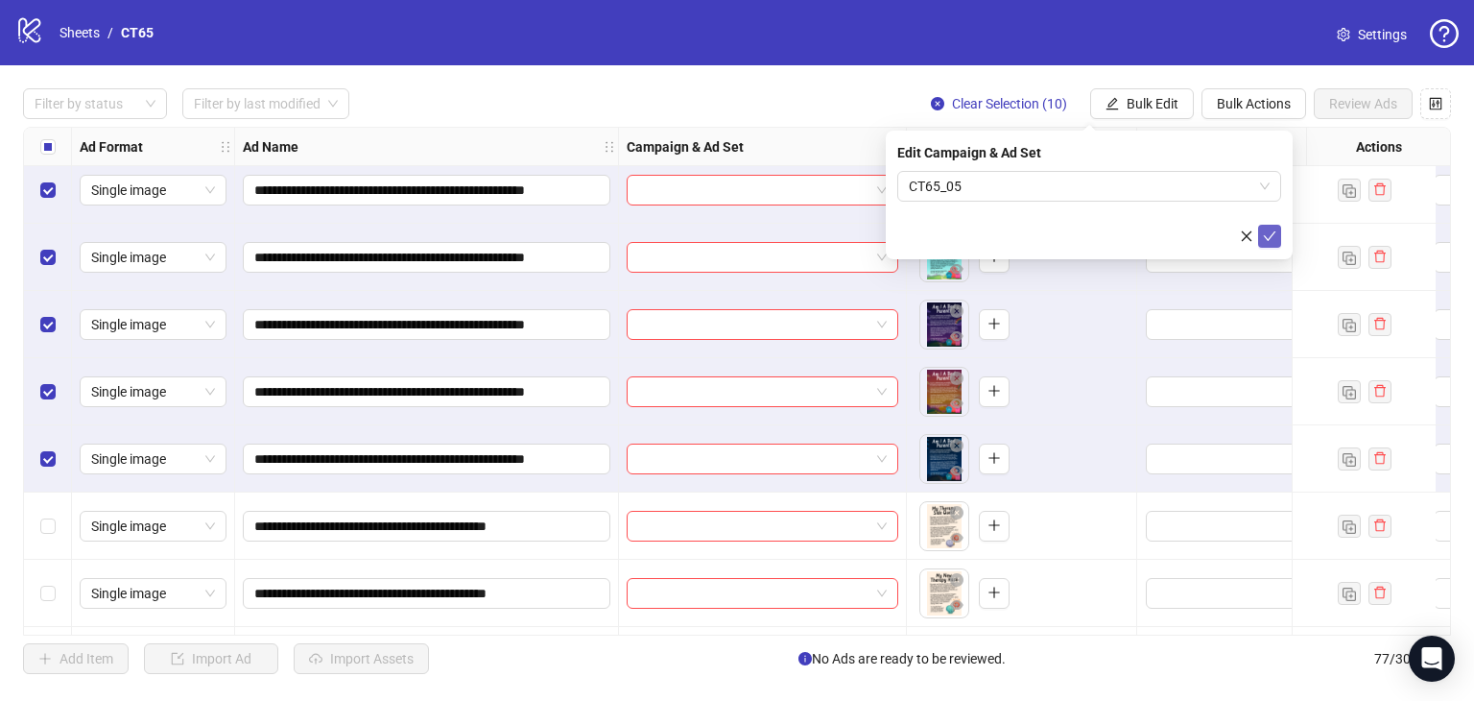
click at [1275, 235] on icon "check" at bounding box center [1269, 235] width 13 height 13
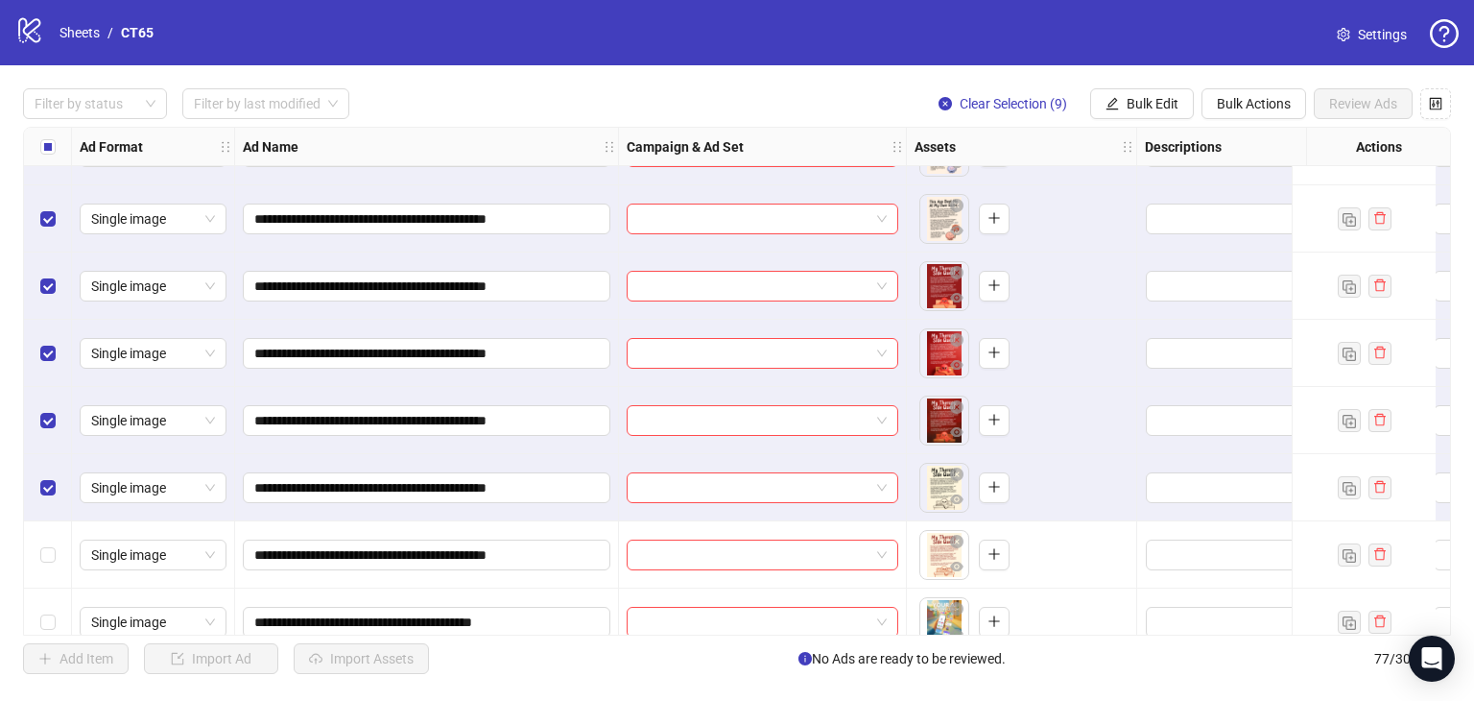
scroll to position [3167, 0]
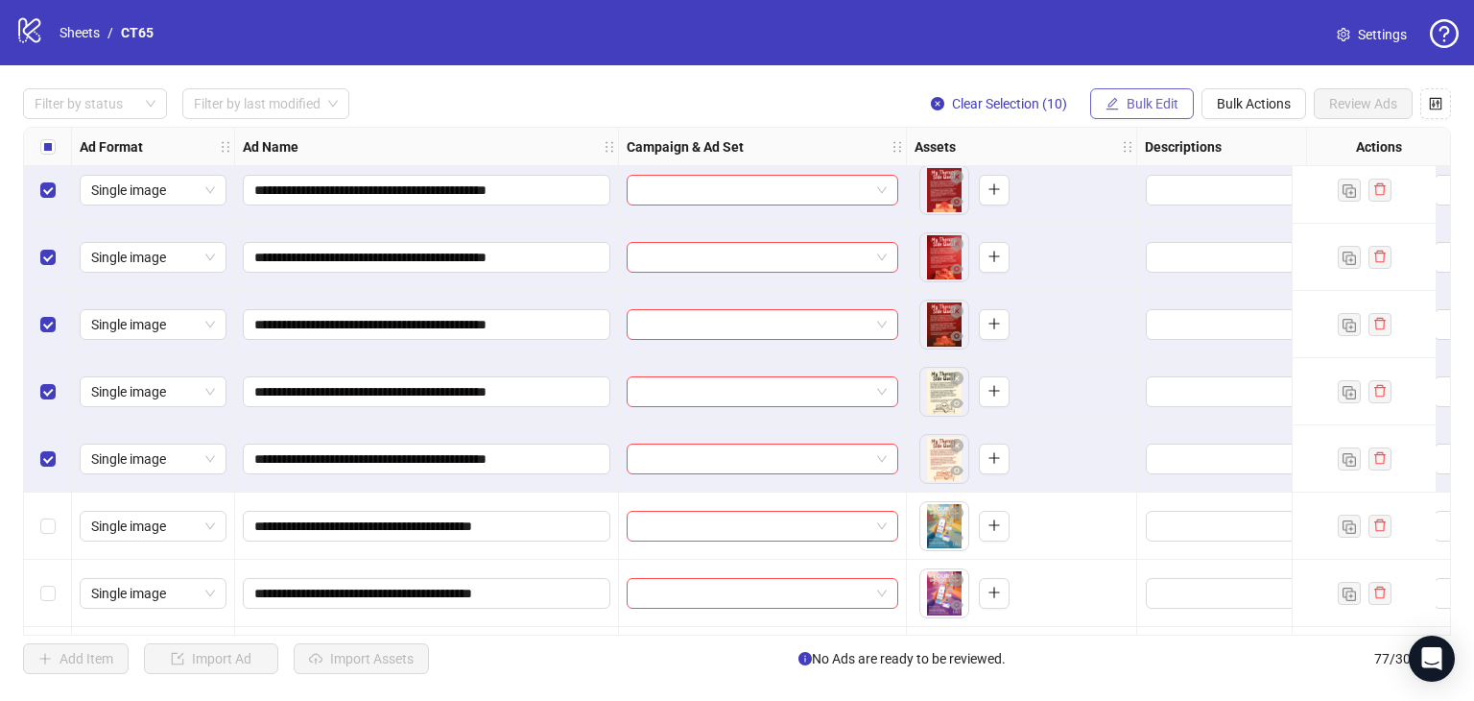
click at [1148, 98] on span "Bulk Edit" at bounding box center [1153, 103] width 52 height 15
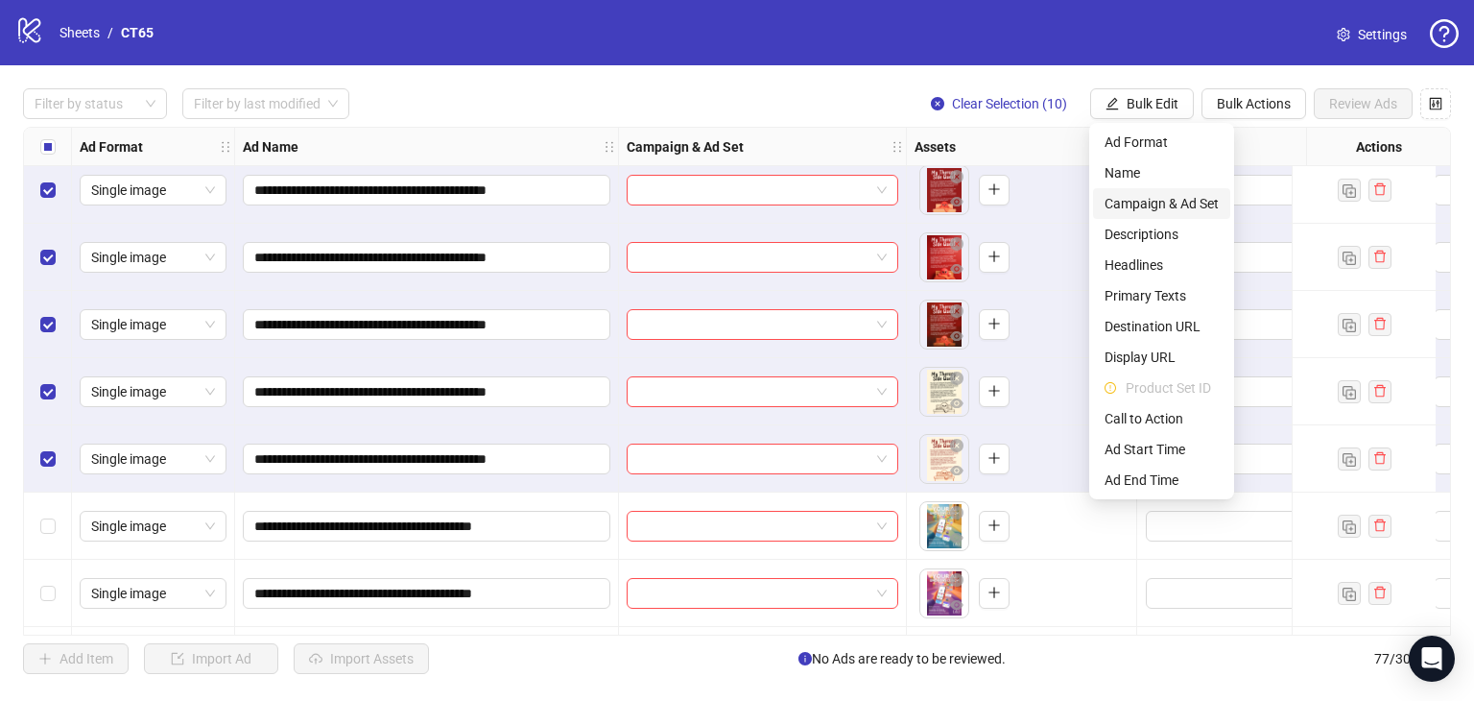
click at [1173, 196] on span "Campaign & Ad Set" at bounding box center [1162, 203] width 114 height 21
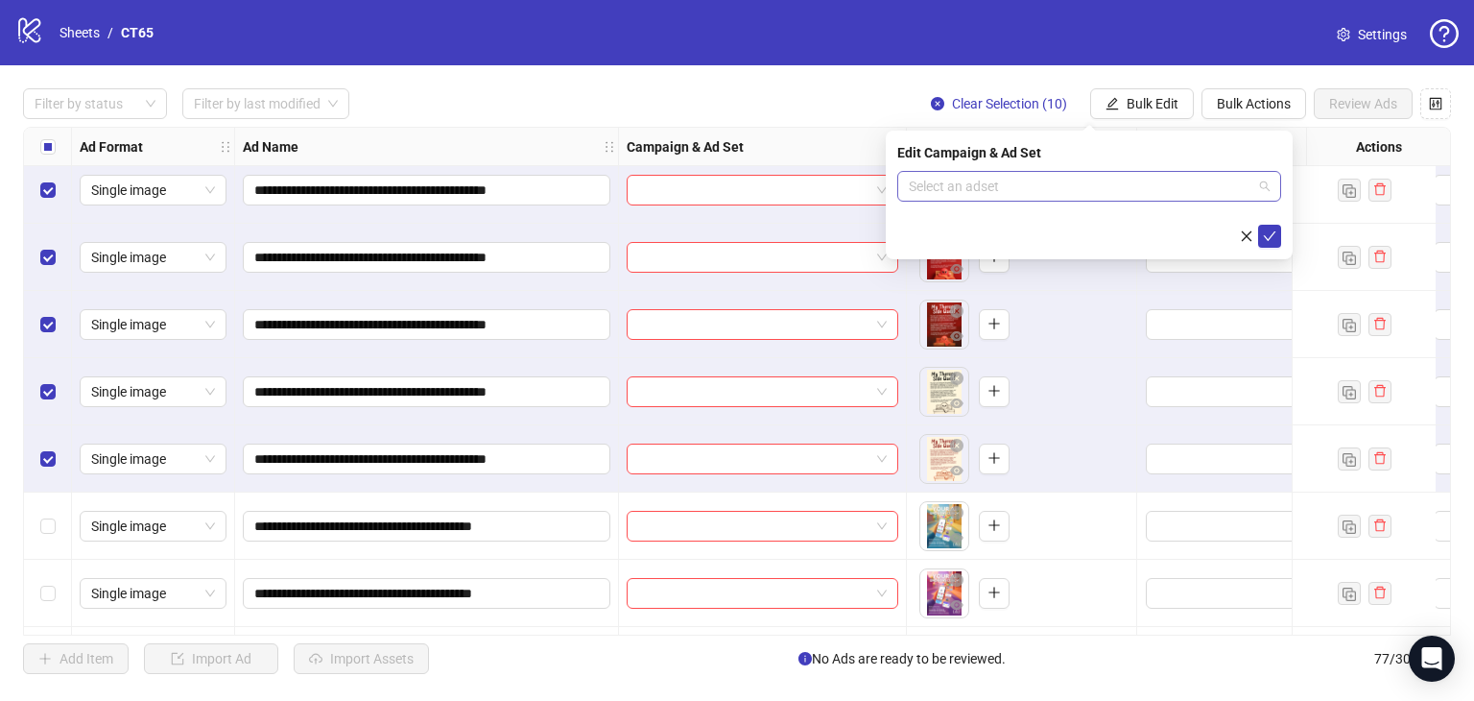
click at [955, 185] on input "search" at bounding box center [1081, 186] width 344 height 29
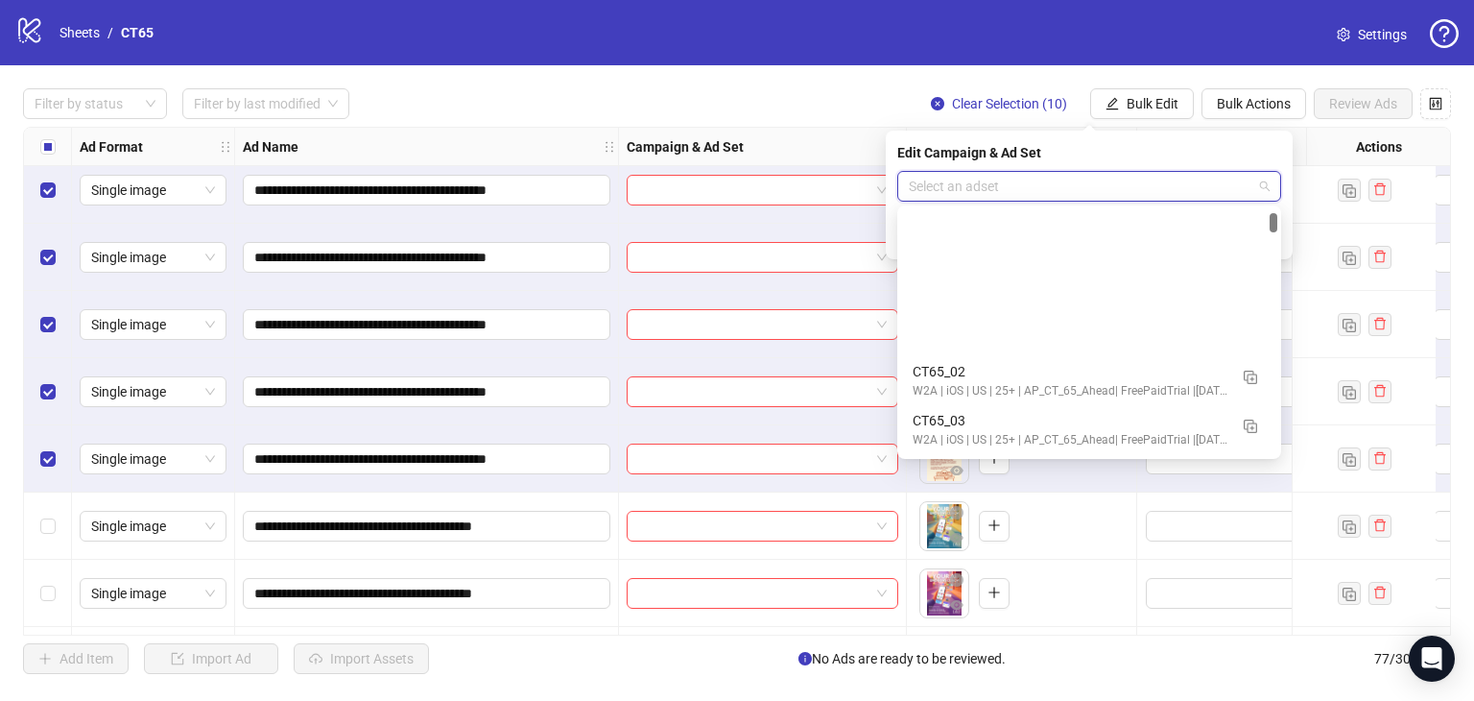
scroll to position [192, 0]
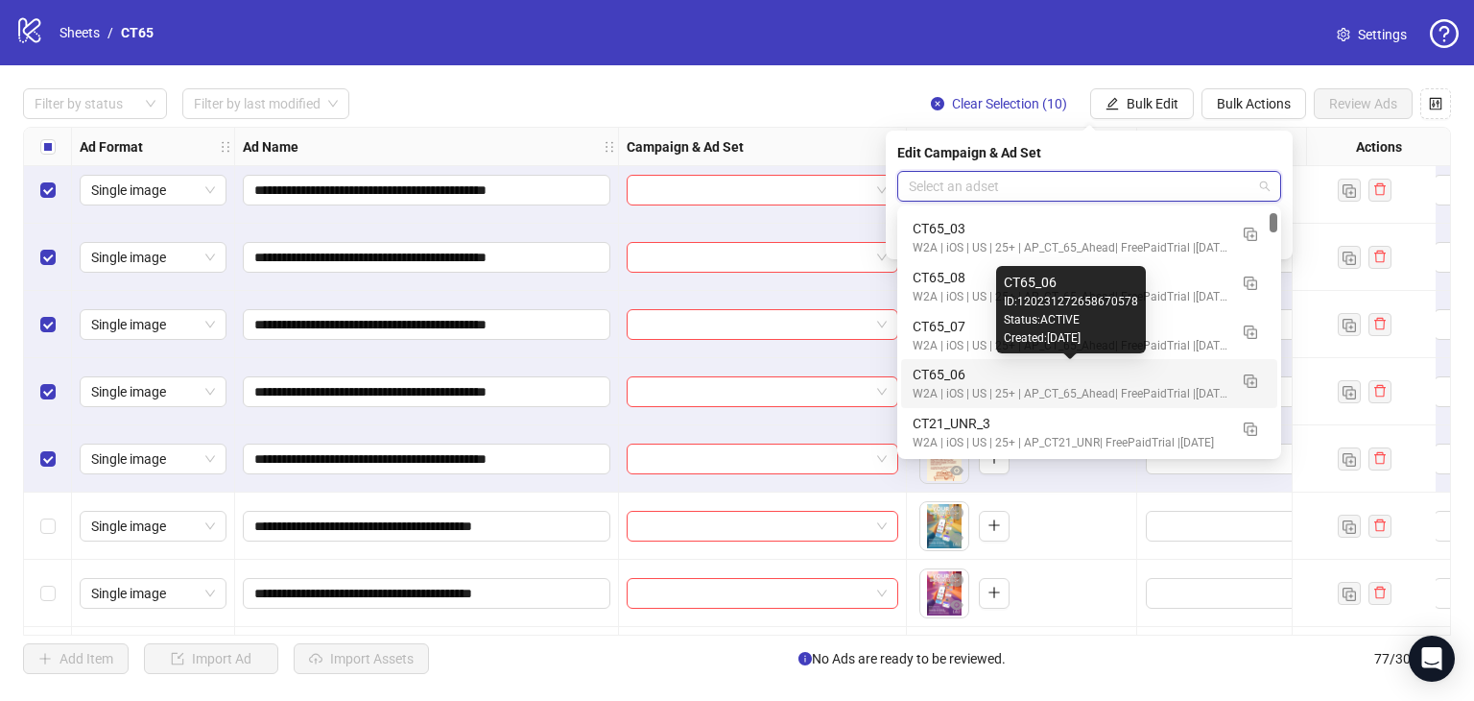
click at [990, 375] on div "CT65_06" at bounding box center [1070, 374] width 315 height 21
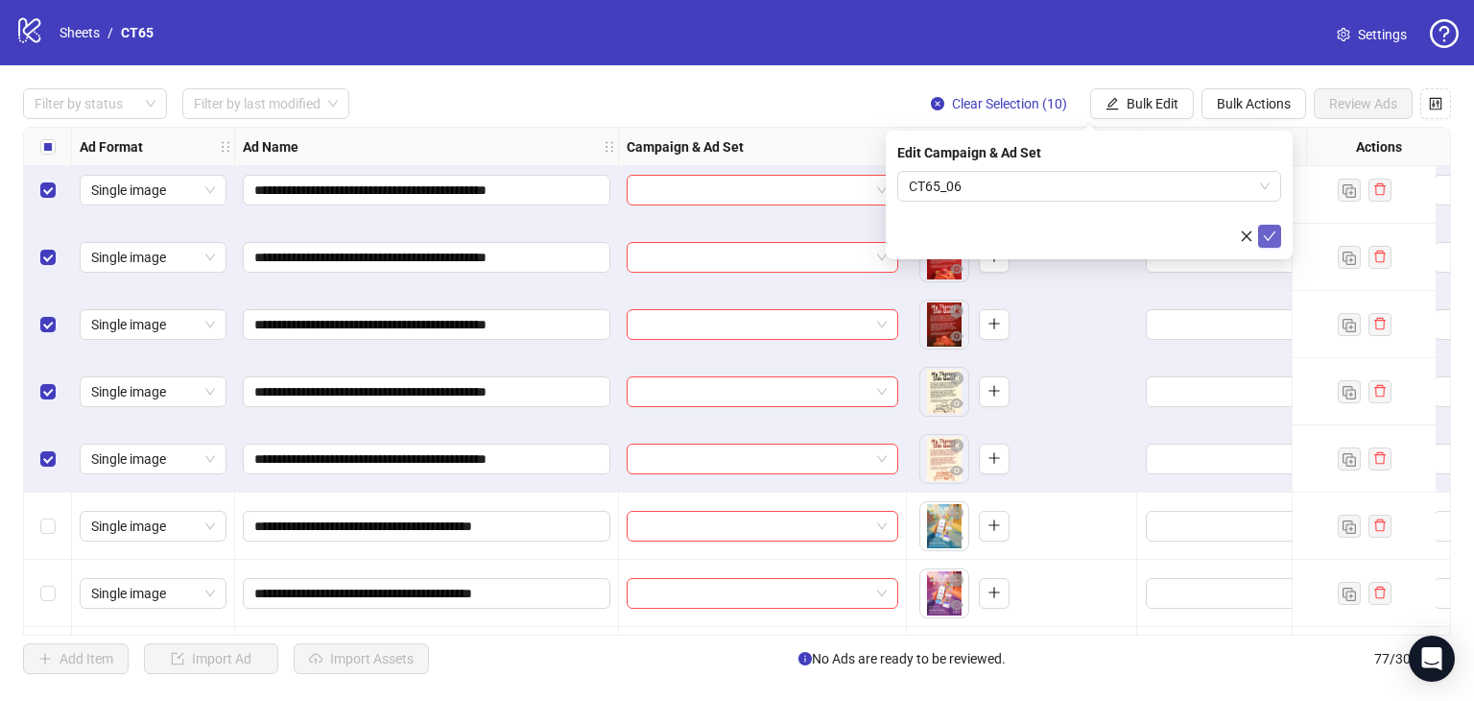
click at [1278, 231] on button "submit" at bounding box center [1269, 236] width 23 height 23
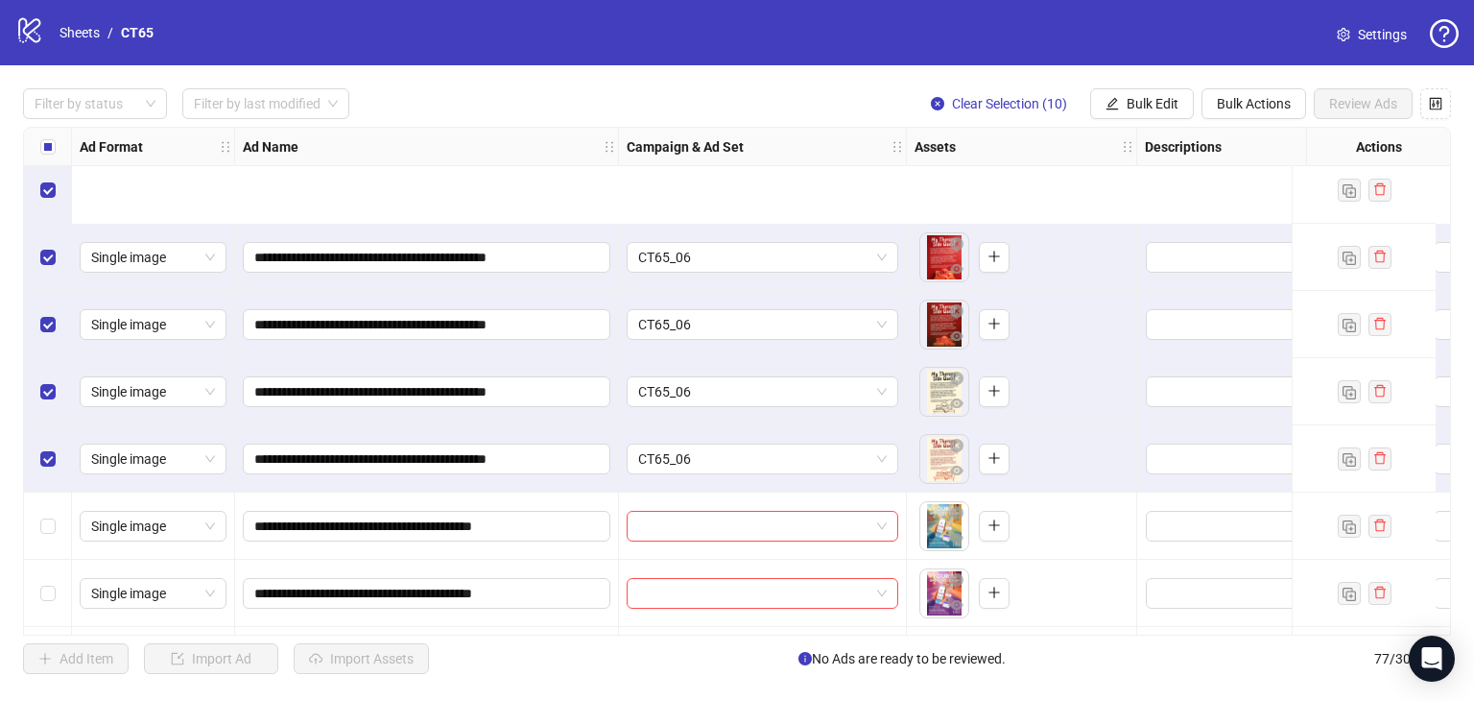
scroll to position [3359, 0]
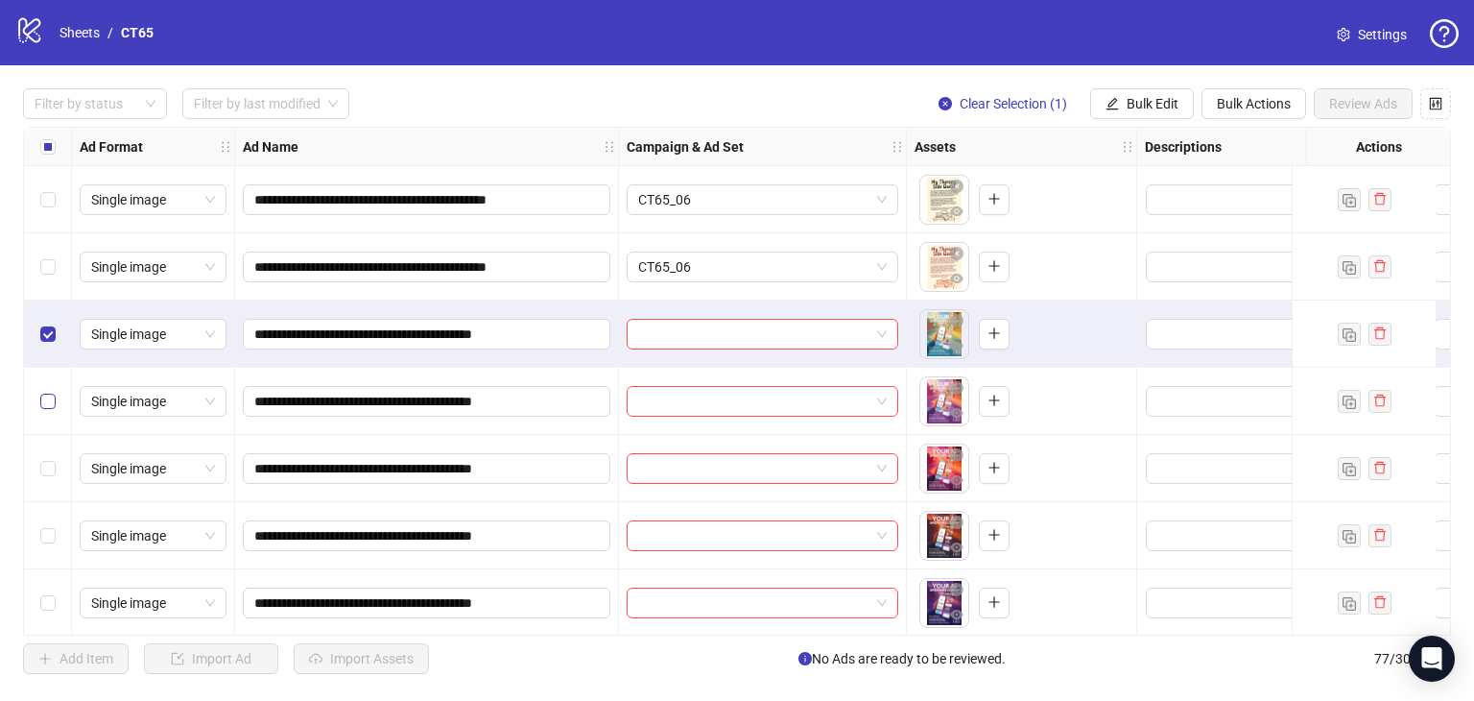
click at [46, 408] on label "Select row 54" at bounding box center [47, 401] width 15 height 21
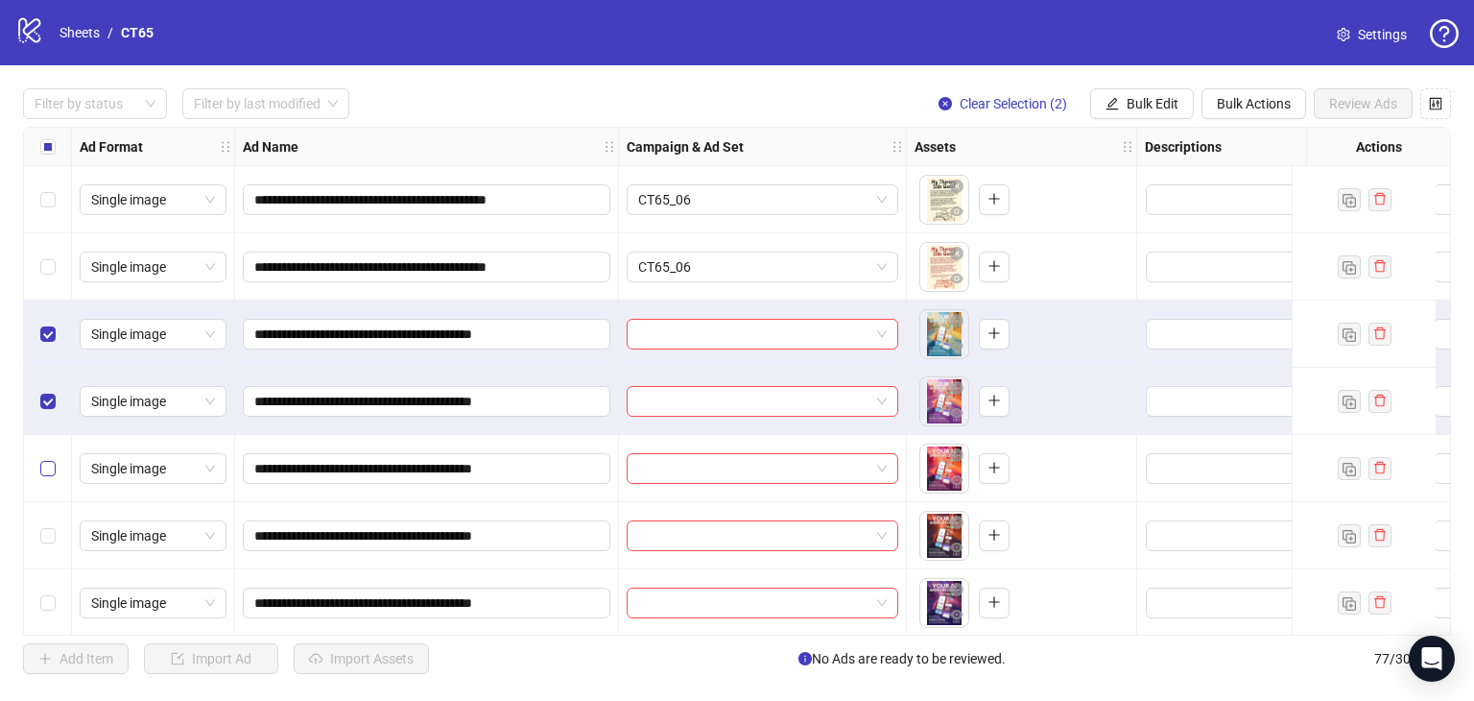
click at [44, 460] on label "Select row 55" at bounding box center [47, 468] width 15 height 21
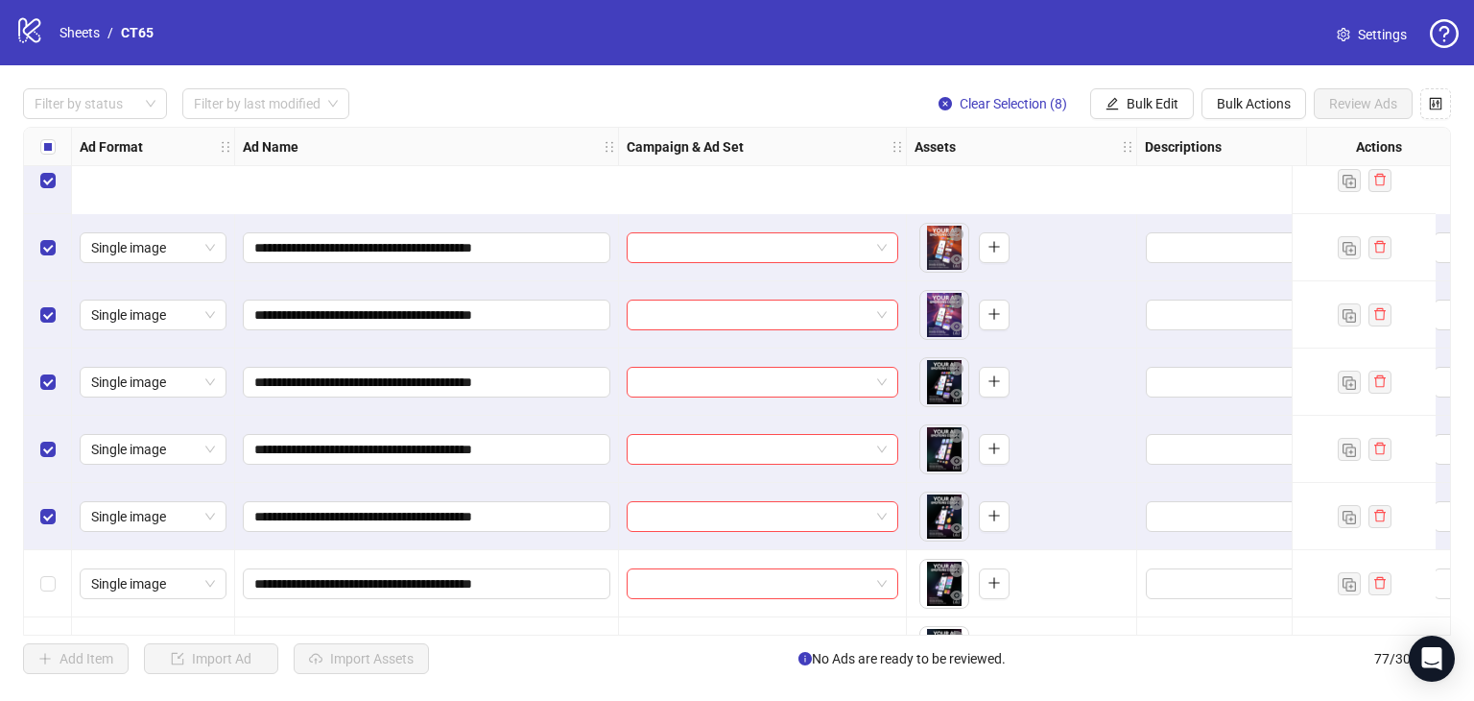
scroll to position [3839, 0]
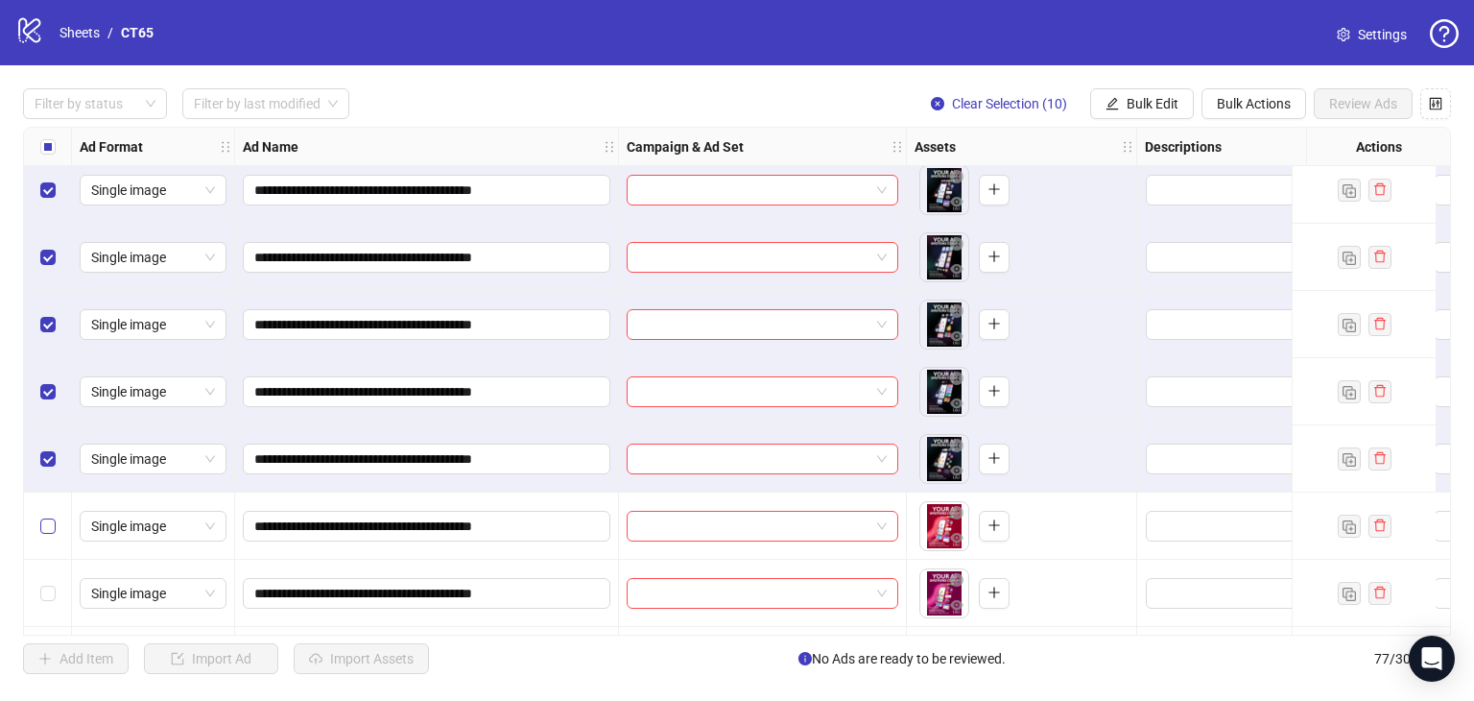
drag, startPoint x: 42, startPoint y: 514, endPoint x: 59, endPoint y: 500, distance: 21.8
click at [45, 515] on label "Select row 63" at bounding box center [47, 525] width 15 height 21
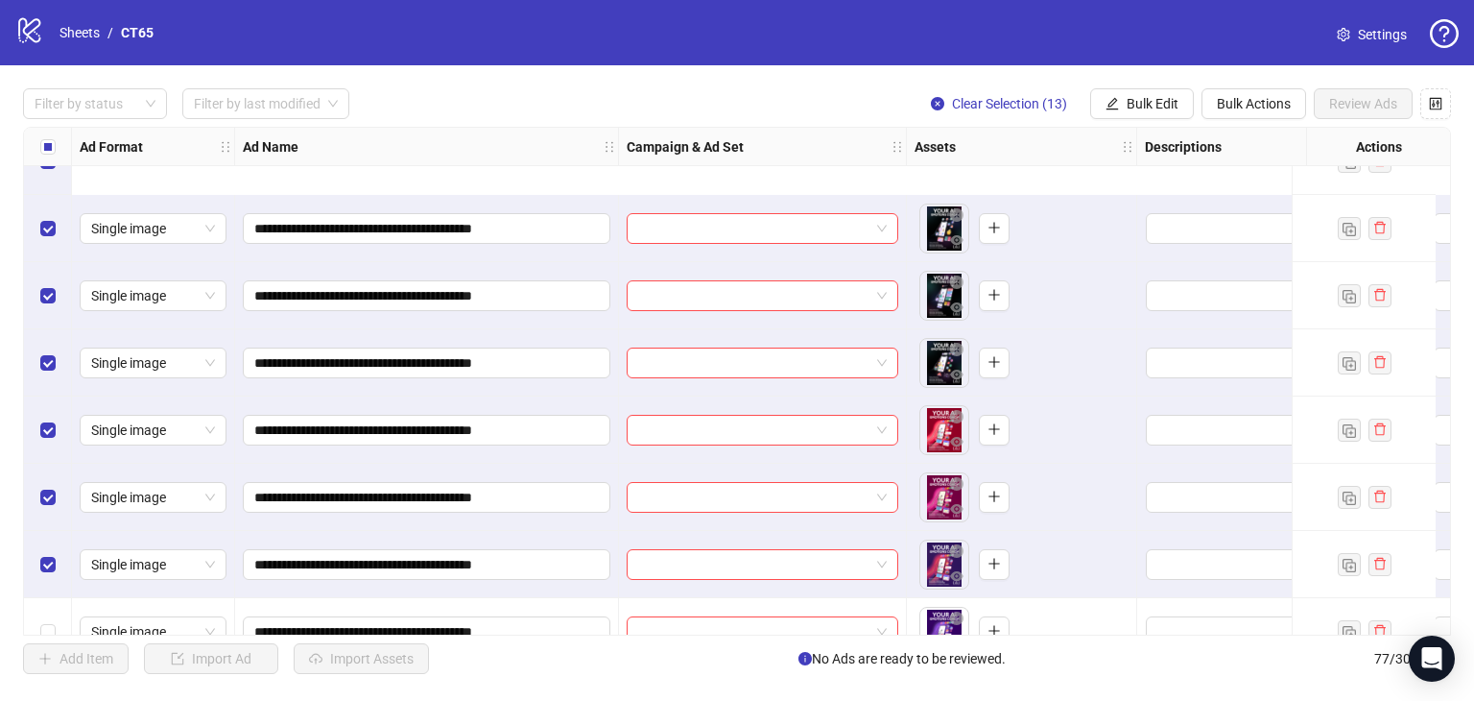
scroll to position [4127, 0]
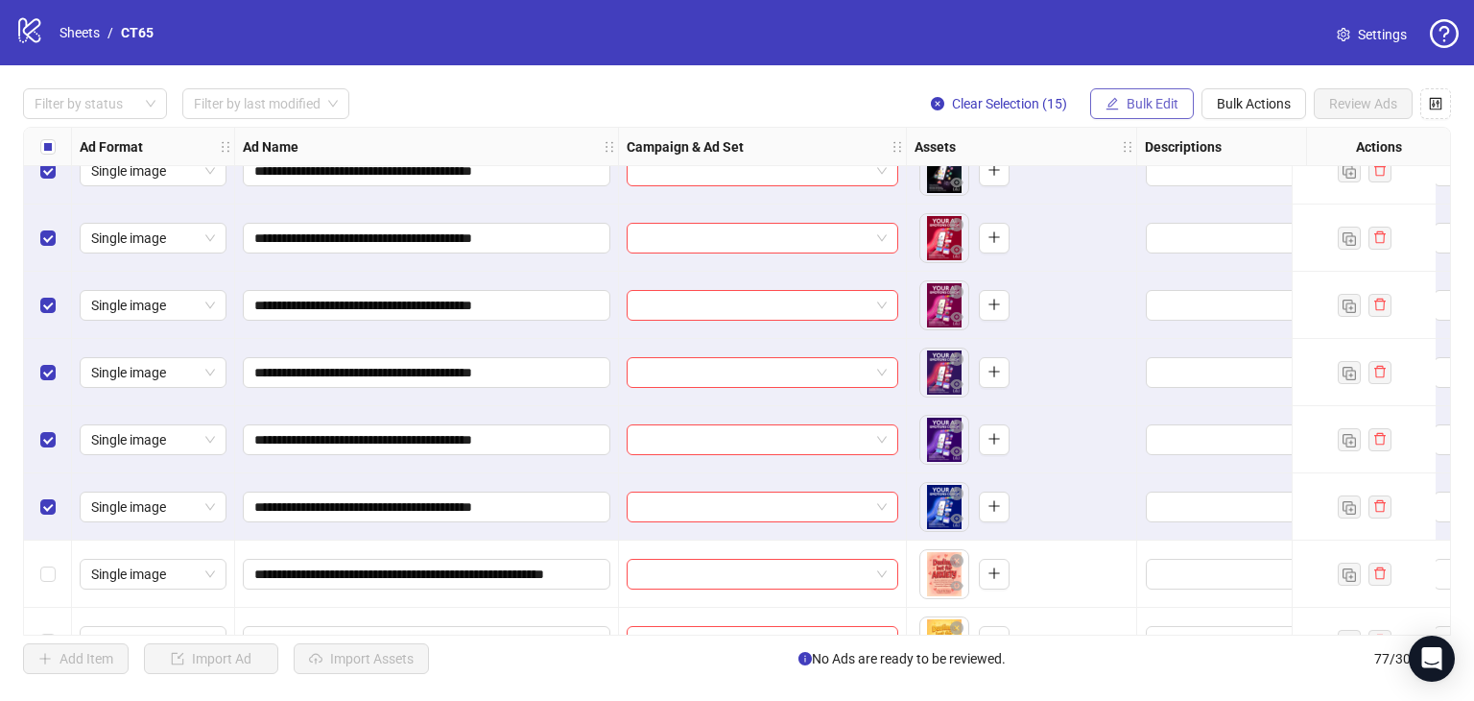
click at [1162, 105] on span "Bulk Edit" at bounding box center [1153, 103] width 52 height 15
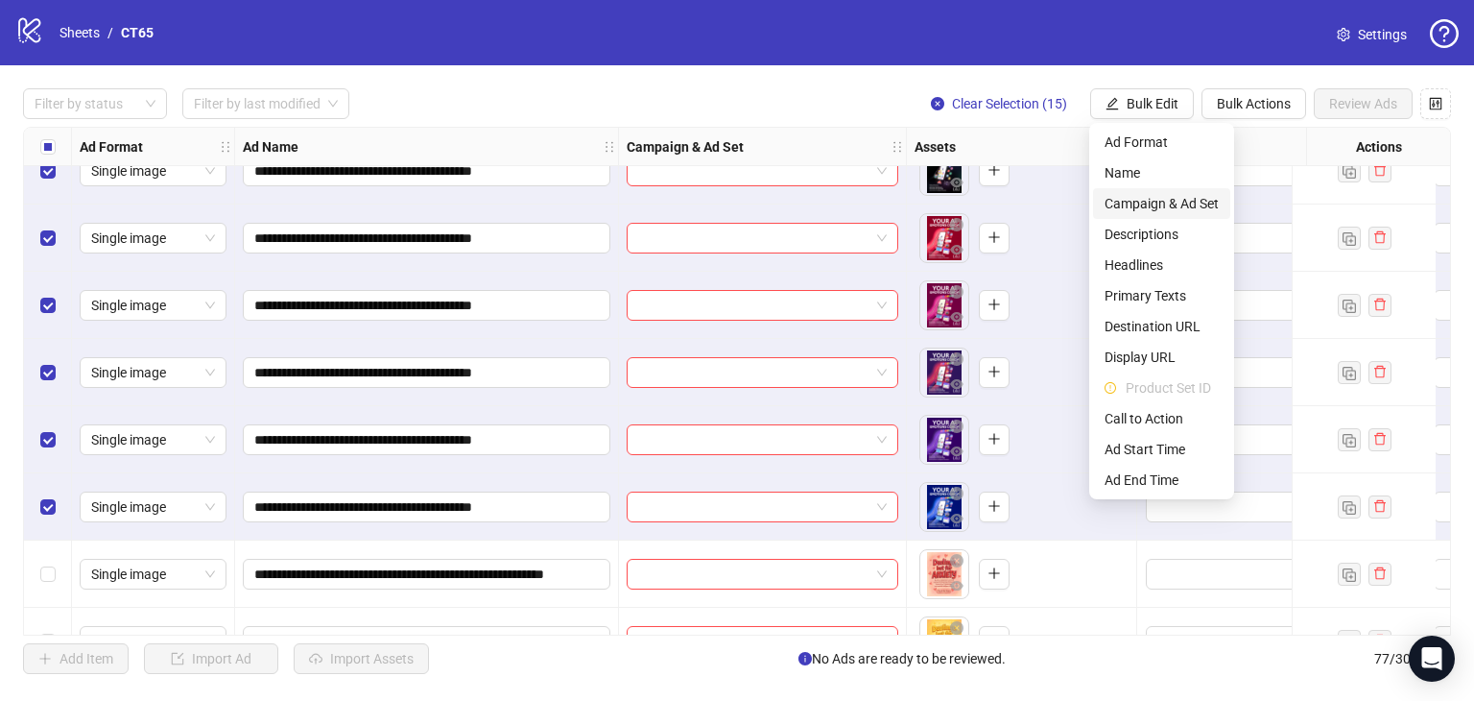
click at [1158, 199] on span "Campaign & Ad Set" at bounding box center [1162, 203] width 114 height 21
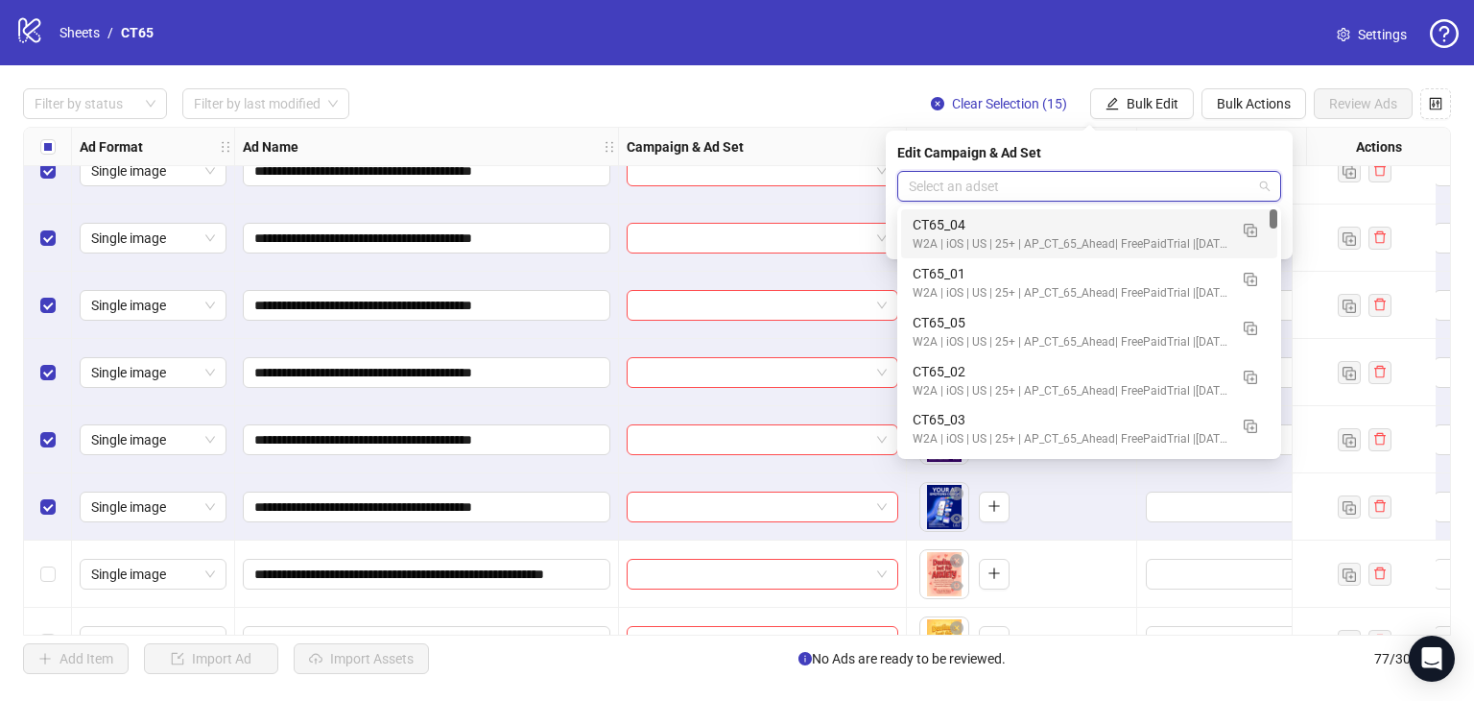
click at [972, 183] on input "search" at bounding box center [1081, 186] width 344 height 29
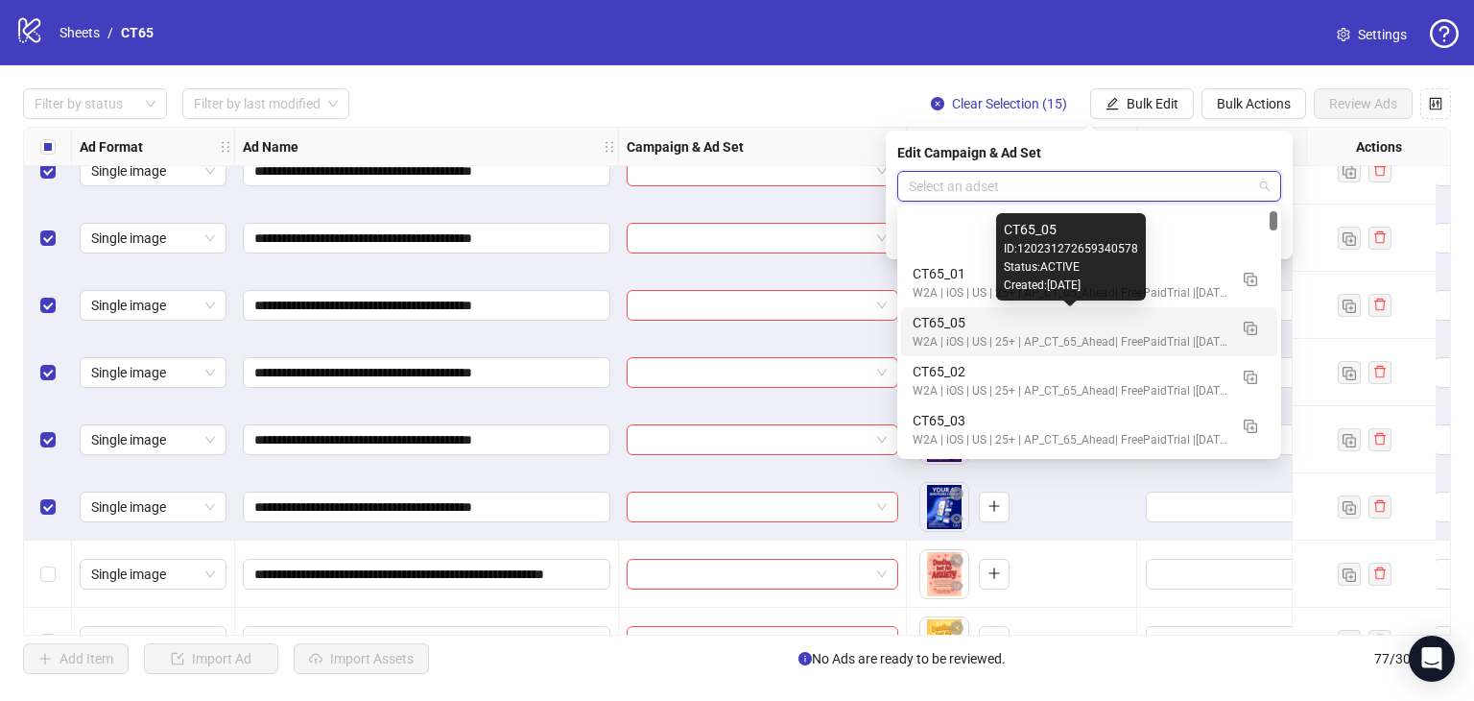
scroll to position [192, 0]
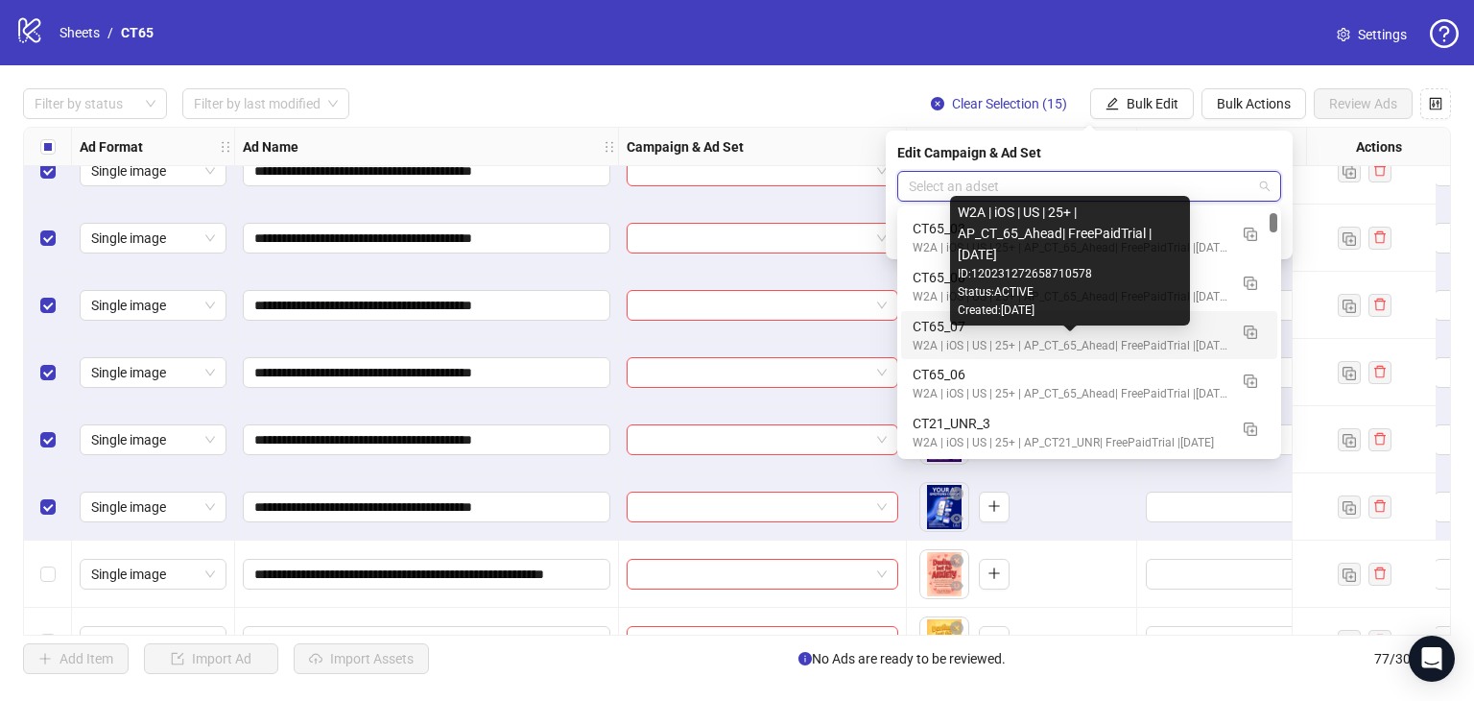
click at [917, 340] on div "W2A | iOS | US | 25+ | AP_CT_65_Ahead| FreePaidTrial |[DATE]" at bounding box center [1070, 346] width 315 height 18
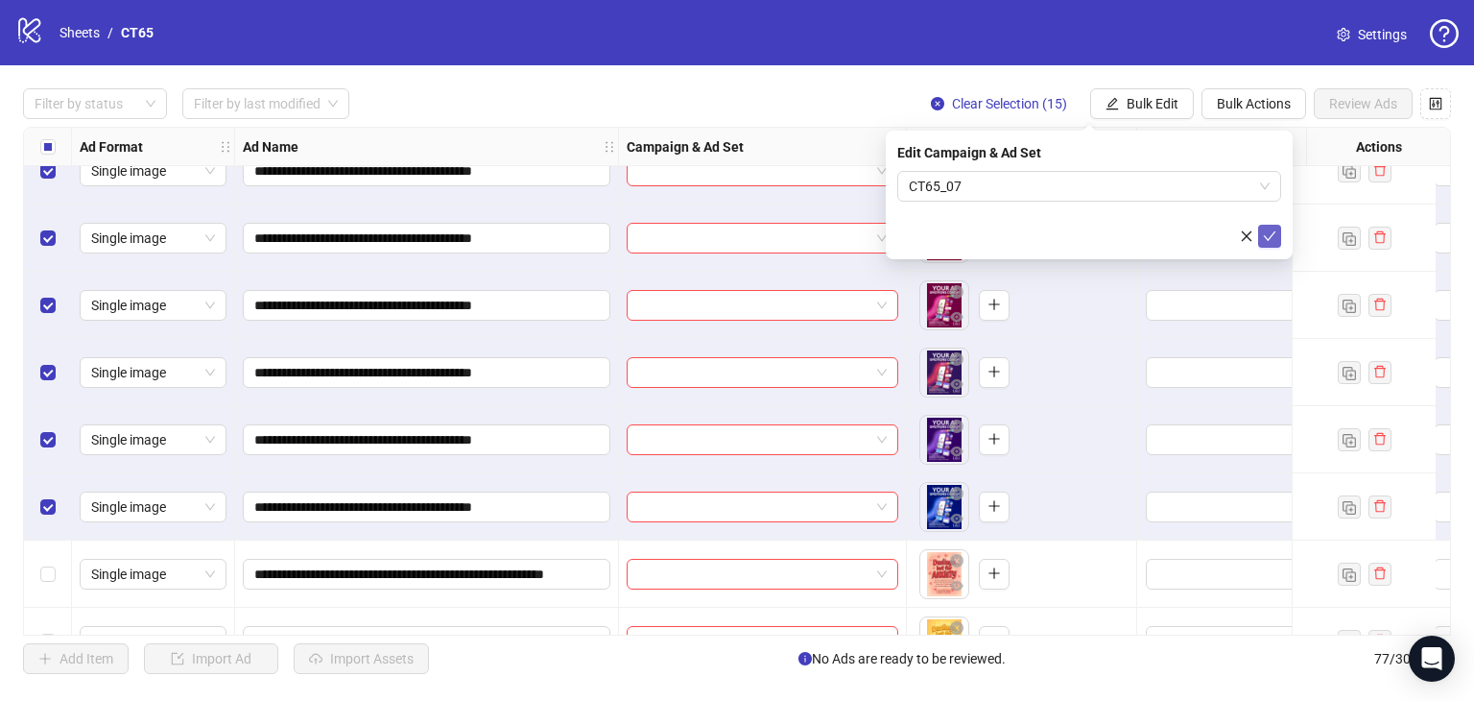
click at [1267, 236] on icon "check" at bounding box center [1269, 235] width 13 height 13
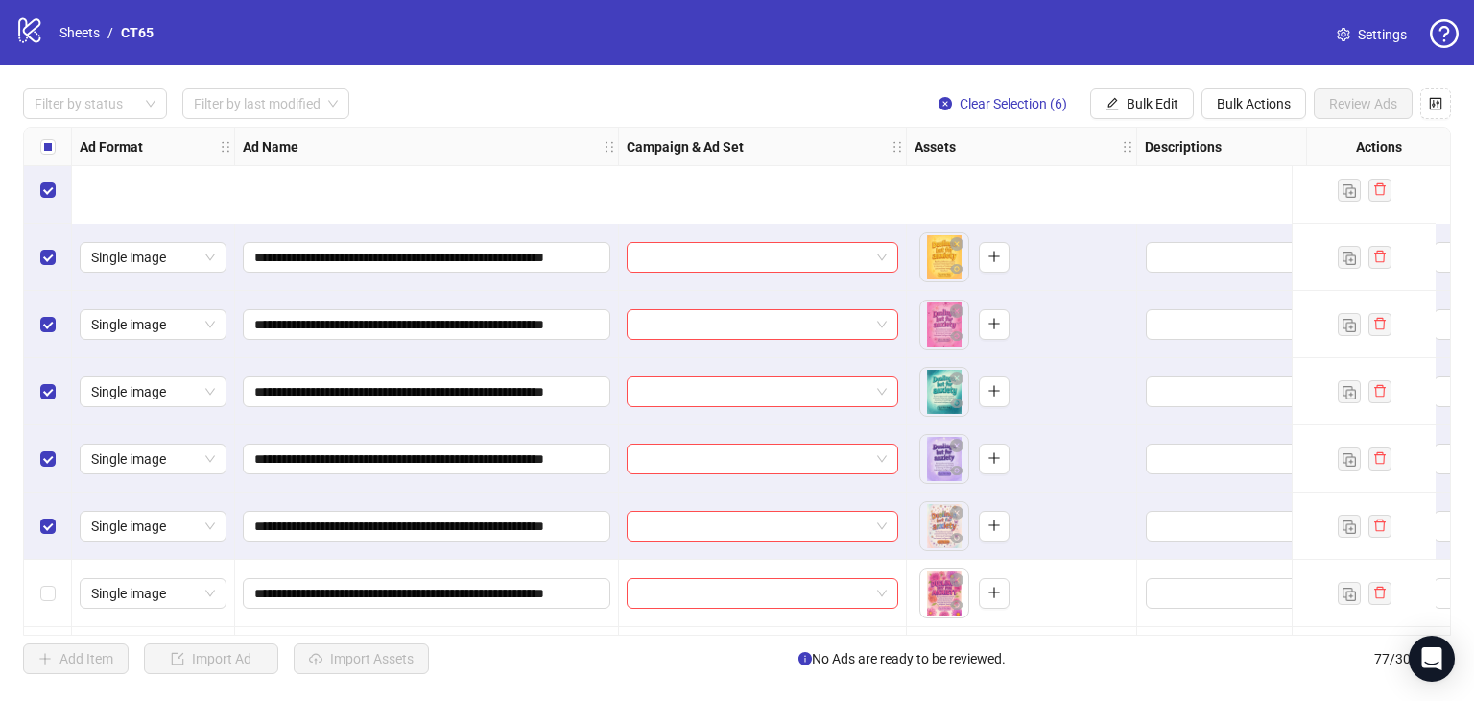
scroll to position [4711, 0]
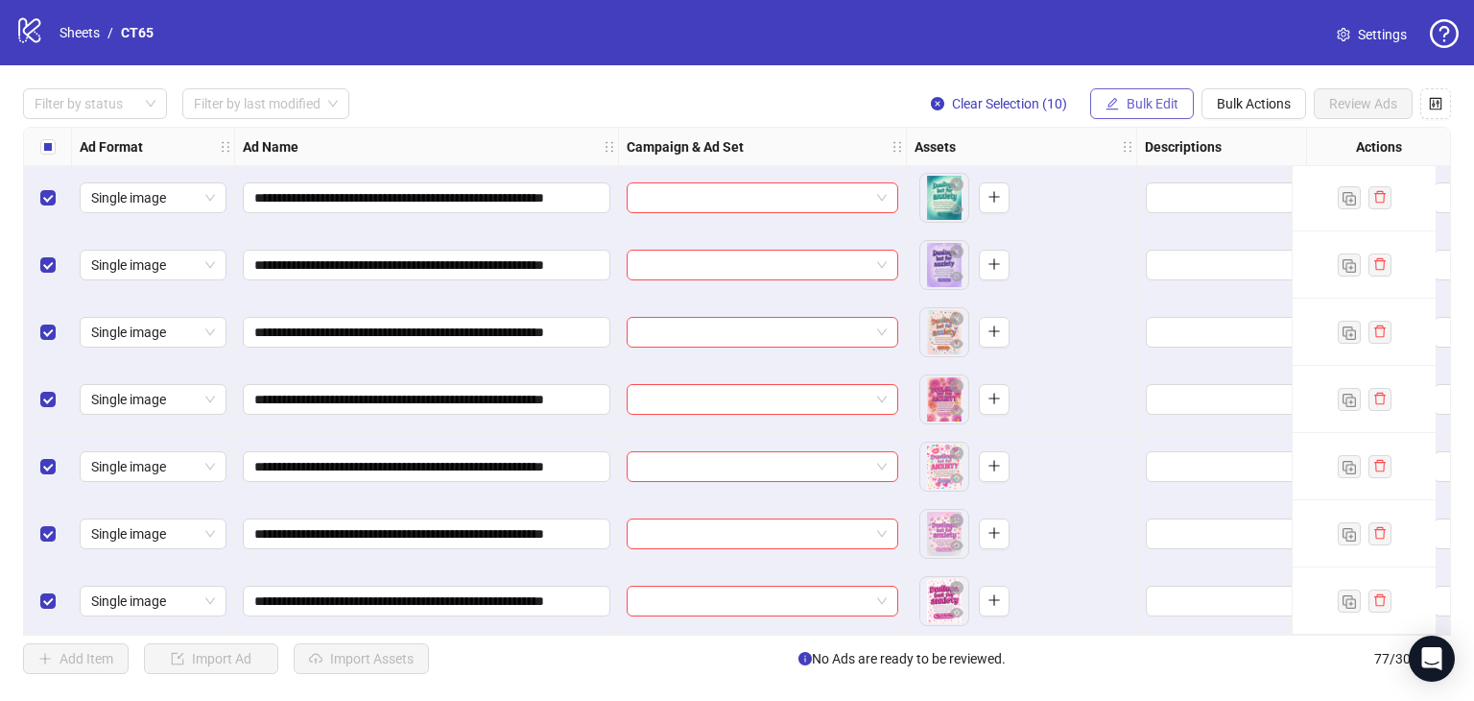
click at [1152, 101] on span "Bulk Edit" at bounding box center [1153, 103] width 52 height 15
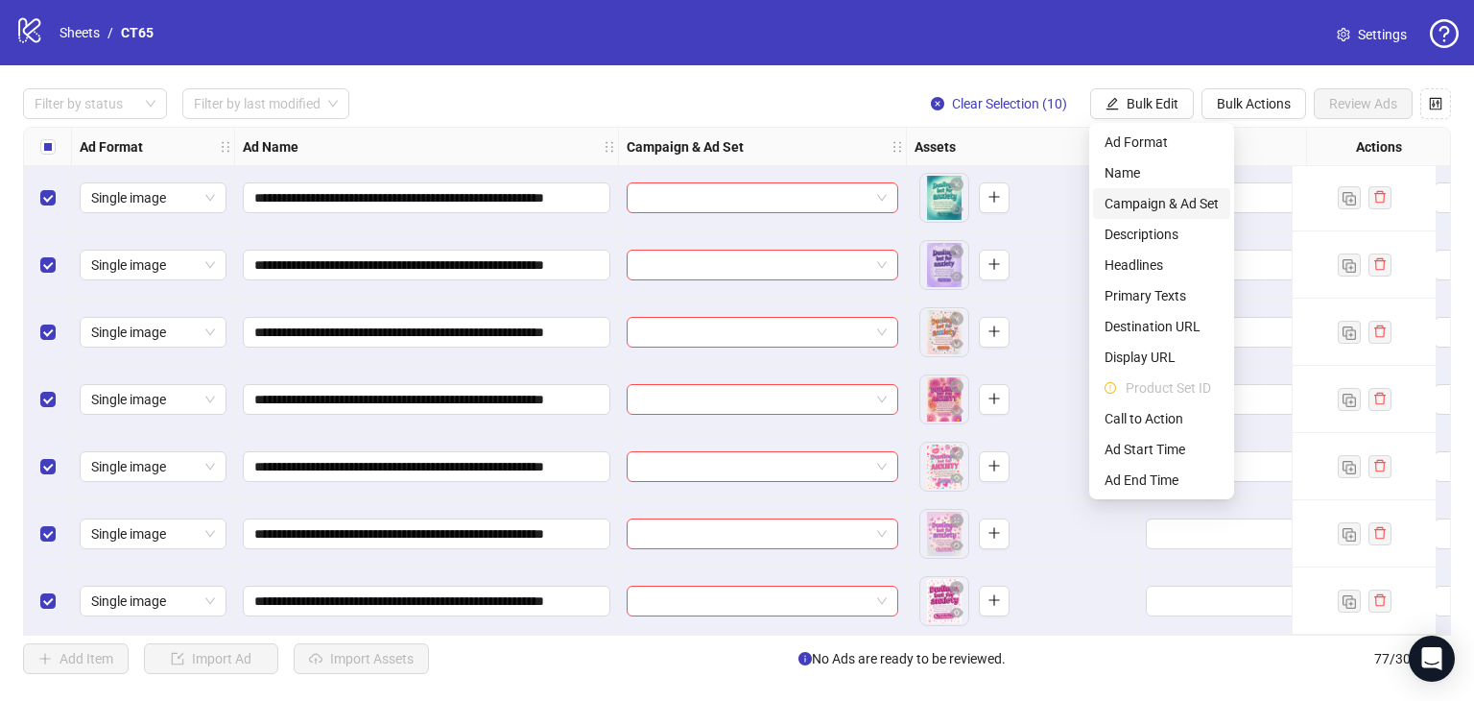
click at [1140, 204] on span "Campaign & Ad Set" at bounding box center [1162, 203] width 114 height 21
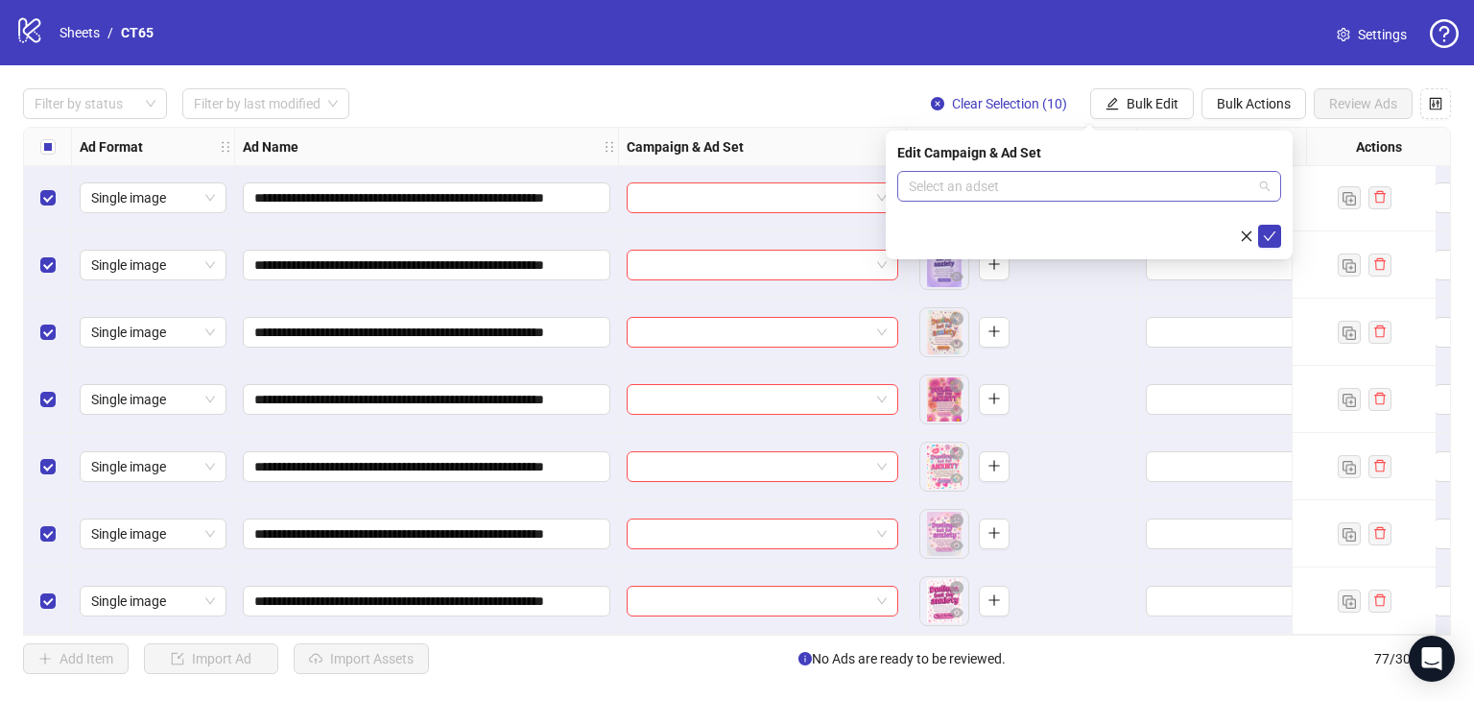
click at [994, 197] on input "search" at bounding box center [1081, 186] width 344 height 29
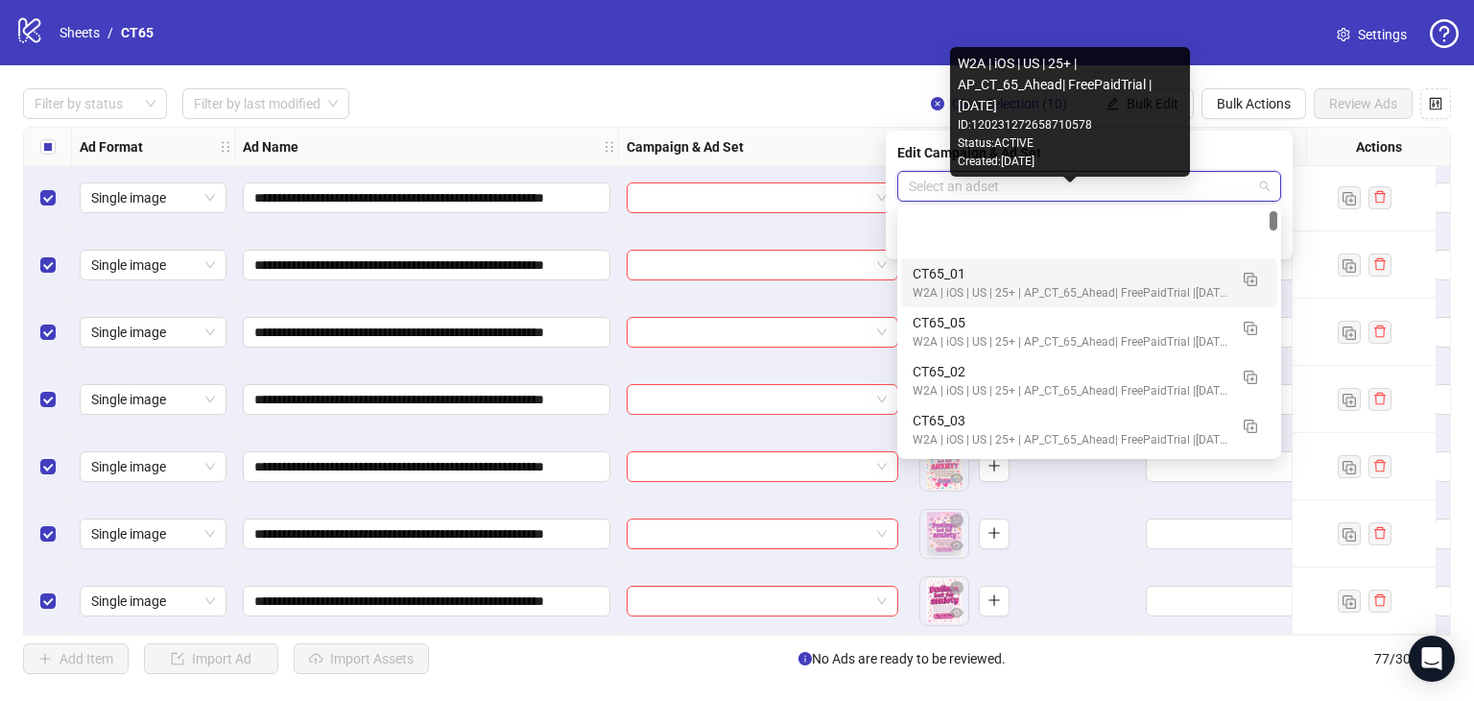
scroll to position [96, 0]
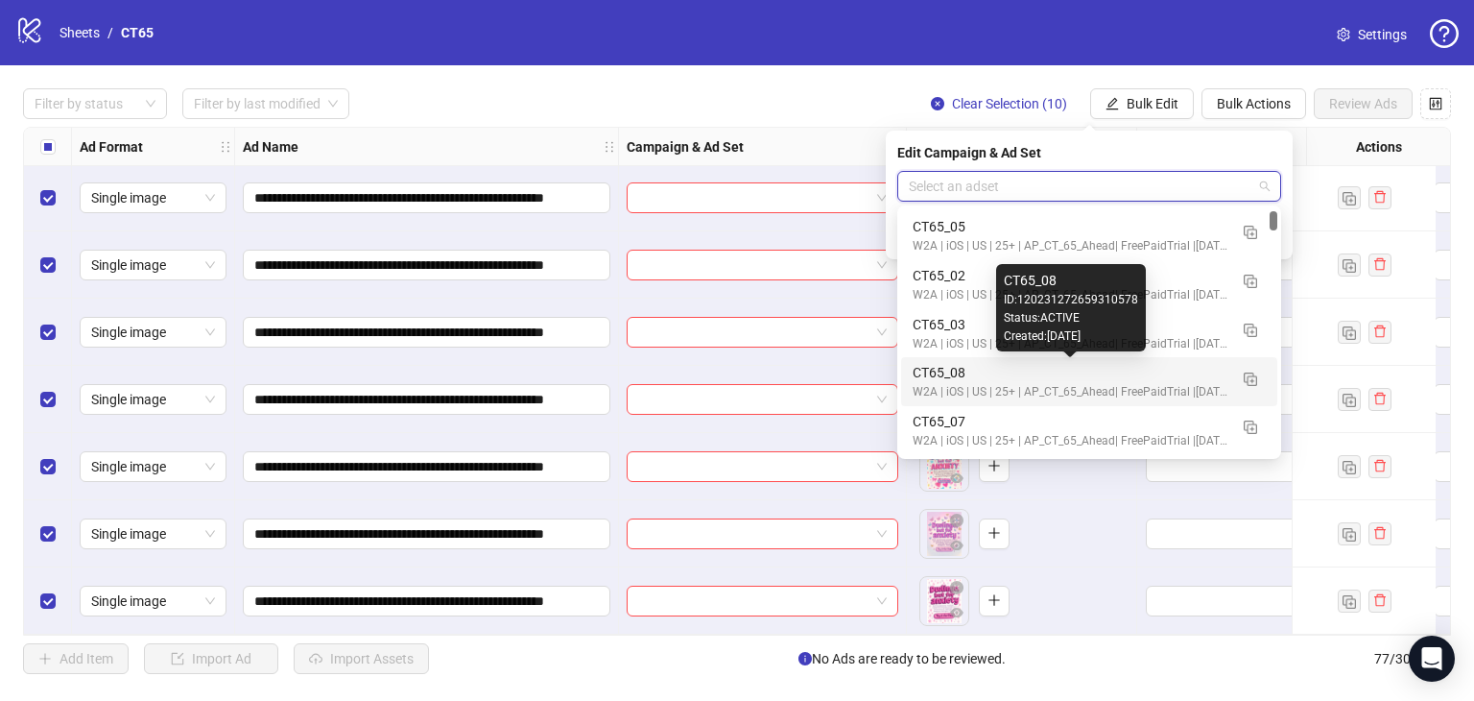
click at [977, 371] on div "CT65_08" at bounding box center [1070, 372] width 315 height 21
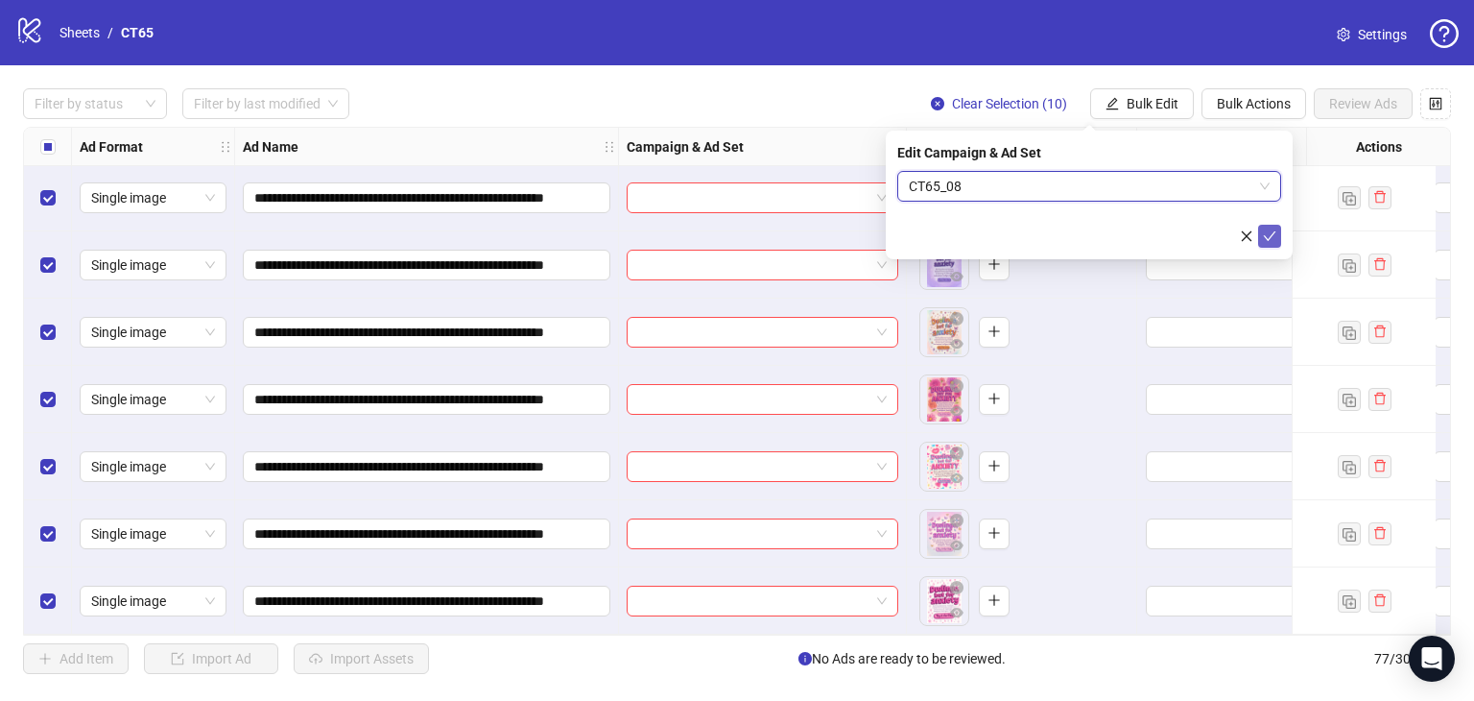
click at [1275, 227] on button "submit" at bounding box center [1269, 236] width 23 height 23
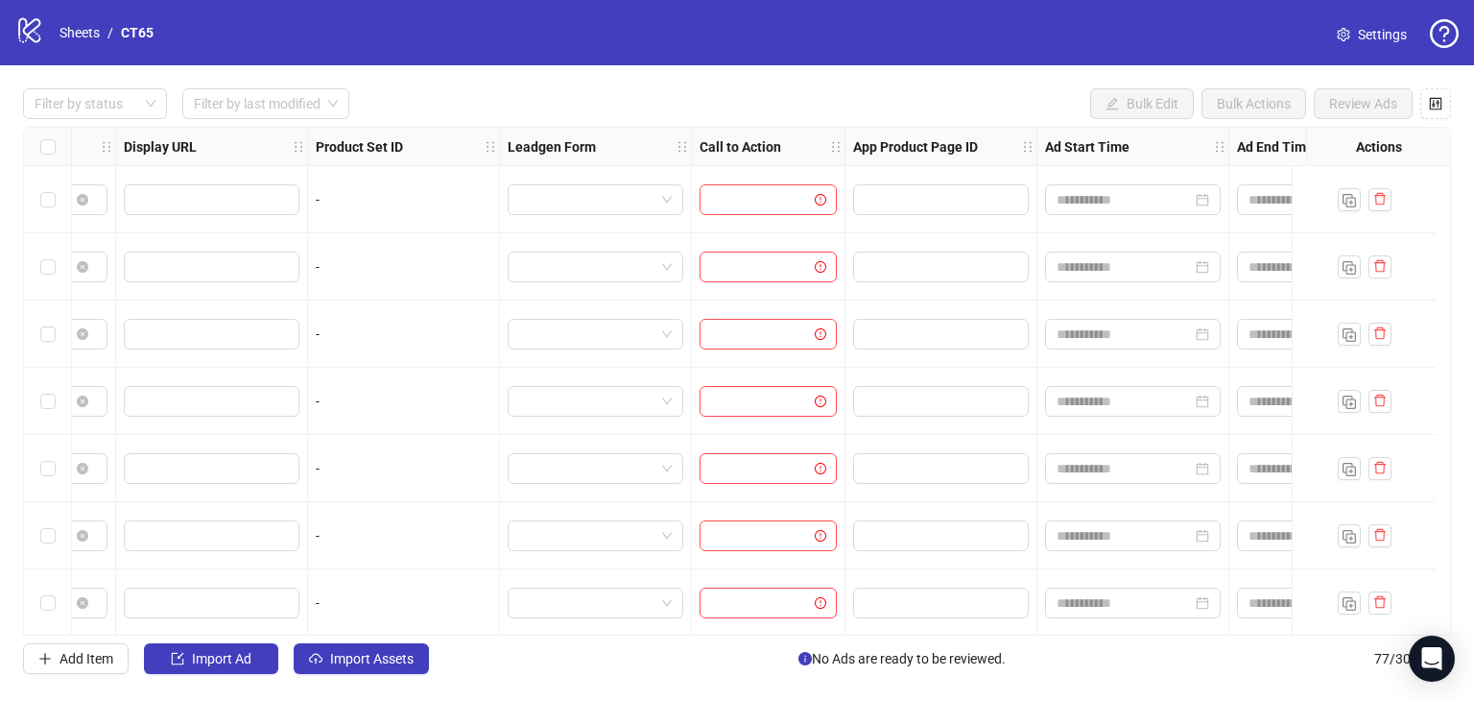
scroll to position [0, 2068]
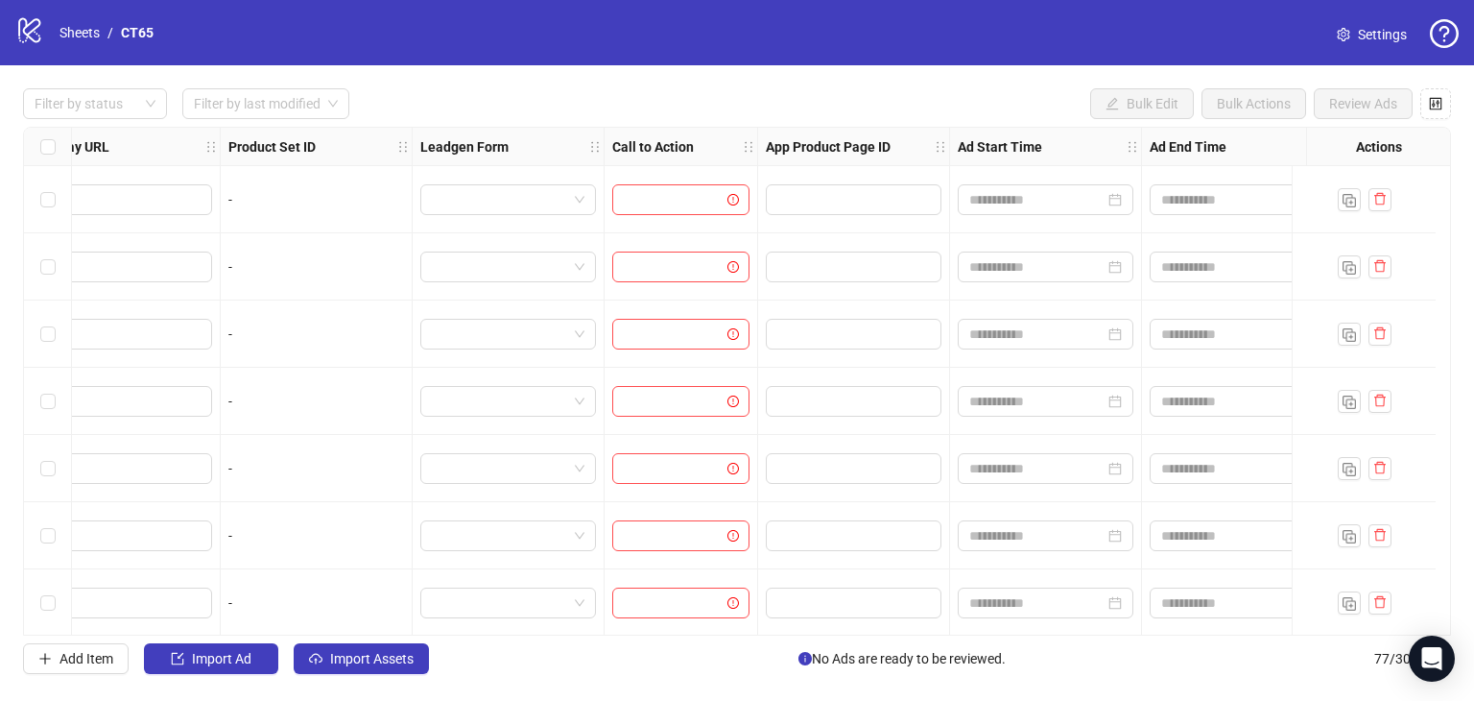
drag, startPoint x: 1072, startPoint y: 634, endPoint x: 745, endPoint y: 659, distance: 328.2
click at [745, 659] on div "**********" at bounding box center [737, 381] width 1474 height 632
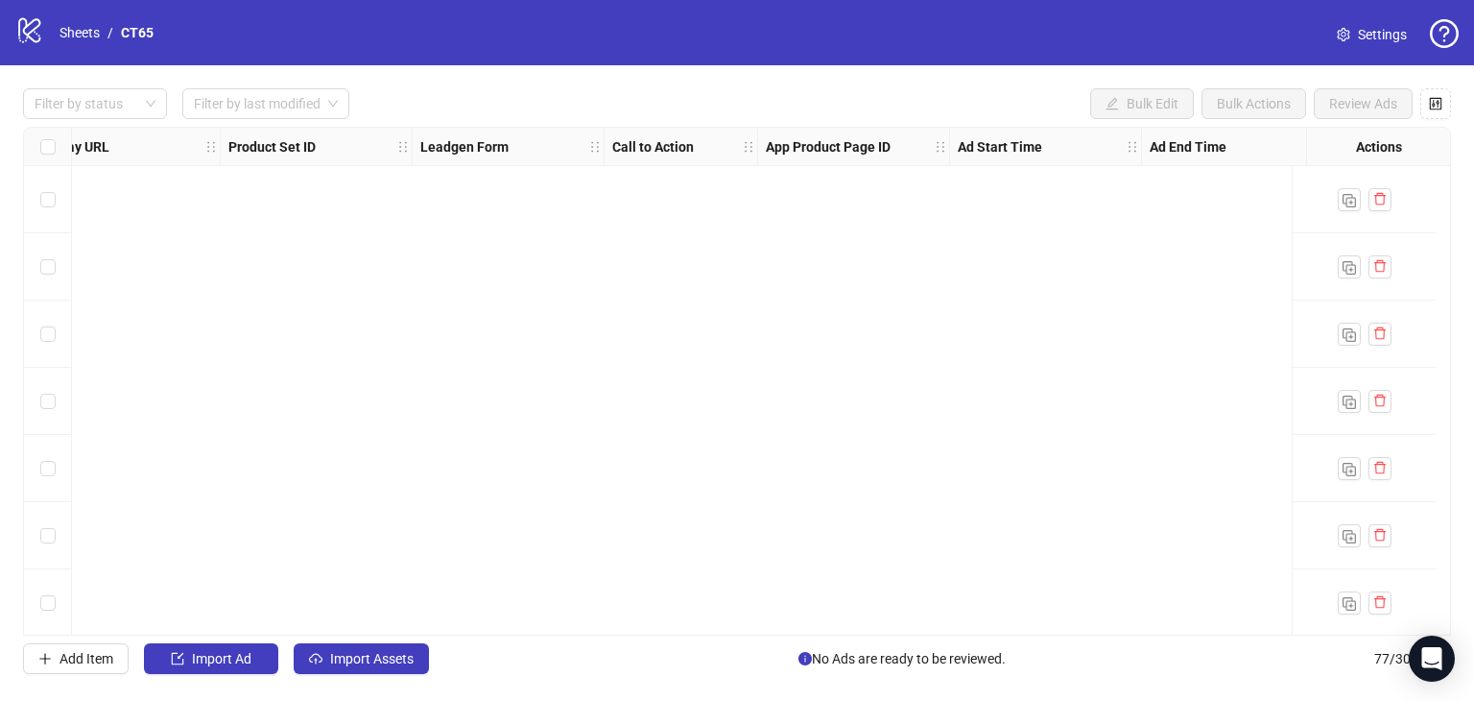
scroll to position [0, 0]
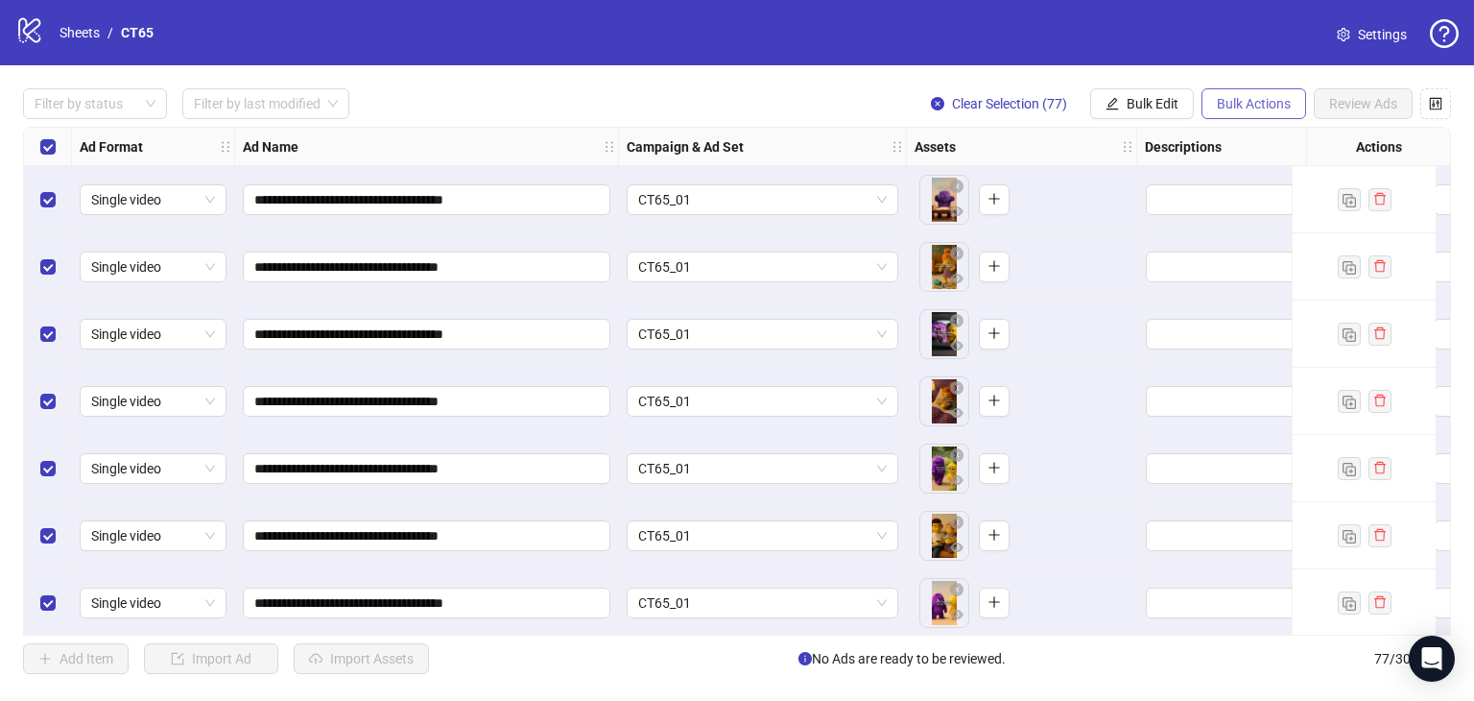
click at [1242, 97] on span "Bulk Actions" at bounding box center [1254, 103] width 74 height 15
click at [1163, 106] on span "Bulk Edit" at bounding box center [1153, 103] width 52 height 15
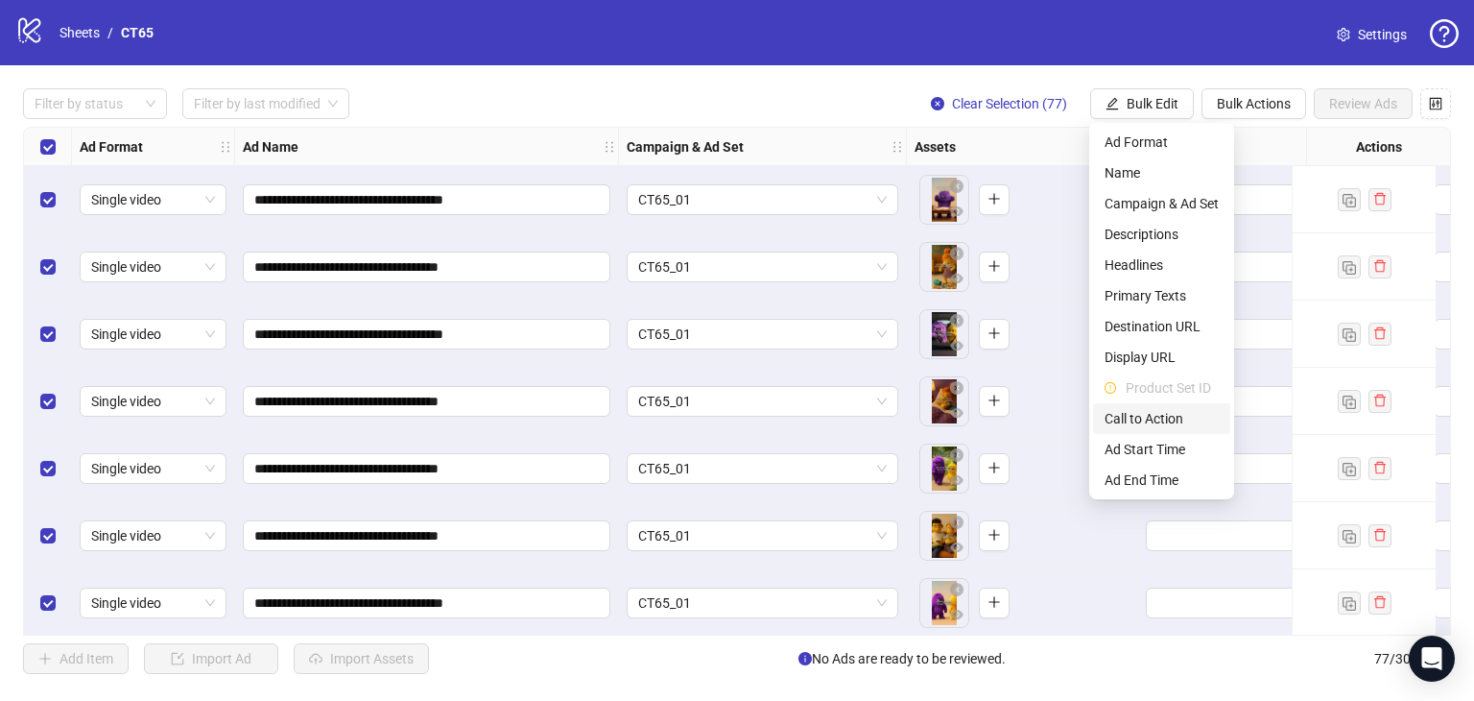
click at [1151, 417] on span "Call to Action" at bounding box center [1162, 418] width 114 height 21
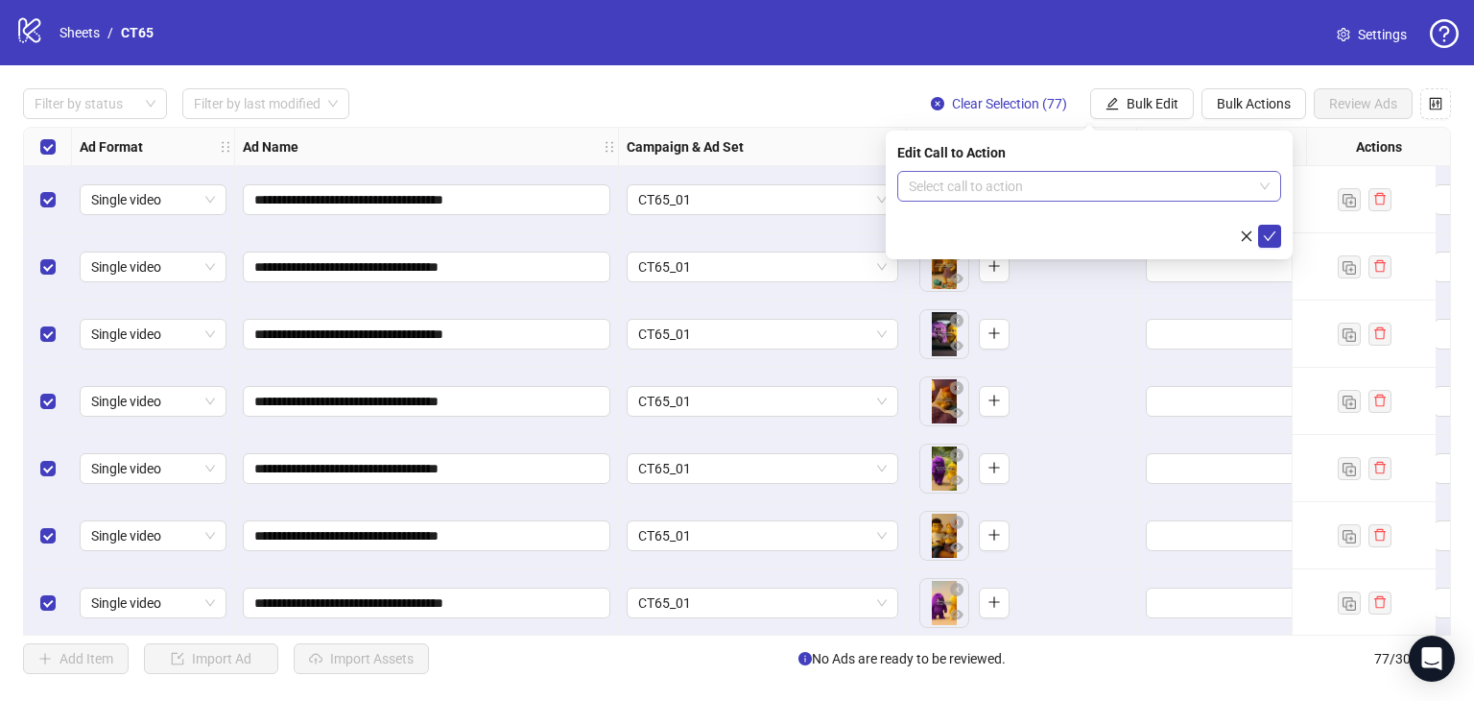
click at [976, 182] on input "search" at bounding box center [1081, 186] width 344 height 29
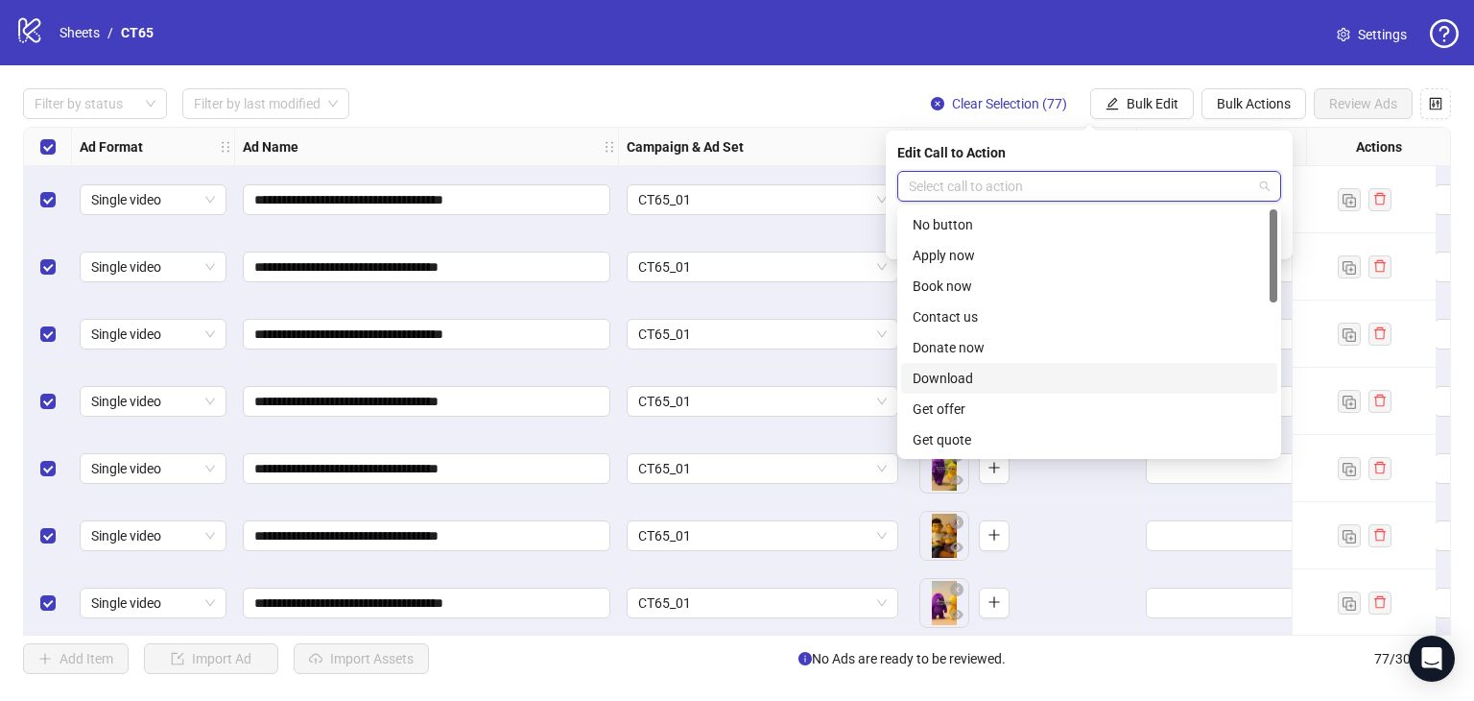
click at [977, 377] on div "Download" at bounding box center [1089, 378] width 353 height 21
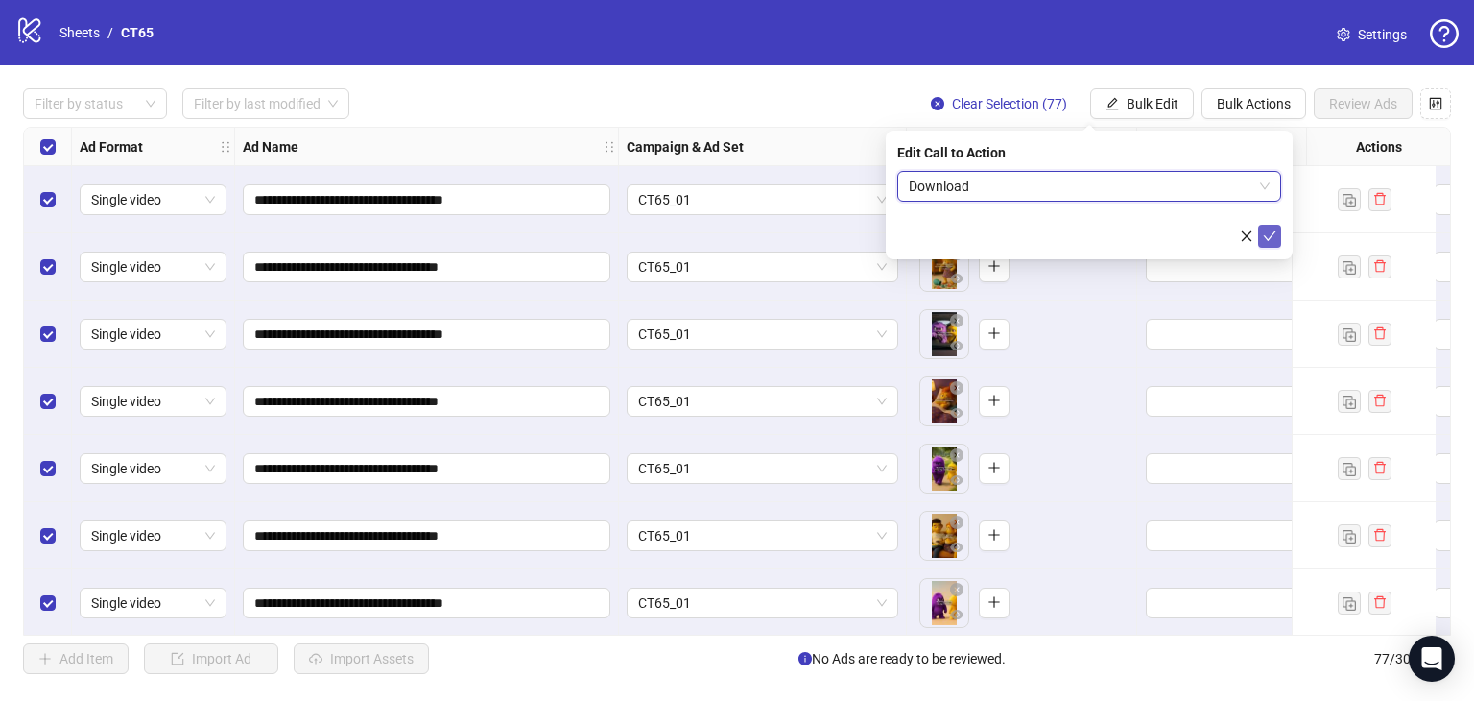
click at [1271, 233] on icon "check" at bounding box center [1269, 235] width 13 height 13
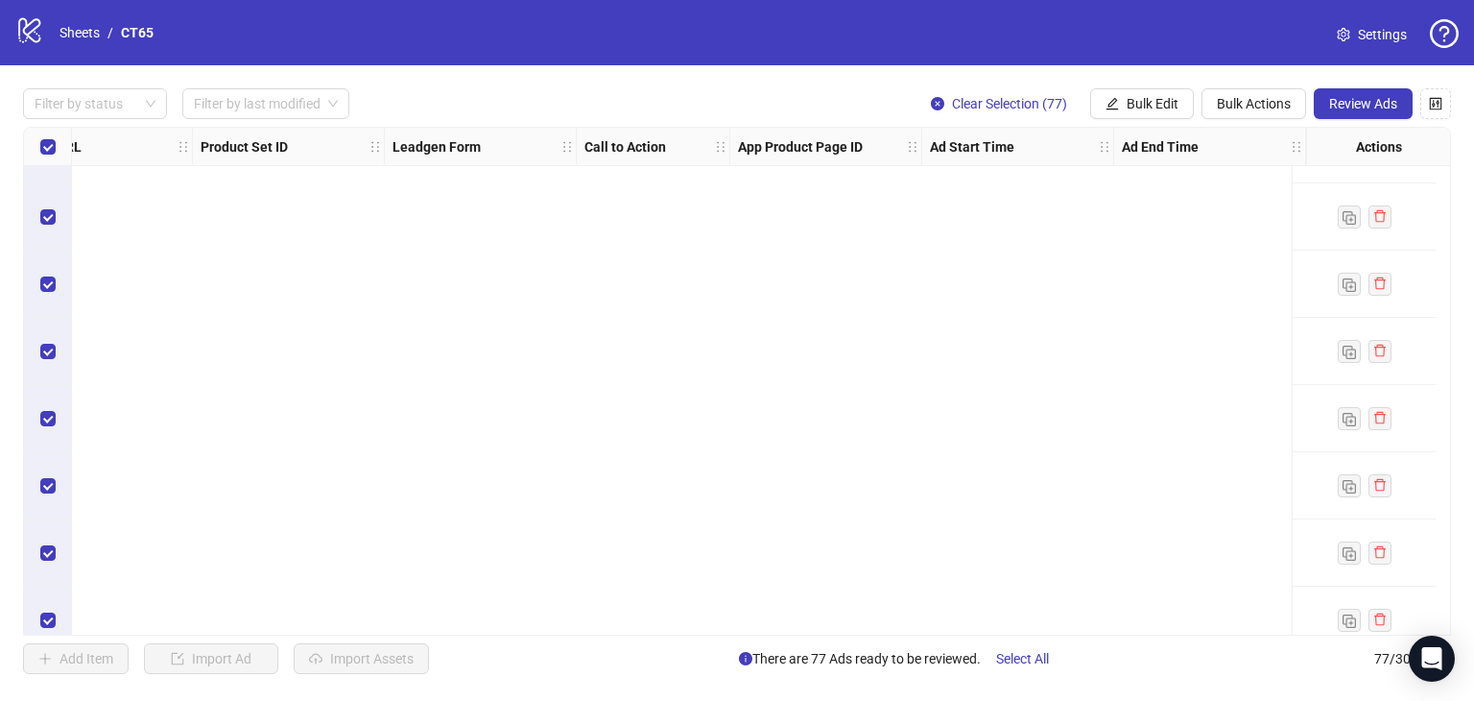
scroll to position [4711, 2111]
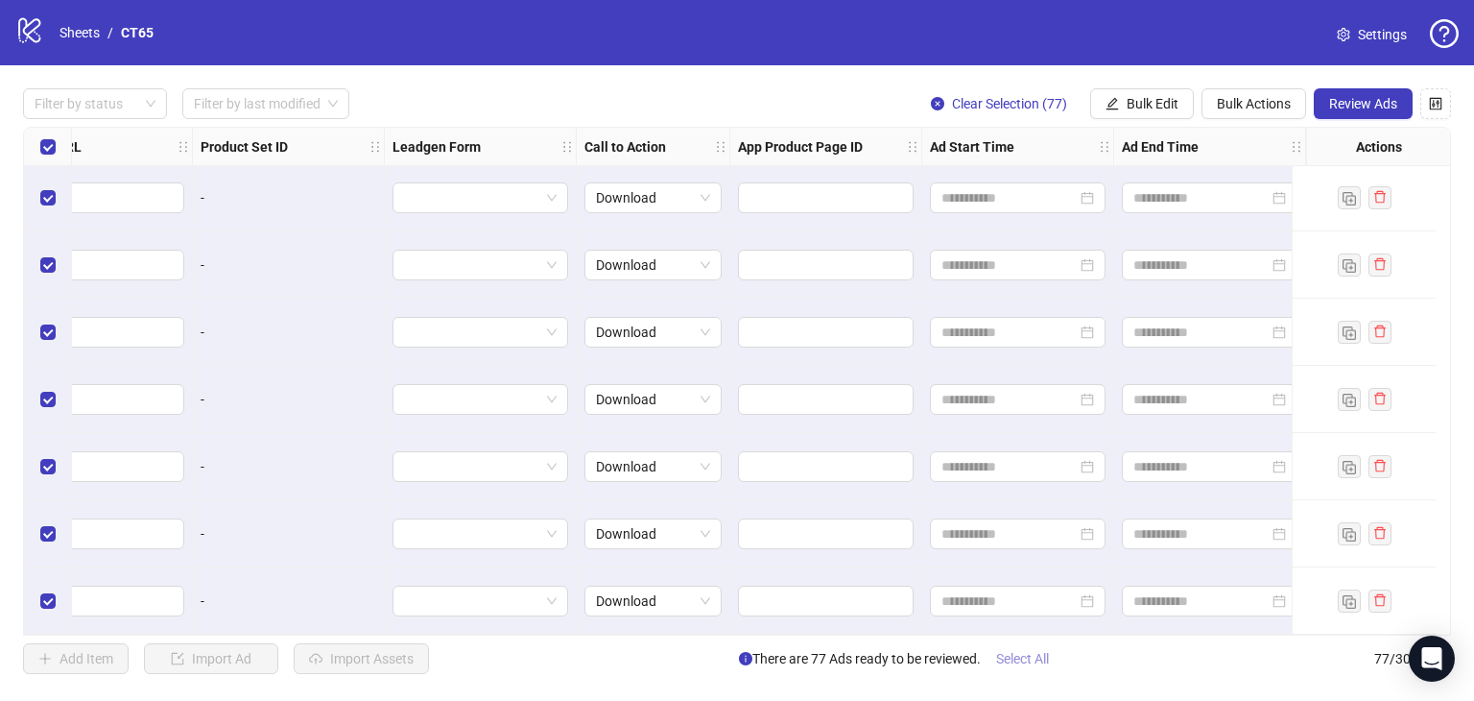
click at [1028, 651] on span "Select All" at bounding box center [1022, 658] width 53 height 15
click at [1364, 93] on button "Review Ads" at bounding box center [1363, 103] width 99 height 31
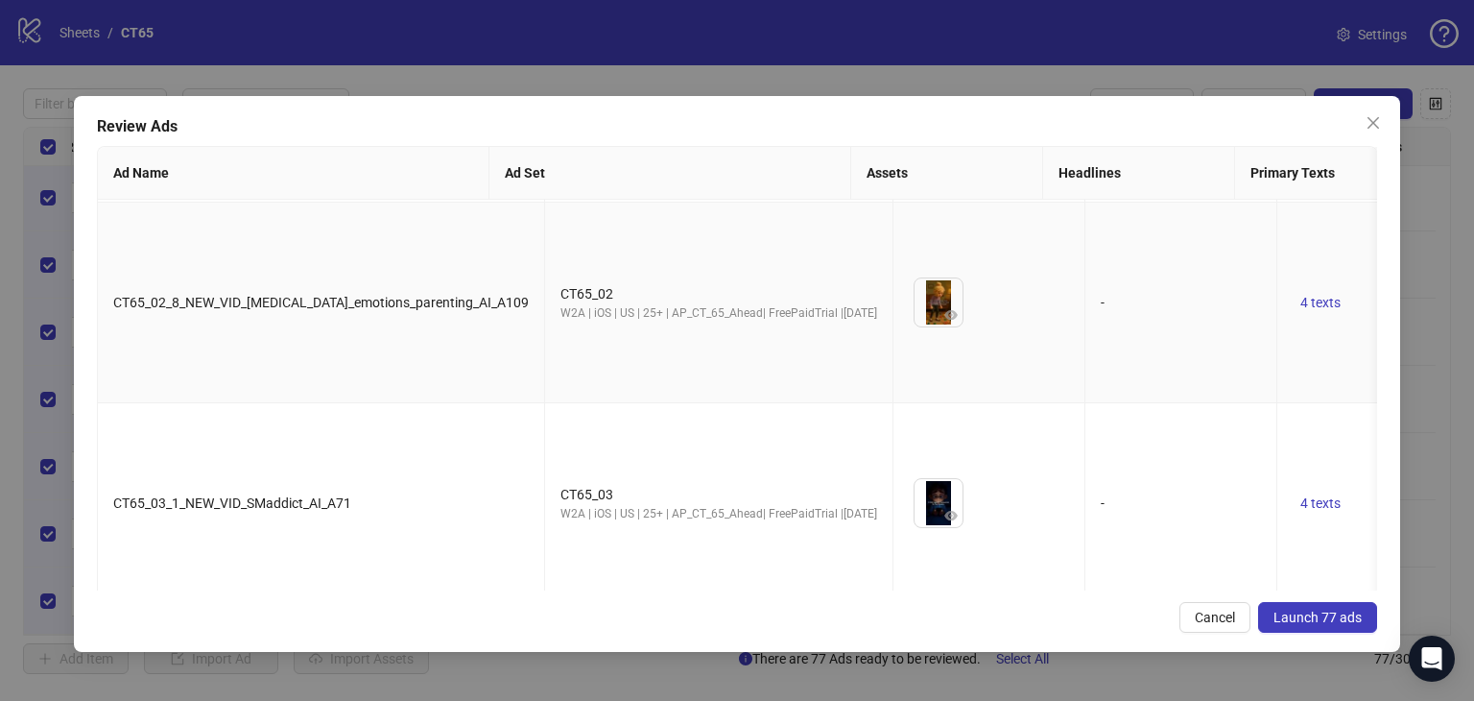
scroll to position [3071, 0]
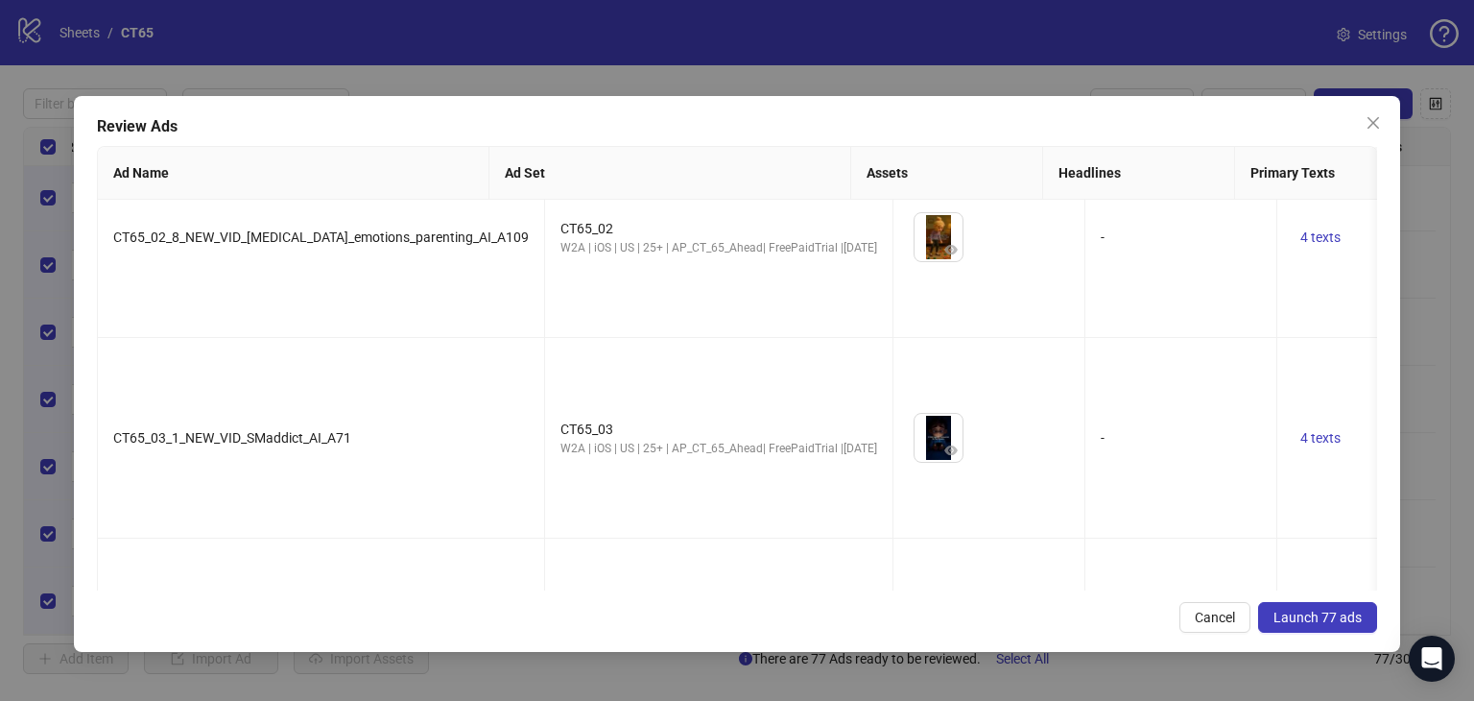
click at [1326, 613] on span "Launch 77 ads" at bounding box center [1318, 616] width 88 height 15
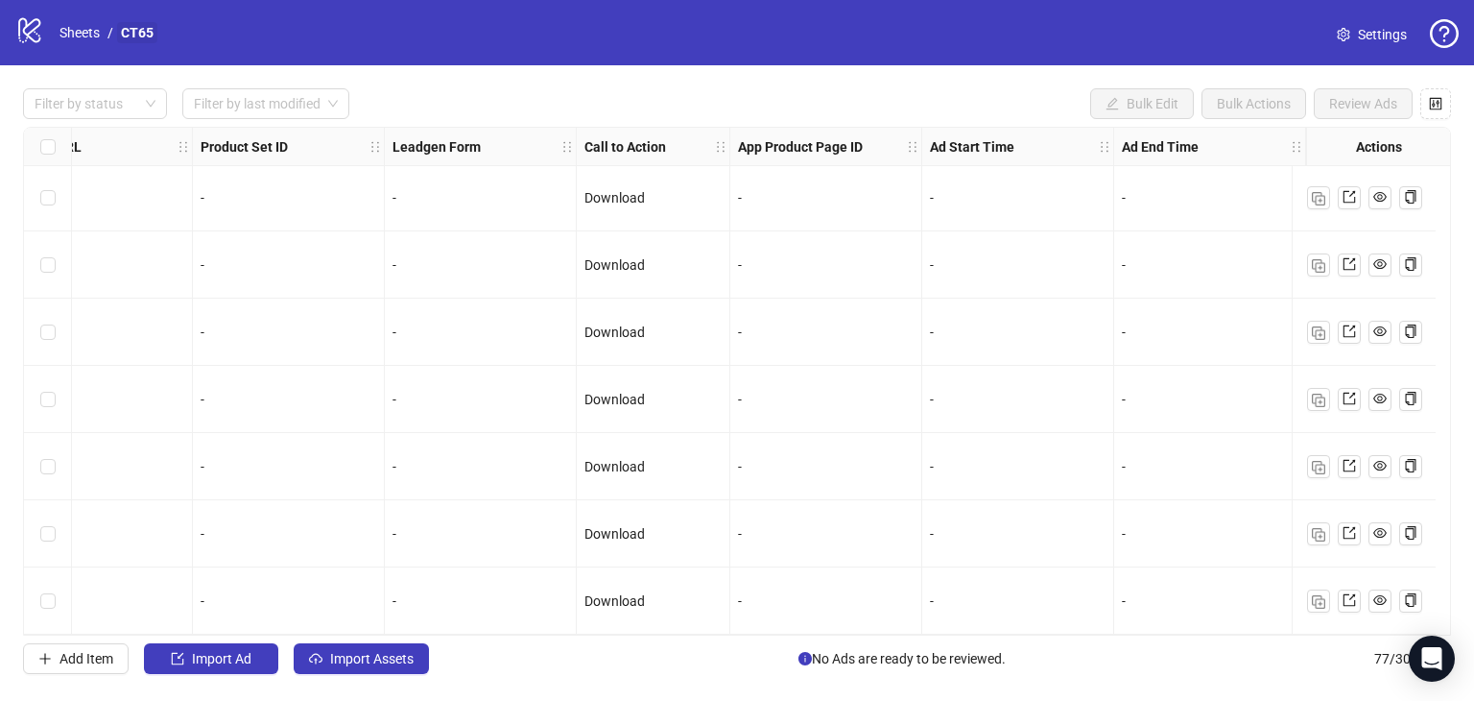
scroll to position [4711, 2111]
click at [143, 36] on link "CT65" at bounding box center [137, 32] width 40 height 21
click at [139, 30] on link "CT65" at bounding box center [137, 32] width 40 height 21
click at [80, 24] on link "Sheets" at bounding box center [80, 32] width 48 height 21
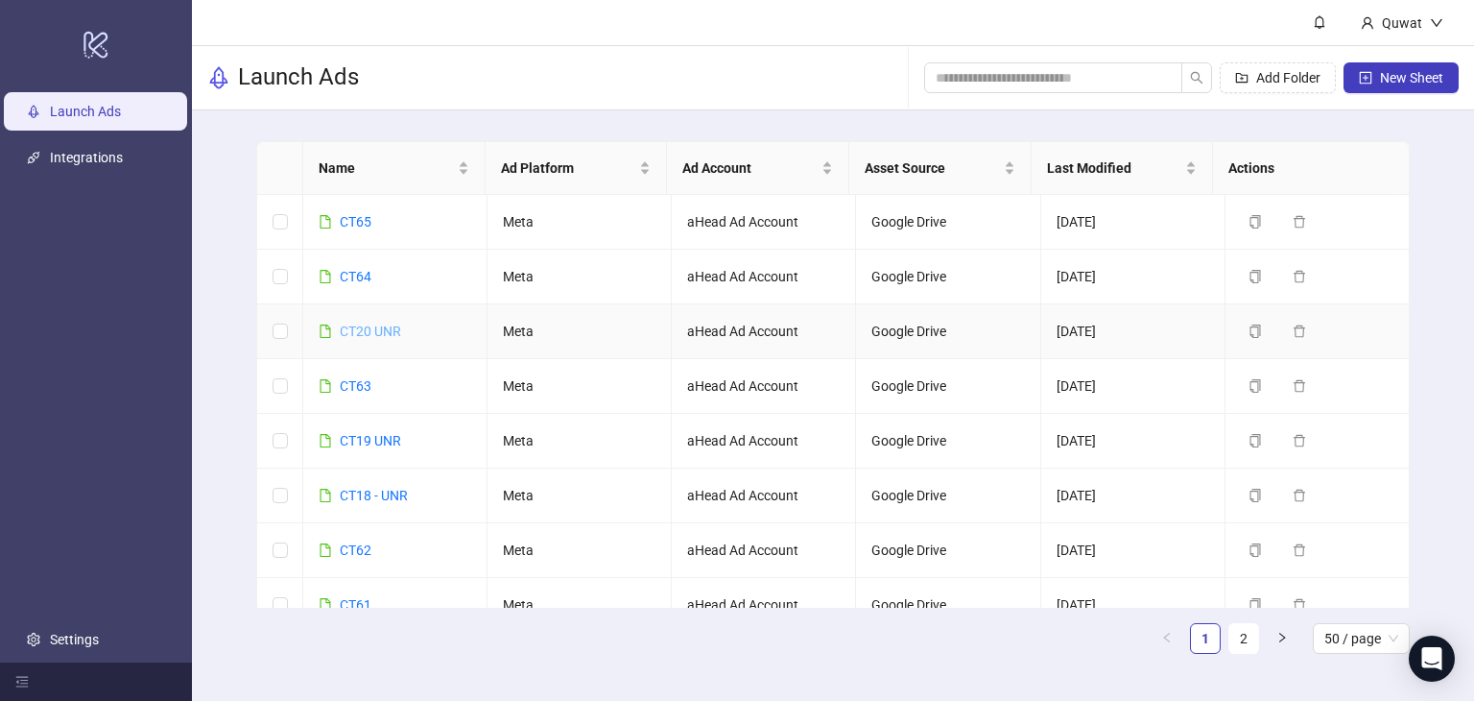
click at [376, 329] on link "CT20 UNR" at bounding box center [370, 330] width 61 height 15
click at [1249, 323] on span "button" at bounding box center [1255, 330] width 13 height 15
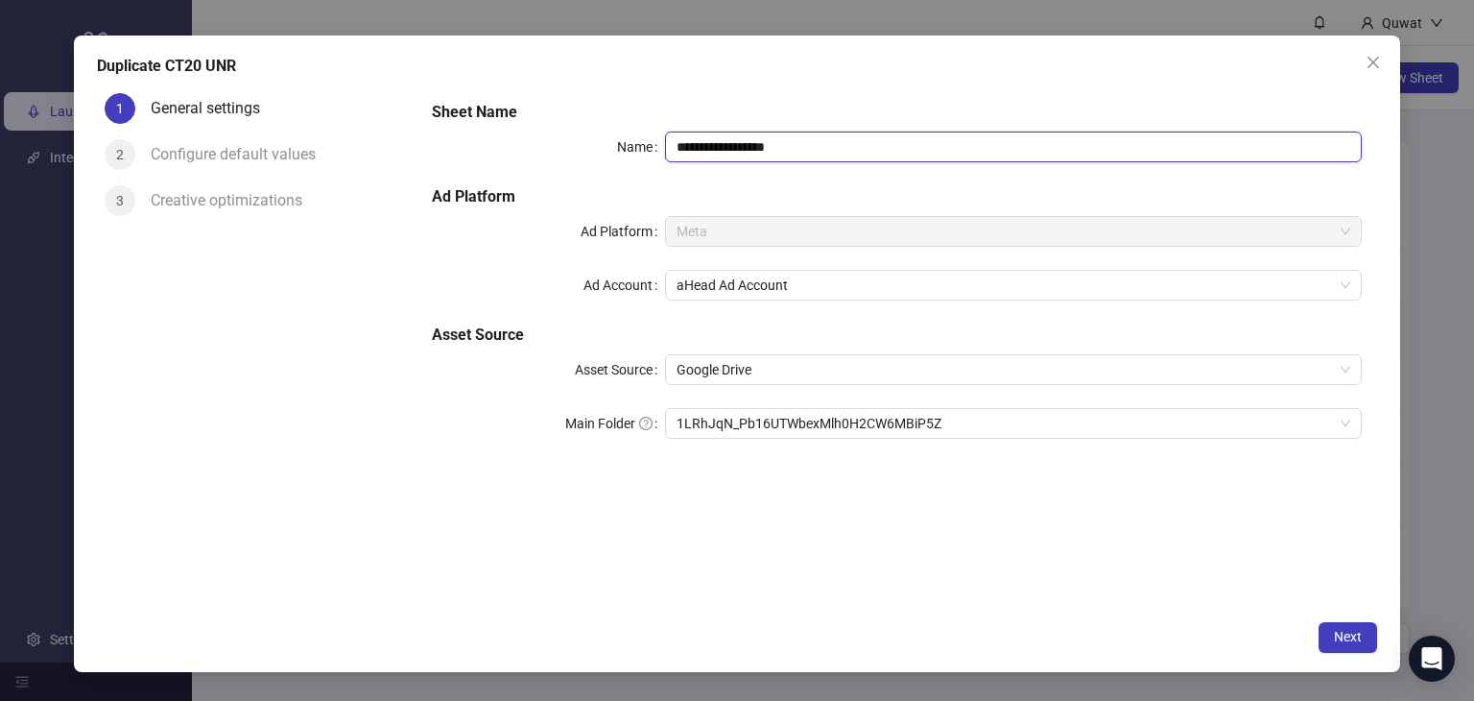
drag, startPoint x: 701, startPoint y: 141, endPoint x: 820, endPoint y: 147, distance: 119.1
click at [818, 147] on input "**********" at bounding box center [1014, 146] width 698 height 31
click at [957, 422] on span "1LRhJqN_Pb16UTWbexMlh0H2CW6MBiP5Z" at bounding box center [1014, 423] width 675 height 29
type input "****"
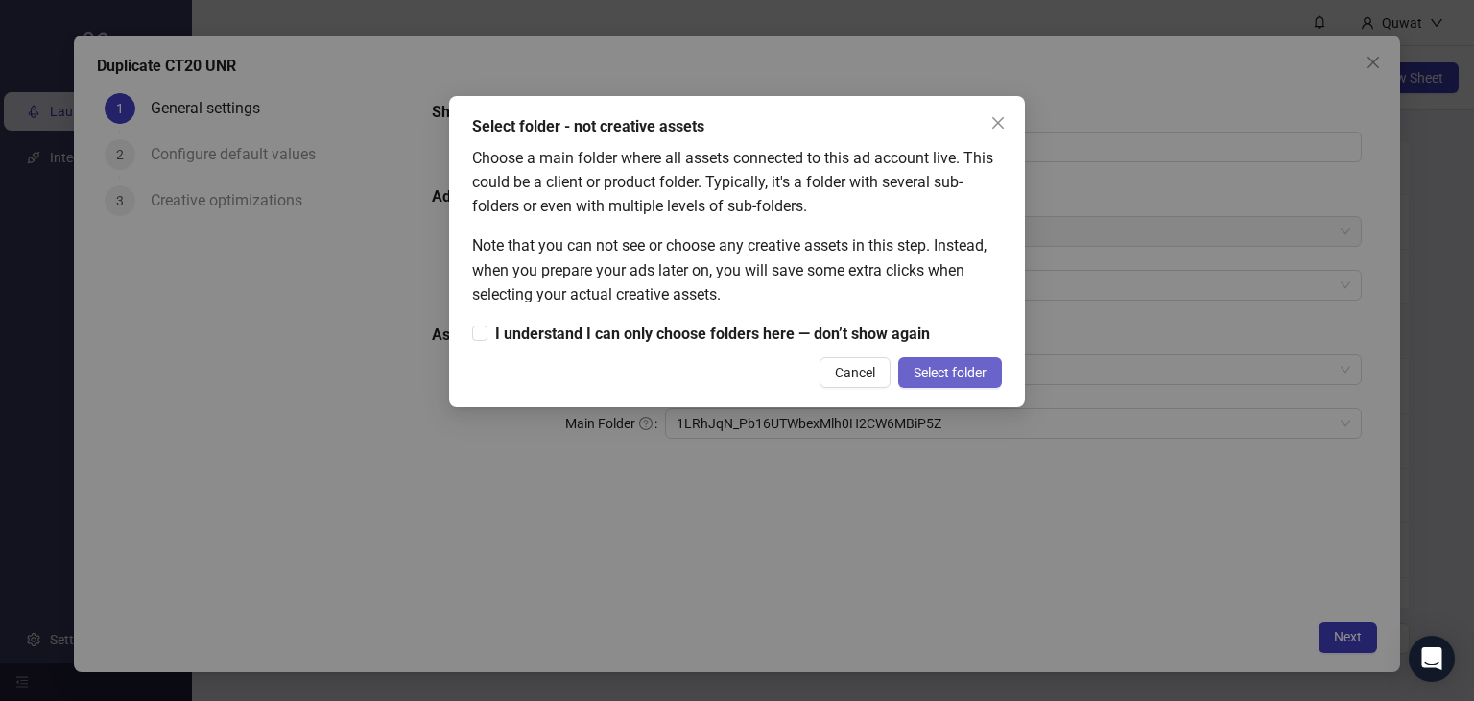
click at [932, 366] on span "Select folder" at bounding box center [950, 372] width 73 height 15
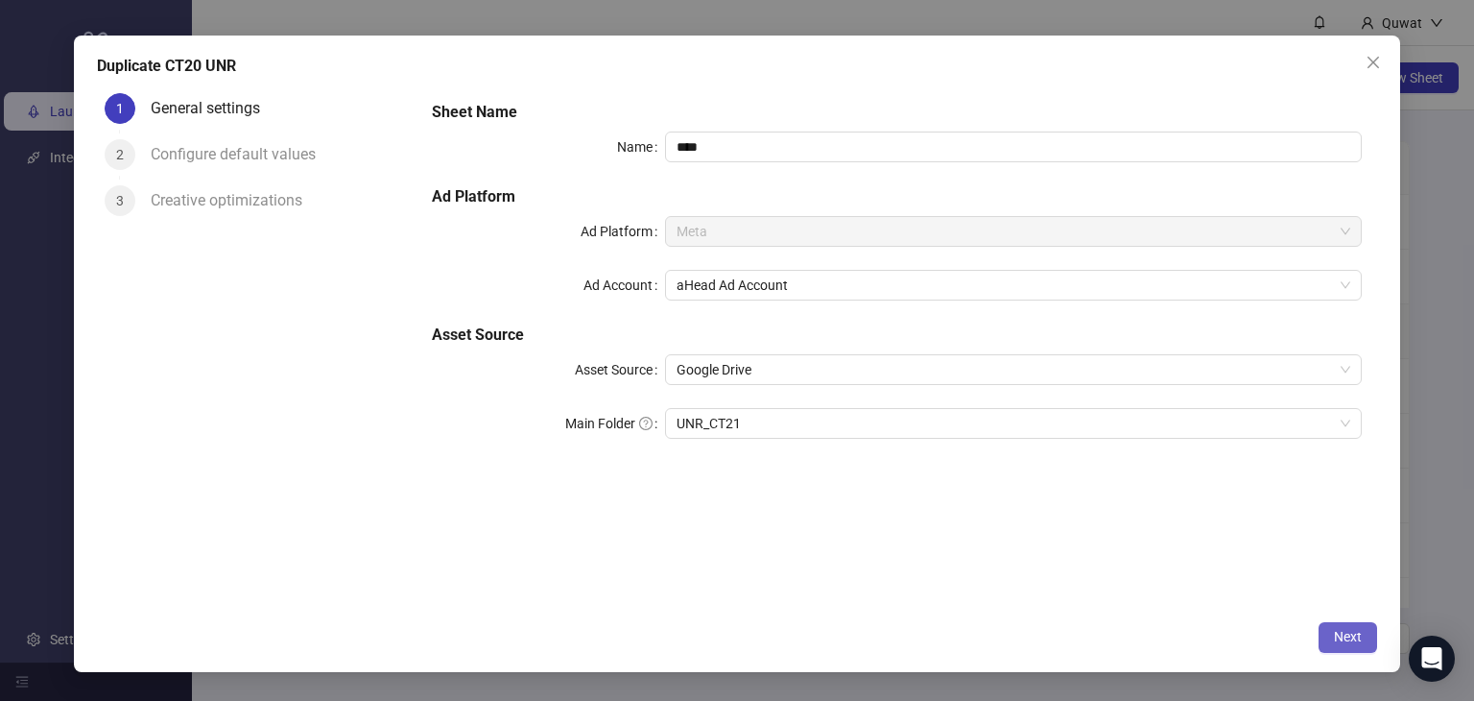
click at [1344, 643] on button "Next" at bounding box center [1348, 637] width 59 height 31
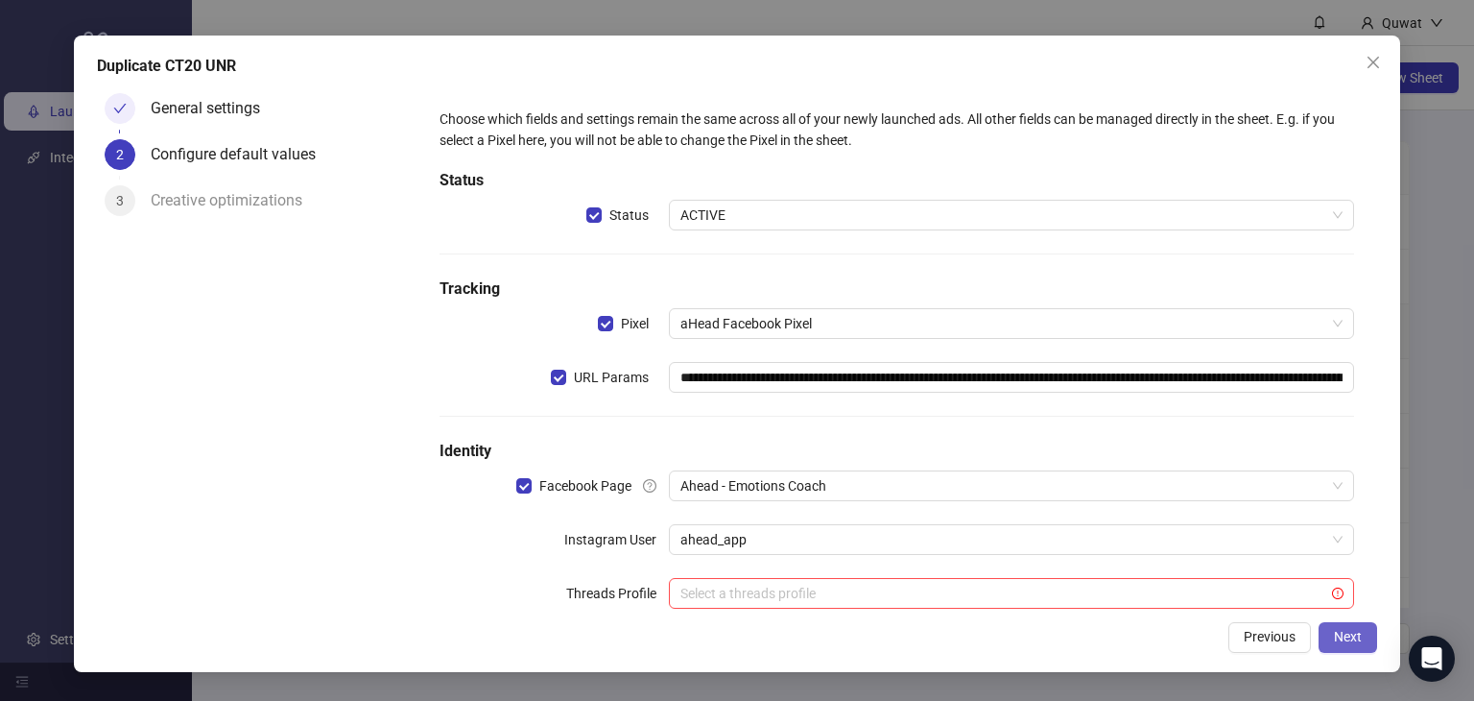
click at [1345, 632] on span "Next" at bounding box center [1348, 636] width 28 height 15
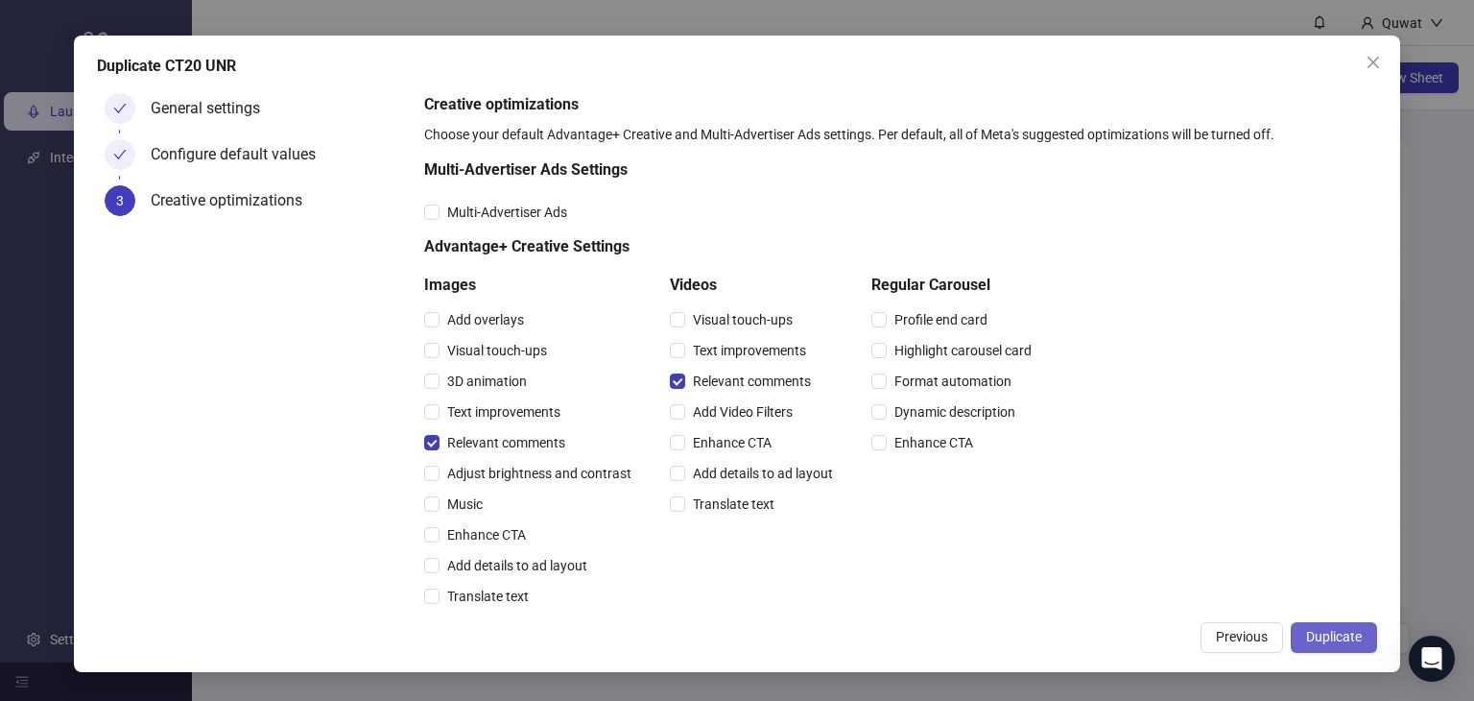
click at [1340, 629] on span "Duplicate" at bounding box center [1334, 636] width 56 height 15
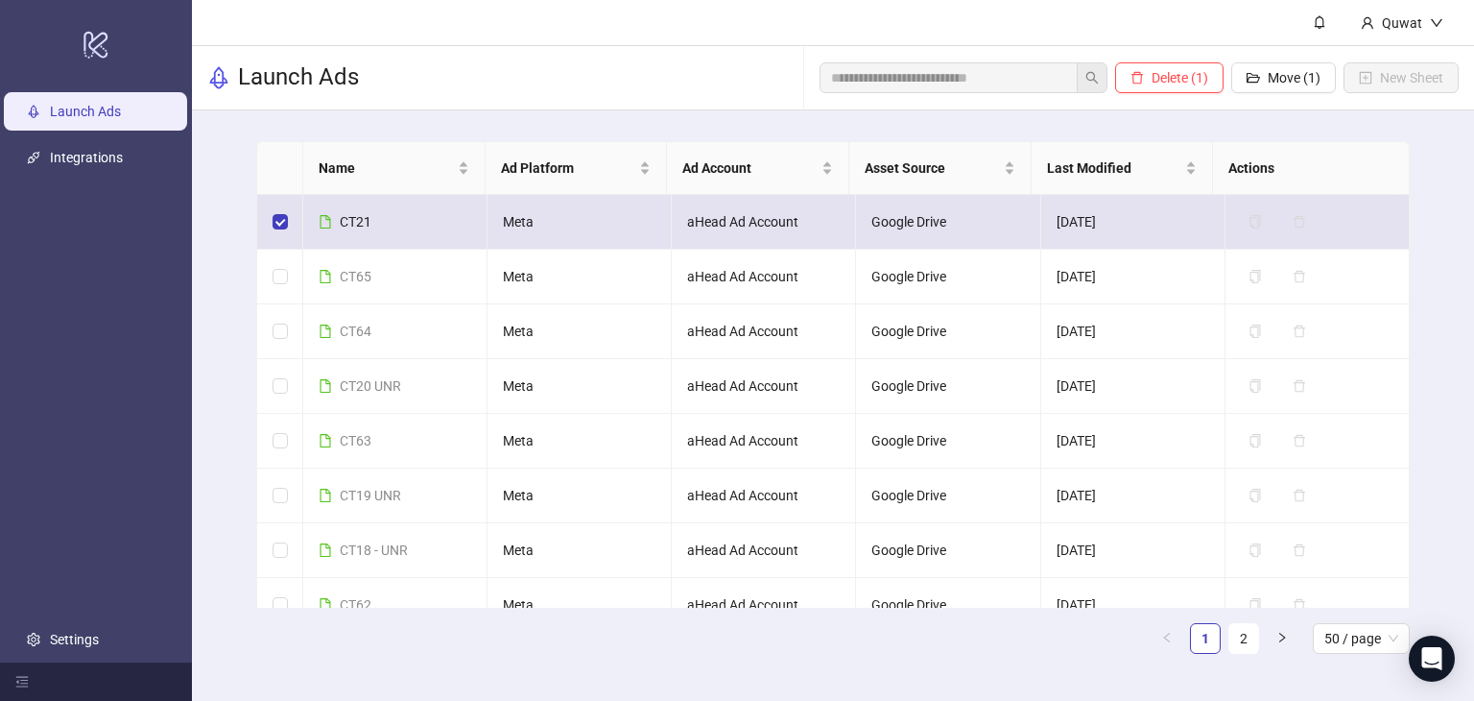
click at [346, 222] on span "CT21" at bounding box center [356, 221] width 32 height 15
click at [345, 214] on span "CT21" at bounding box center [356, 221] width 32 height 15
click at [353, 221] on span "CT21" at bounding box center [356, 221] width 32 height 15
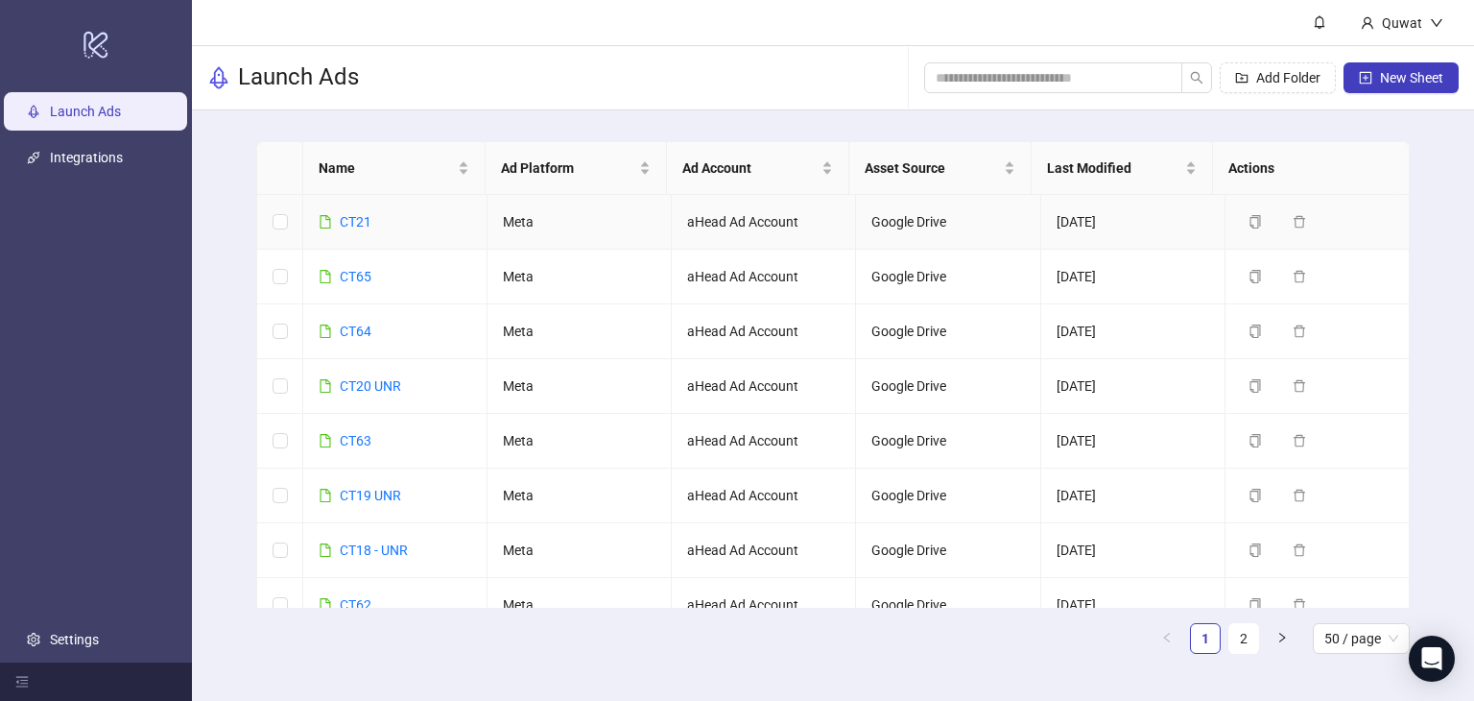
click at [329, 221] on icon "file" at bounding box center [325, 221] width 13 height 13
click at [361, 216] on link "CT21" at bounding box center [356, 221] width 32 height 15
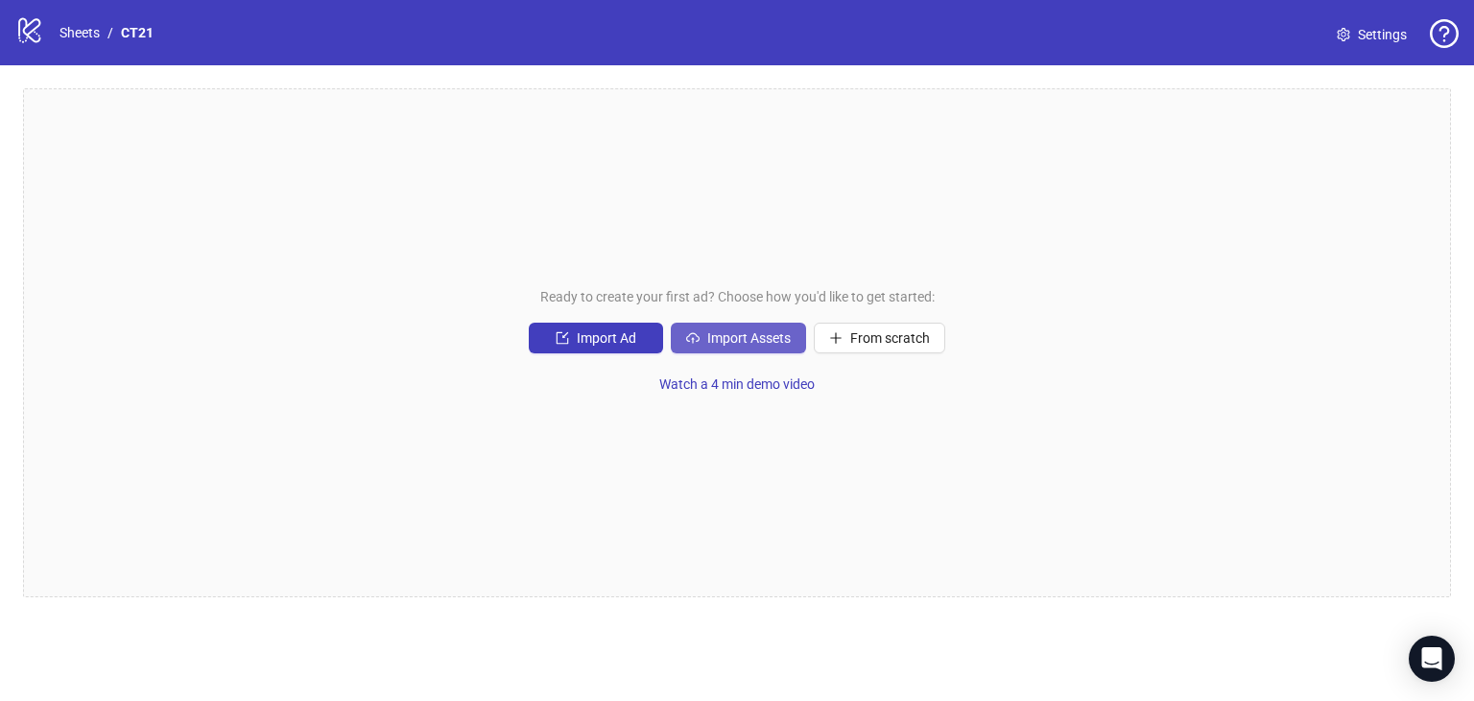
click at [733, 331] on span "Import Assets" at bounding box center [748, 337] width 83 height 15
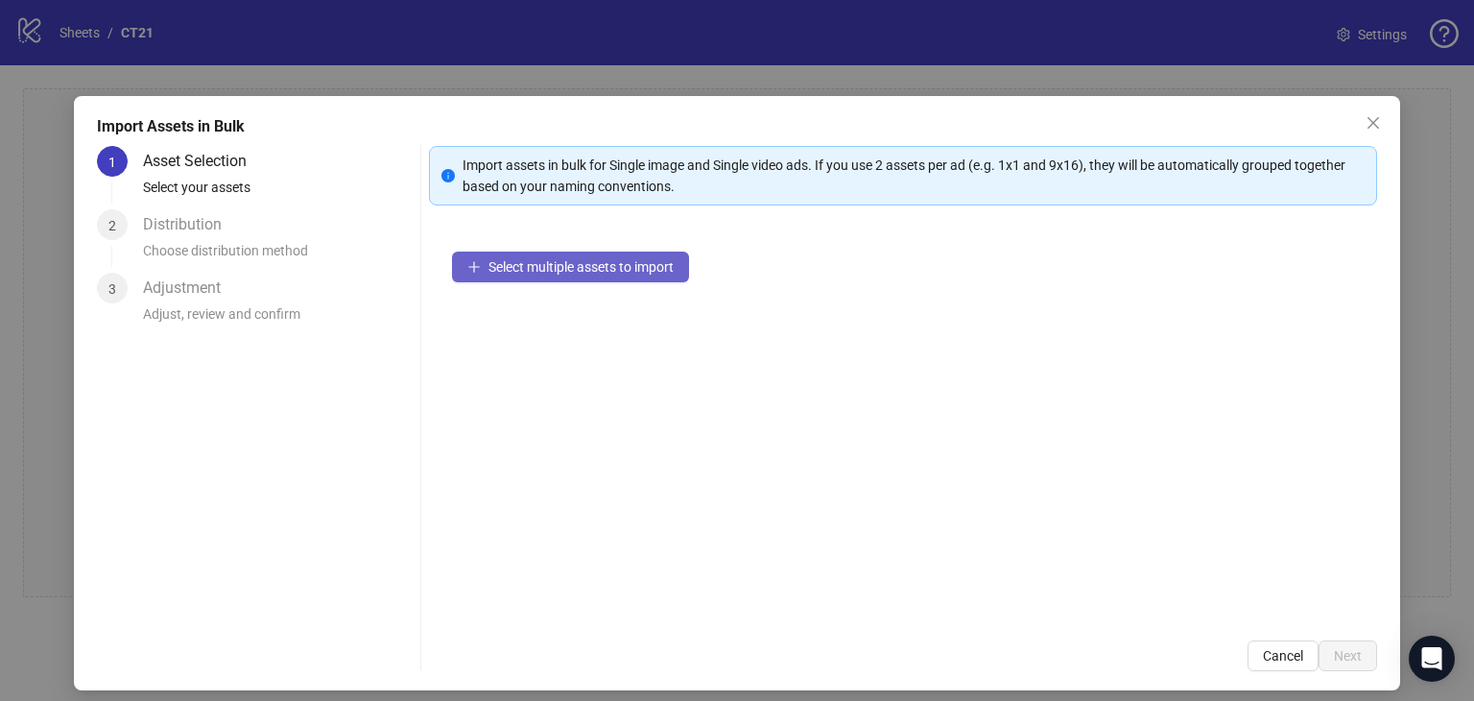
click at [537, 263] on span "Select multiple assets to import" at bounding box center [581, 266] width 185 height 15
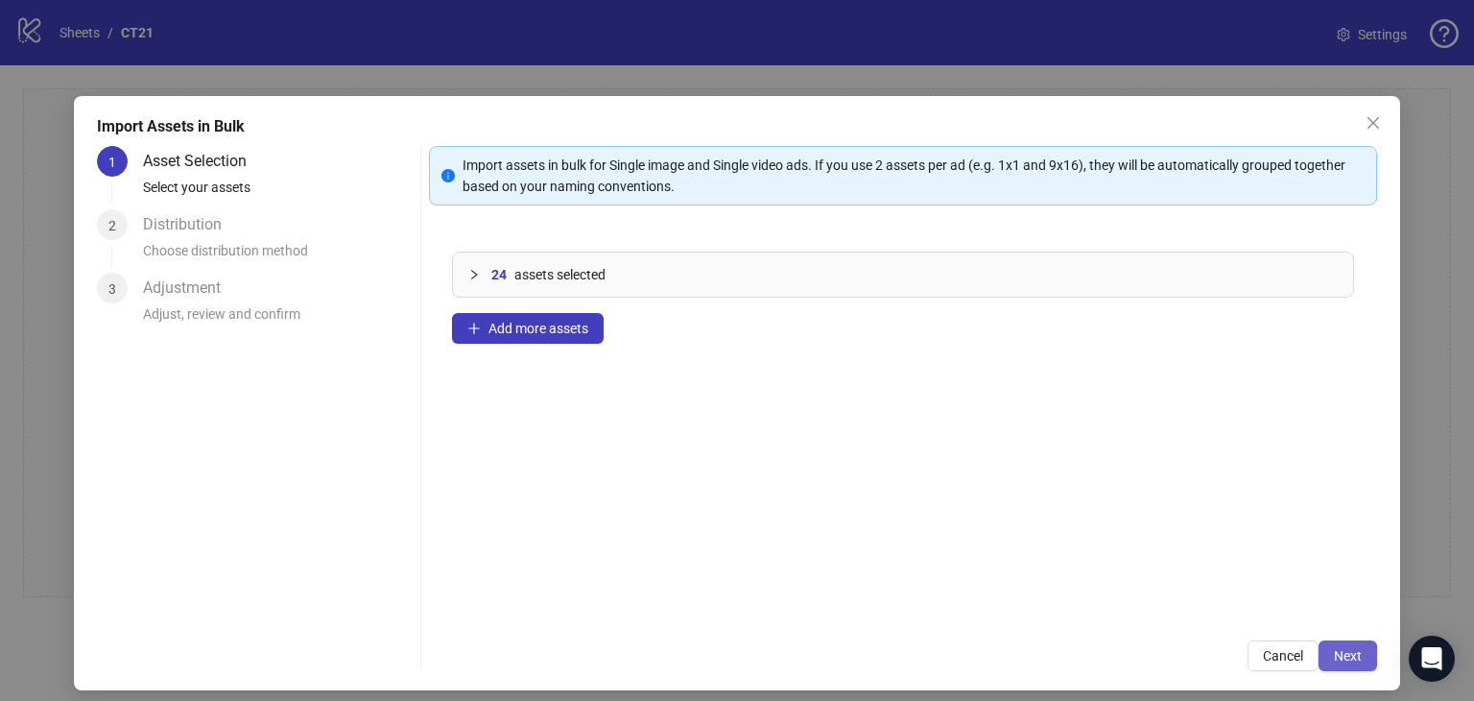
click at [1339, 653] on span "Next" at bounding box center [1348, 655] width 28 height 15
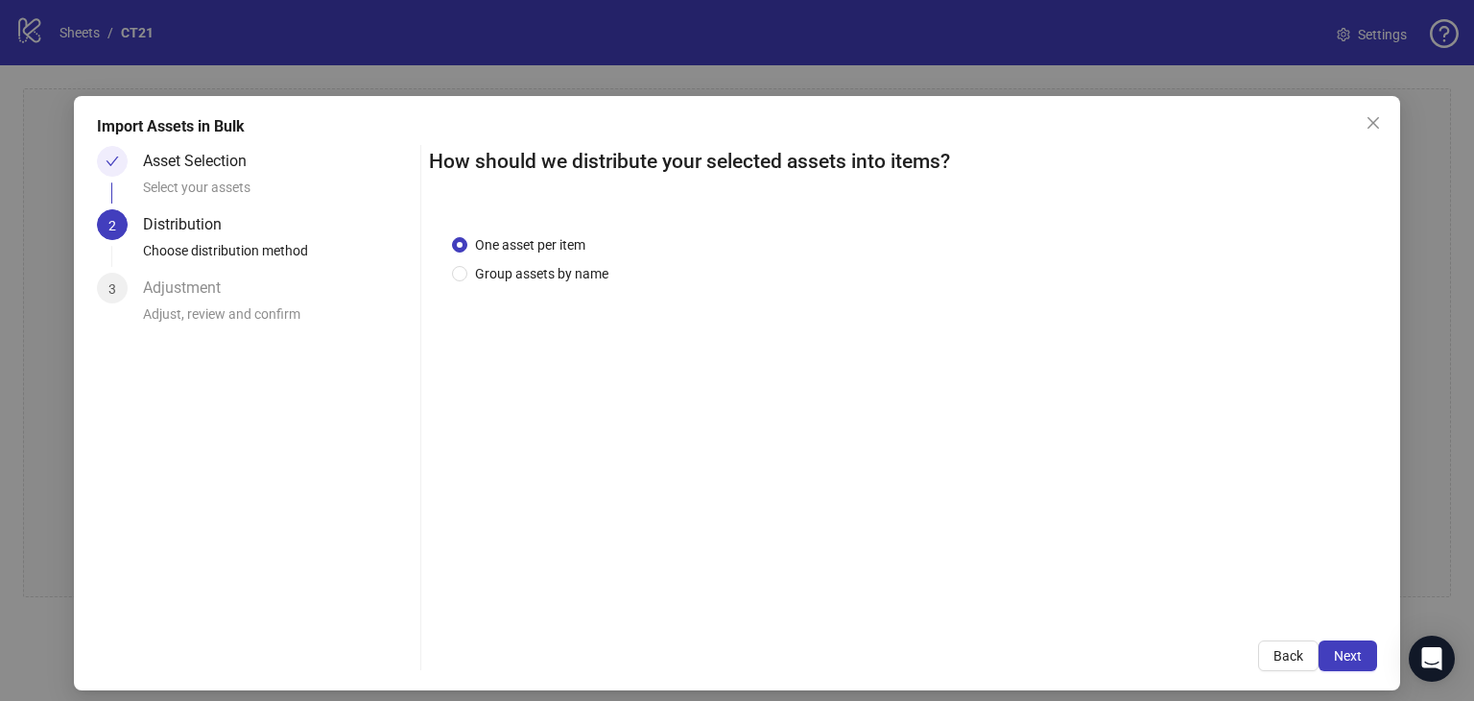
click at [1339, 653] on span "Next" at bounding box center [1348, 655] width 28 height 15
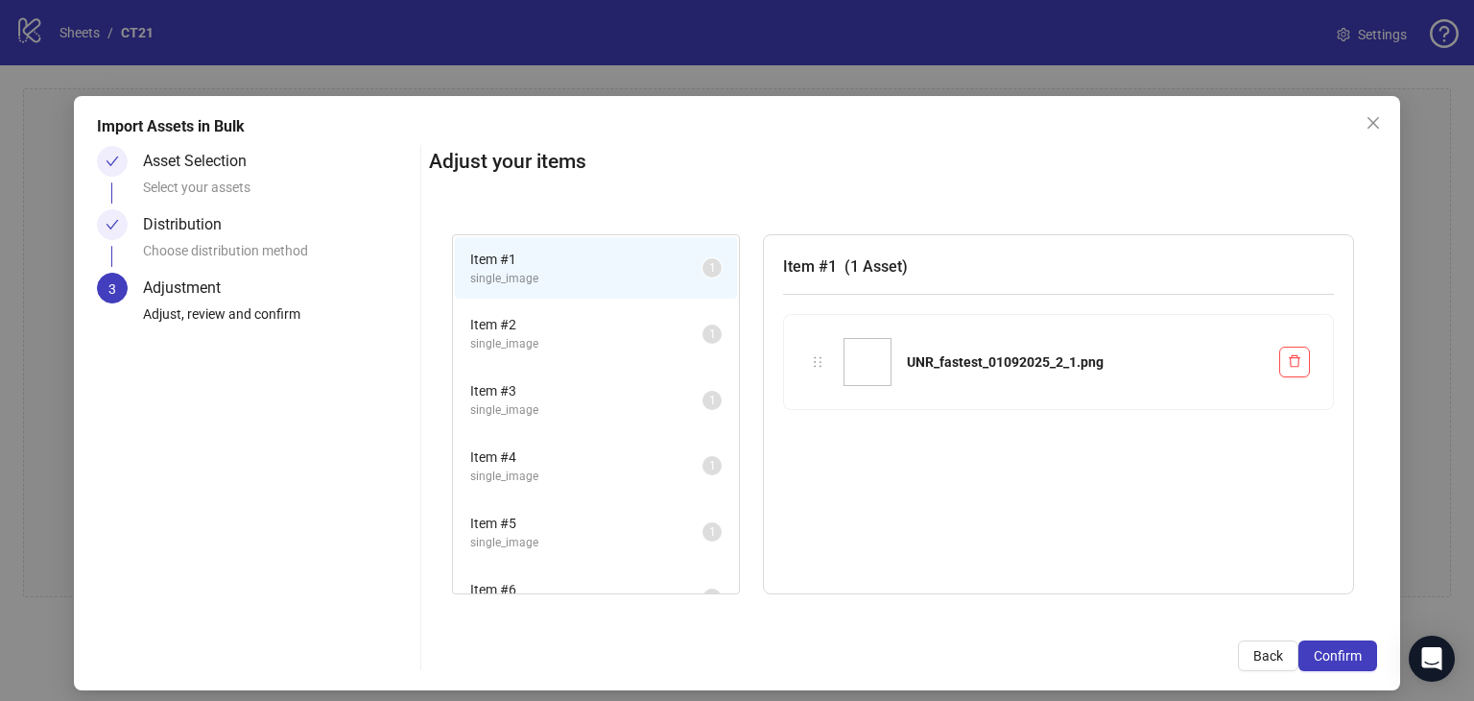
click at [1339, 653] on span "Confirm" at bounding box center [1338, 655] width 48 height 15
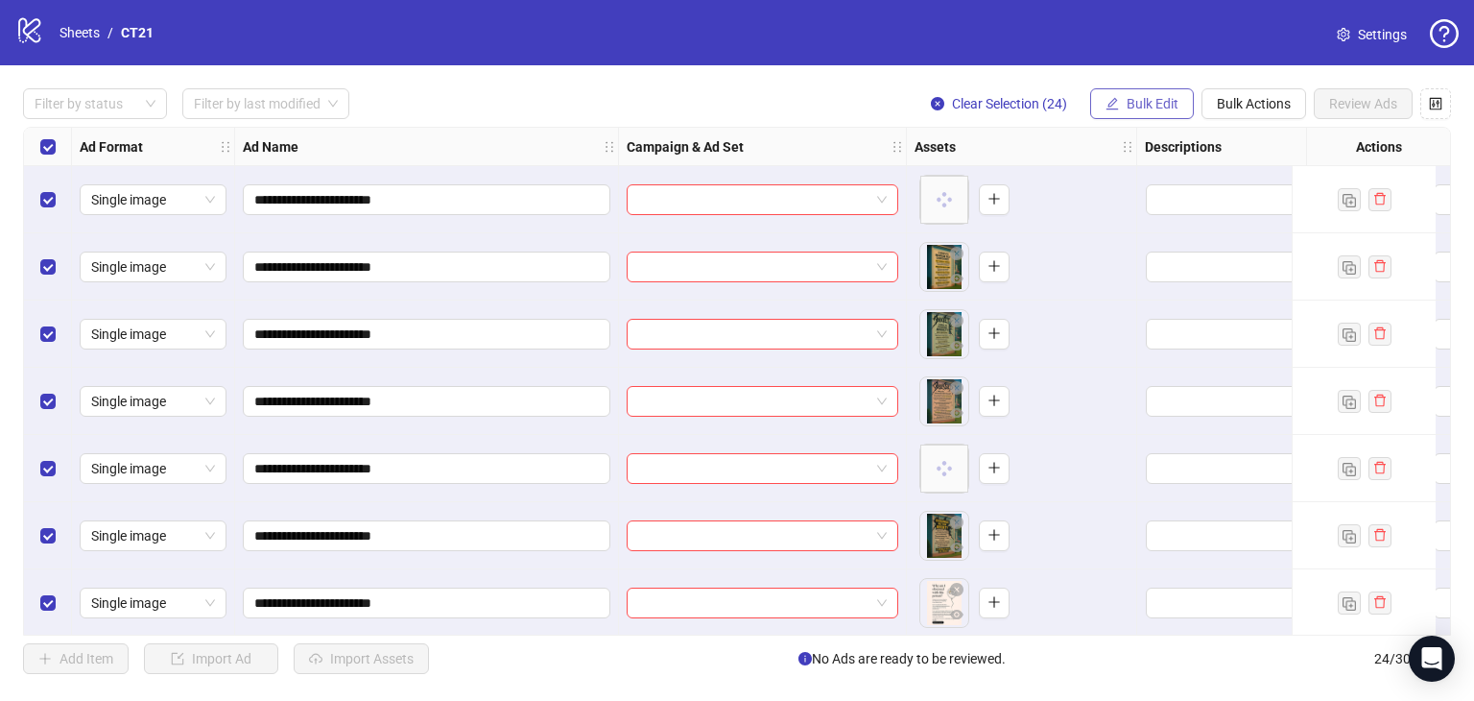
click at [1155, 110] on span "Bulk Edit" at bounding box center [1153, 103] width 52 height 15
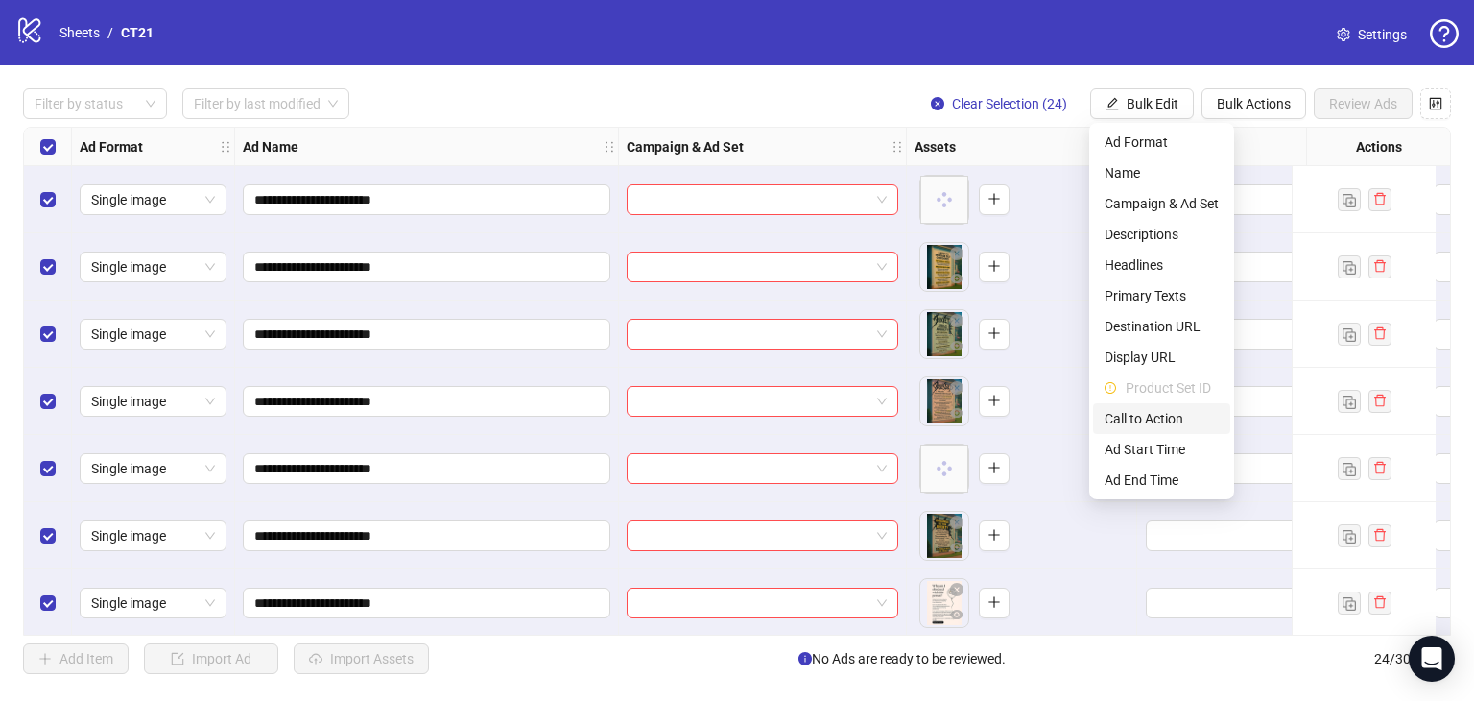
click at [1146, 417] on span "Call to Action" at bounding box center [1162, 418] width 114 height 21
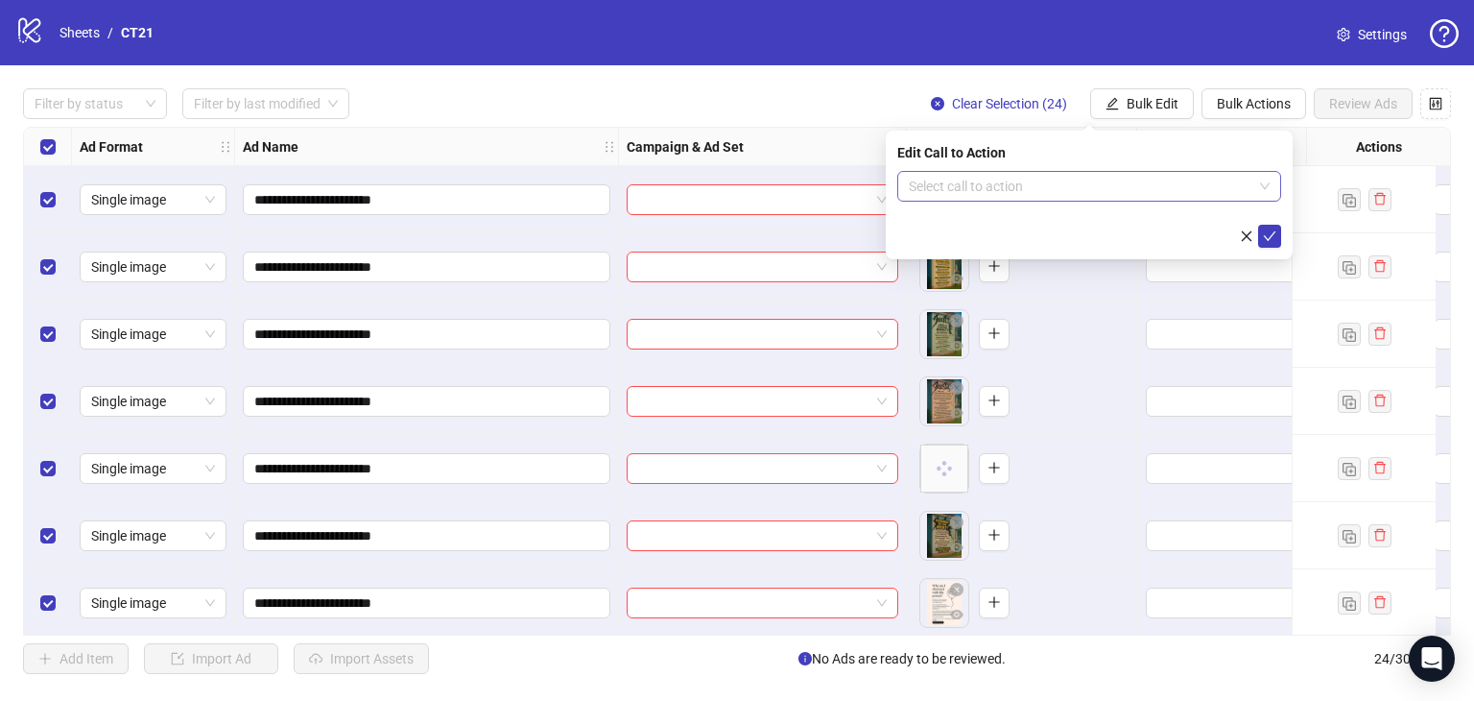
click at [1016, 187] on input "search" at bounding box center [1081, 186] width 344 height 29
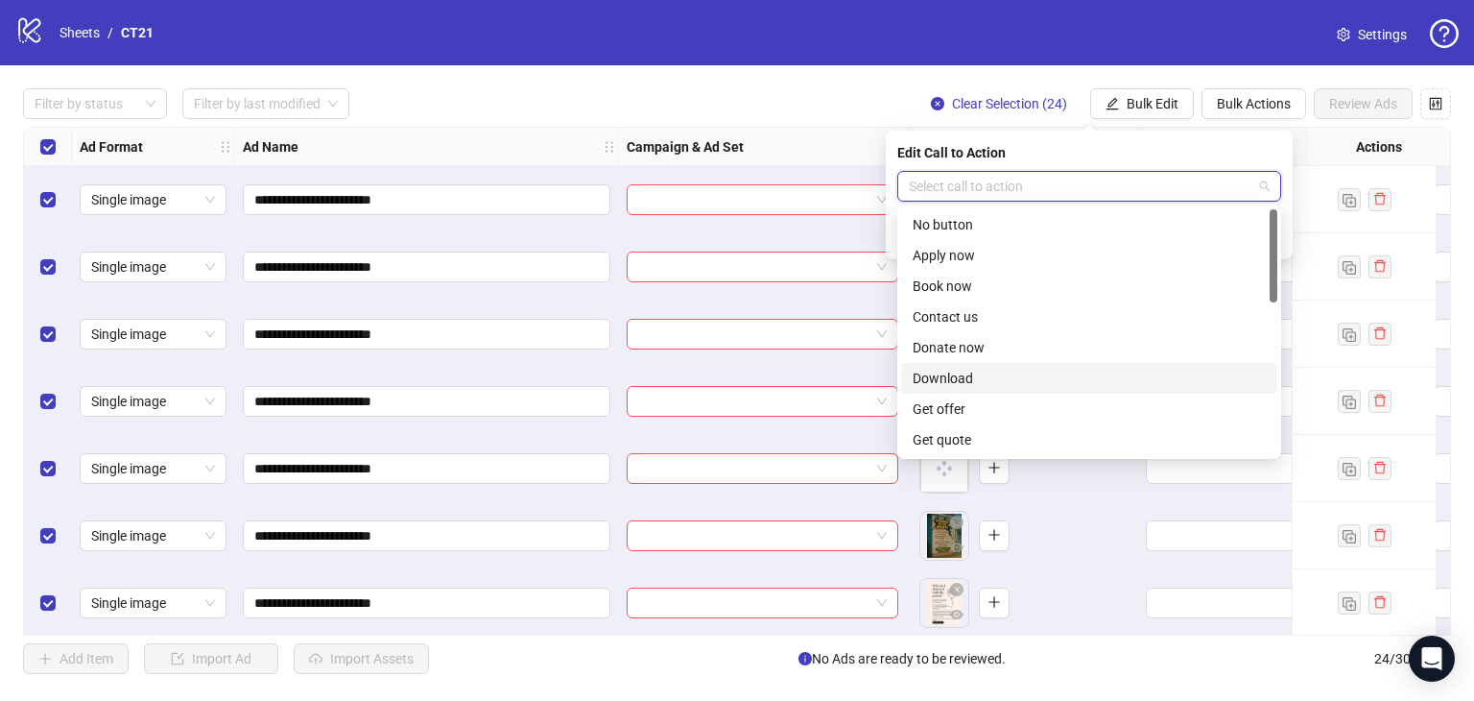
click at [965, 375] on div "Download" at bounding box center [1089, 378] width 353 height 21
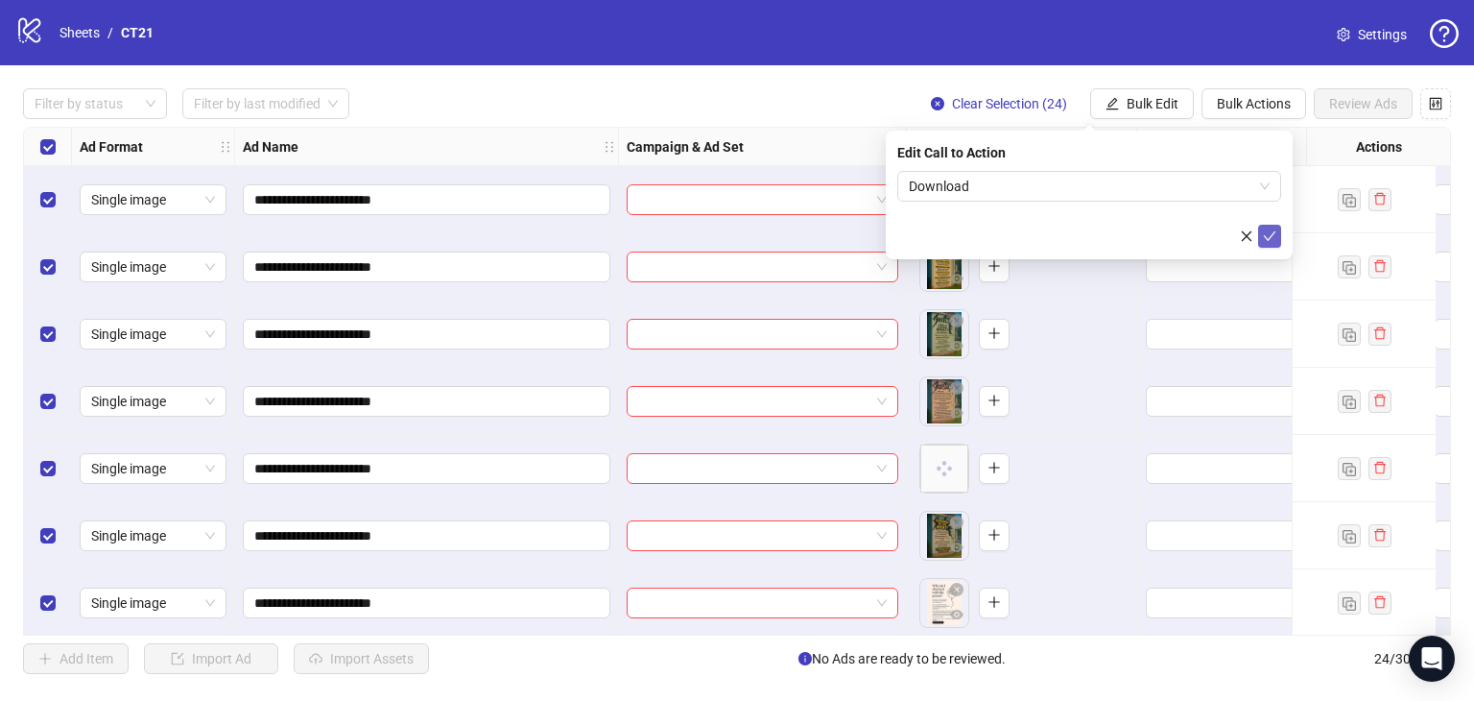
click at [1271, 237] on icon "check" at bounding box center [1269, 235] width 13 height 13
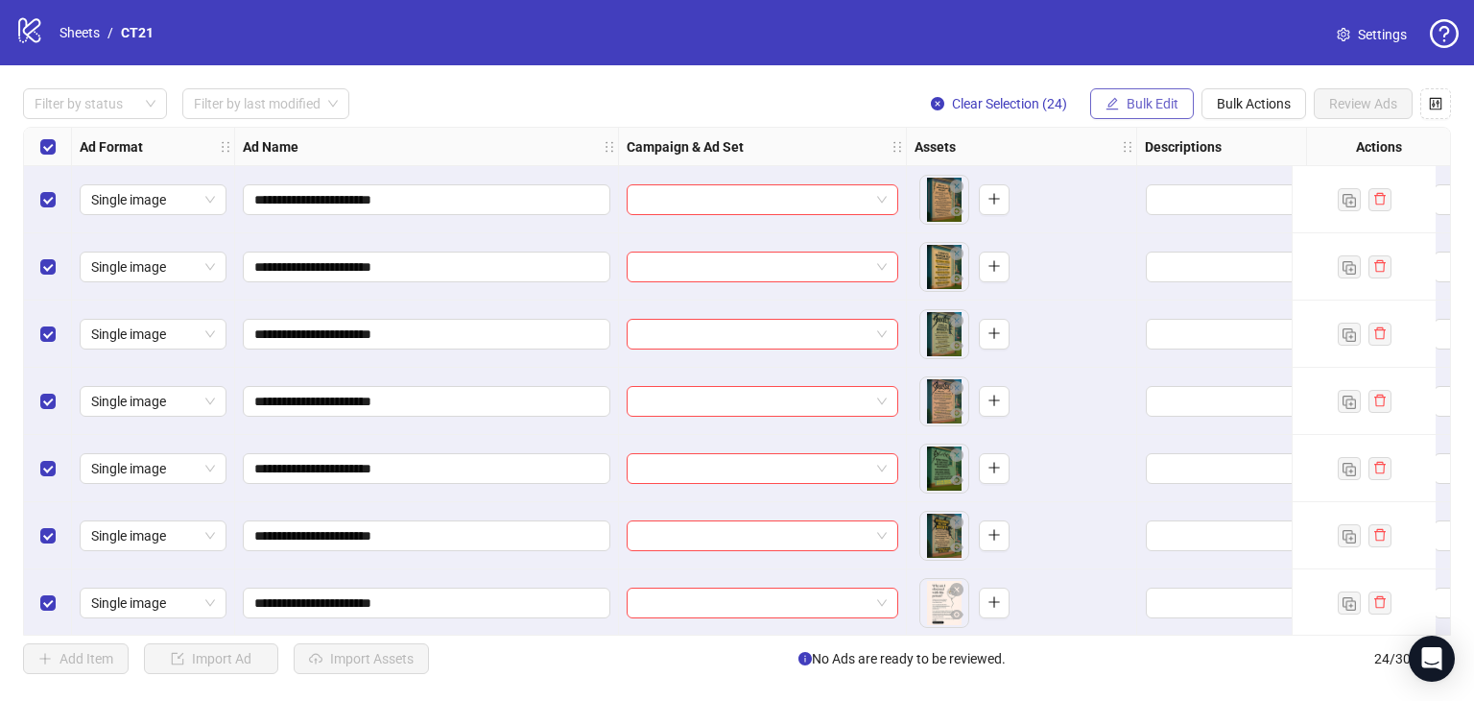
click at [1143, 98] on span "Bulk Edit" at bounding box center [1153, 103] width 52 height 15
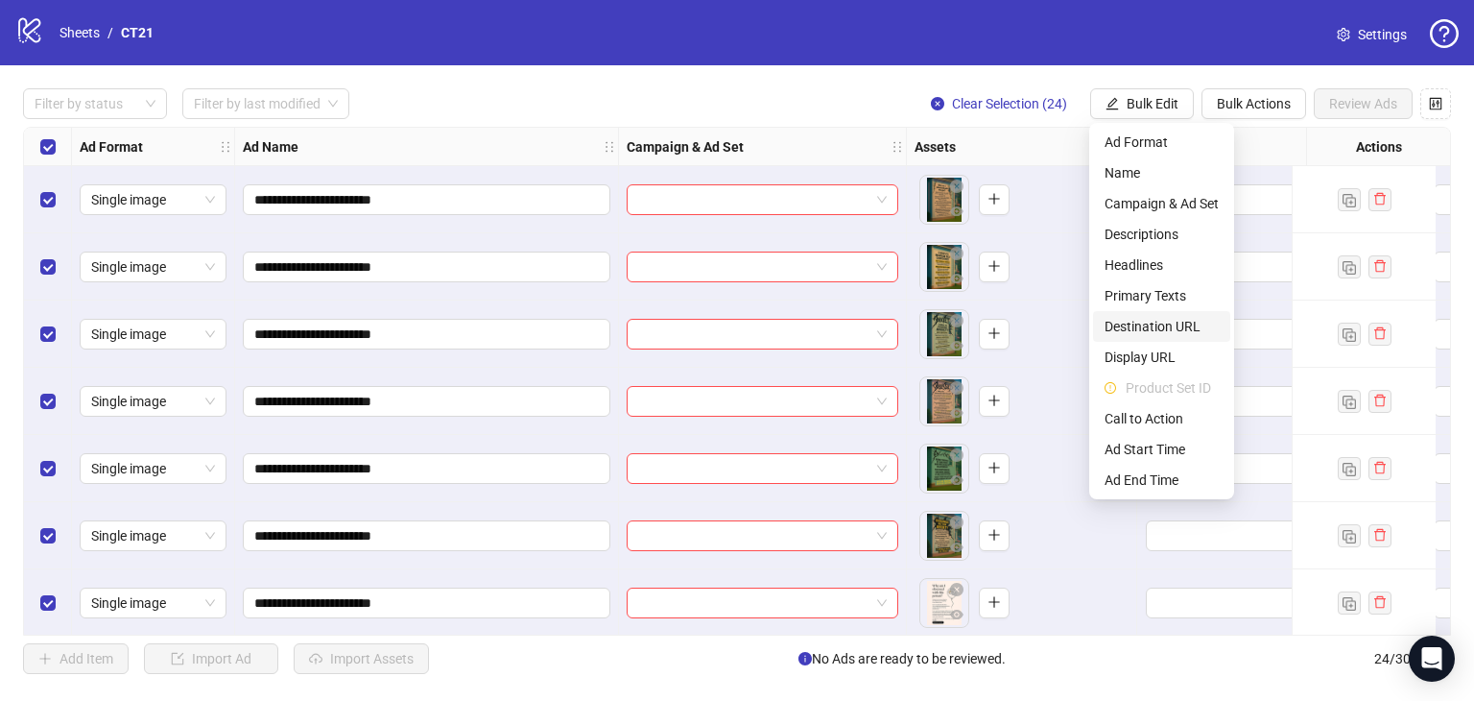
click at [1167, 321] on span "Destination URL" at bounding box center [1162, 326] width 114 height 21
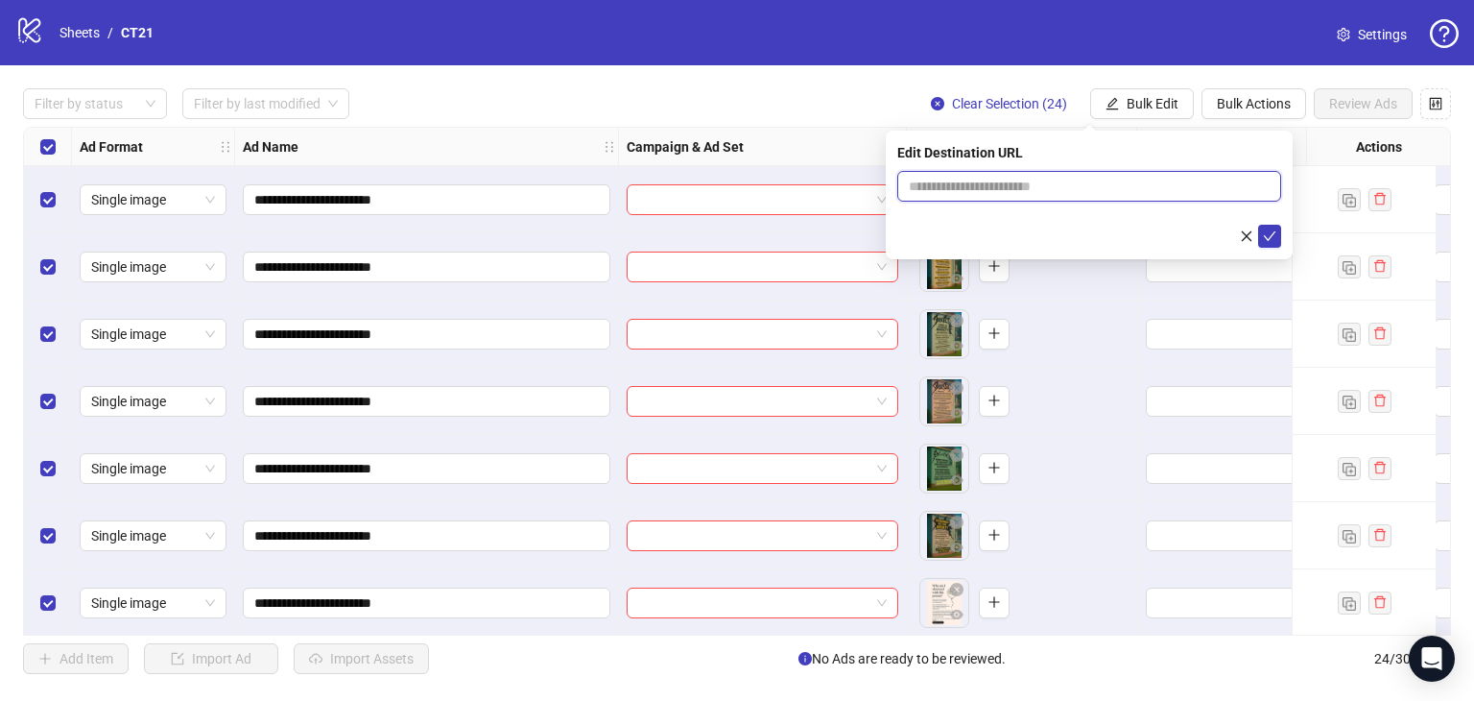
click at [1025, 185] on input "text" at bounding box center [1082, 186] width 346 height 21
type input "**********"
click at [1274, 229] on icon "check" at bounding box center [1269, 235] width 13 height 13
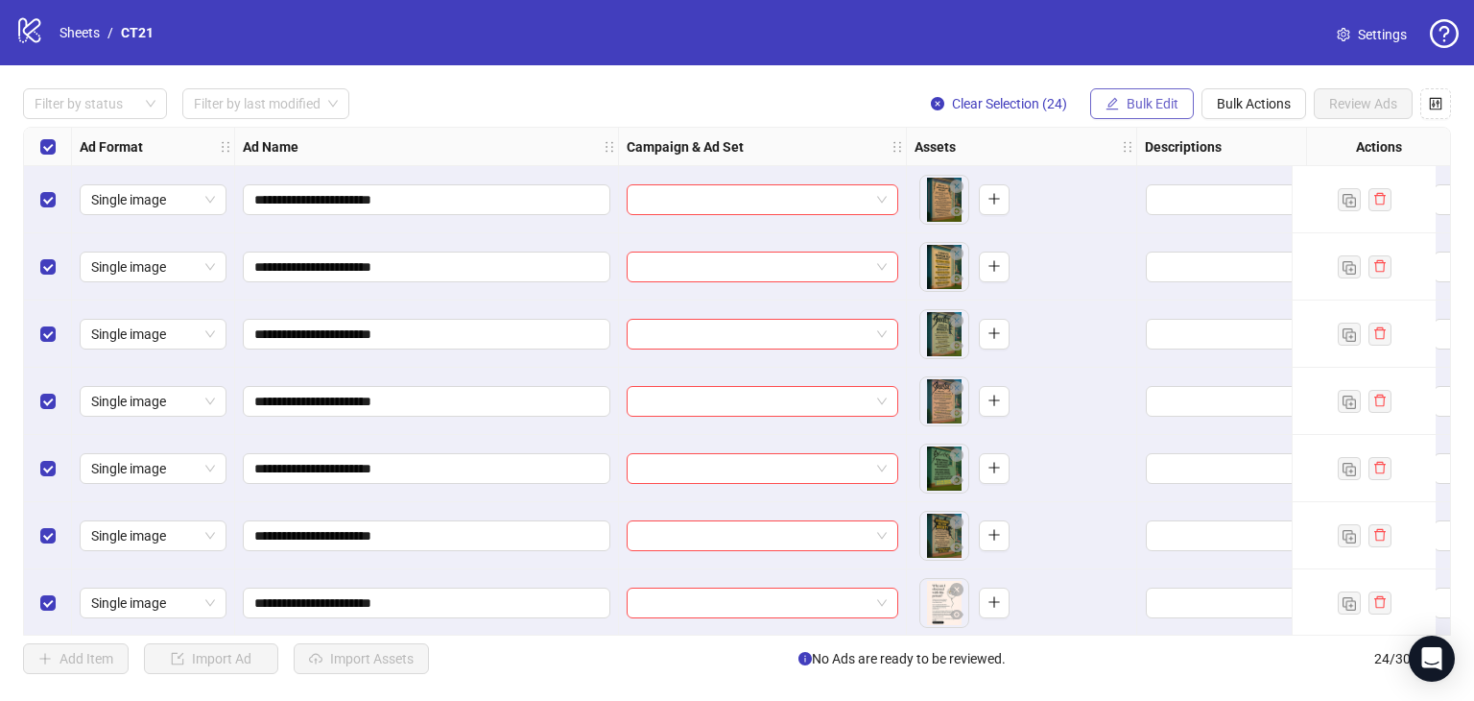
click at [1156, 92] on button "Bulk Edit" at bounding box center [1142, 103] width 104 height 31
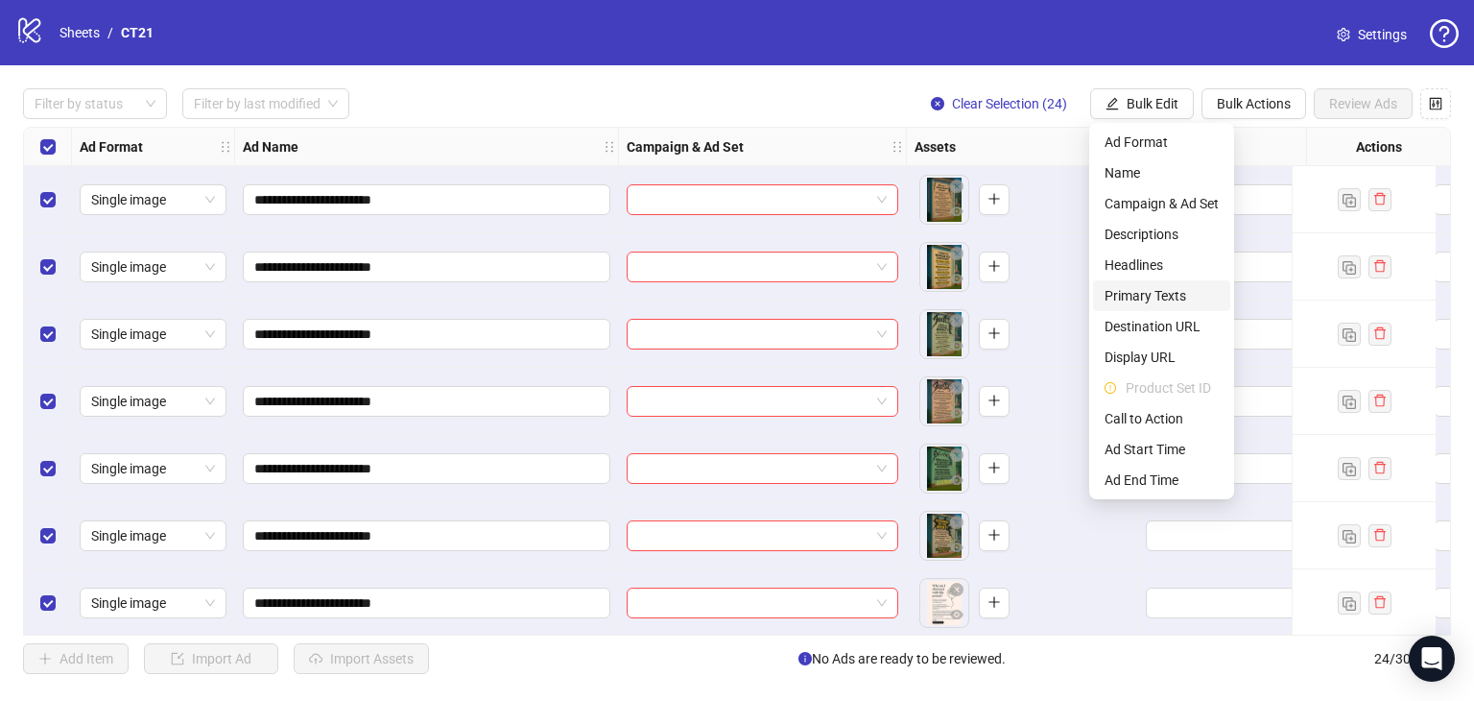
click at [1153, 293] on span "Primary Texts" at bounding box center [1162, 295] width 114 height 21
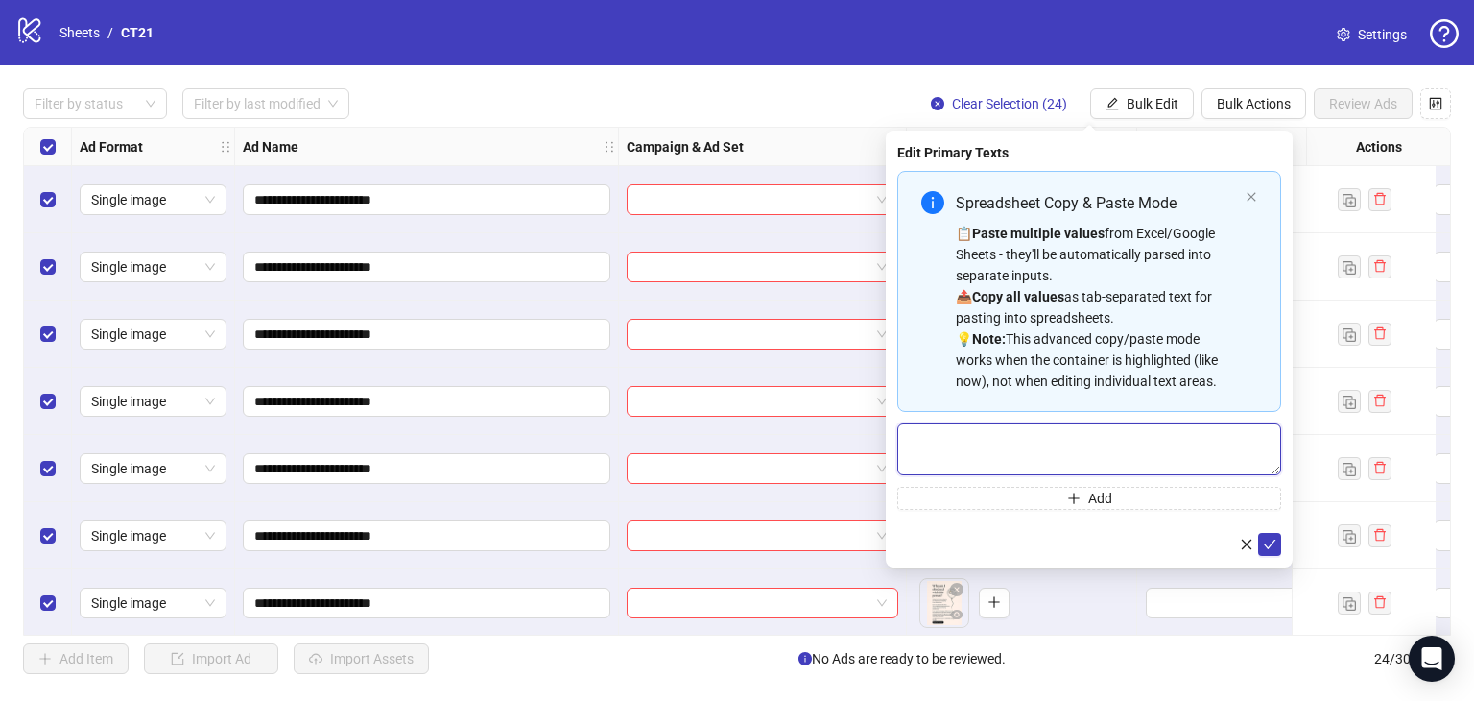
click at [1091, 427] on textarea "Multi-text input container - paste or copy values" at bounding box center [1089, 449] width 384 height 52
paste textarea "**********"
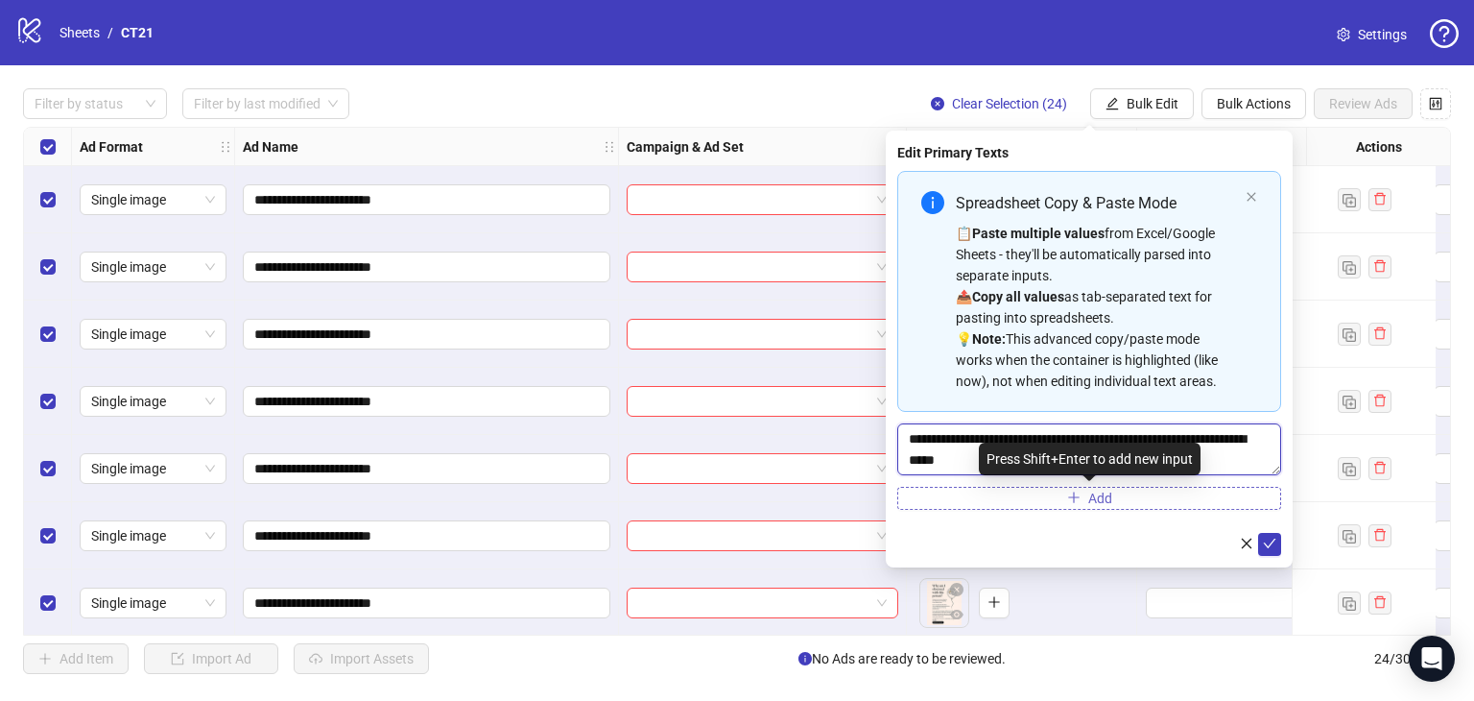
type textarea "**********"
click at [1083, 493] on button "Add" at bounding box center [1089, 498] width 384 height 23
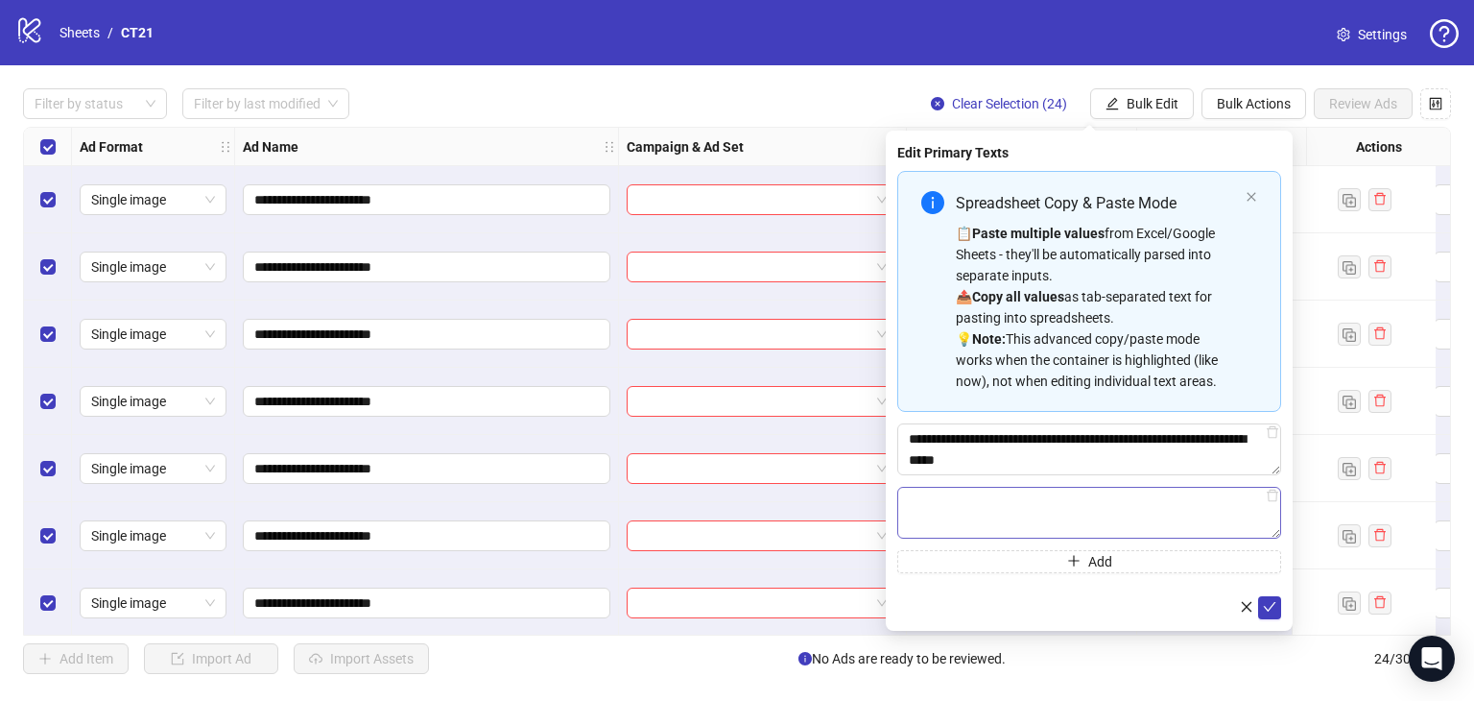
click at [1058, 499] on textarea "Multi-text input container - paste or copy values" at bounding box center [1089, 513] width 384 height 52
paste textarea "**********"
type textarea "**********"
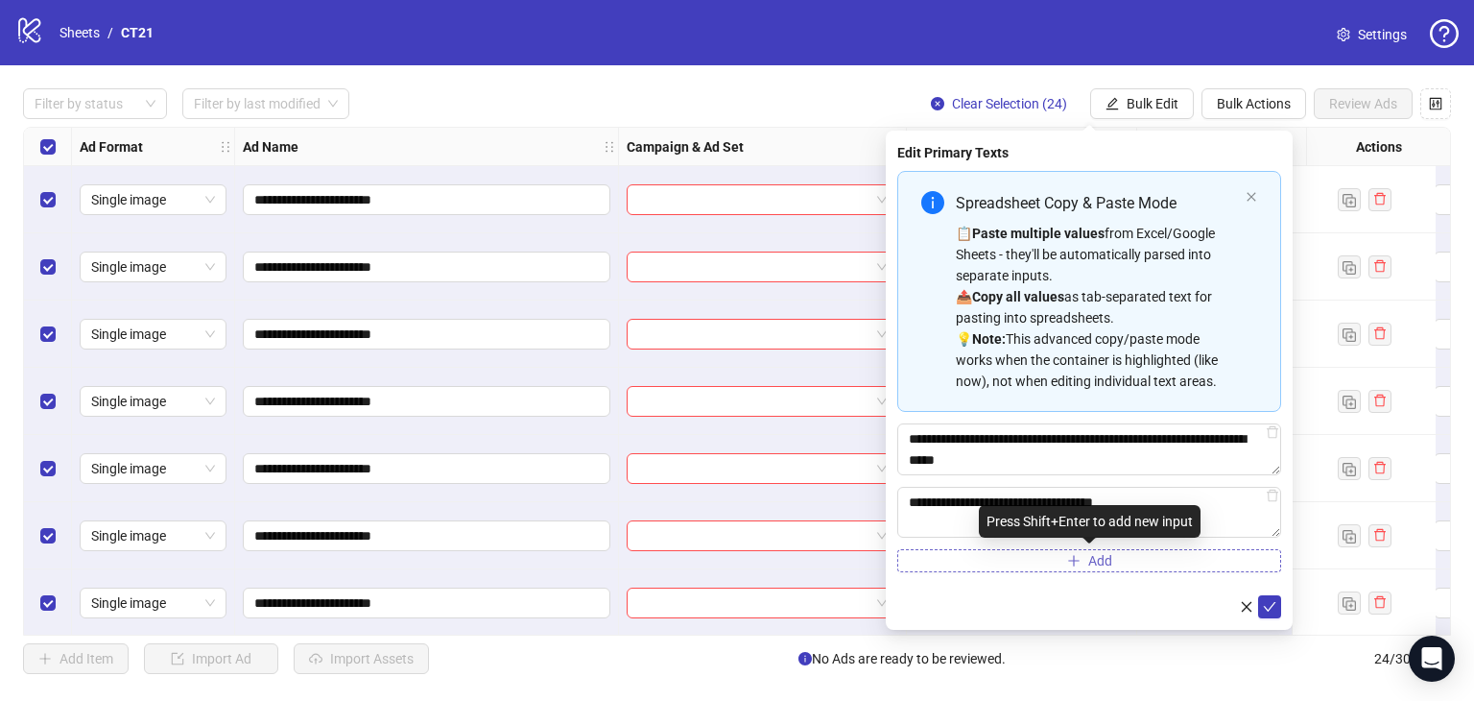
click at [1109, 555] on span "Add" at bounding box center [1100, 560] width 24 height 15
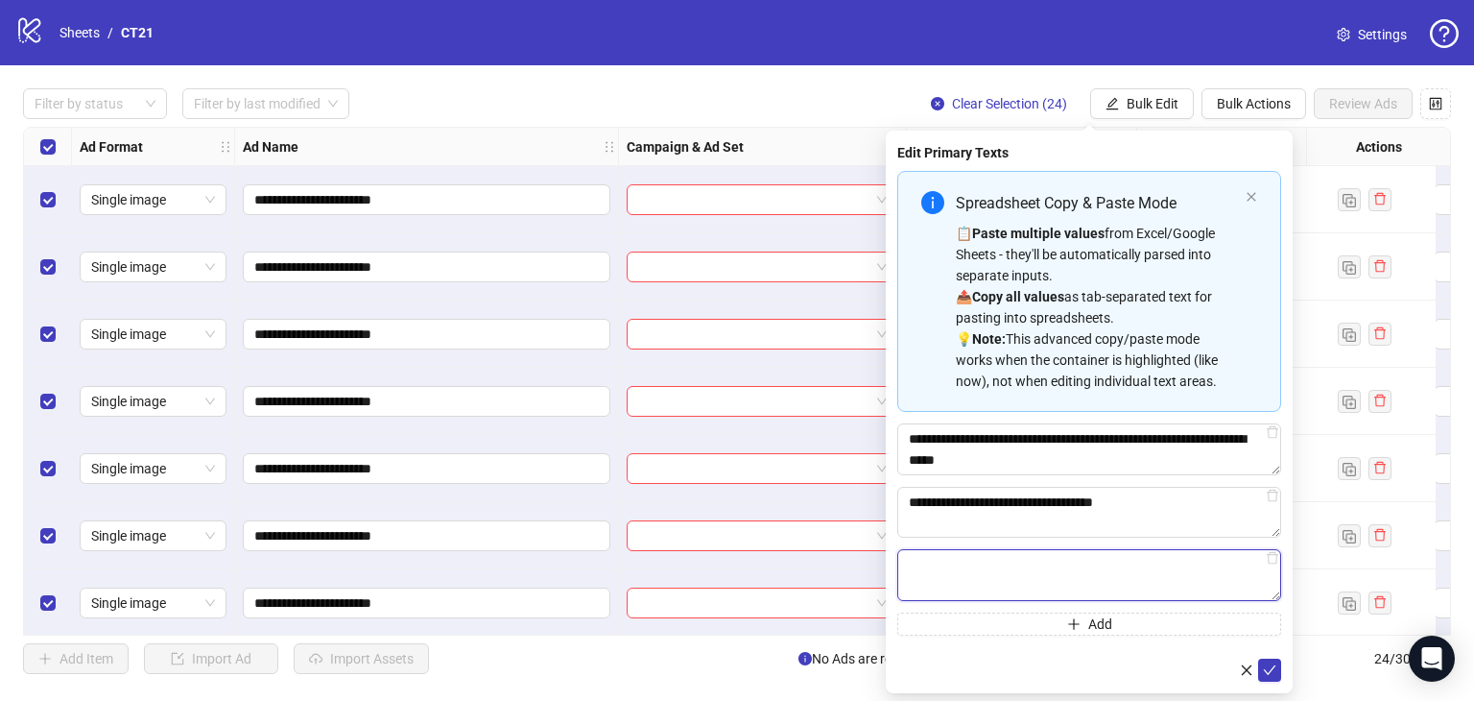
paste textarea "**********"
type textarea "**********"
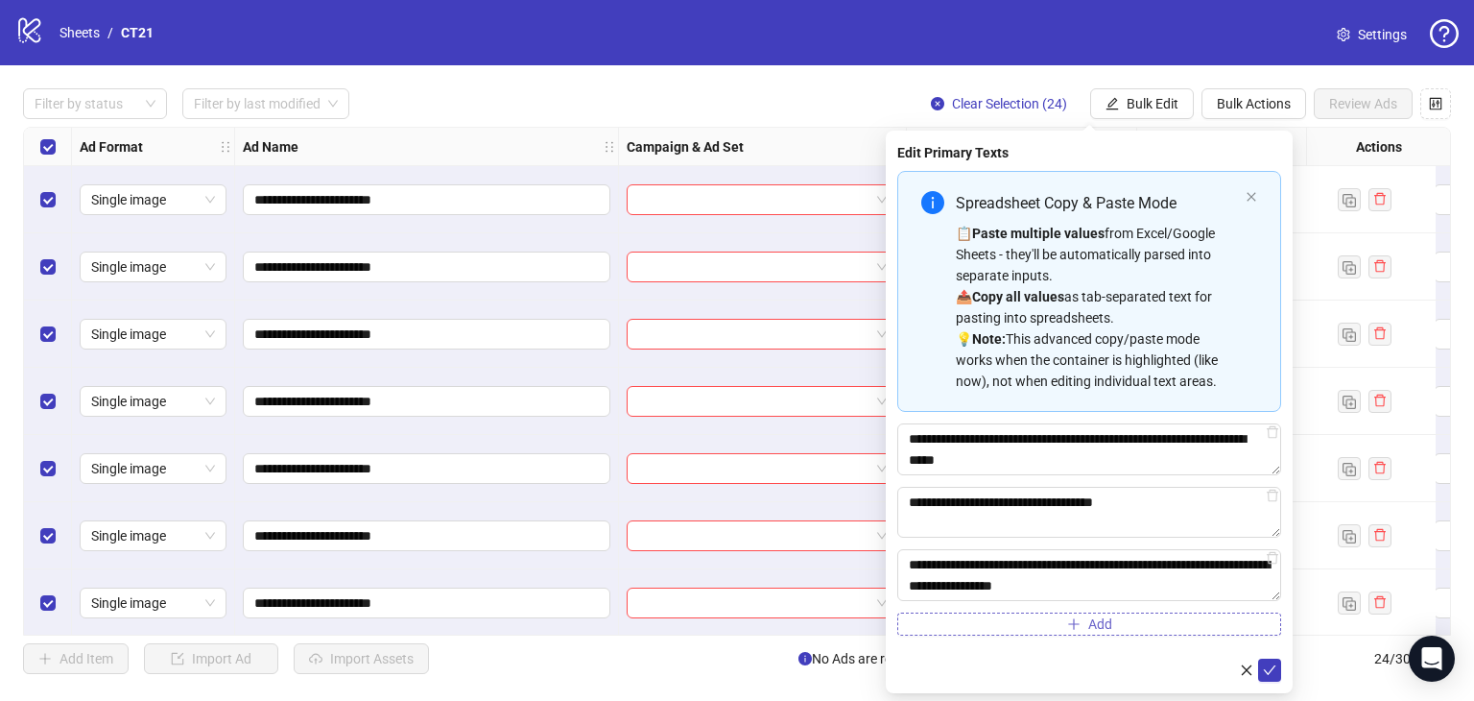
click at [1102, 618] on span "Add" at bounding box center [1100, 623] width 24 height 15
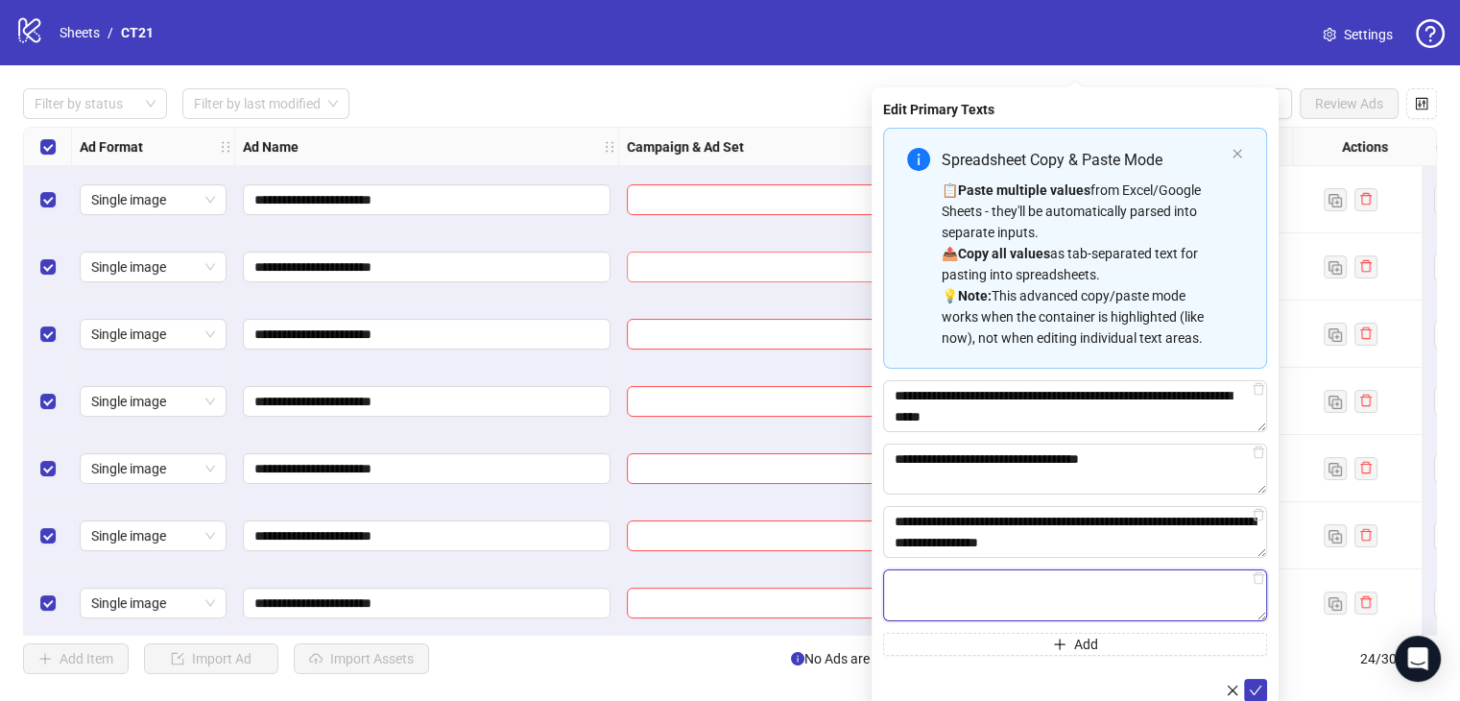
paste textarea "**********"
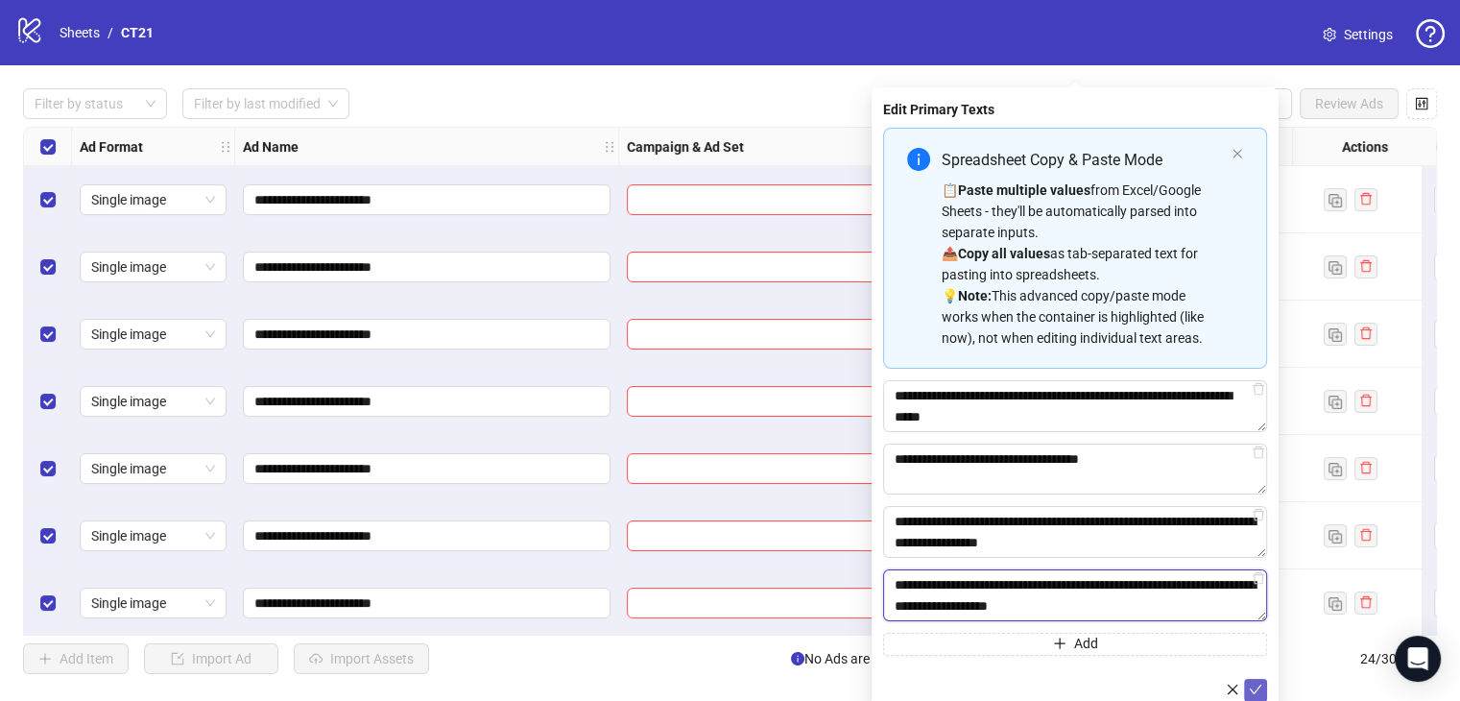
type textarea "**********"
click at [1259, 679] on button "submit" at bounding box center [1255, 690] width 23 height 23
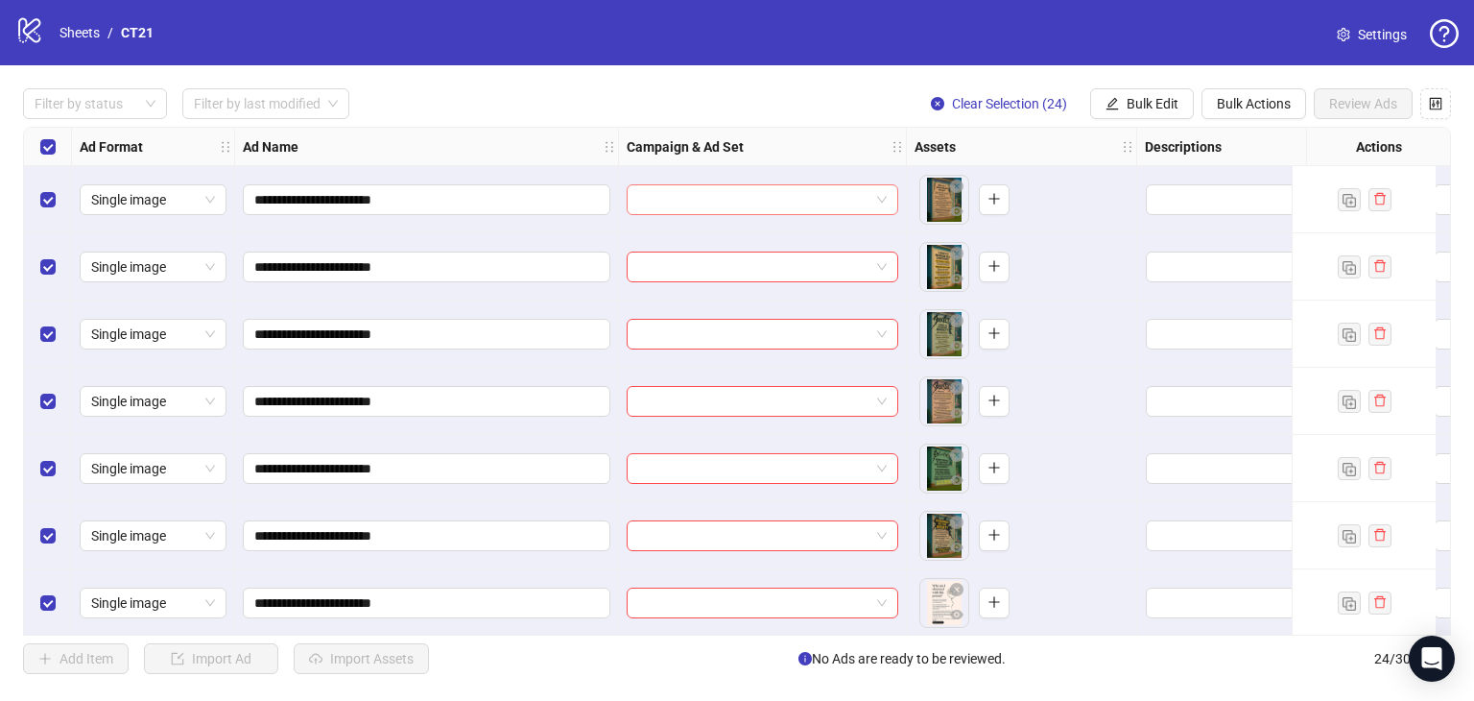
click at [760, 192] on input "search" at bounding box center [753, 199] width 231 height 29
click at [832, 98] on div "Filter by status Filter by last modified Clear Selection (24) Bulk Edit Bulk Ac…" at bounding box center [737, 103] width 1428 height 31
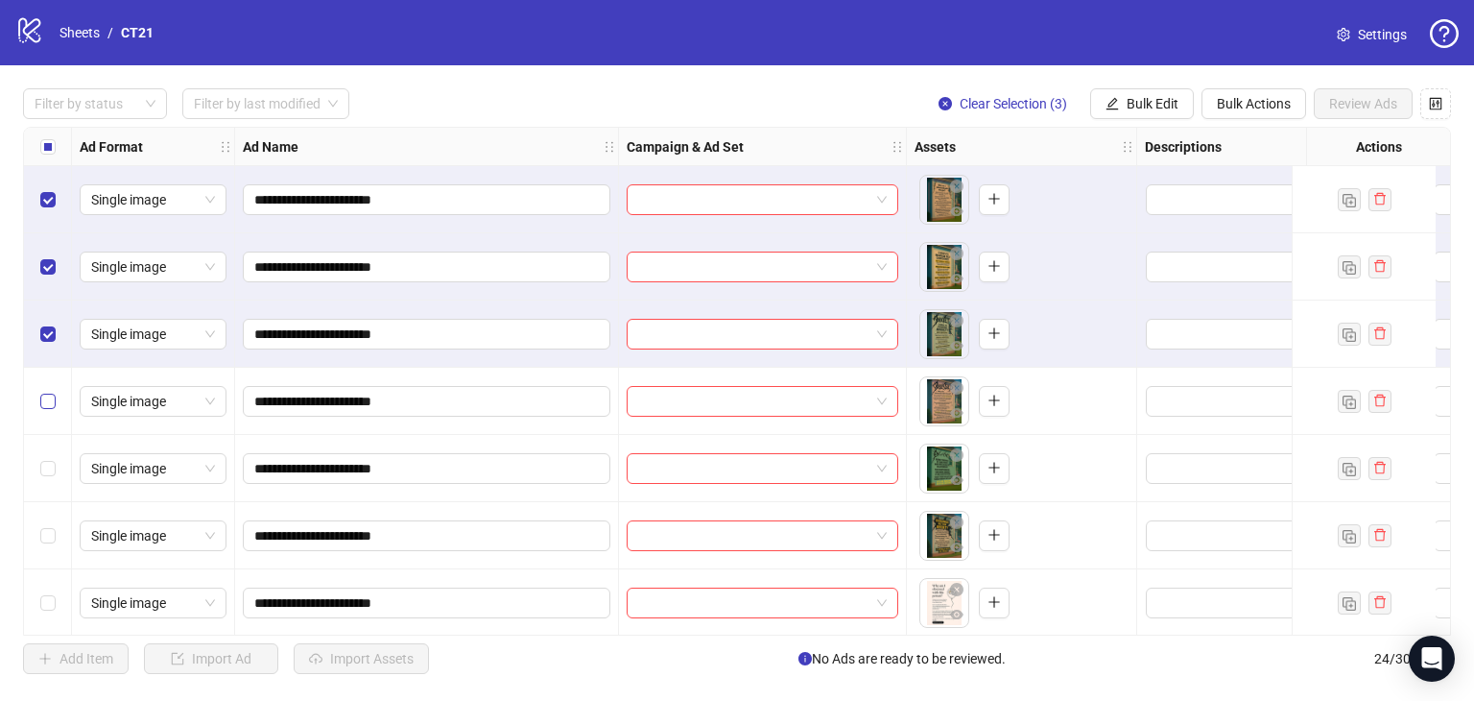
click at [42, 391] on label "Select row 4" at bounding box center [47, 401] width 15 height 21
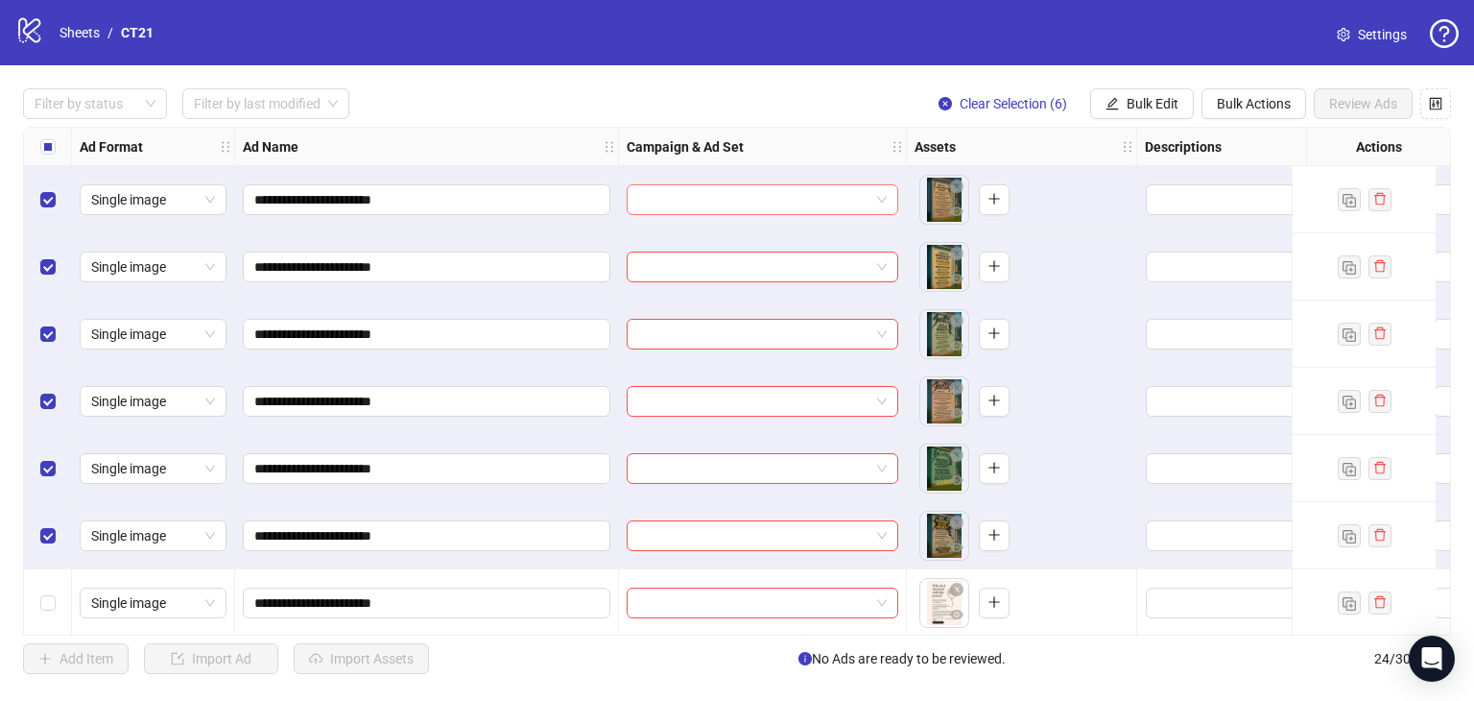
click at [771, 201] on input "search" at bounding box center [753, 199] width 231 height 29
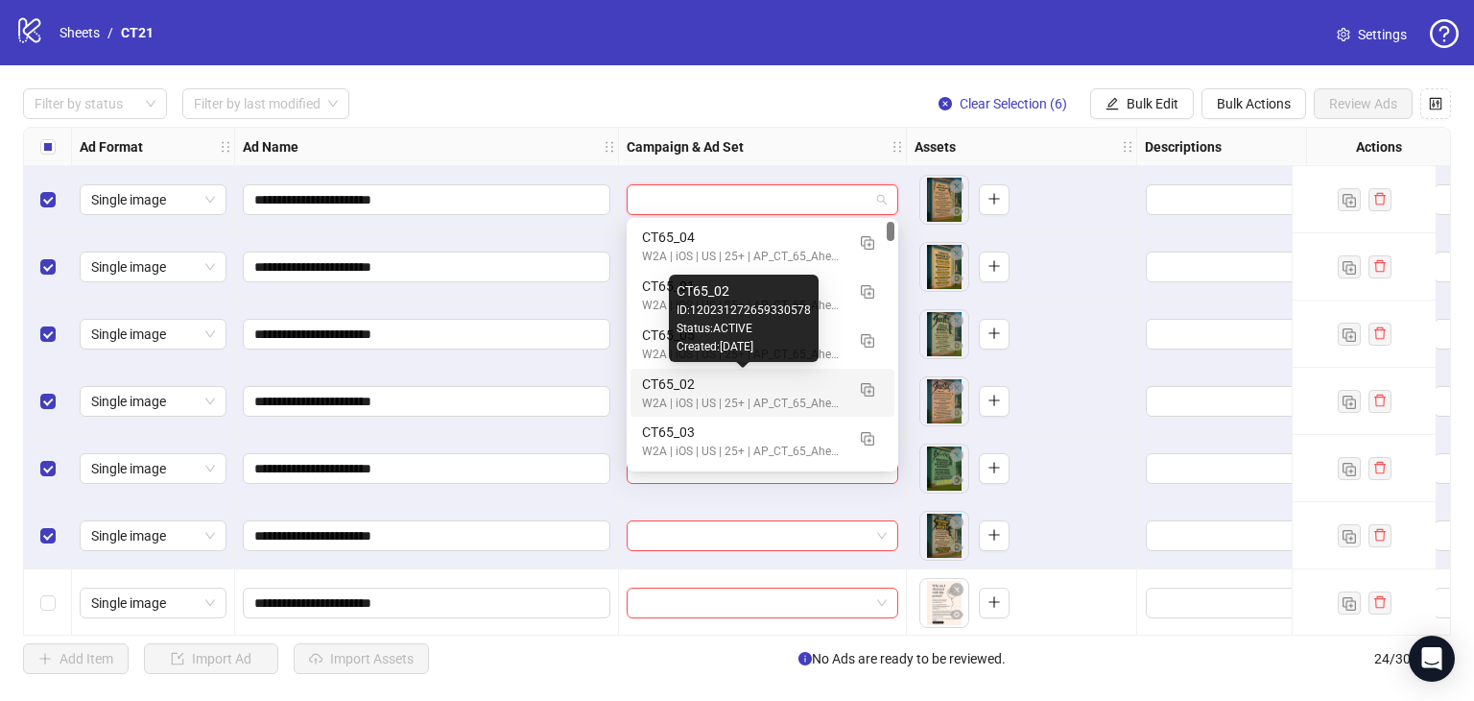
click at [729, 381] on div "CT65_02" at bounding box center [743, 383] width 203 height 21
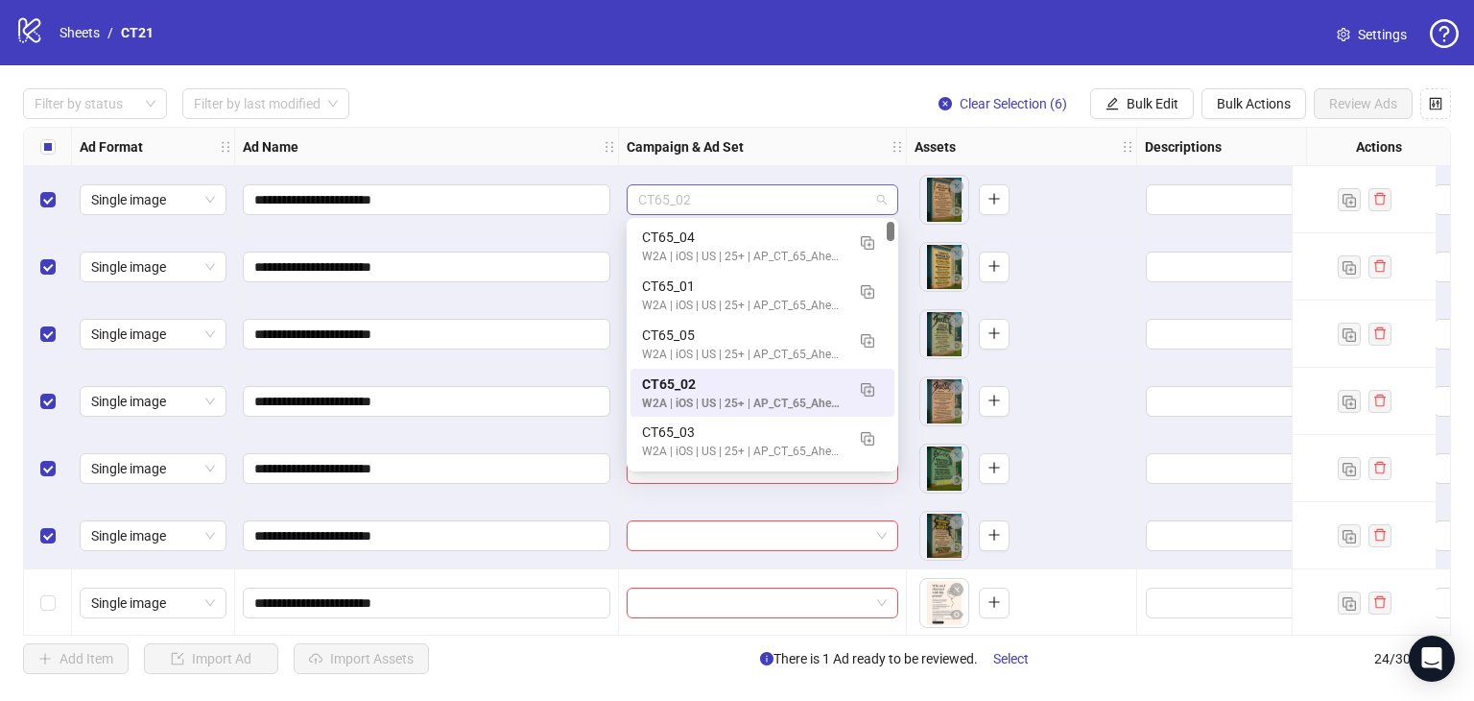
drag, startPoint x: 683, startPoint y: 193, endPoint x: 654, endPoint y: 189, distance: 30.0
click at [654, 189] on span "CT65_02" at bounding box center [762, 199] width 249 height 29
click at [784, 102] on div "Filter by status Filter by last modified Clear Selection (6) Bulk Edit Bulk Act…" at bounding box center [737, 103] width 1428 height 31
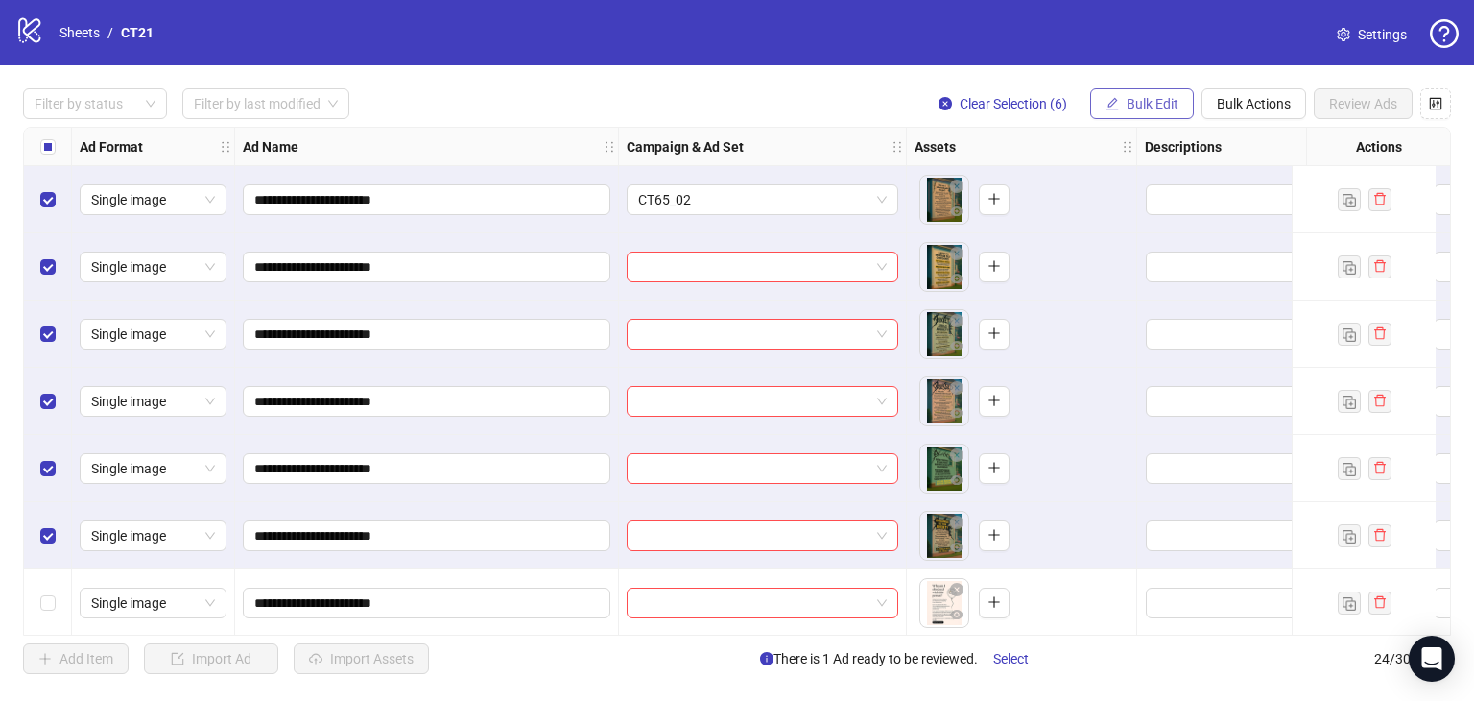
click at [1161, 100] on span "Bulk Edit" at bounding box center [1153, 103] width 52 height 15
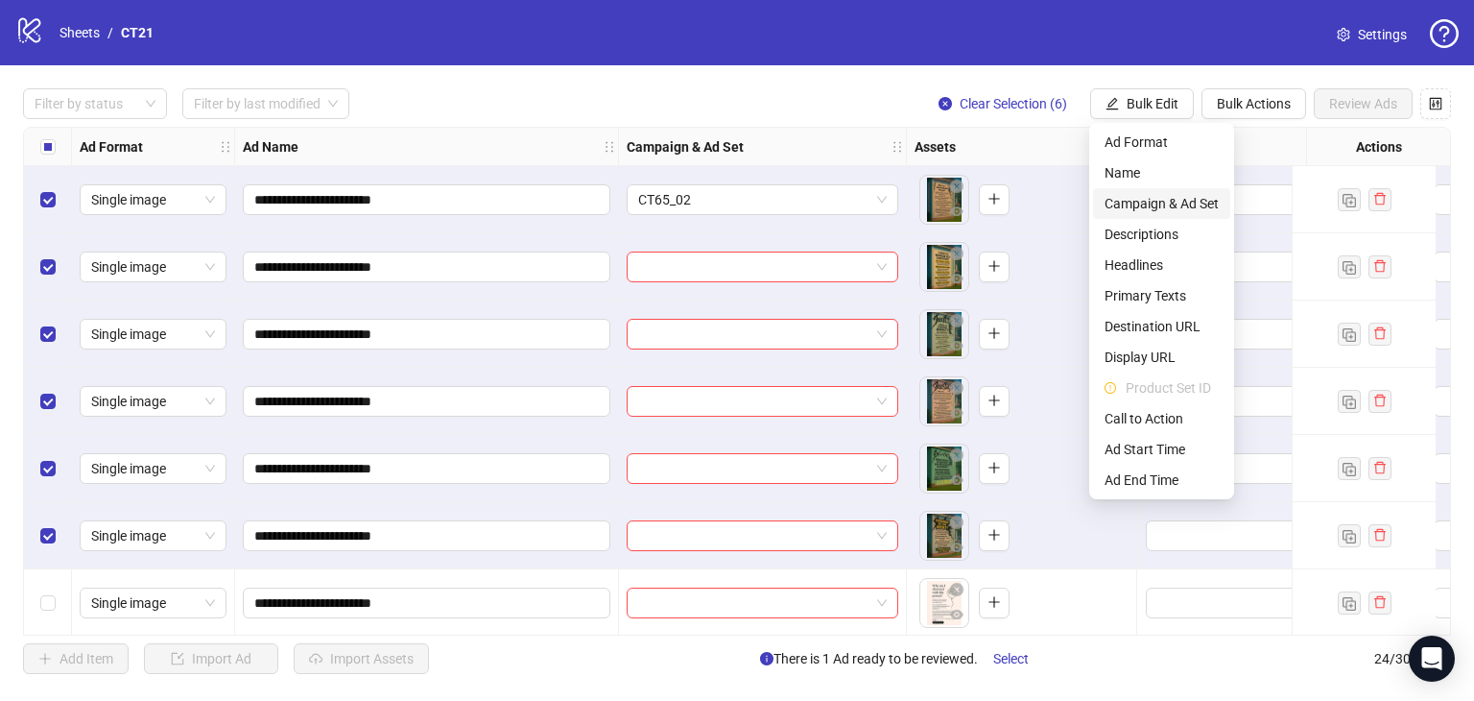
click at [1151, 204] on span "Campaign & Ad Set" at bounding box center [1162, 203] width 114 height 21
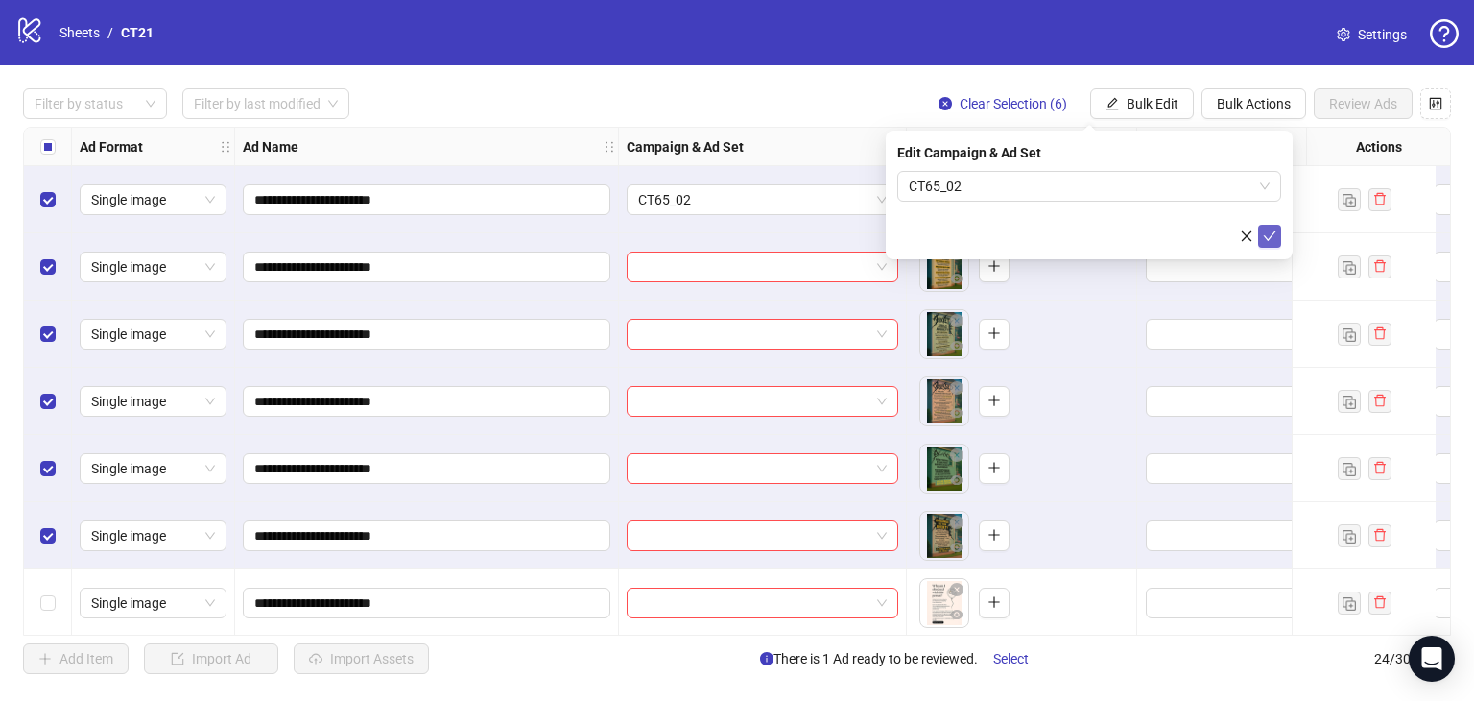
click at [1266, 227] on button "submit" at bounding box center [1269, 236] width 23 height 23
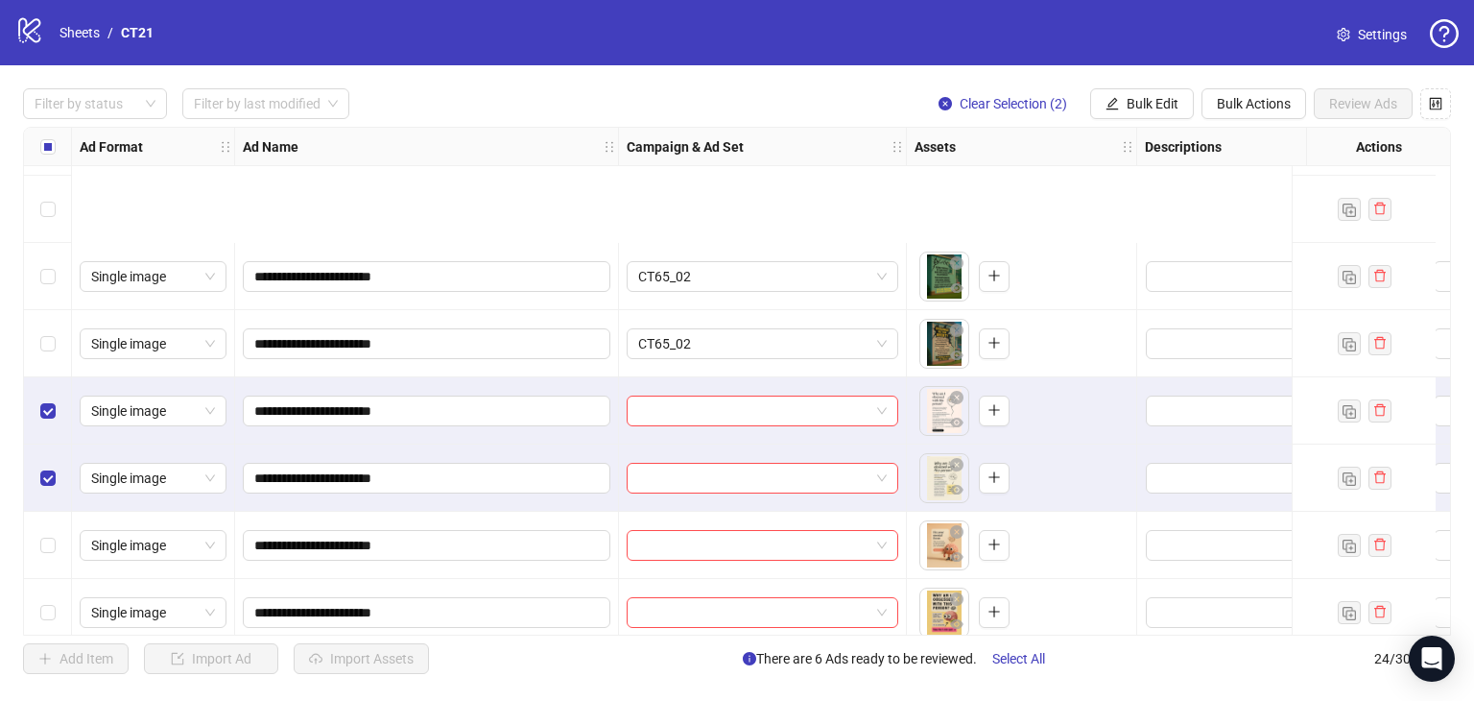
scroll to position [384, 0]
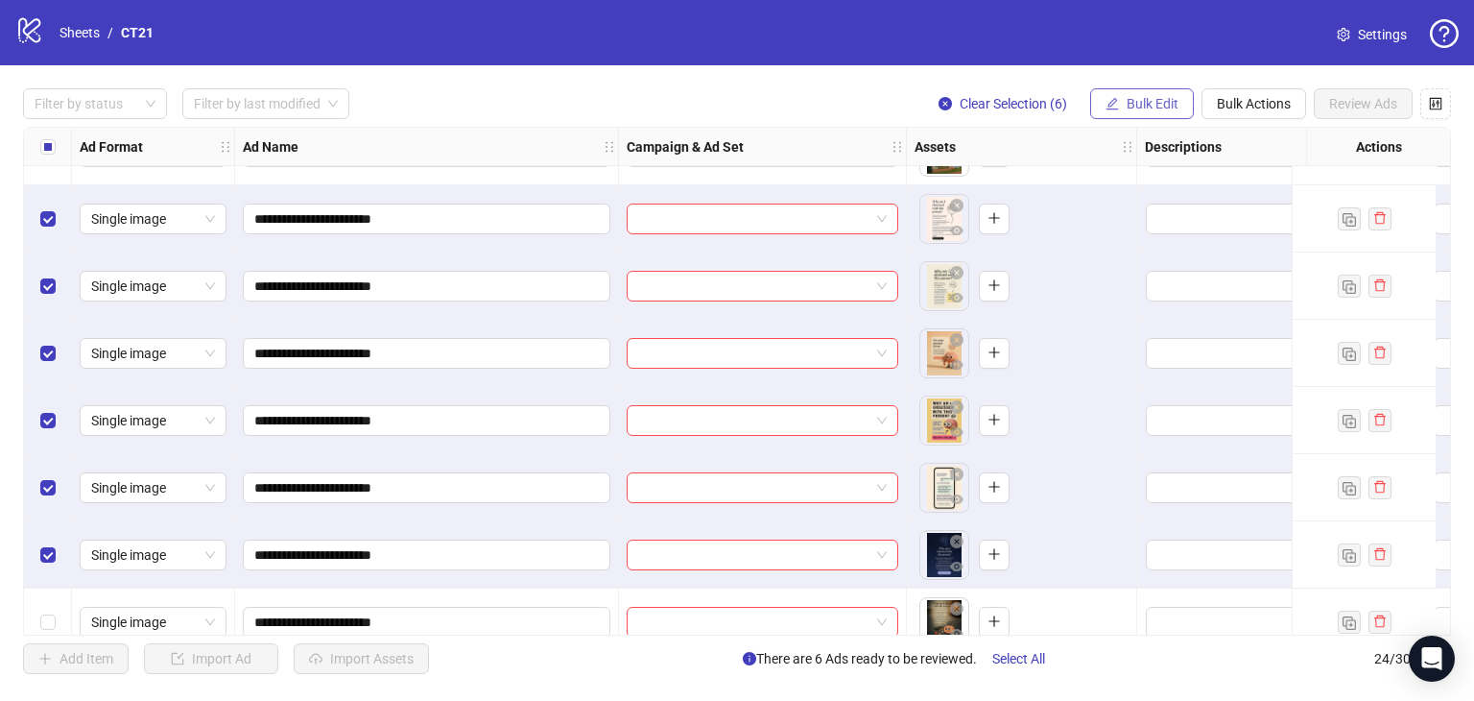
click at [1145, 96] on span "Bulk Edit" at bounding box center [1153, 103] width 52 height 15
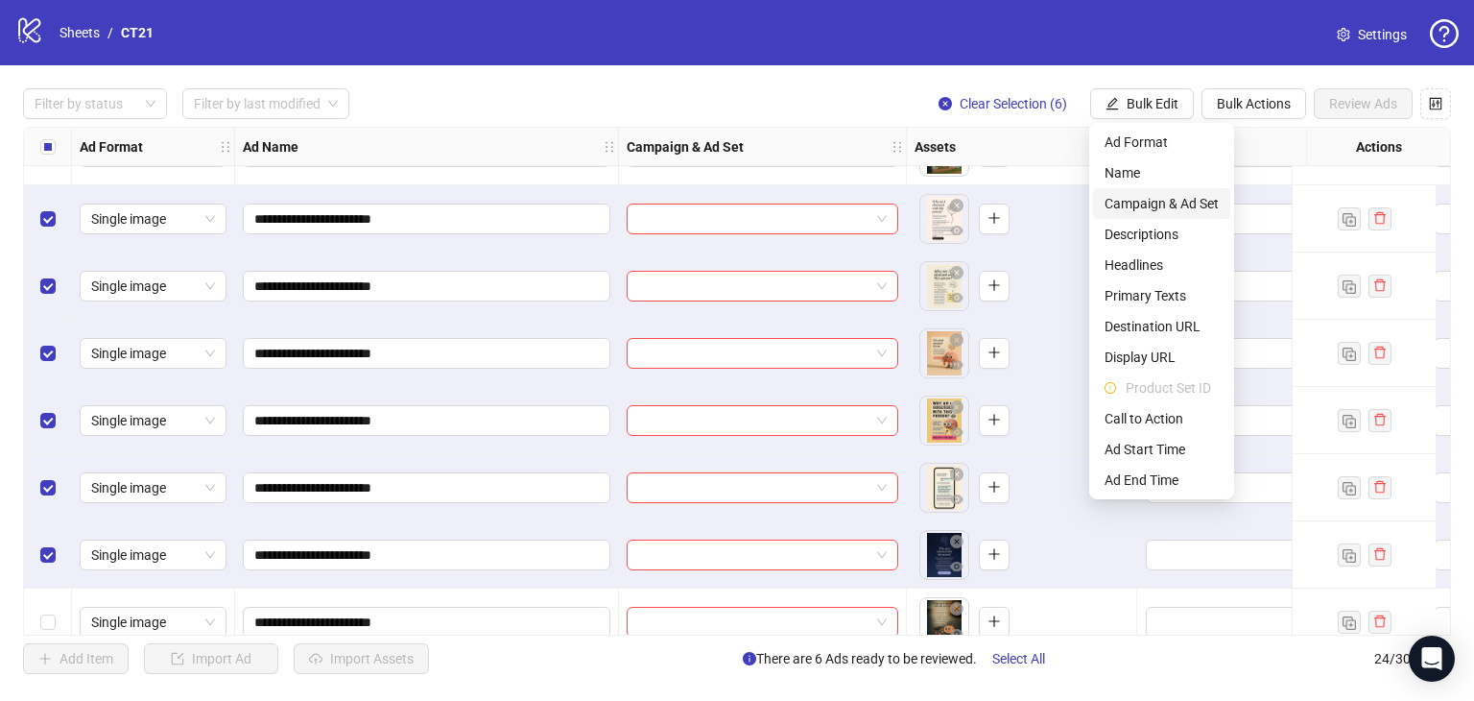
click at [1144, 204] on span "Campaign & Ad Set" at bounding box center [1162, 203] width 114 height 21
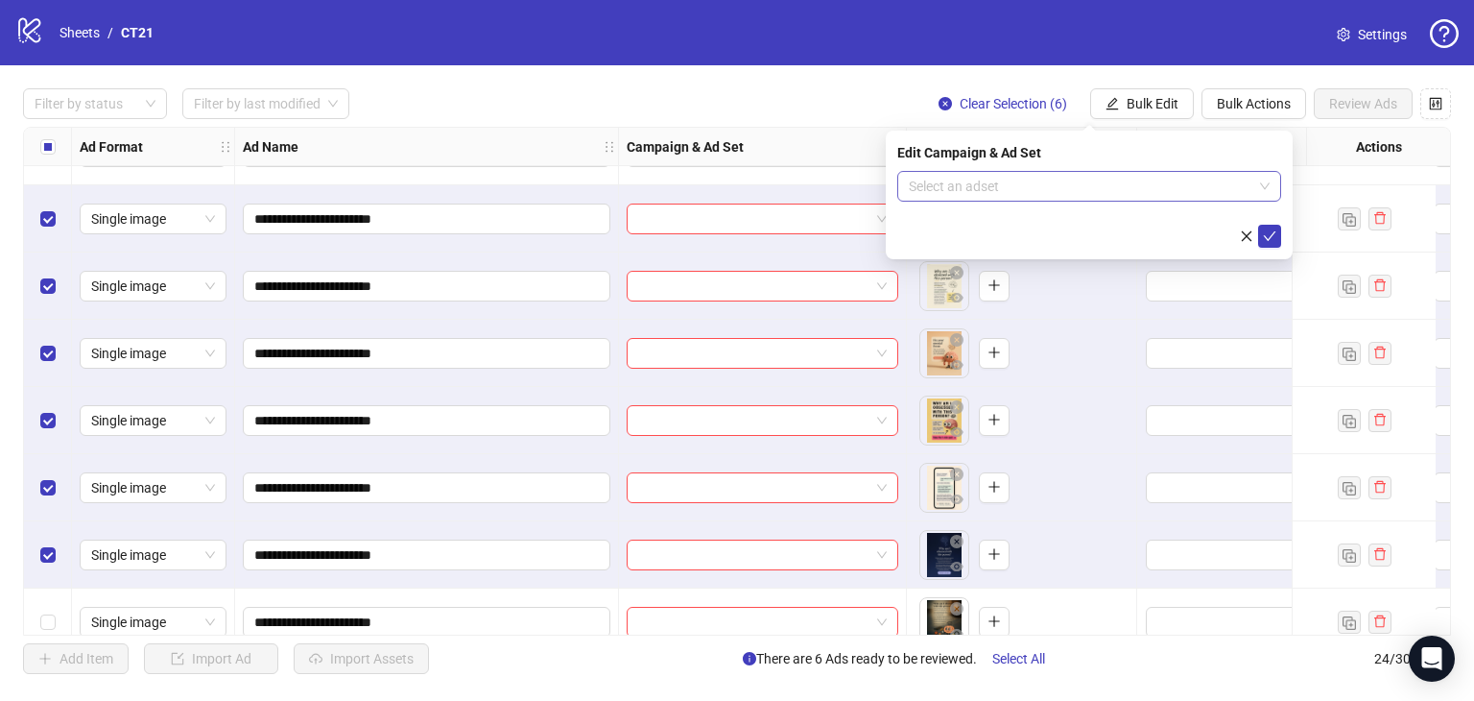
click at [1048, 181] on input "search" at bounding box center [1081, 186] width 344 height 29
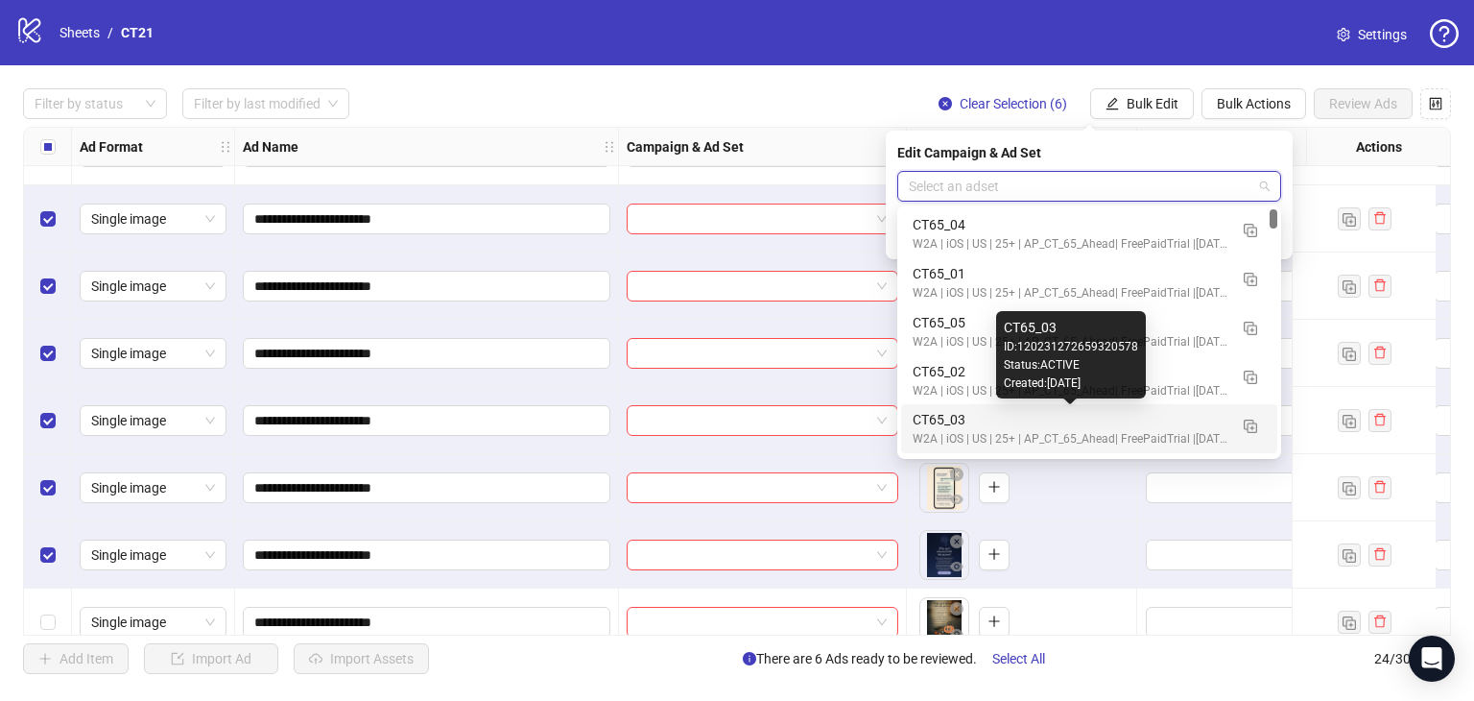
click at [1010, 416] on div "CT65_03" at bounding box center [1070, 419] width 315 height 21
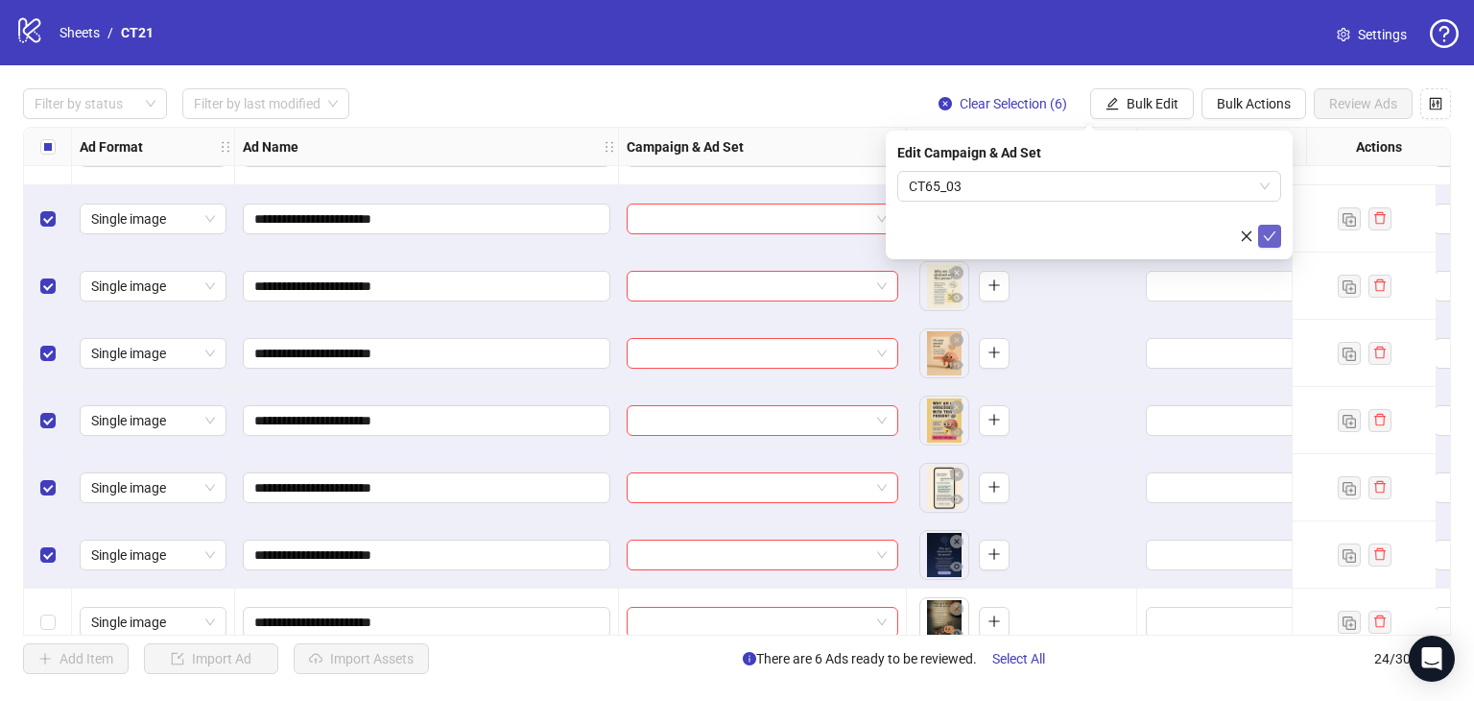
click at [1272, 233] on icon "check" at bounding box center [1269, 235] width 13 height 13
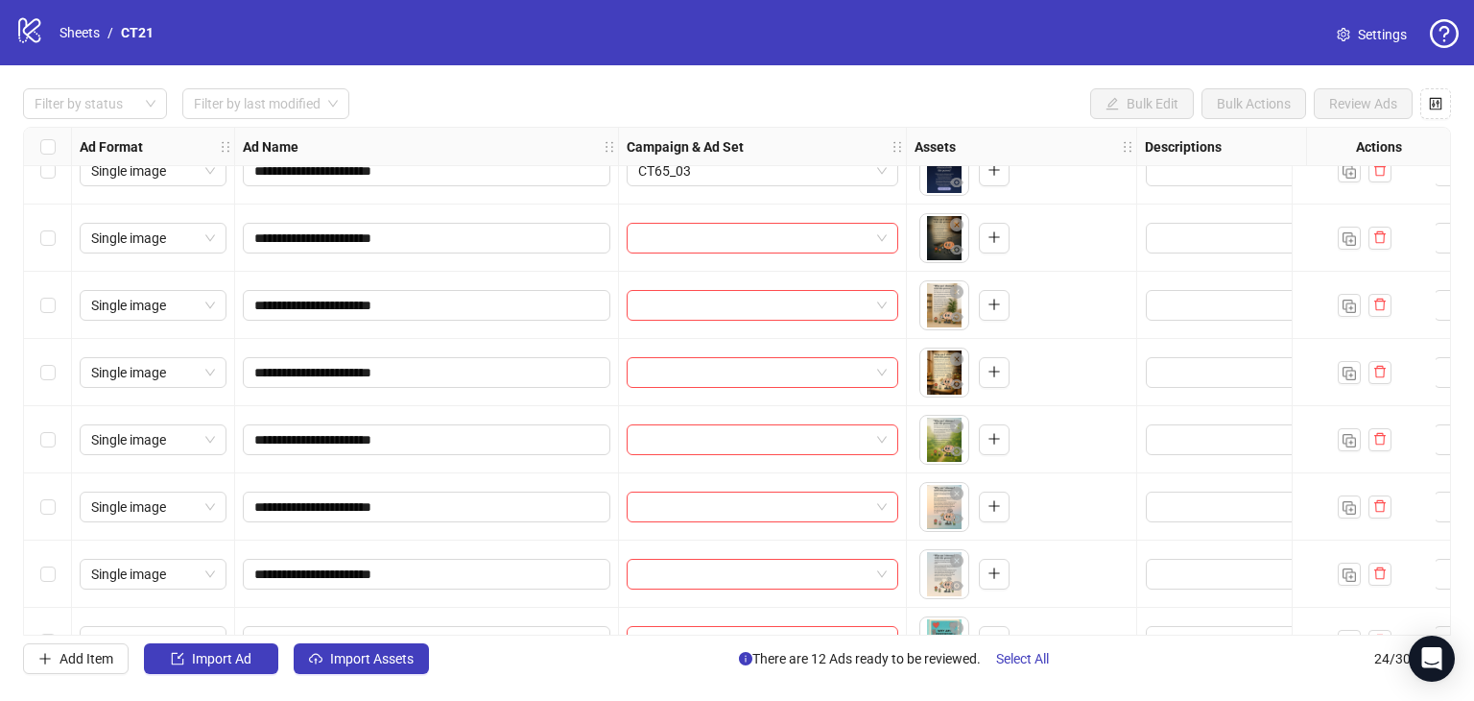
scroll to position [672, 0]
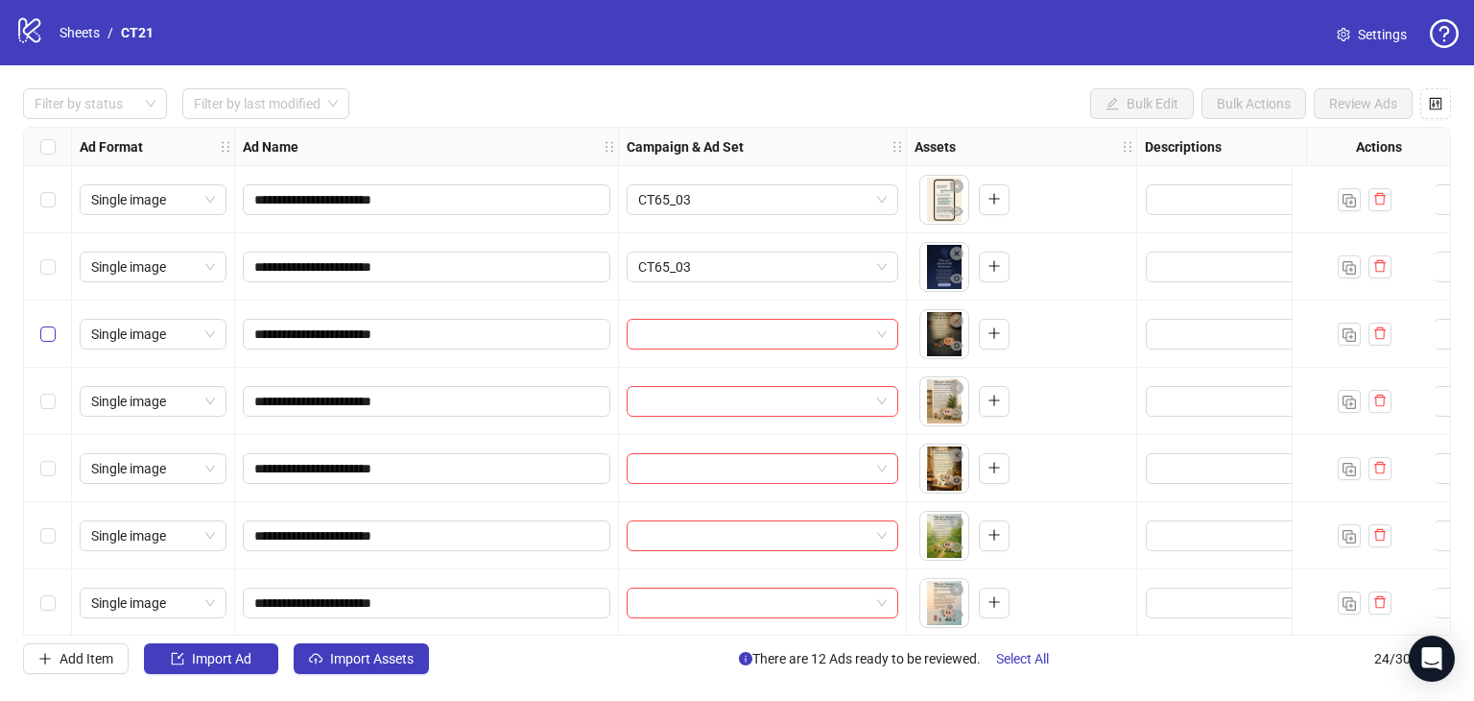
click at [48, 324] on label "Select row 13" at bounding box center [47, 333] width 15 height 21
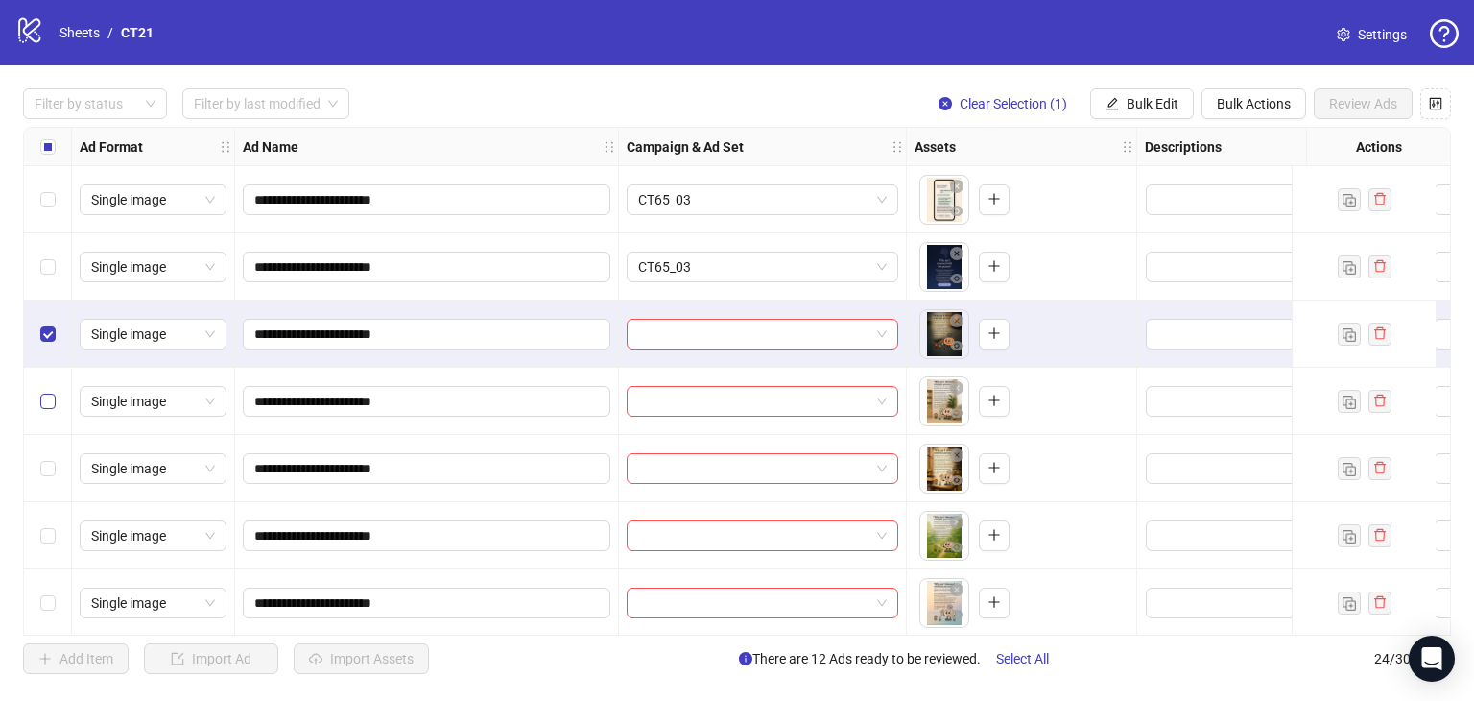
click at [47, 393] on label "Select row 14" at bounding box center [47, 401] width 15 height 21
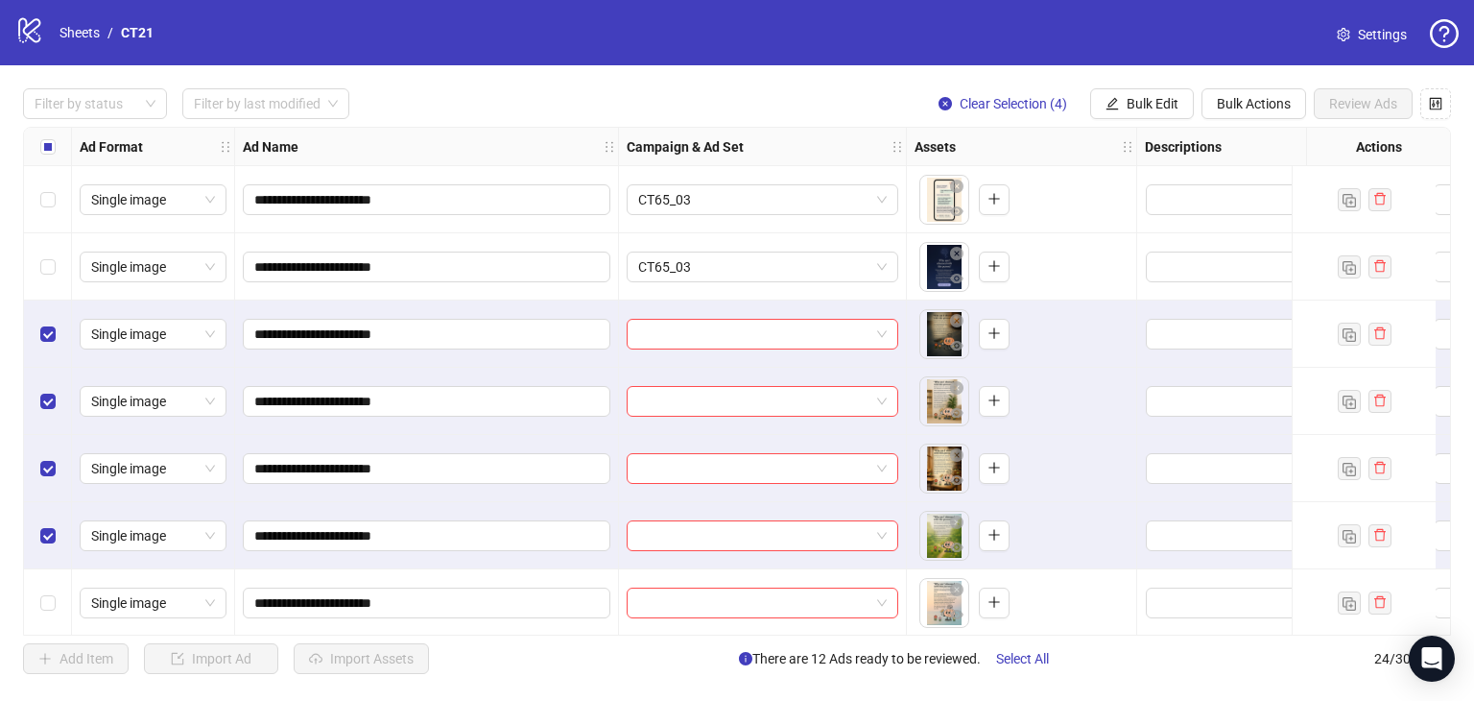
scroll to position [864, 0]
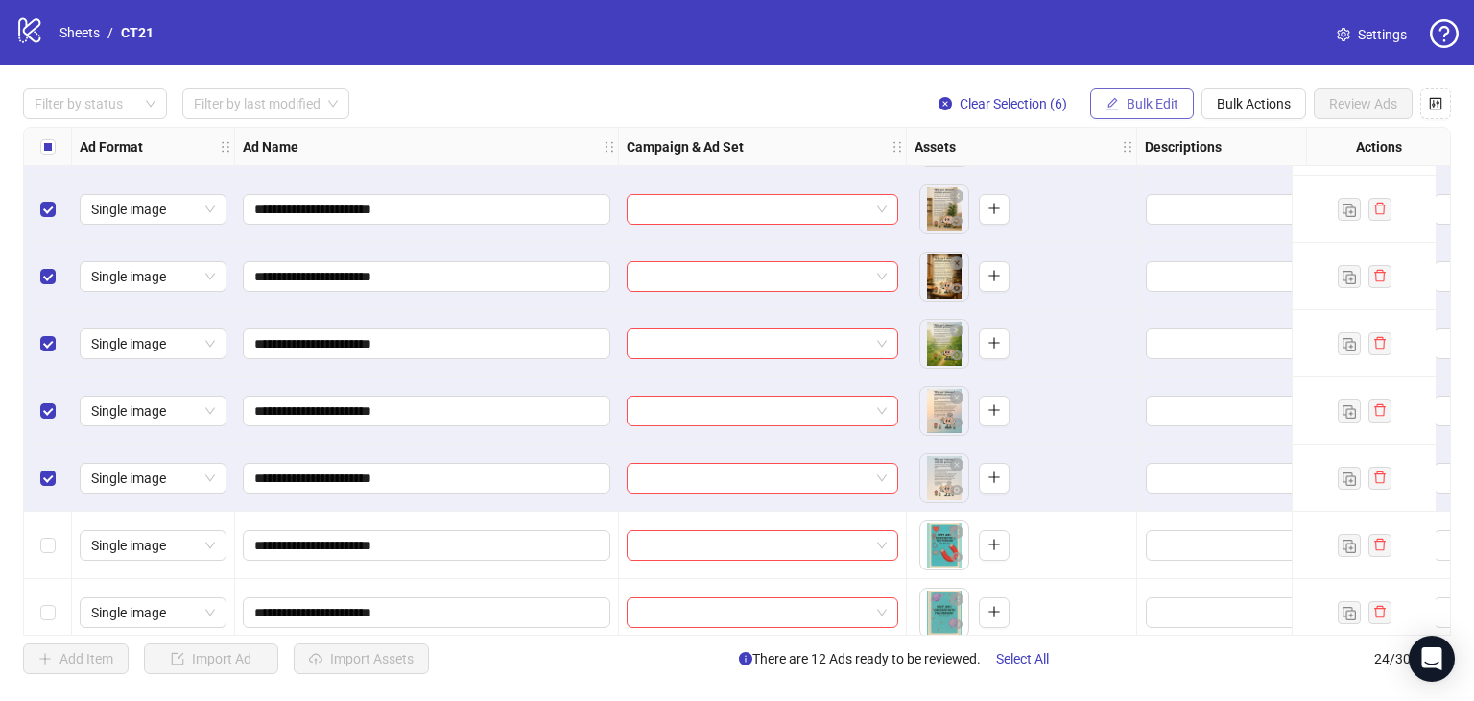
click at [1149, 103] on span "Bulk Edit" at bounding box center [1153, 103] width 52 height 15
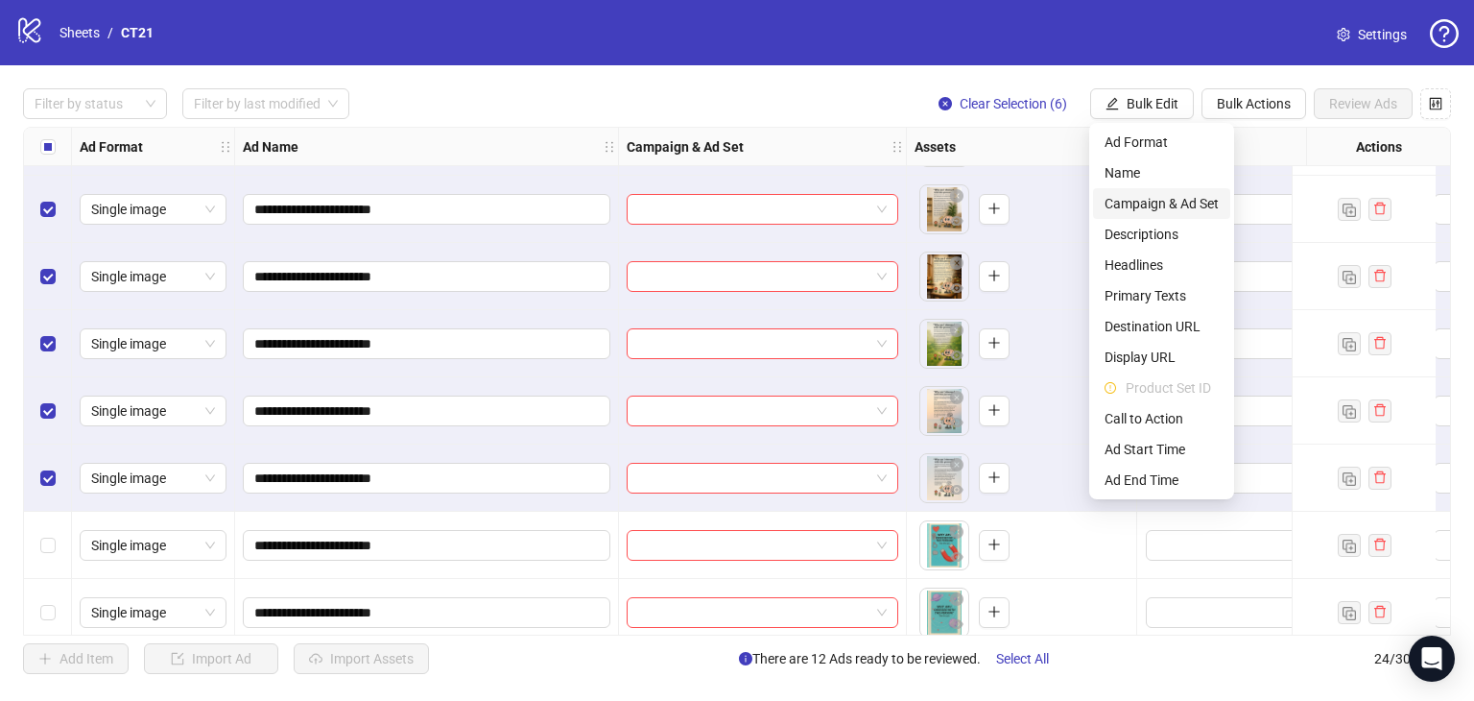
click at [1154, 206] on span "Campaign & Ad Set" at bounding box center [1162, 203] width 114 height 21
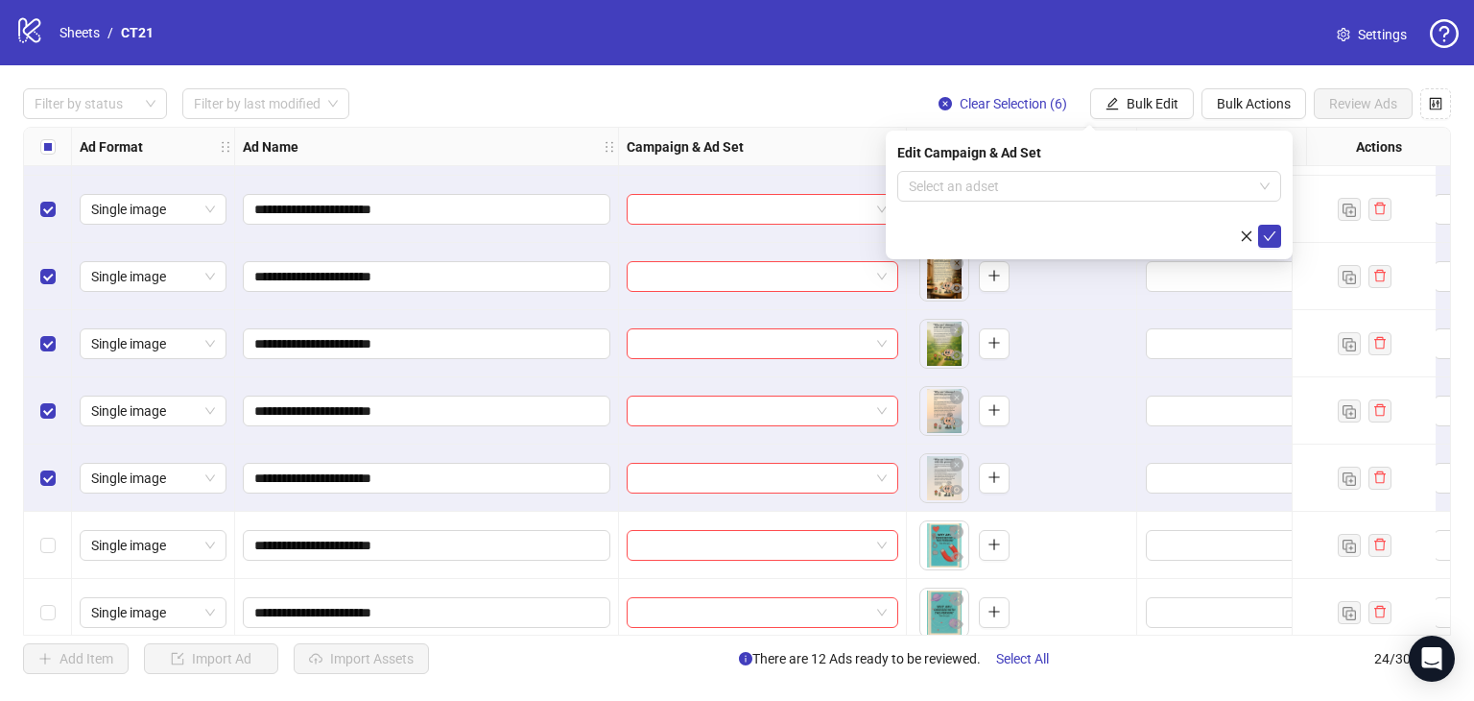
click at [1070, 204] on form "Select an adset" at bounding box center [1089, 209] width 384 height 77
click at [1078, 210] on form "Select an adset" at bounding box center [1089, 209] width 384 height 77
click at [1086, 183] on input "search" at bounding box center [1081, 186] width 344 height 29
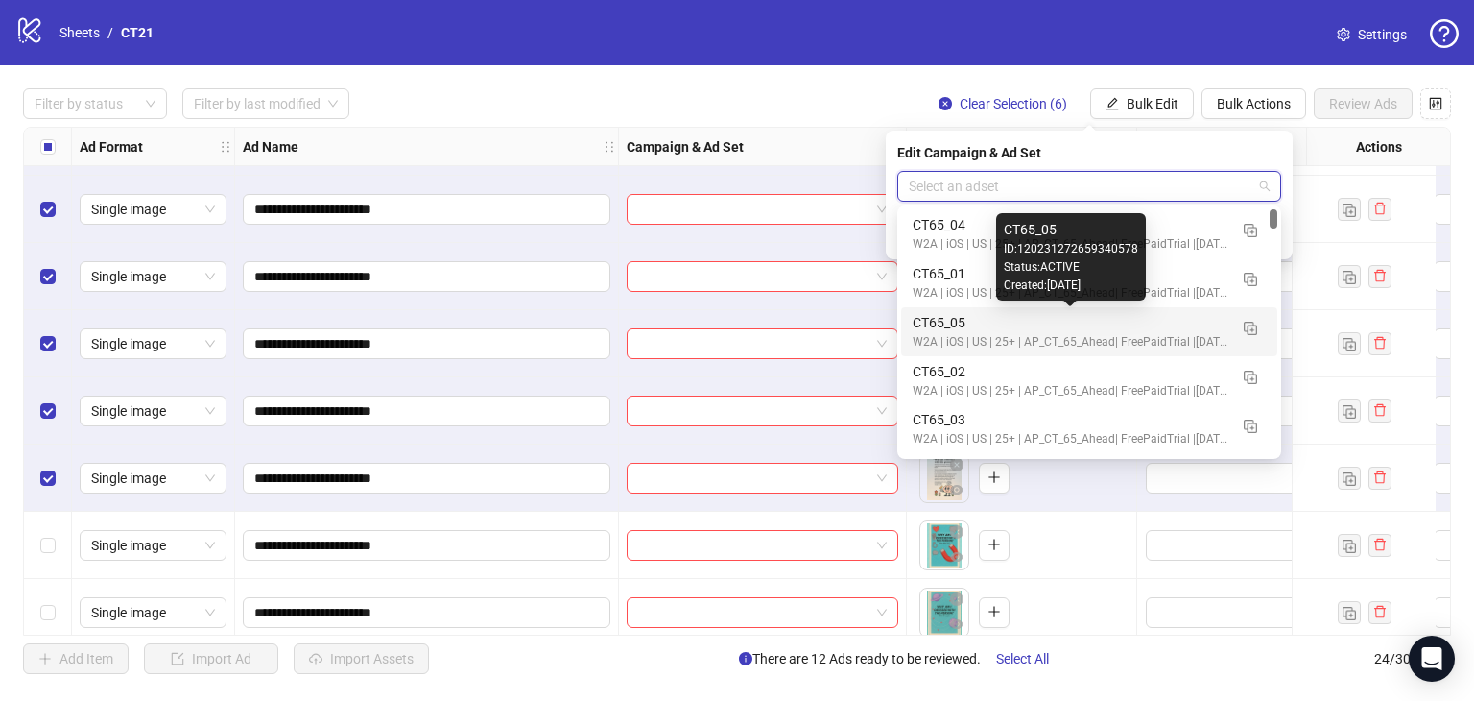
click at [998, 322] on div "CT65_05" at bounding box center [1070, 322] width 315 height 21
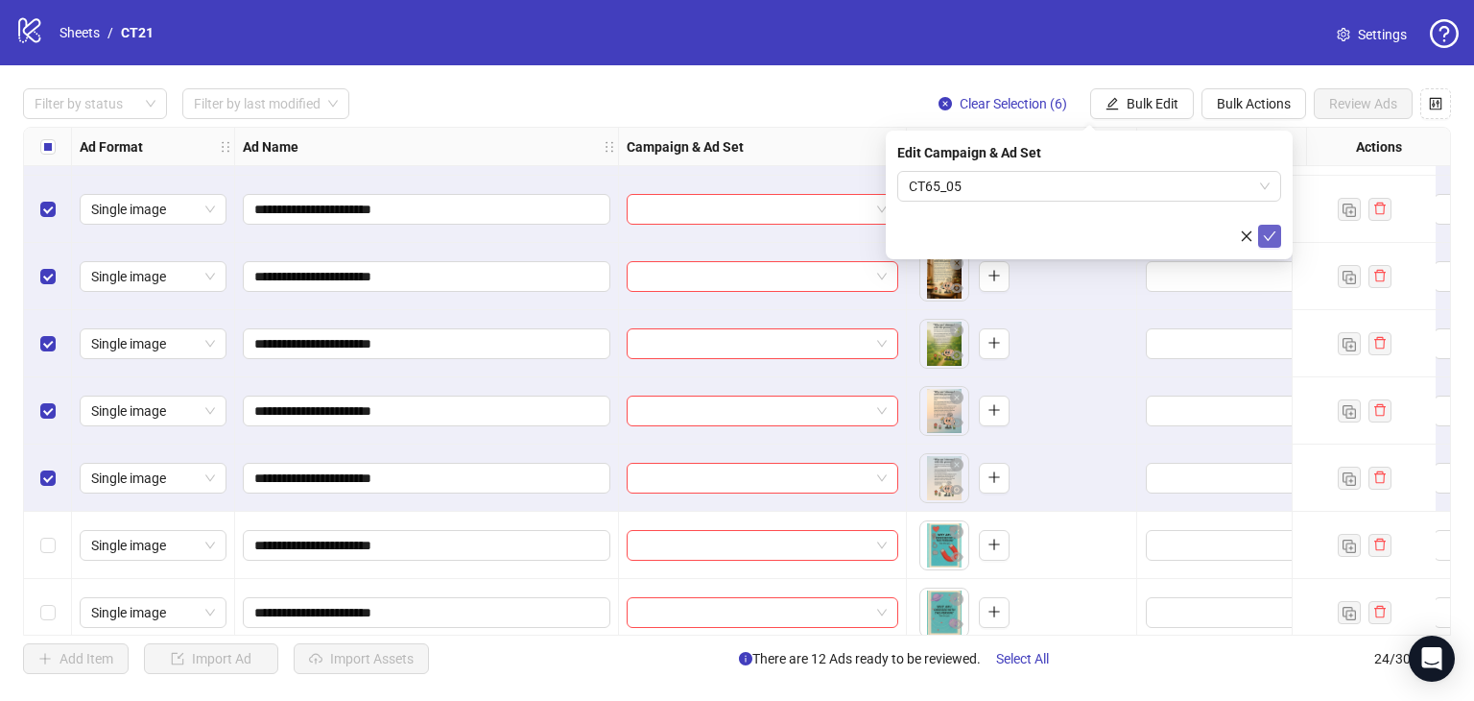
click at [1272, 238] on icon "check" at bounding box center [1269, 235] width 13 height 13
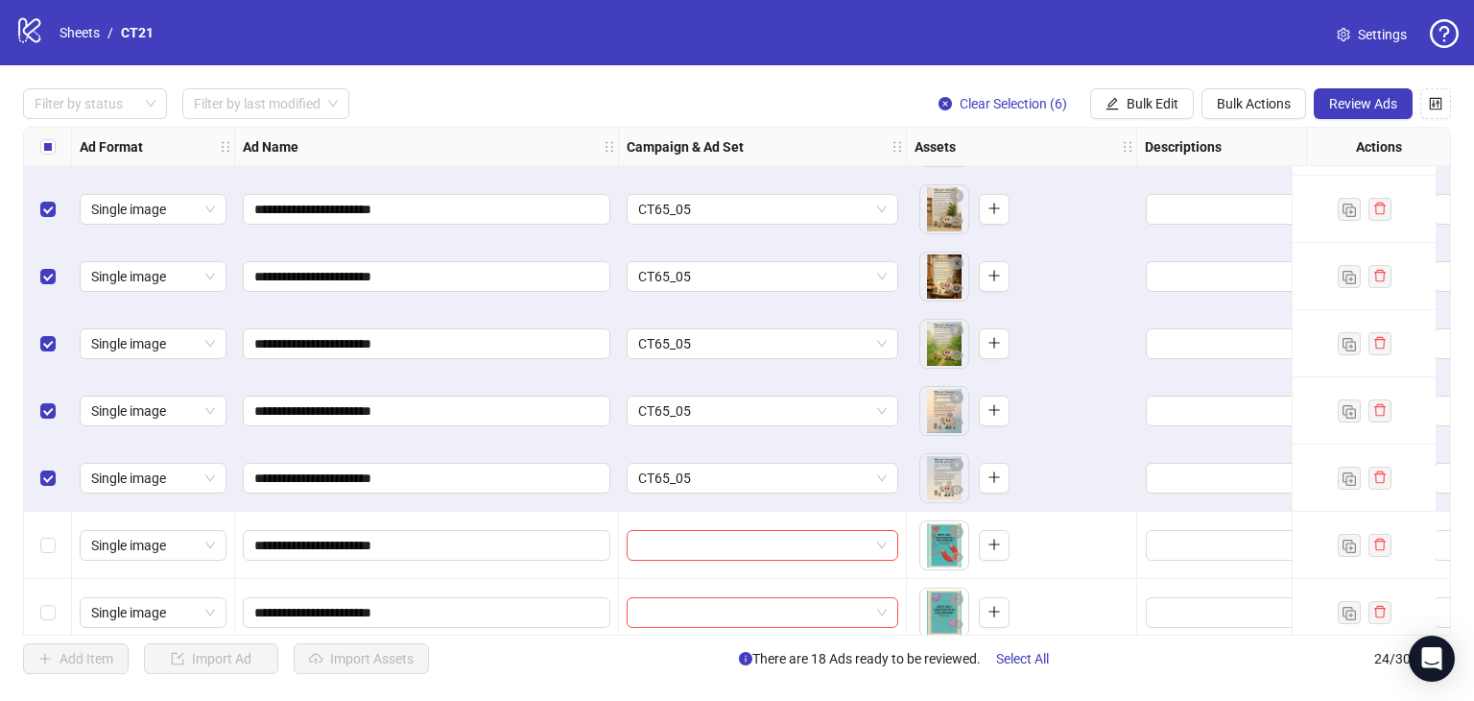
scroll to position [672, 0]
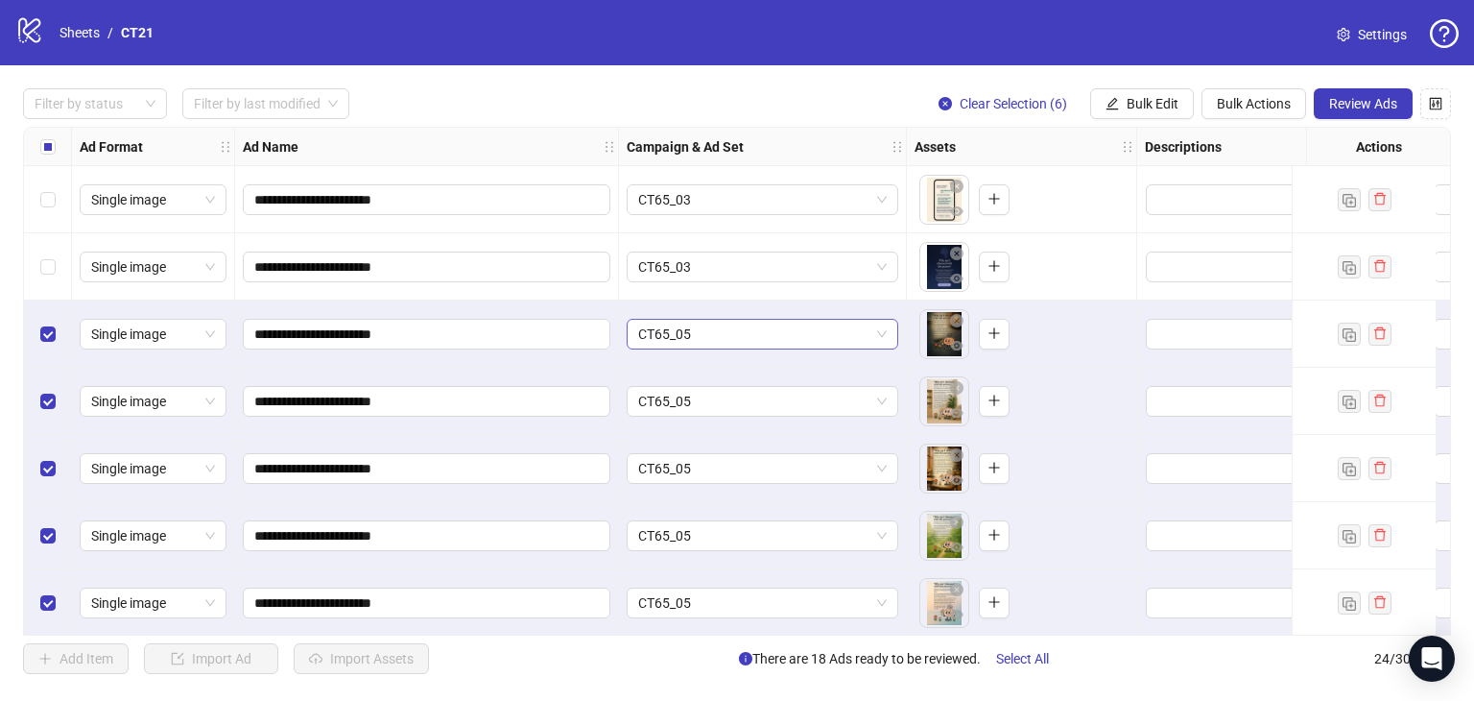
click at [701, 327] on span "CT65_05" at bounding box center [762, 334] width 249 height 29
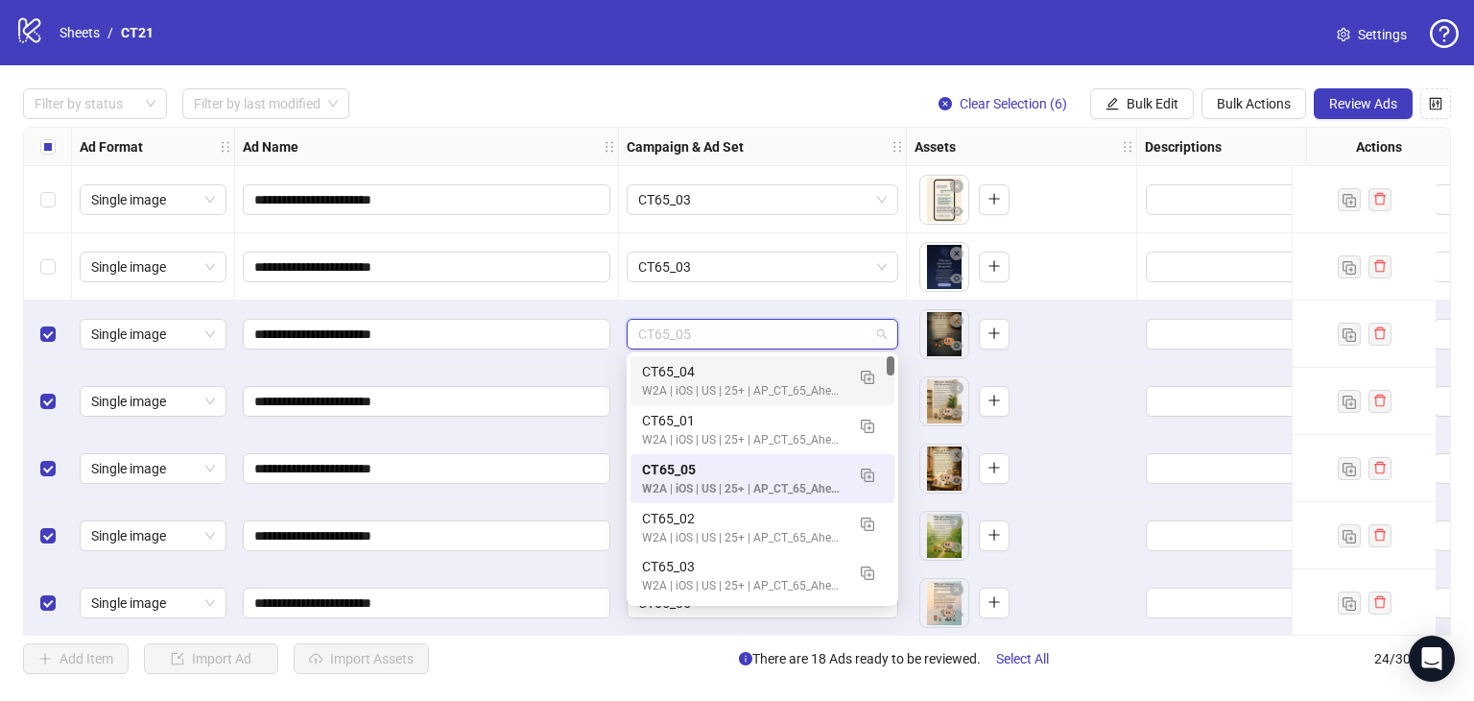
click at [724, 382] on div "W2A | iOS | US | 25+ | AP_CT_65_Ahead| FreePaidTrial |[DATE]" at bounding box center [743, 391] width 203 height 18
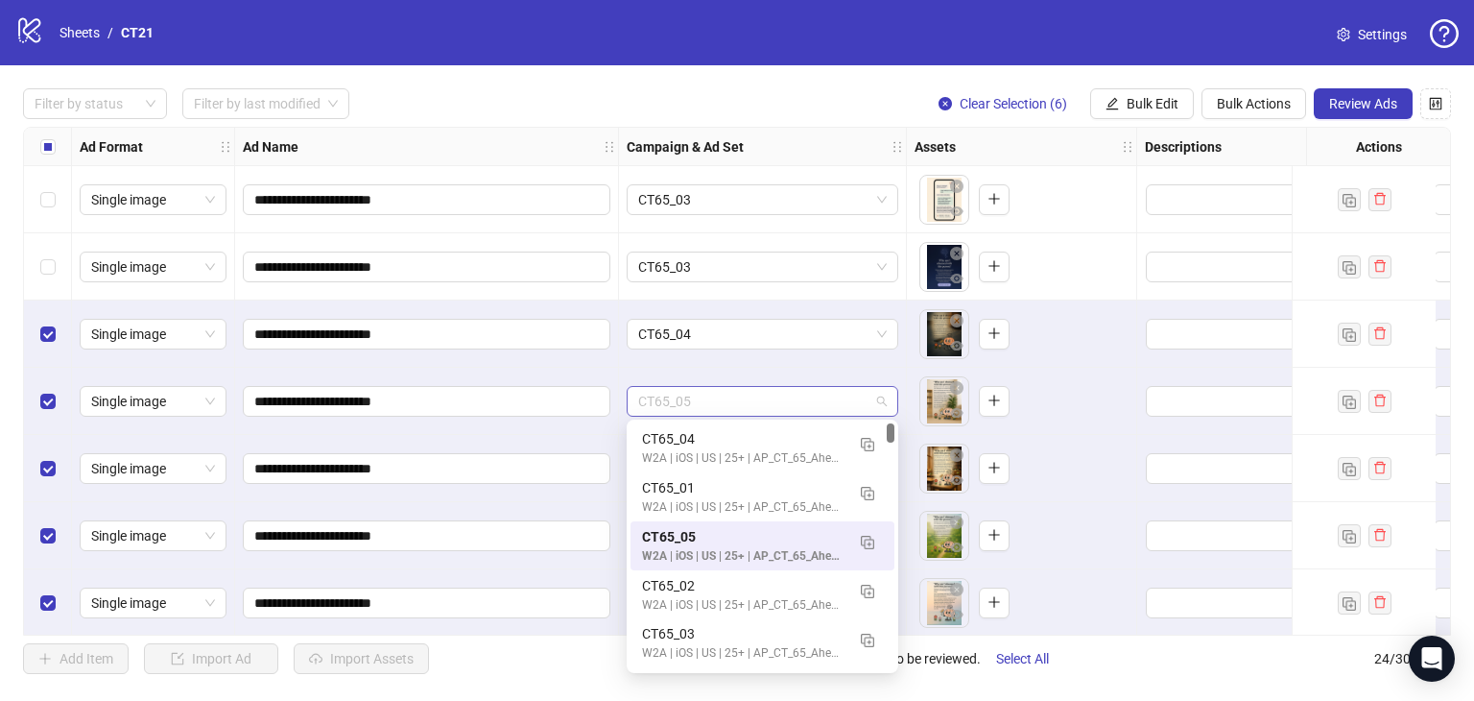
click at [716, 396] on span "CT65_05" at bounding box center [762, 401] width 249 height 29
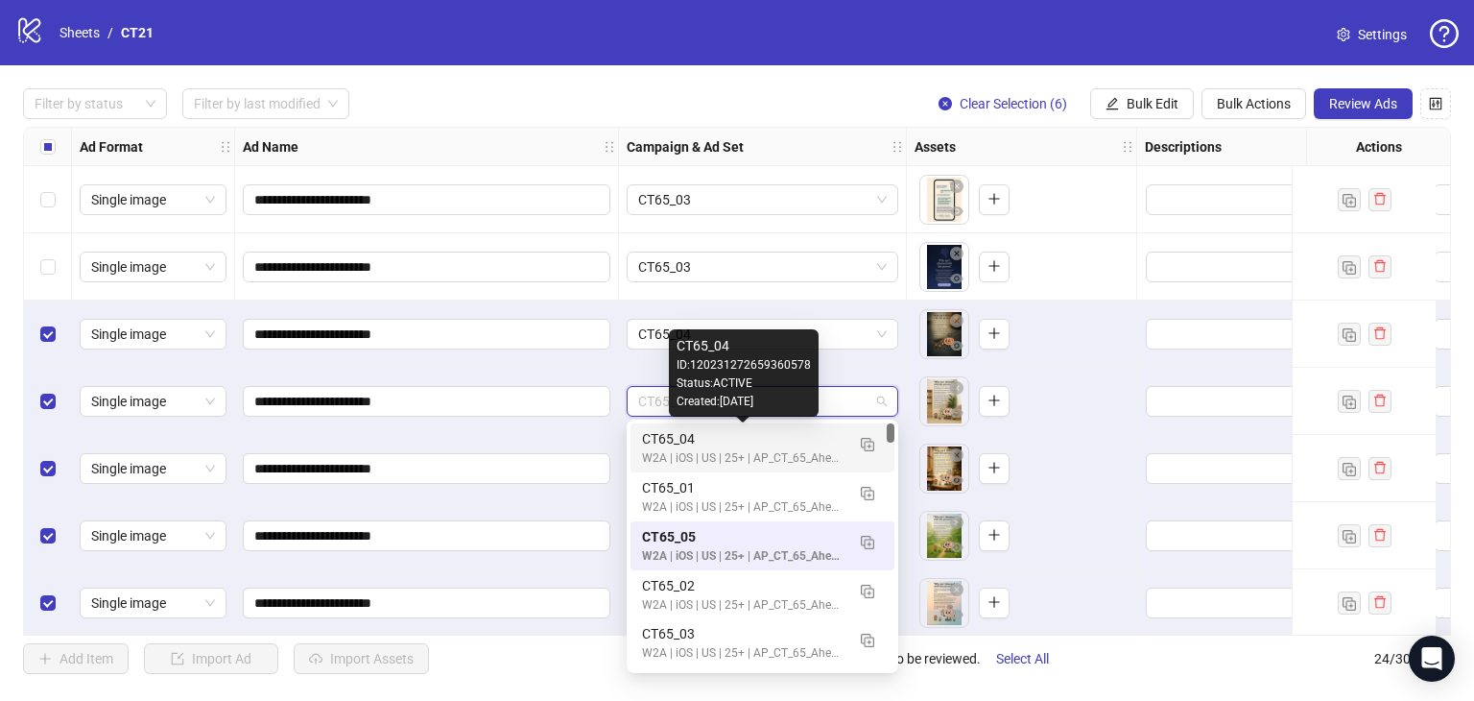
click at [676, 442] on div "CT65_04" at bounding box center [743, 438] width 203 height 21
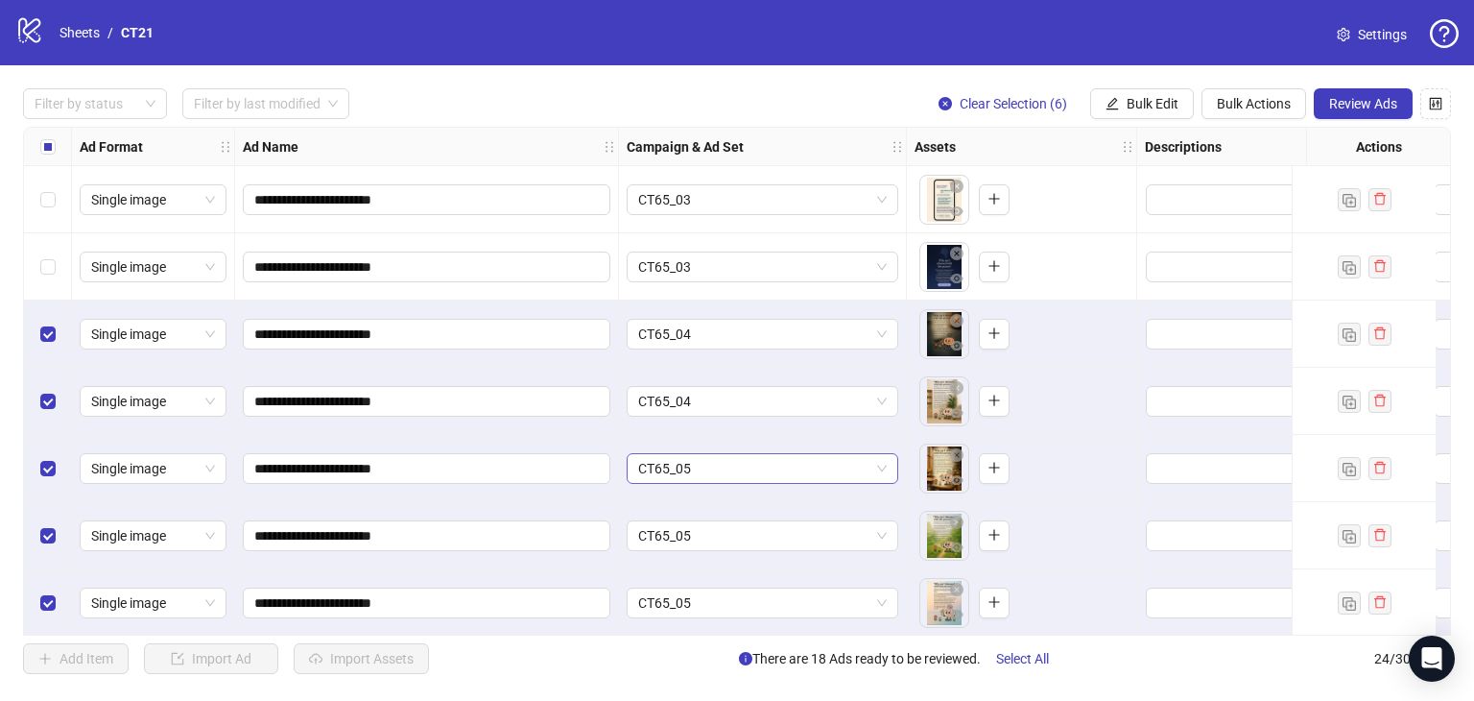
click at [687, 461] on span "CT65_05" at bounding box center [762, 468] width 249 height 29
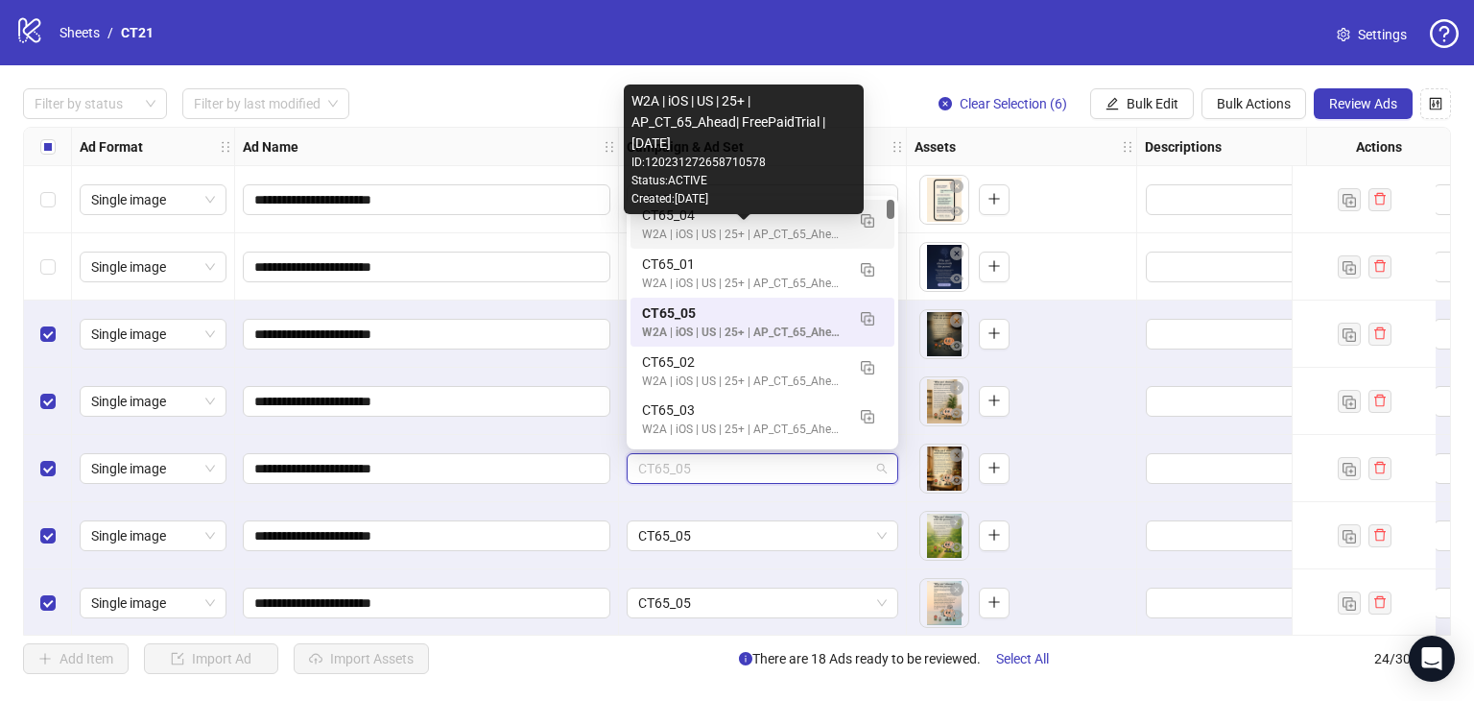
click at [725, 236] on div "W2A | iOS | US | 25+ | AP_CT_65_Ahead| FreePaidTrial |[DATE]" at bounding box center [743, 235] width 203 height 18
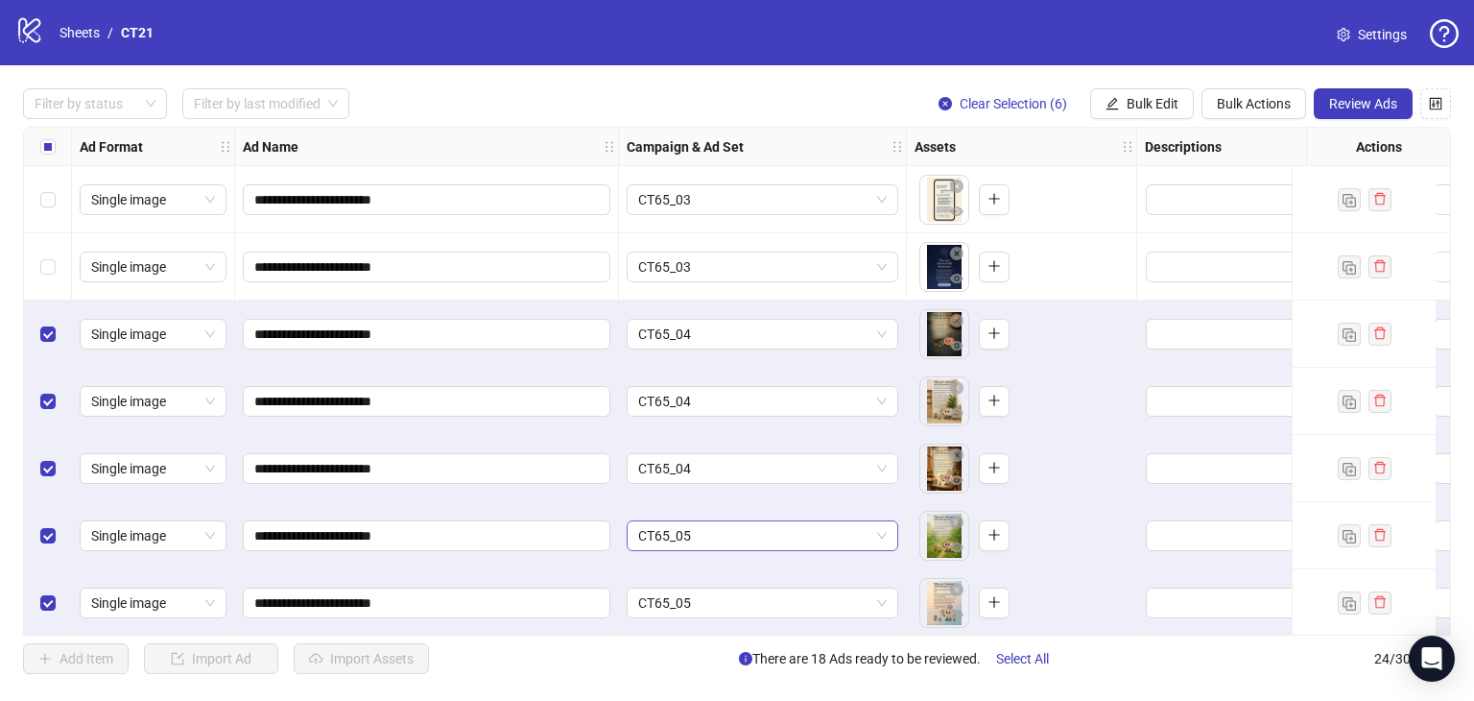
click at [733, 535] on span "CT65_05" at bounding box center [762, 535] width 249 height 29
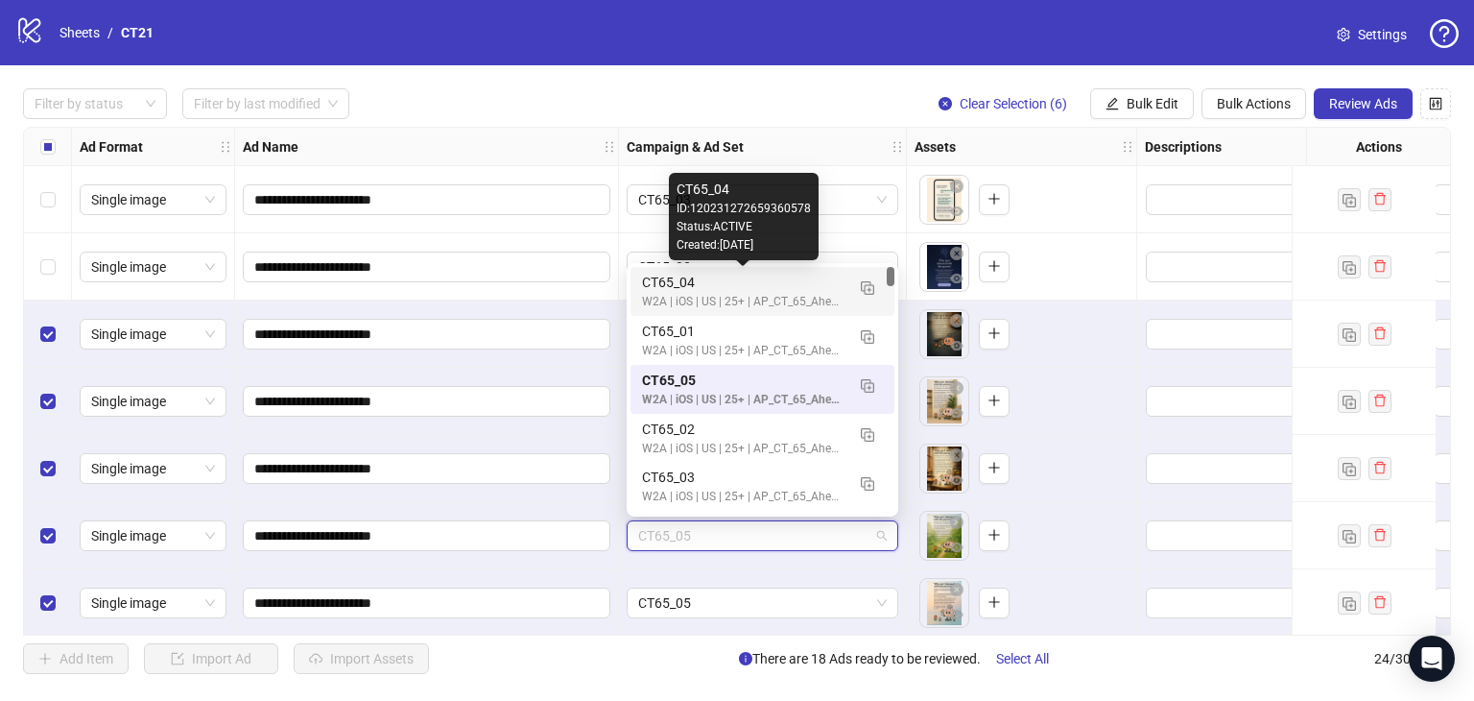
click at [656, 269] on div "CT65_04 W2A | iOS | [GEOGRAPHIC_DATA] | 25+ | AP_CT_65_Ahead| FreePaidTrial |[D…" at bounding box center [763, 291] width 264 height 49
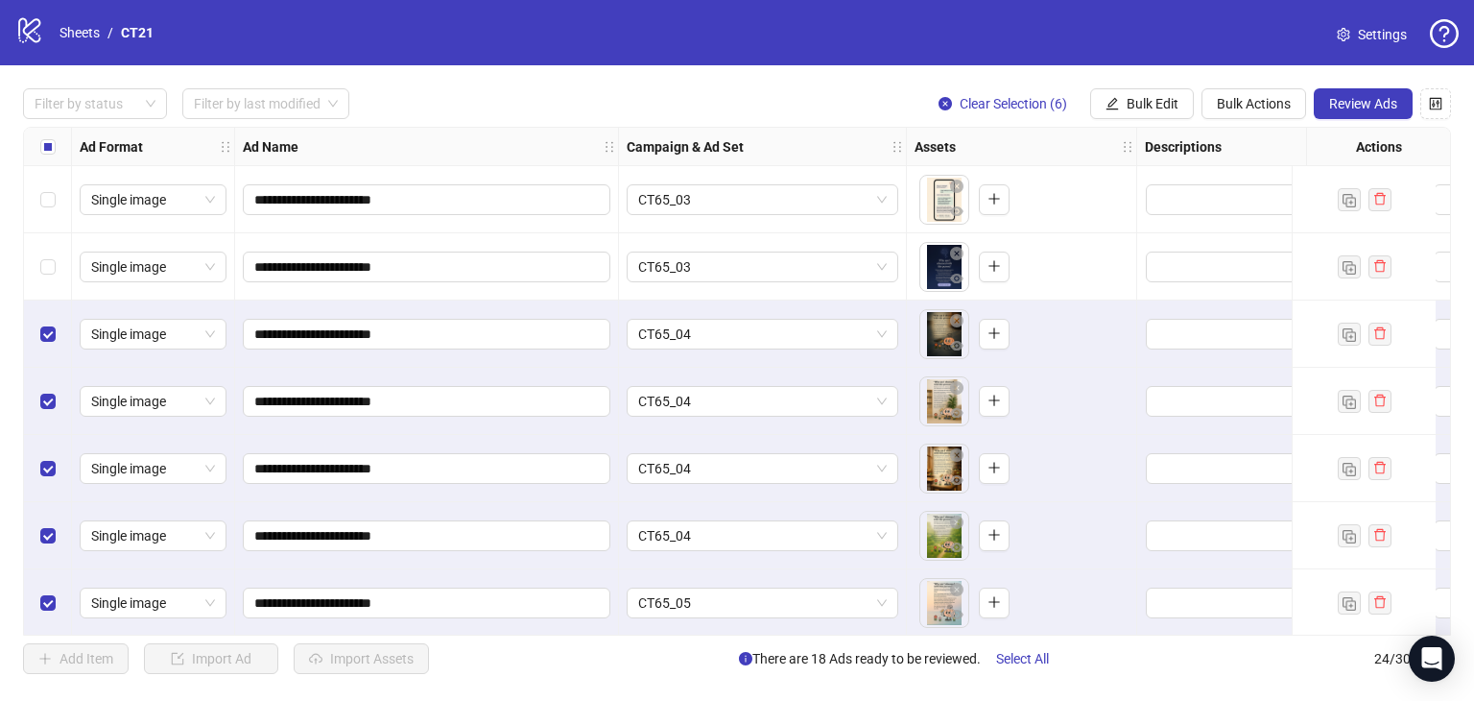
scroll to position [768, 0]
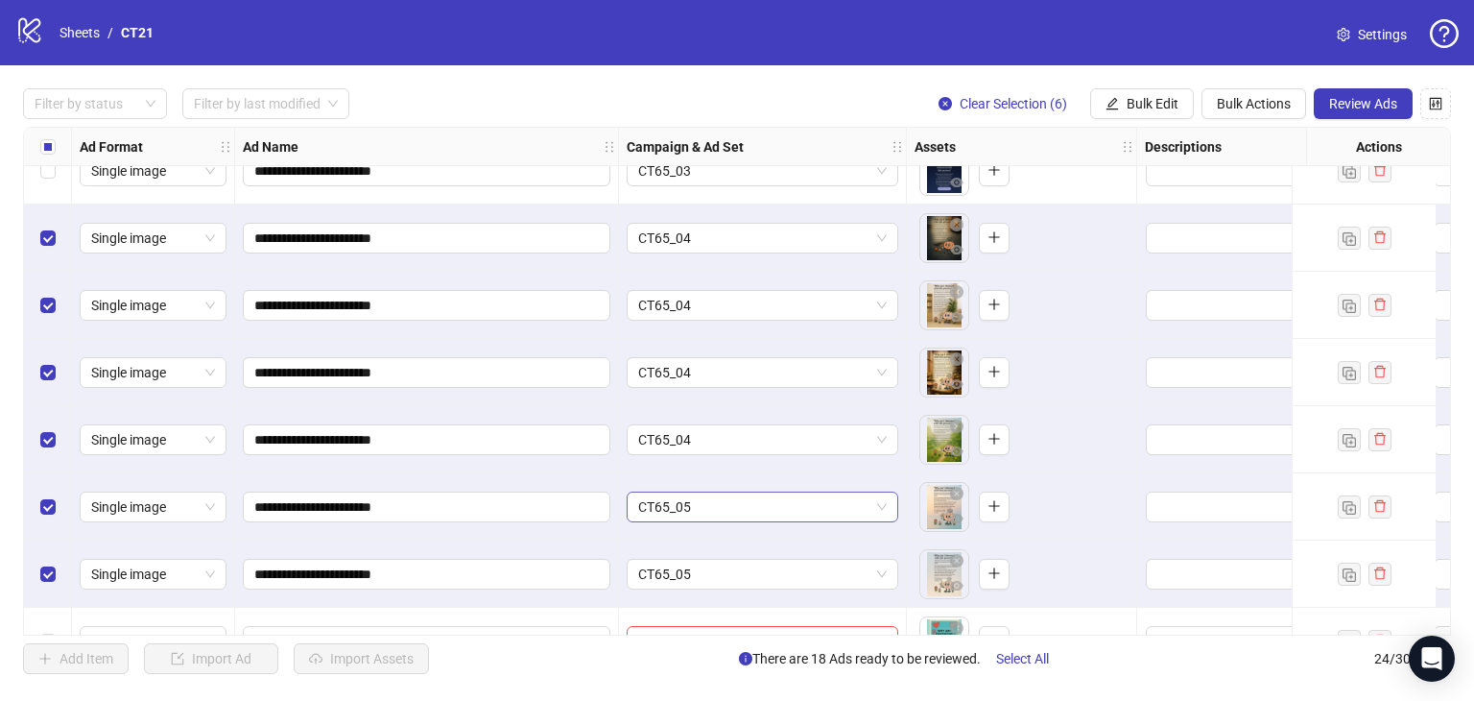
click at [725, 500] on span "CT65_05" at bounding box center [762, 506] width 249 height 29
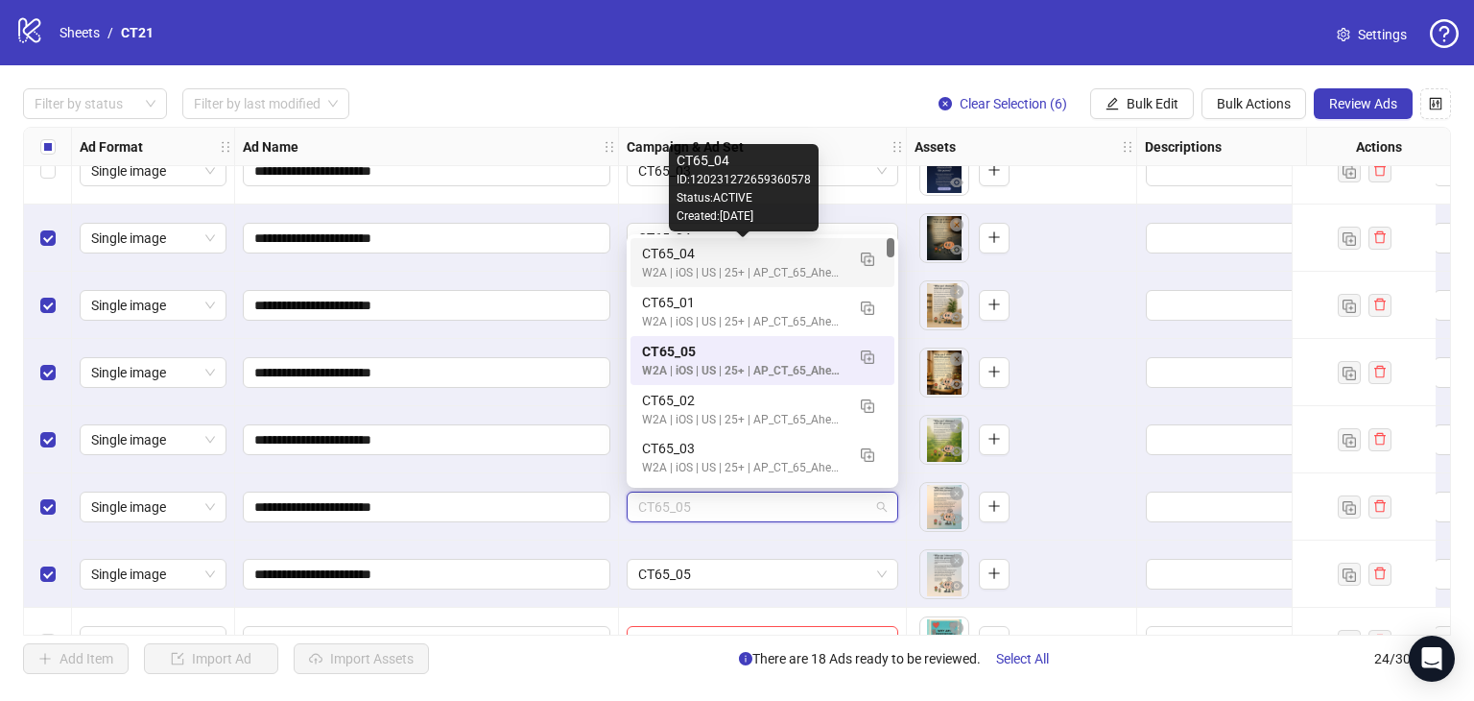
click at [726, 254] on div "CT65_04" at bounding box center [743, 253] width 203 height 21
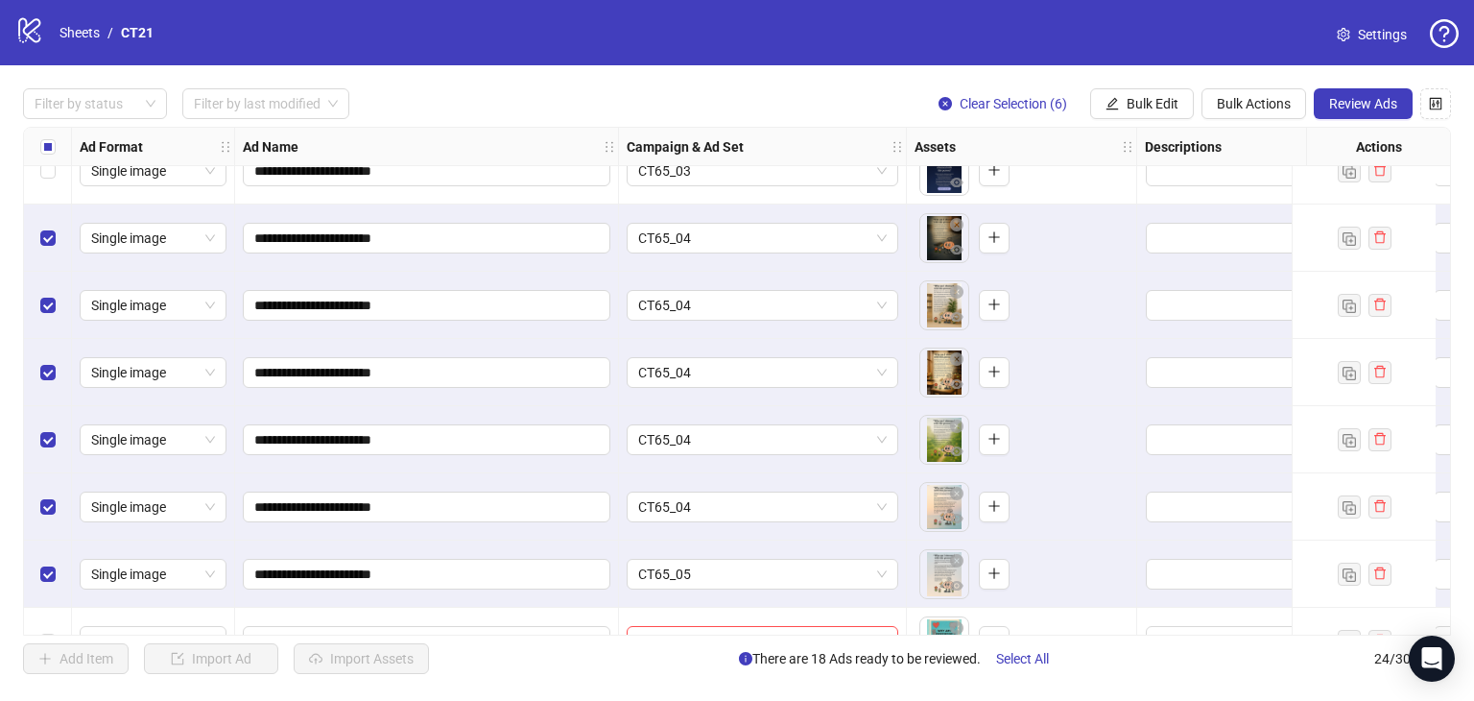
scroll to position [864, 0]
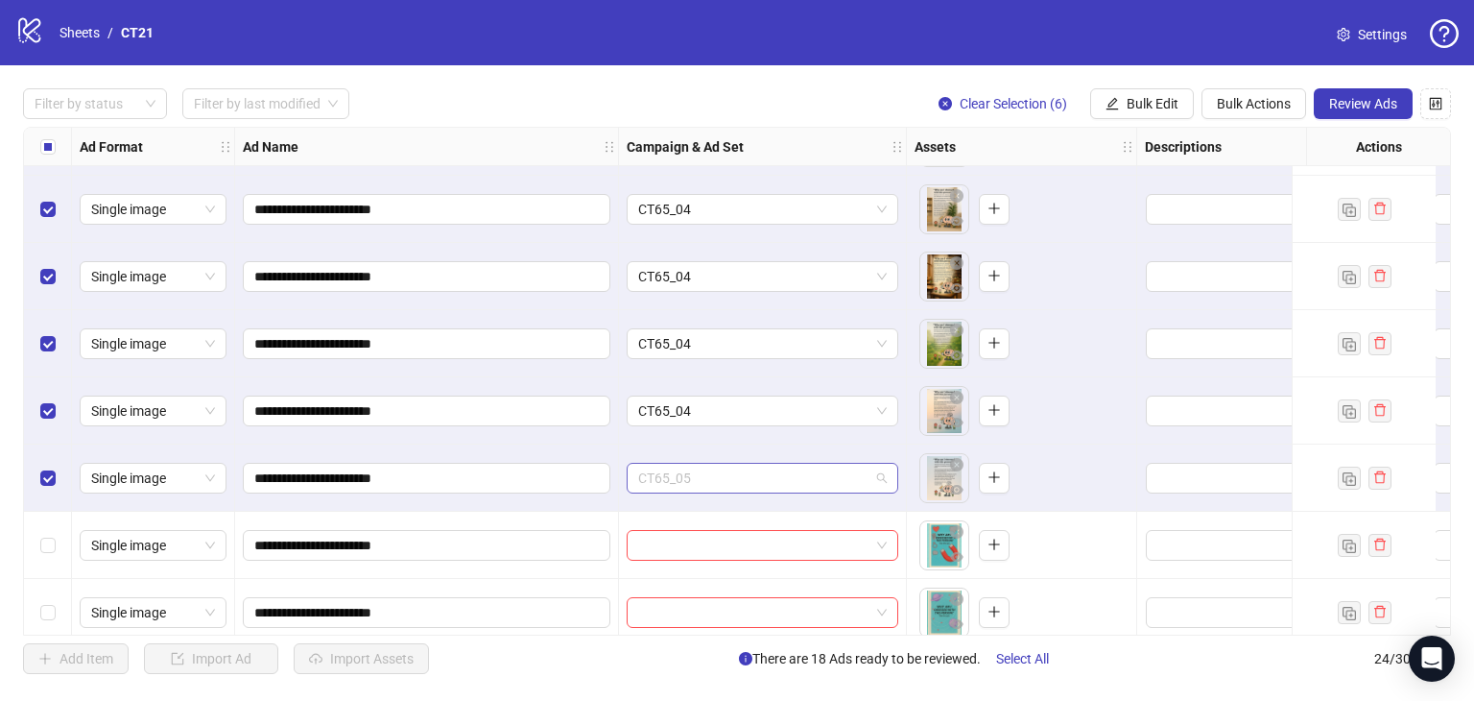
click at [690, 468] on span "CT65_05" at bounding box center [762, 478] width 249 height 29
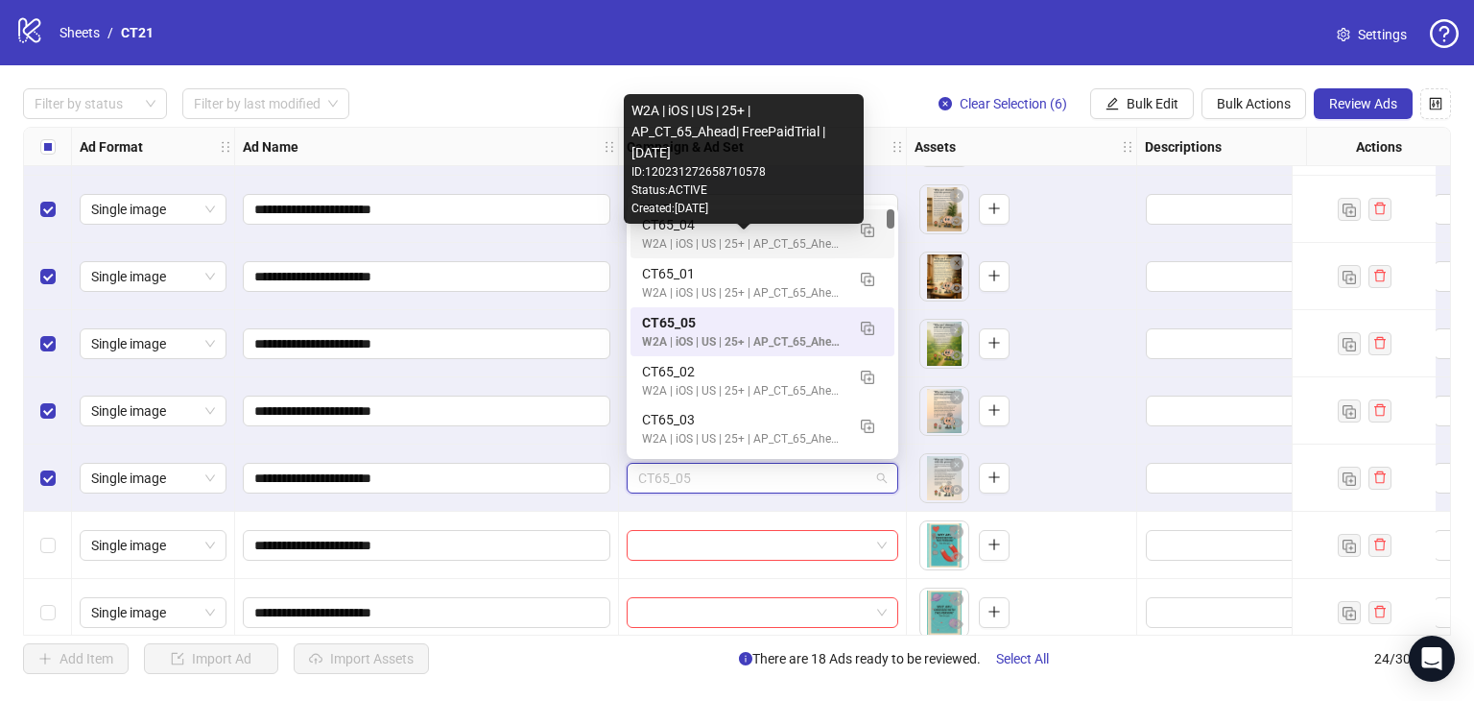
click at [741, 236] on div "W2A | iOS | US | 25+ | AP_CT_65_Ahead| FreePaidTrial |[DATE]" at bounding box center [743, 244] width 203 height 18
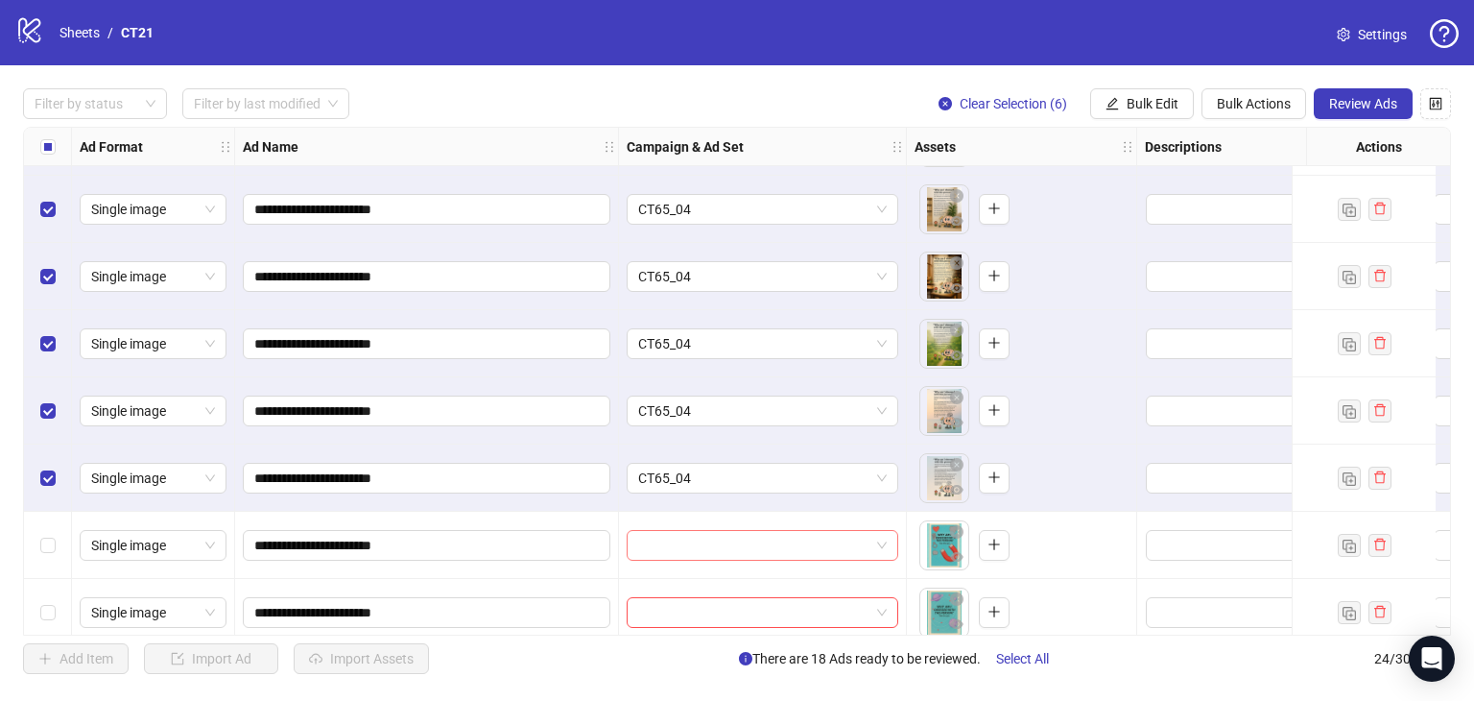
click at [698, 546] on input "search" at bounding box center [753, 545] width 231 height 29
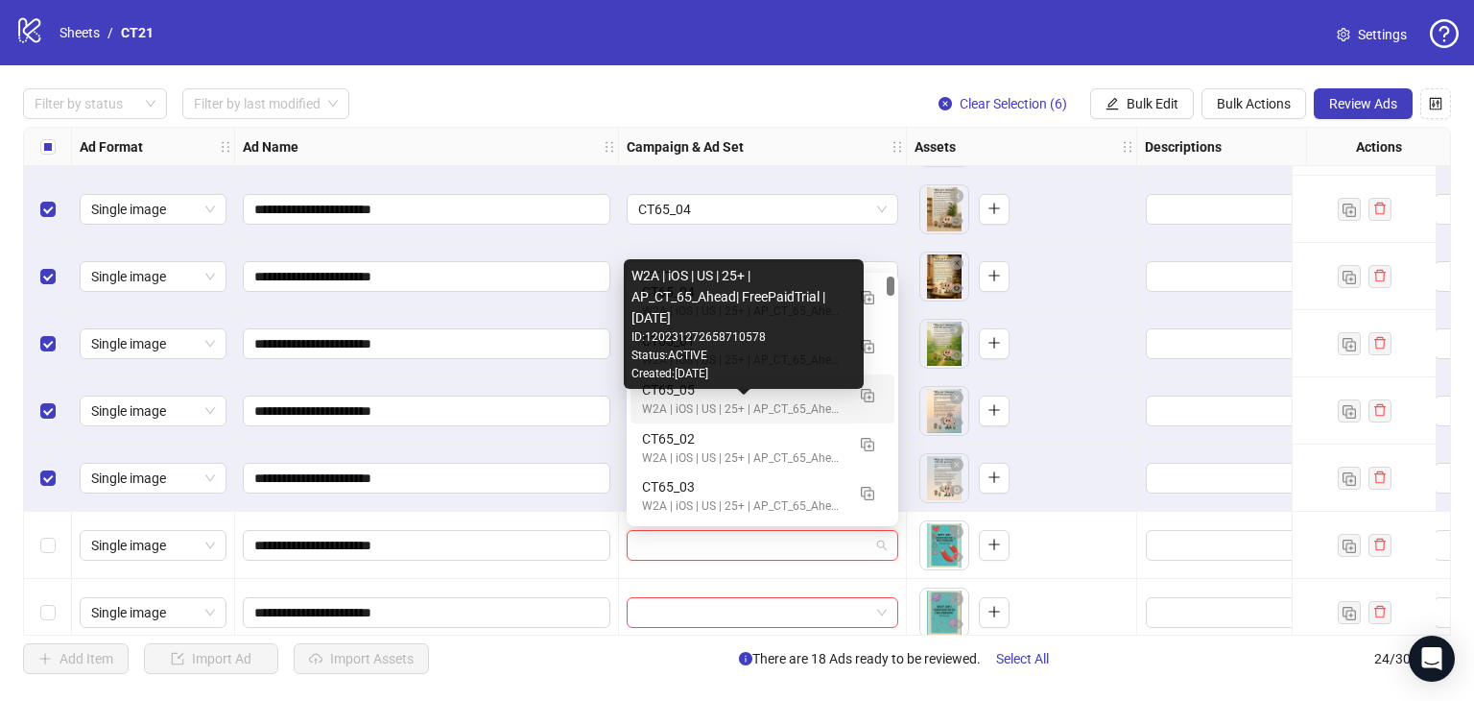
click at [695, 400] on div "W2A | iOS | US | 25+ | AP_CT_65_Ahead| FreePaidTrial |[DATE]" at bounding box center [743, 409] width 203 height 18
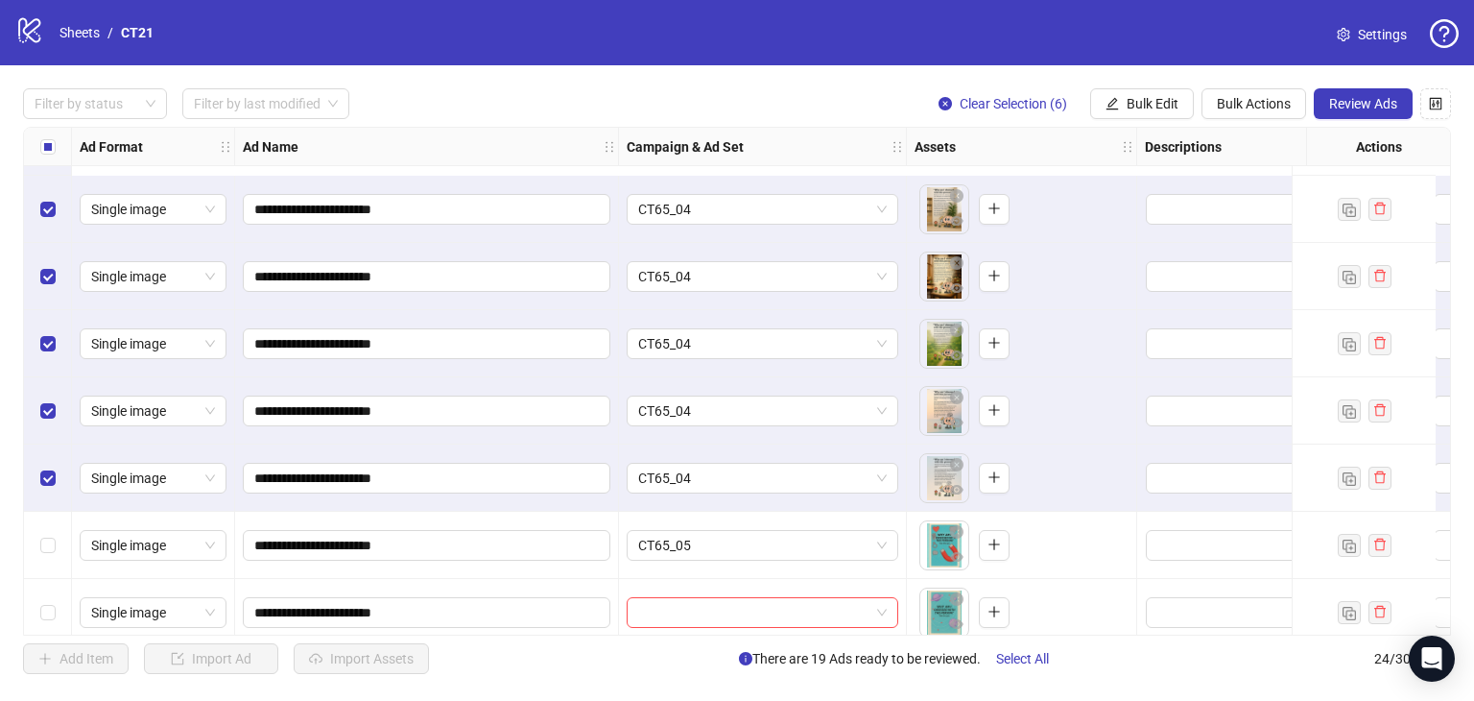
scroll to position [1056, 0]
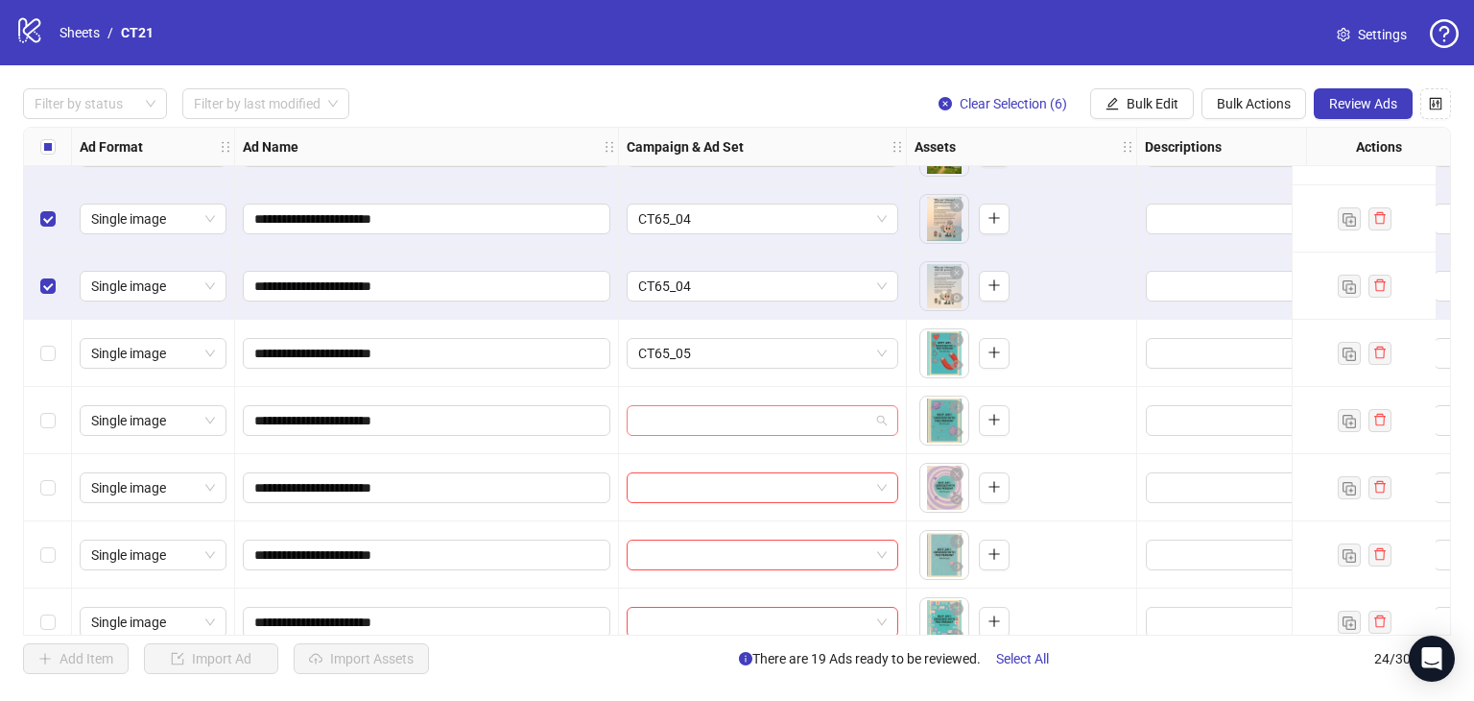
click at [712, 408] on input "search" at bounding box center [753, 420] width 231 height 29
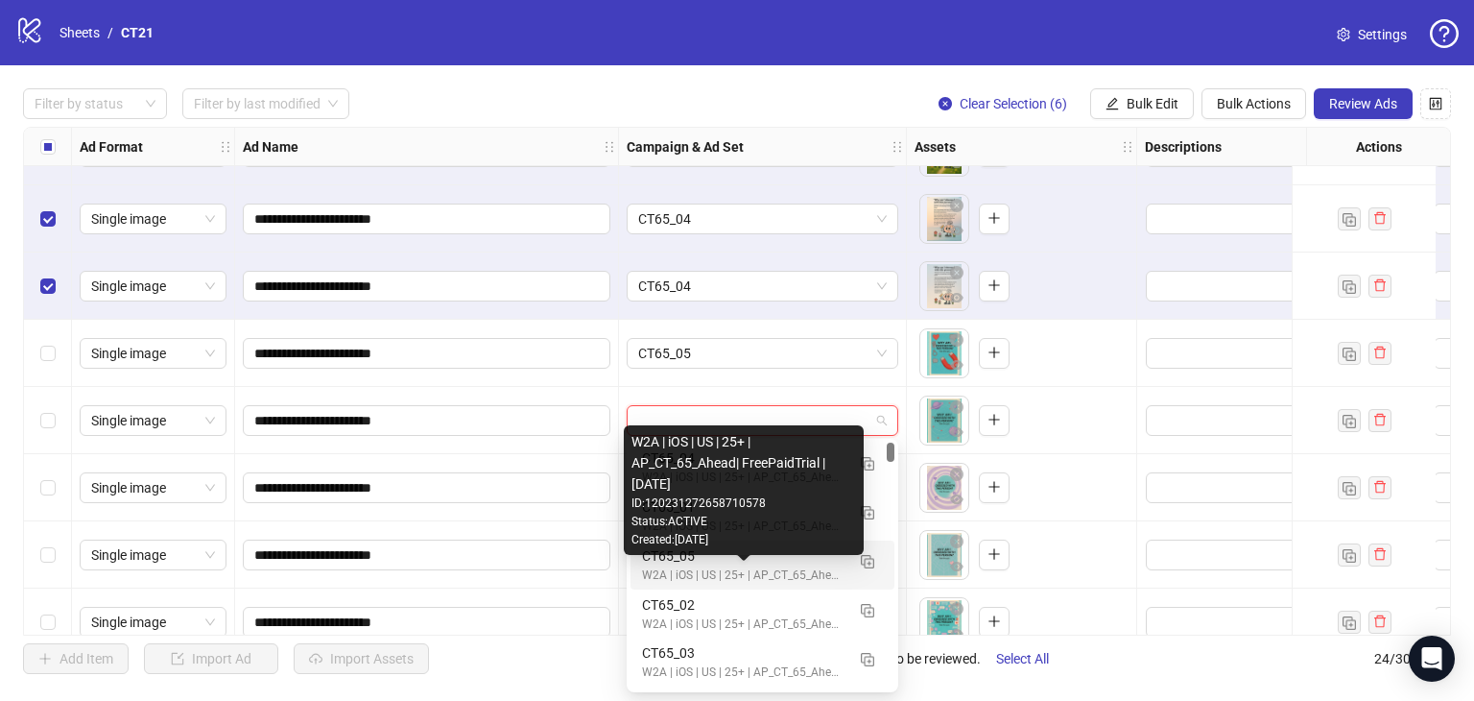
click at [712, 566] on div "W2A | iOS | US | 25+ | AP_CT_65_Ahead| FreePaidTrial |[DATE]" at bounding box center [743, 575] width 203 height 18
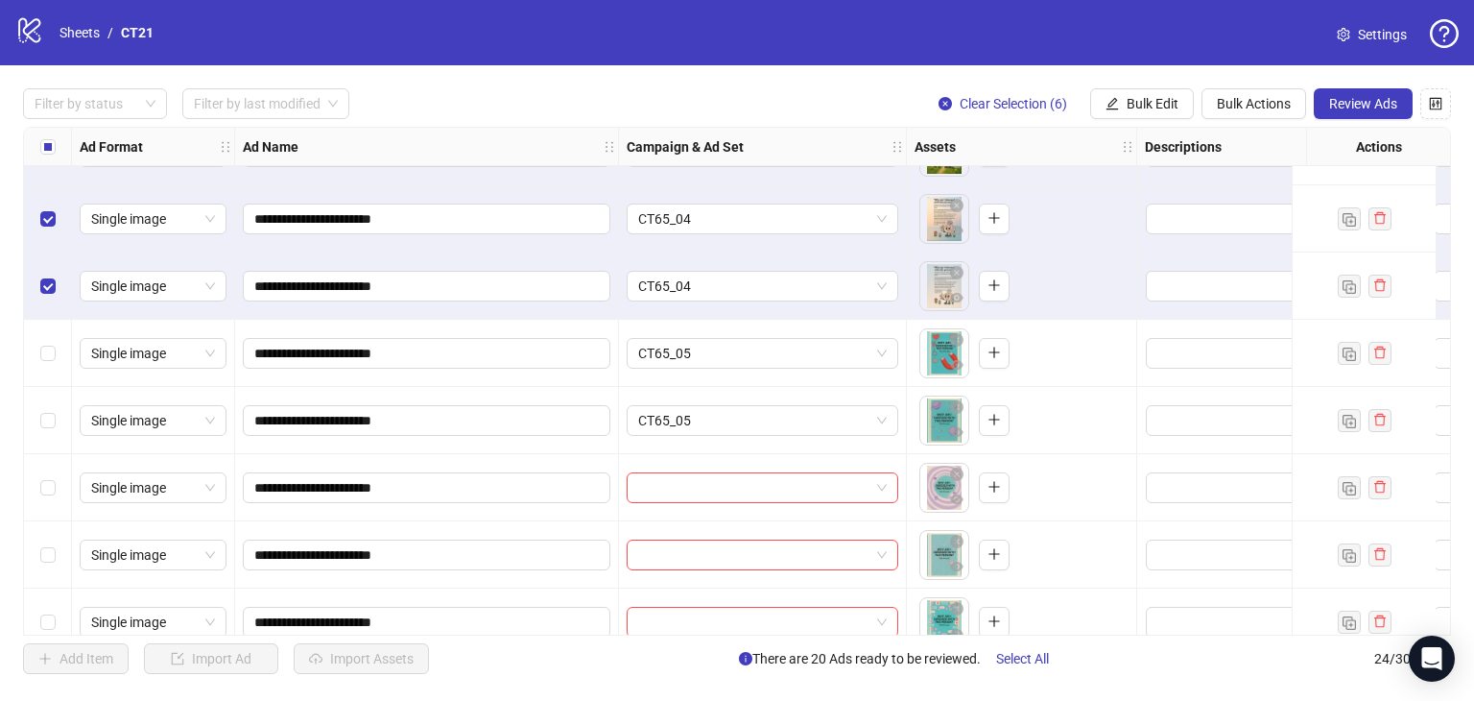
scroll to position [1151, 0]
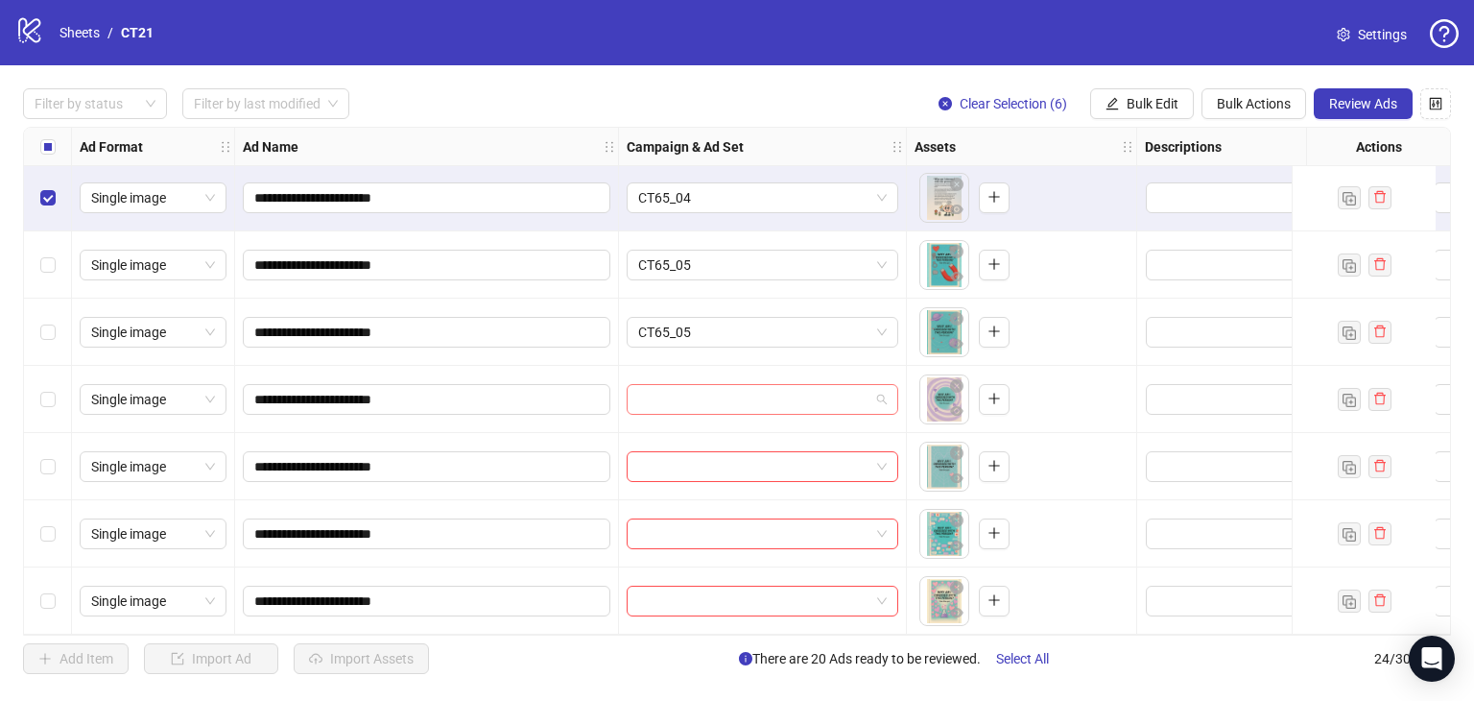
click at [737, 392] on input "search" at bounding box center [753, 399] width 231 height 29
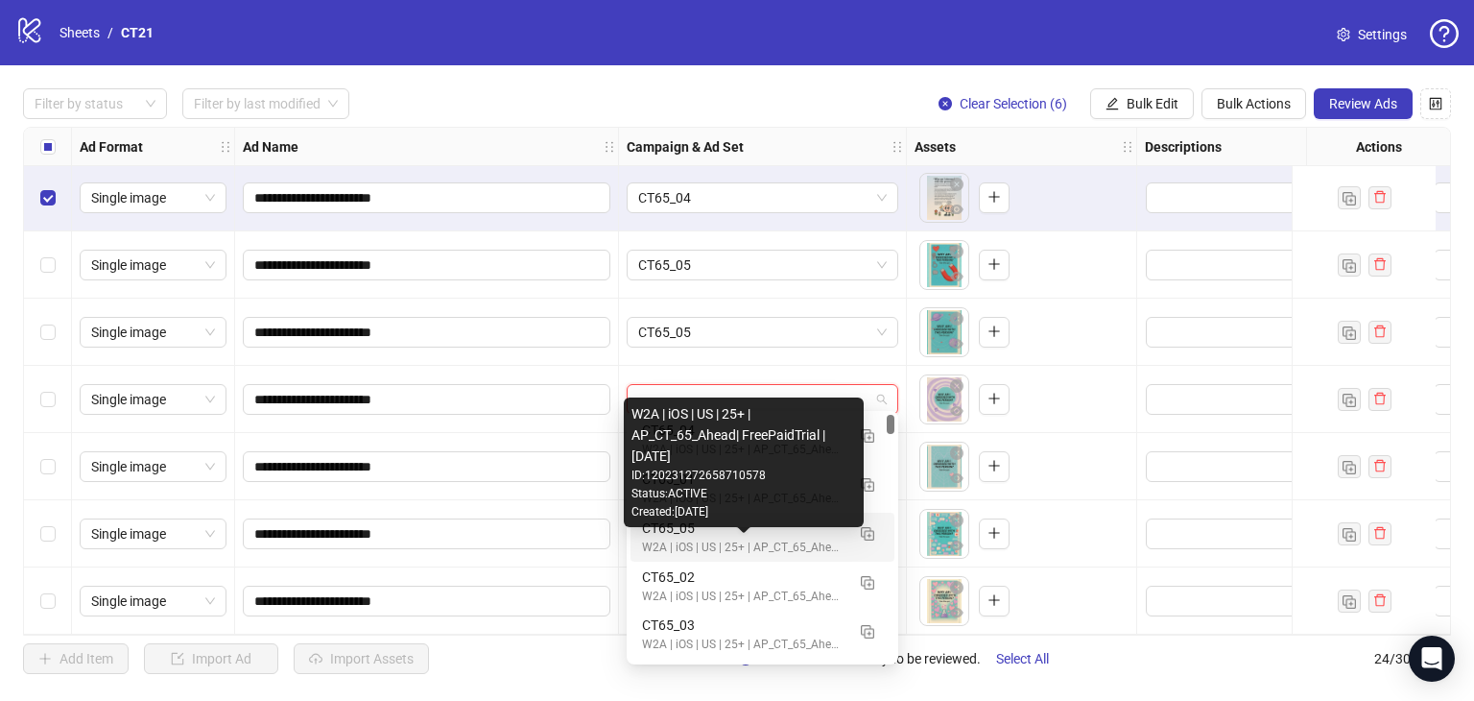
click at [742, 542] on div "W2A | iOS | US | 25+ | AP_CT_65_Ahead| FreePaidTrial |[DATE]" at bounding box center [743, 547] width 203 height 18
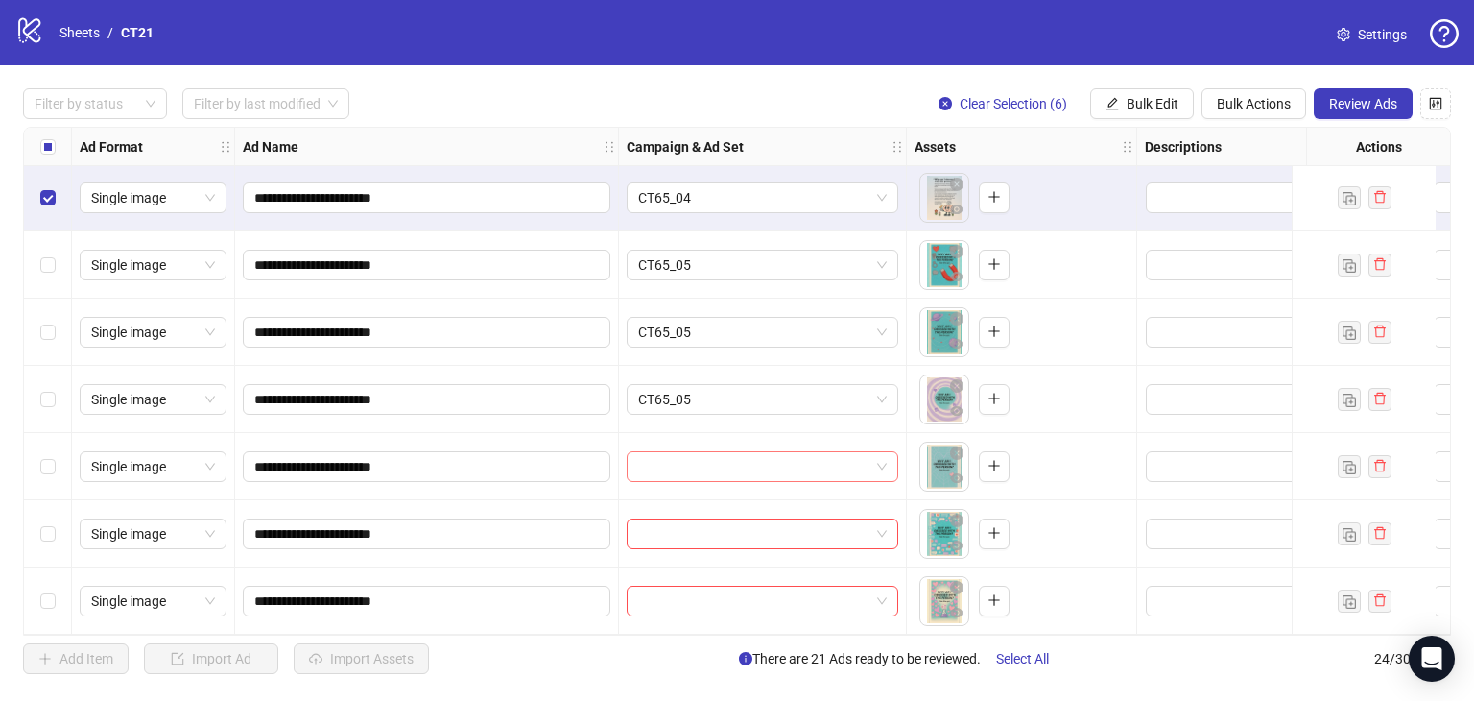
click at [704, 452] on input "search" at bounding box center [753, 466] width 231 height 29
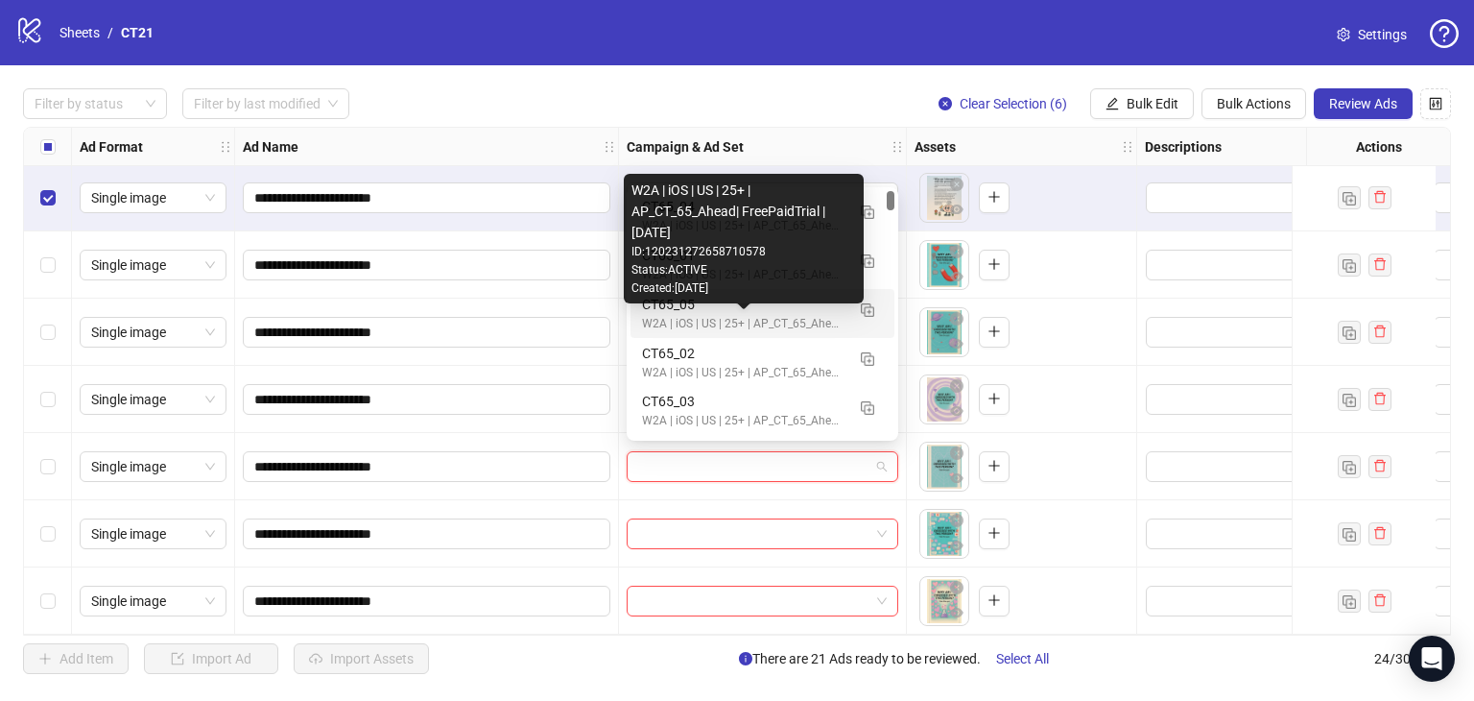
click at [733, 315] on div "W2A | iOS | US | 25+ | AP_CT_65_Ahead| FreePaidTrial |[DATE]" at bounding box center [743, 324] width 203 height 18
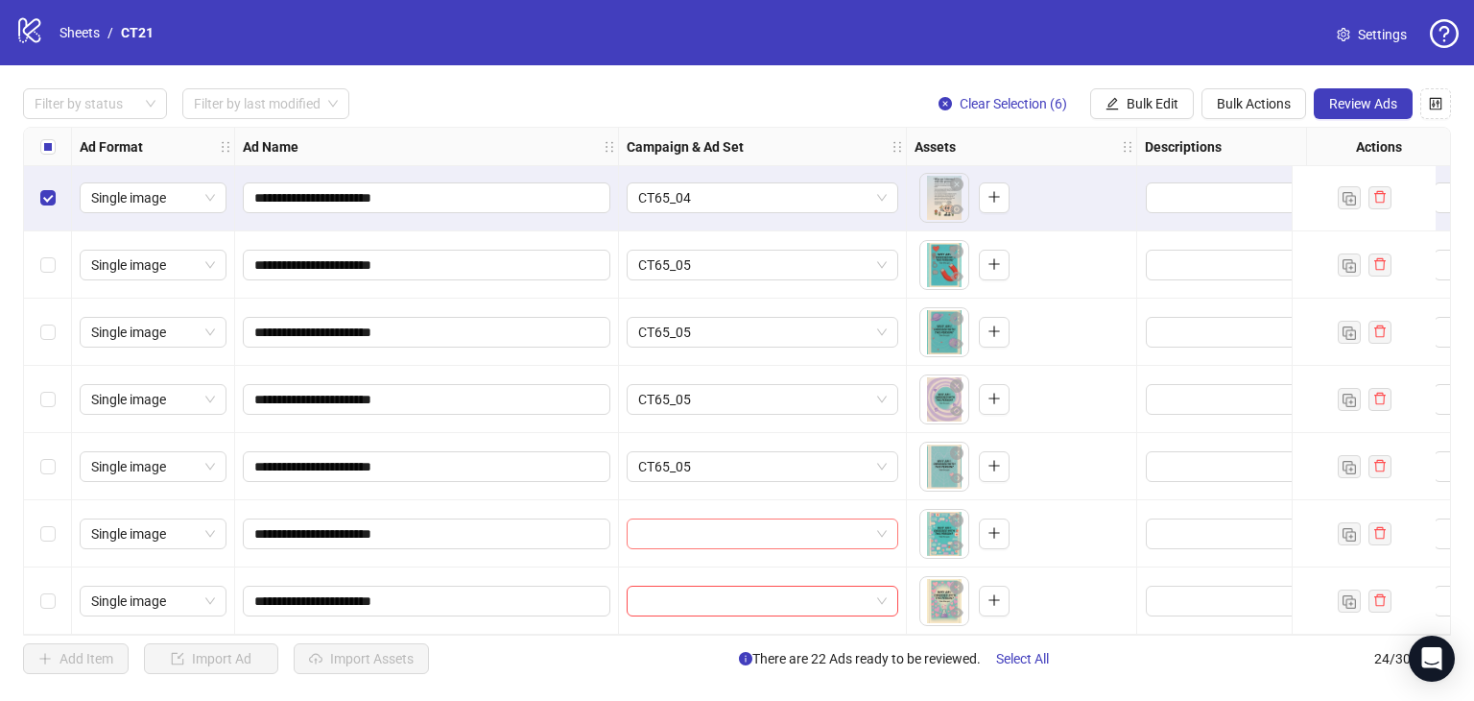
click at [733, 522] on input "search" at bounding box center [753, 533] width 231 height 29
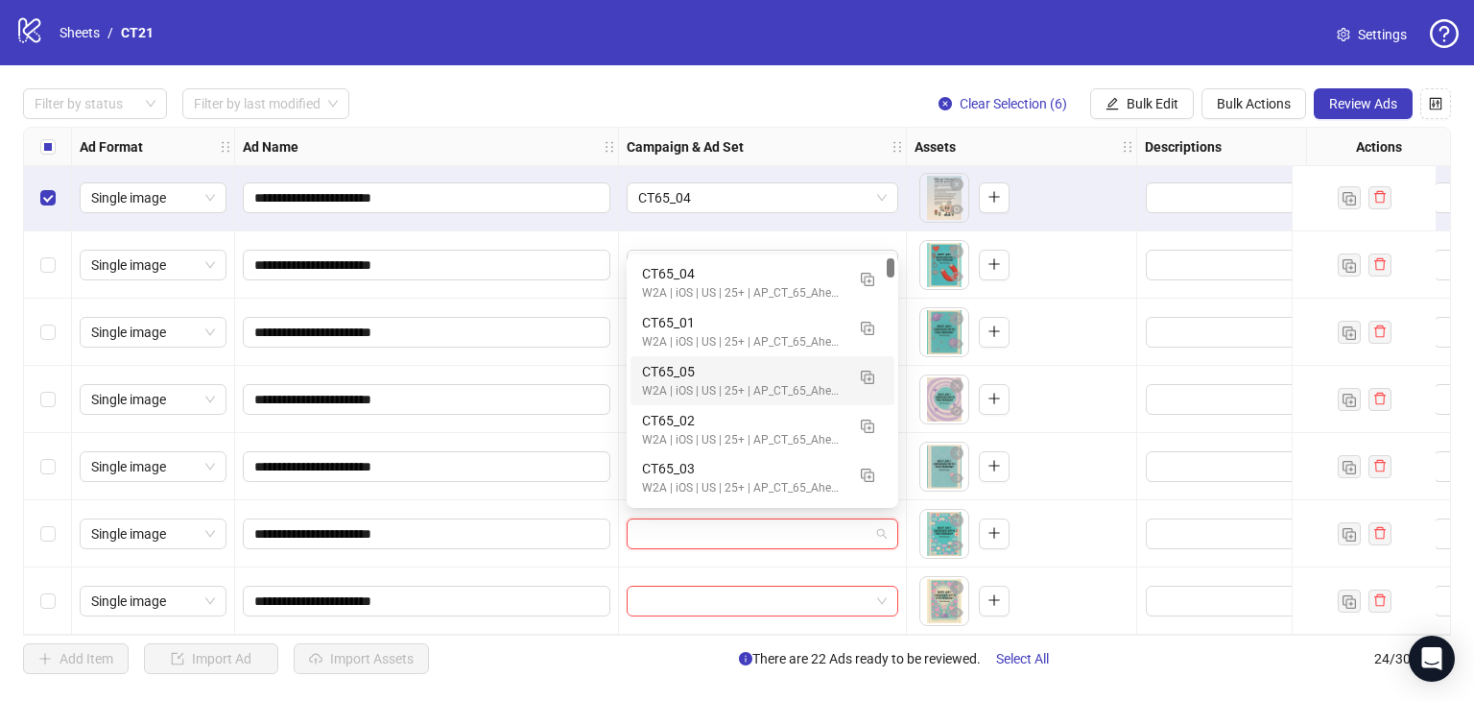
drag, startPoint x: 727, startPoint y: 370, endPoint x: 712, endPoint y: 379, distance: 18.1
click at [727, 370] on div "CT65_05" at bounding box center [743, 371] width 203 height 21
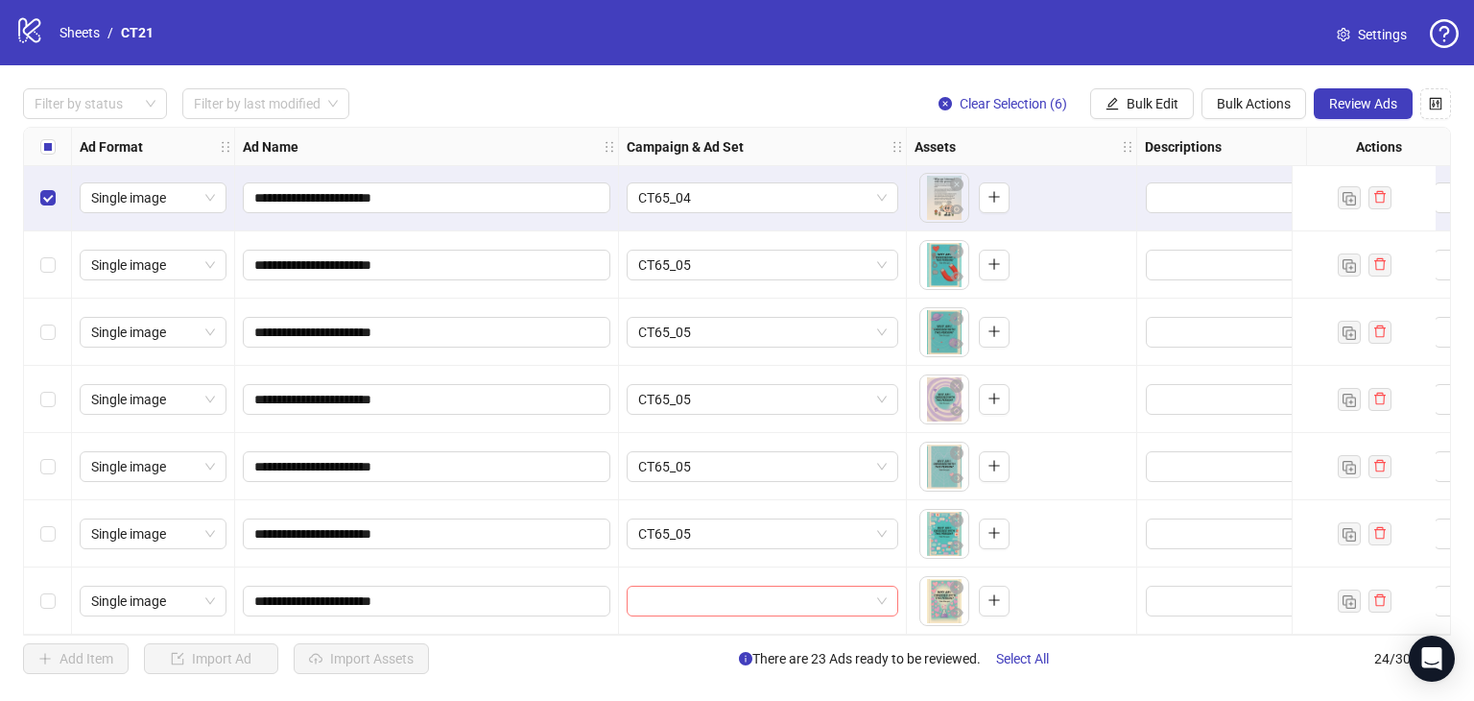
click at [680, 594] on input "search" at bounding box center [753, 600] width 231 height 29
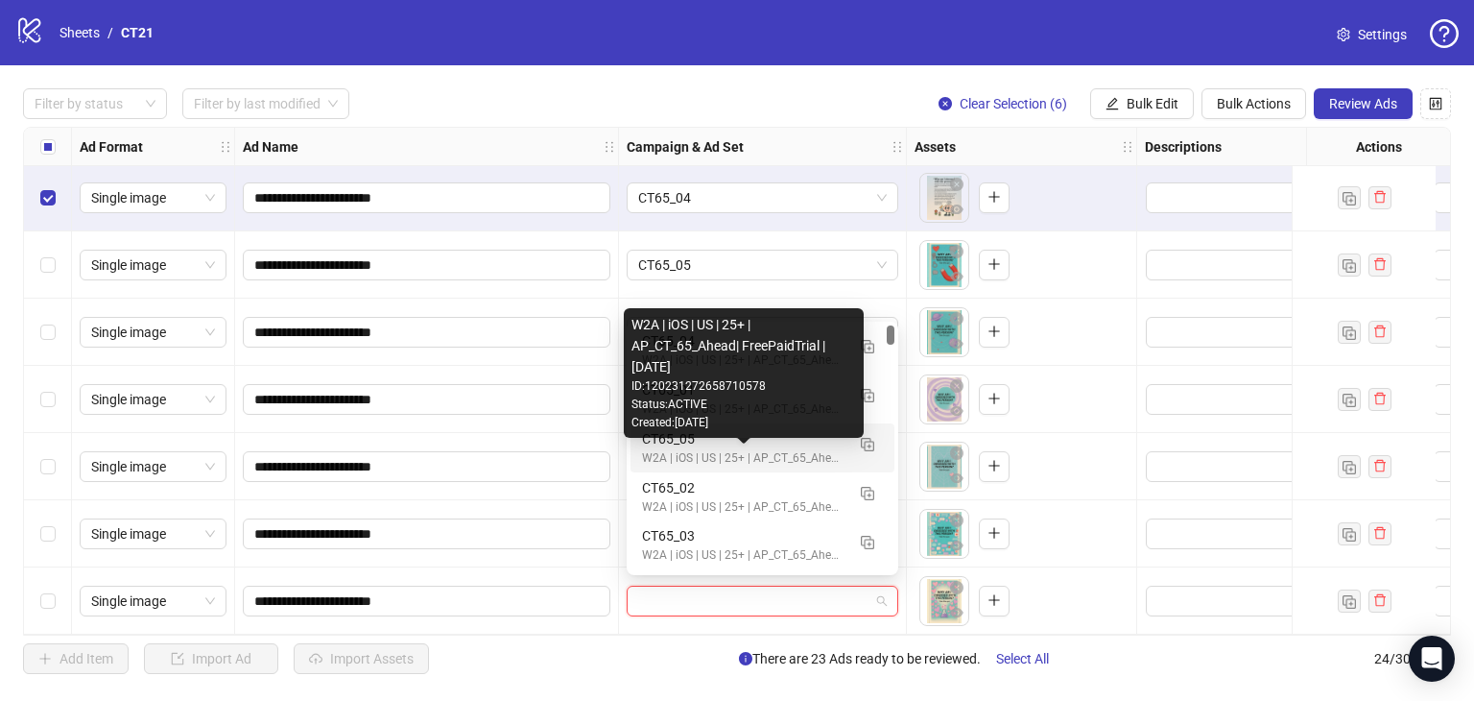
click at [703, 456] on div "W2A | iOS | US | 25+ | AP_CT_65_Ahead| FreePaidTrial |[DATE]" at bounding box center [743, 458] width 203 height 18
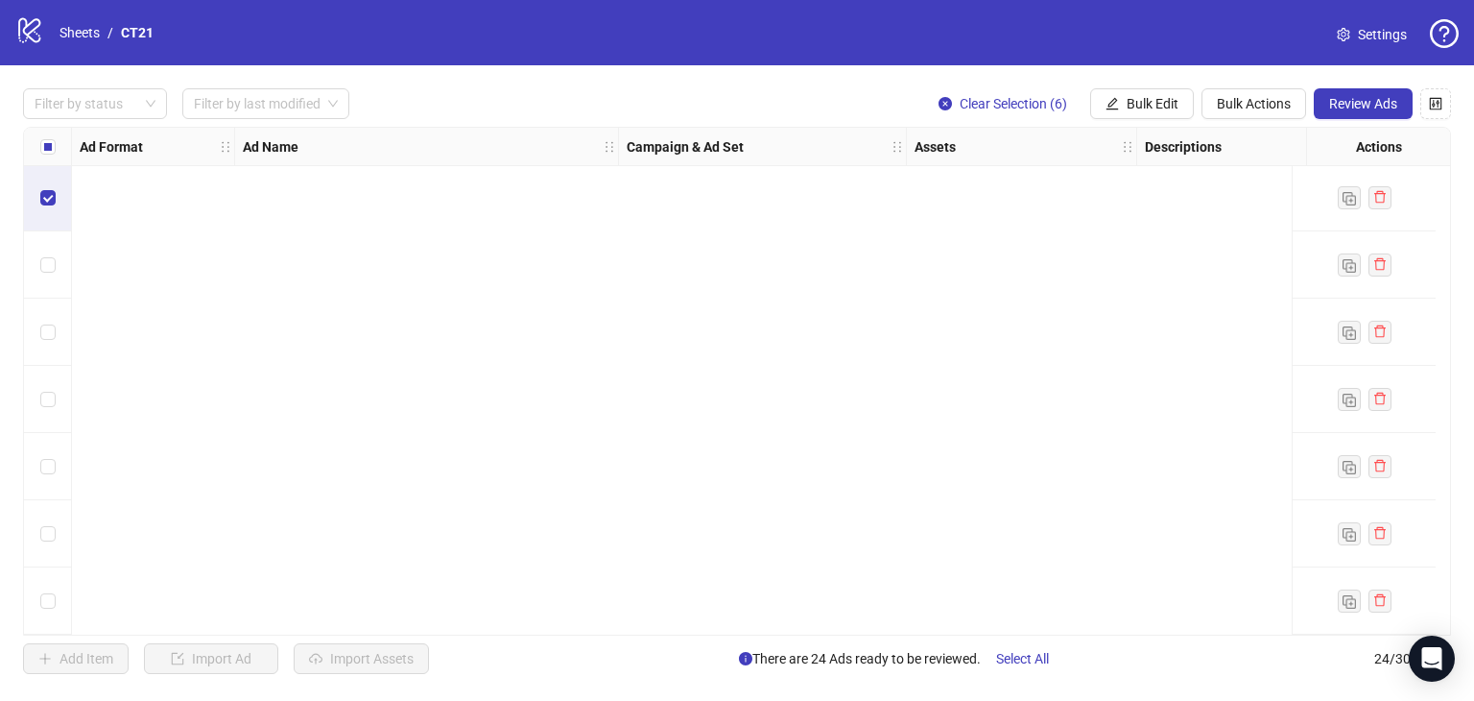
scroll to position [0, 0]
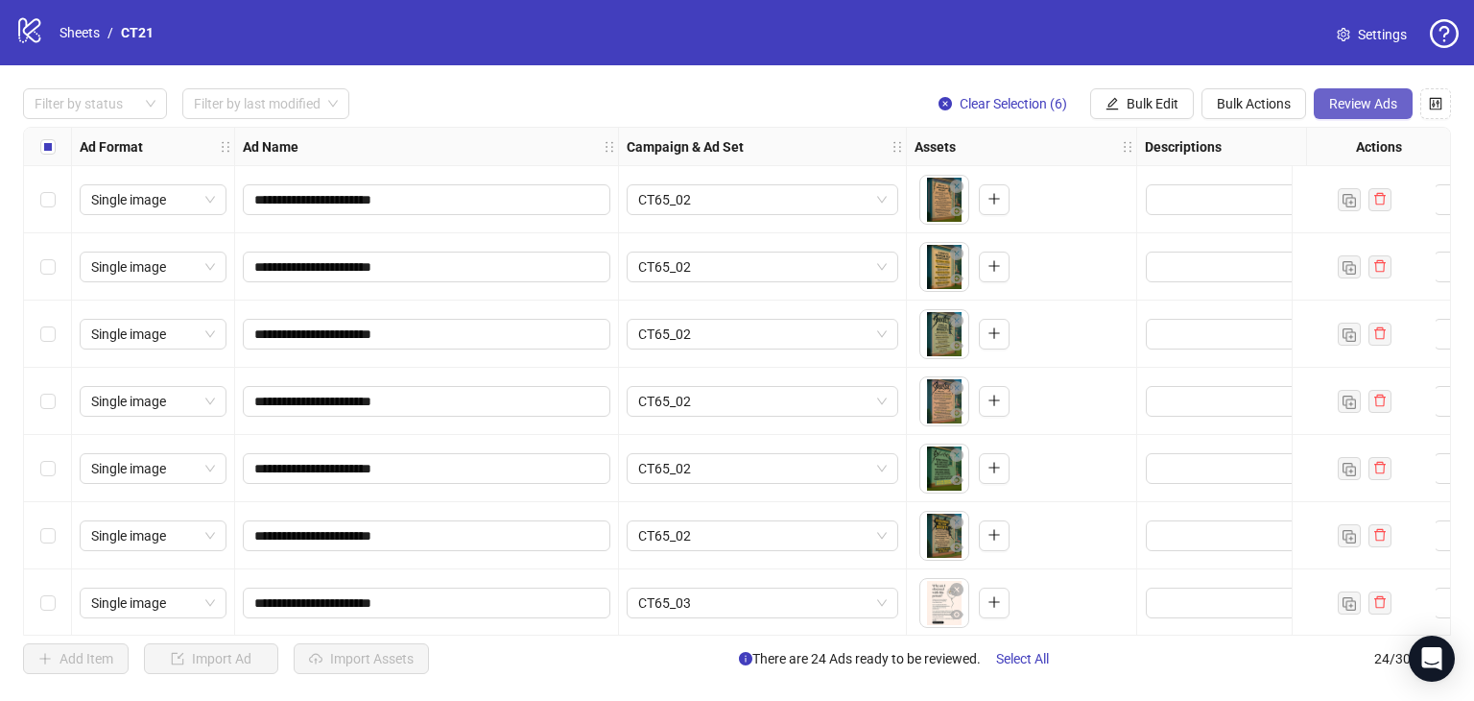
click at [1358, 88] on button "Review Ads" at bounding box center [1363, 103] width 99 height 31
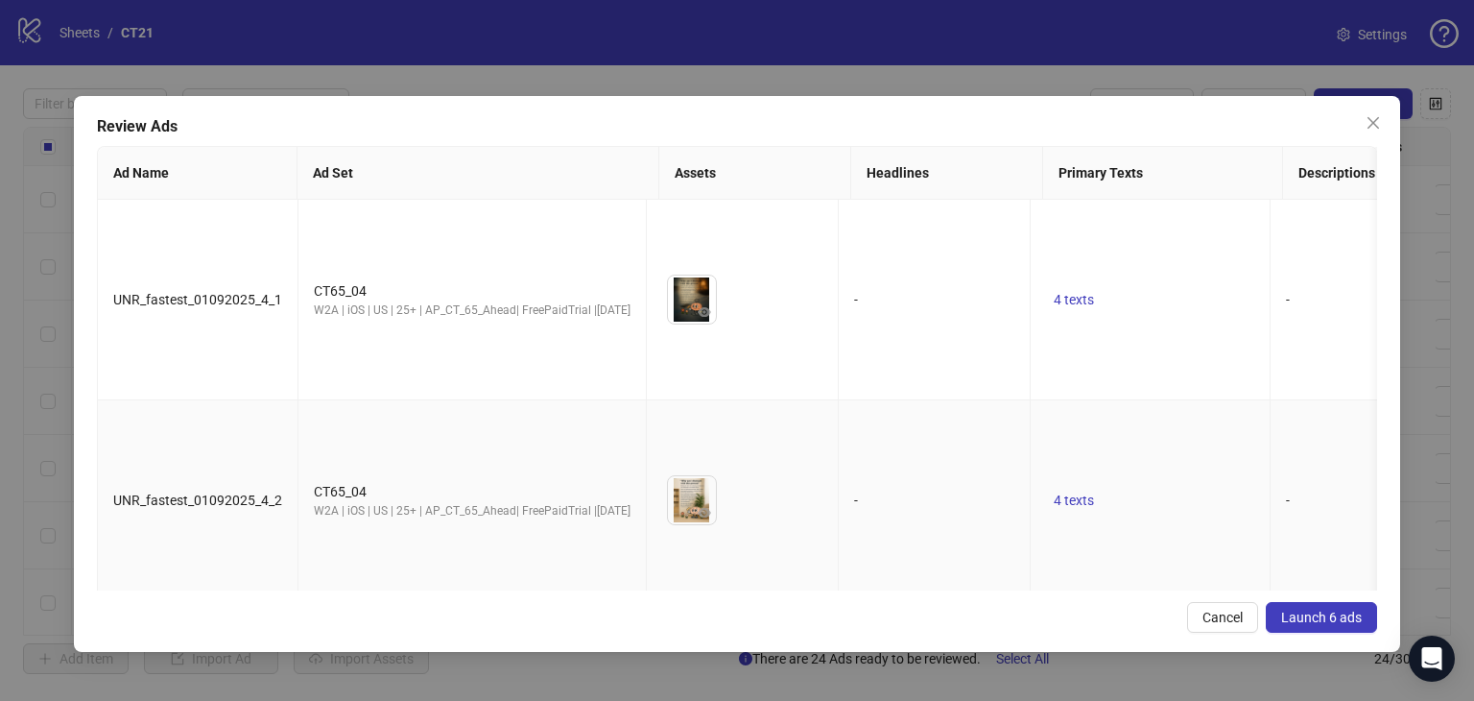
drag, startPoint x: 1307, startPoint y: 602, endPoint x: 1164, endPoint y: 438, distance: 217.7
click at [1170, 442] on div "Review Ads Ad Name Ad Set Assets Headlines Primary Texts Descriptions Destinati…" at bounding box center [737, 374] width 1326 height 556
click at [1289, 609] on span "Launch 6 ads" at bounding box center [1321, 616] width 81 height 15
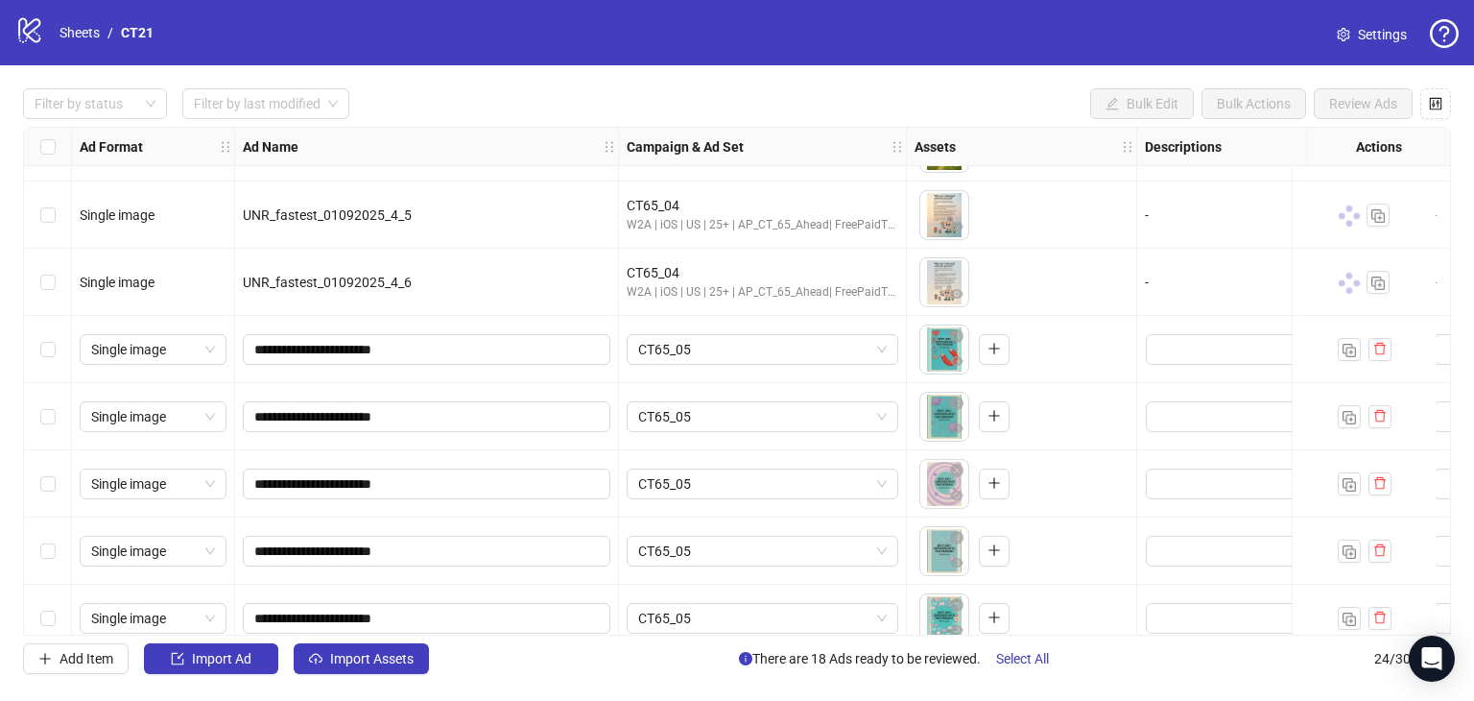
scroll to position [1151, 0]
